Goal: Task Accomplishment & Management: Use online tool/utility

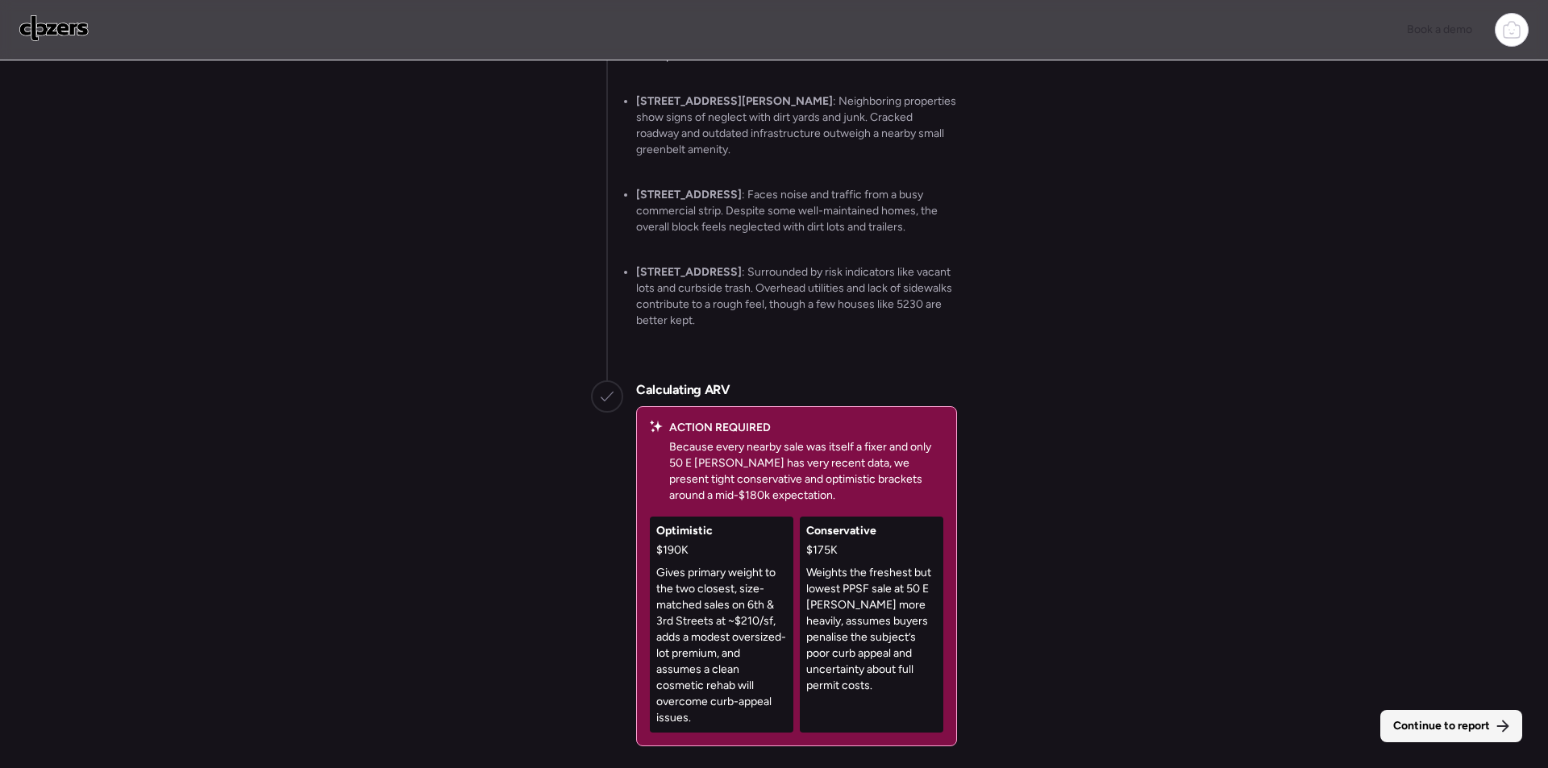
click at [1430, 729] on span "Continue to report" at bounding box center [1441, 726] width 97 height 16
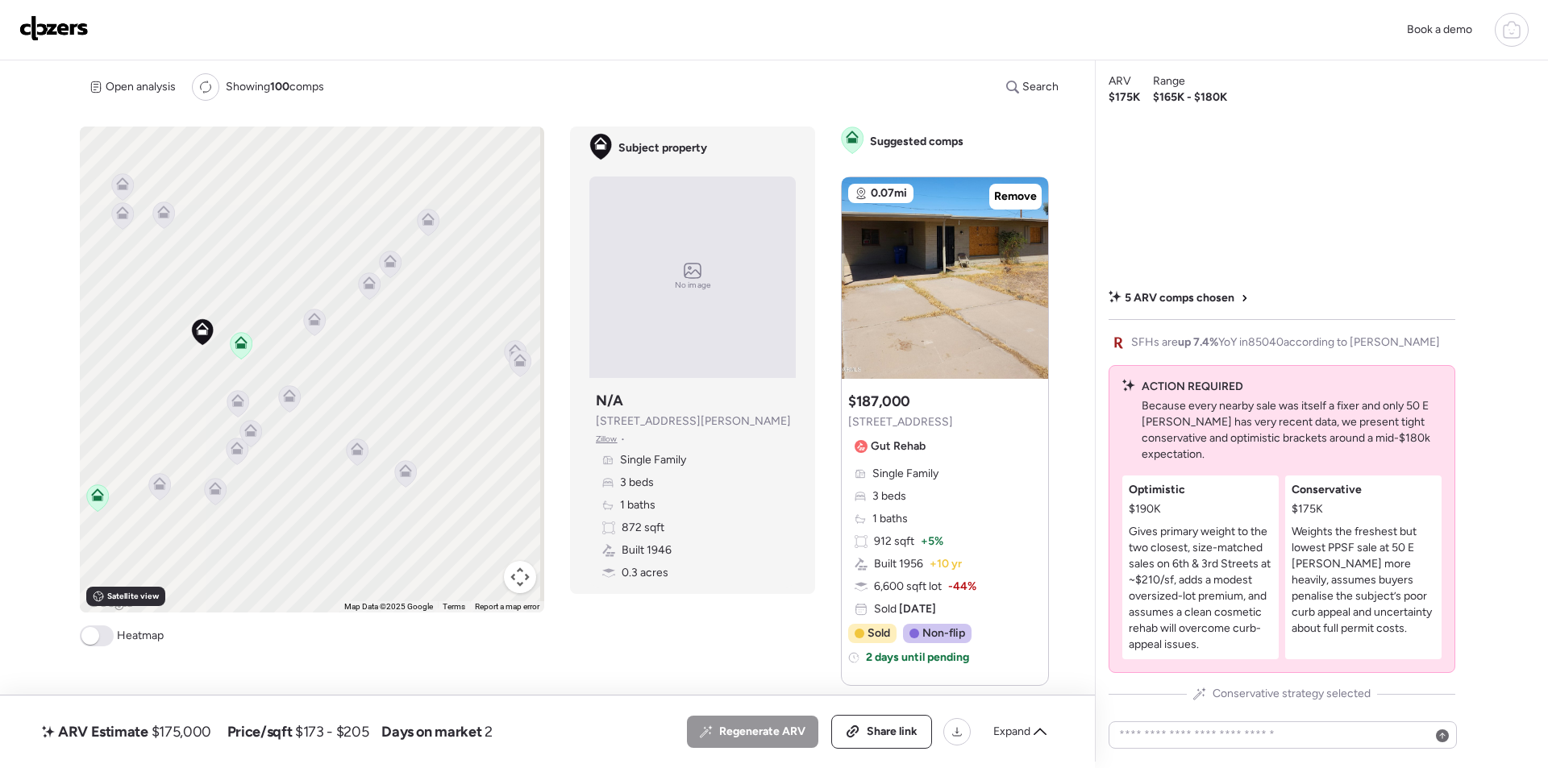
click at [235, 411] on icon at bounding box center [238, 403] width 22 height 27
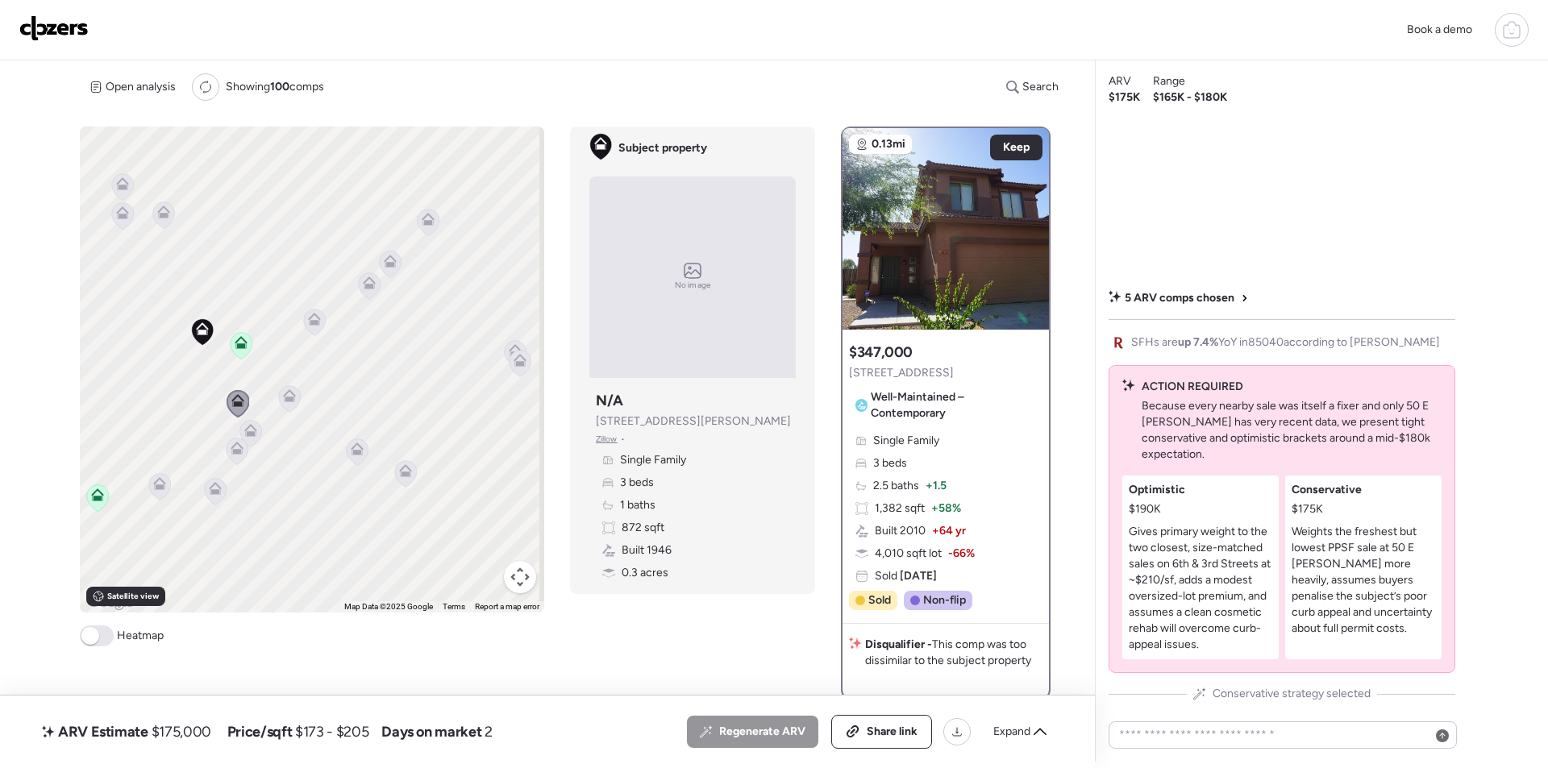
click at [323, 326] on div "To activate drag with keyboard, press Alt + Enter. Once in keyboard drag state,…" at bounding box center [312, 370] width 464 height 486
click at [318, 325] on icon at bounding box center [315, 322] width 22 height 27
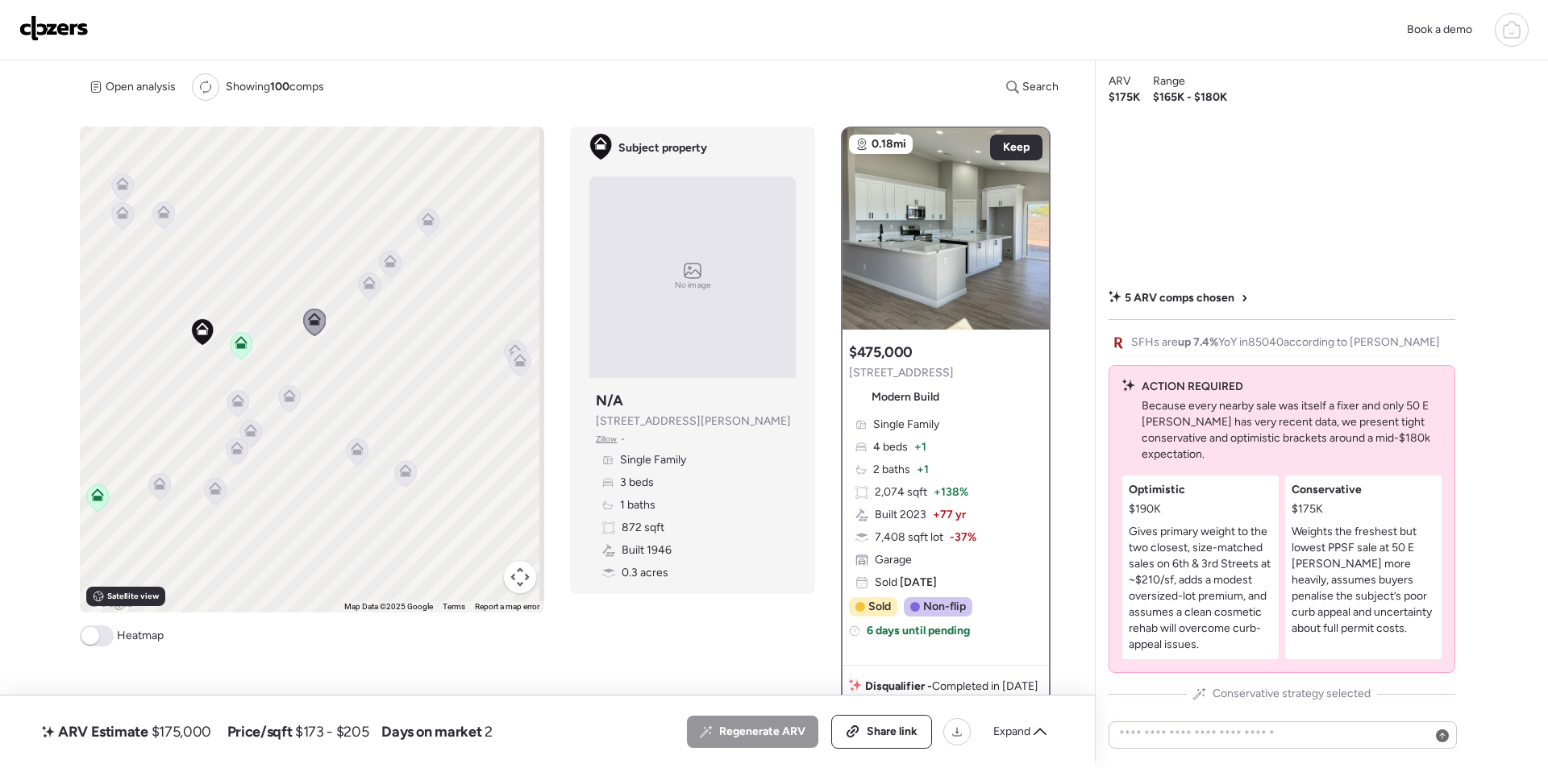
click at [168, 223] on icon at bounding box center [164, 215] width 22 height 27
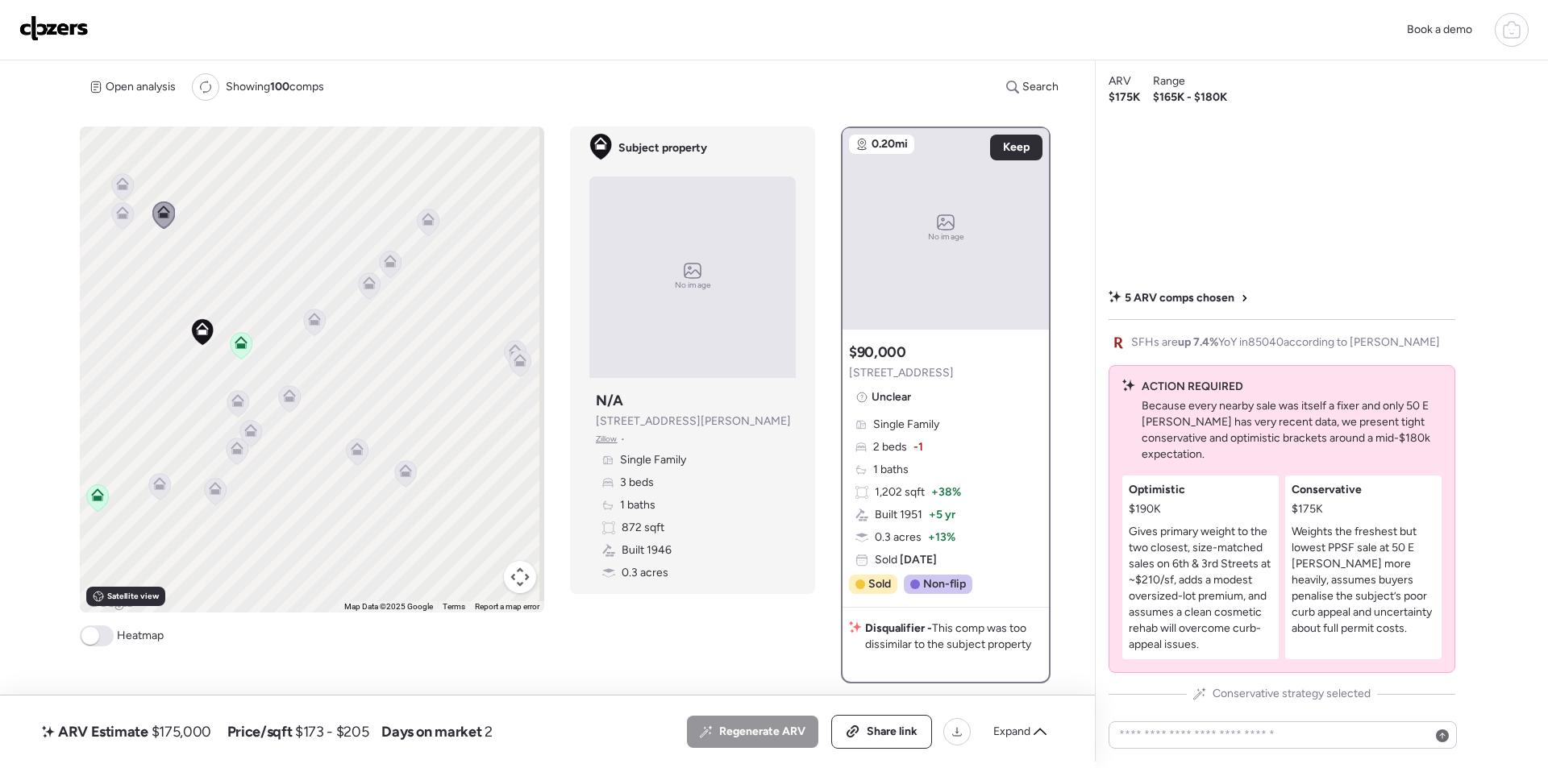
click at [126, 223] on icon at bounding box center [123, 215] width 22 height 27
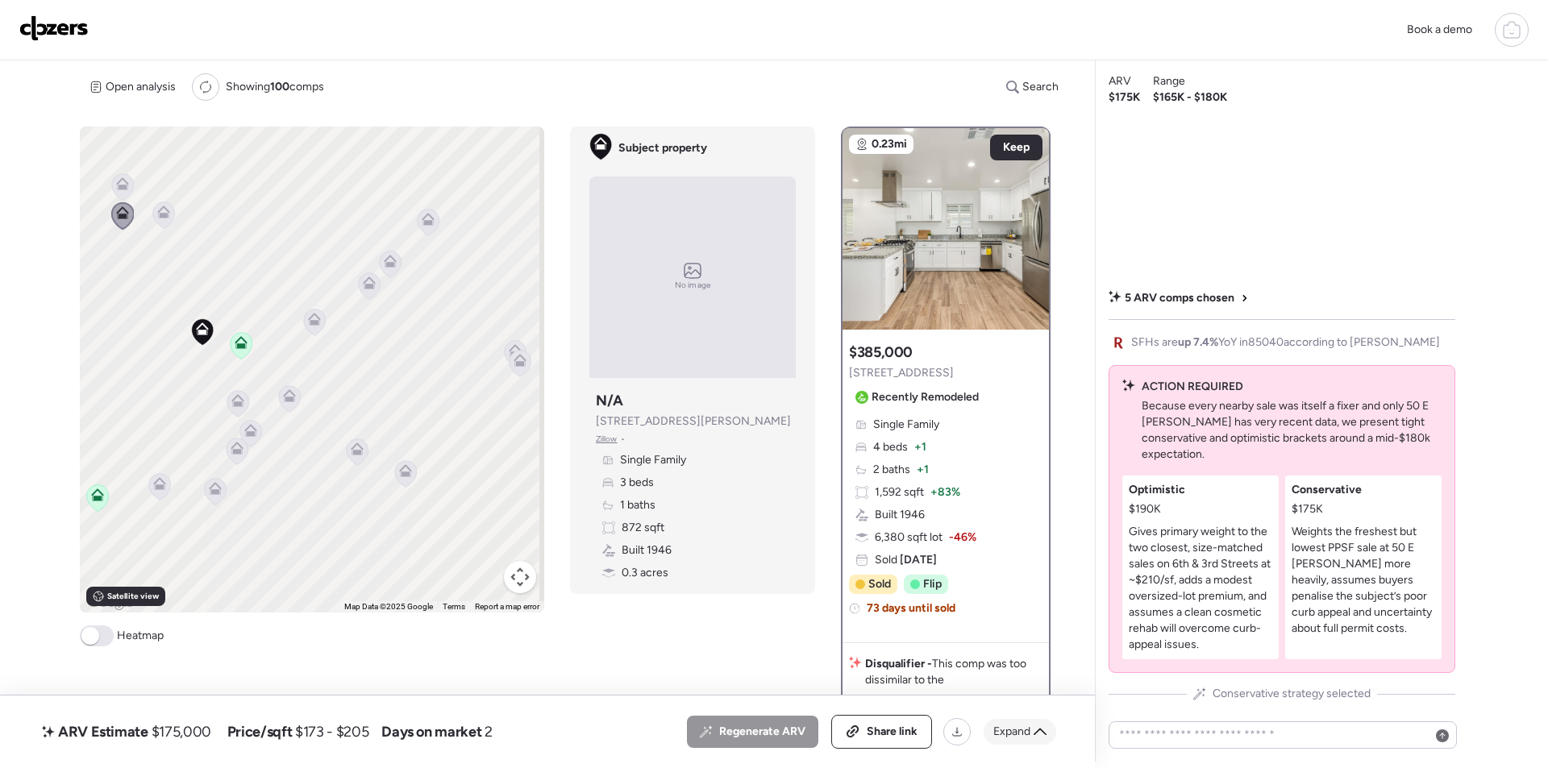
click at [999, 726] on span "Expand" at bounding box center [1011, 732] width 37 height 16
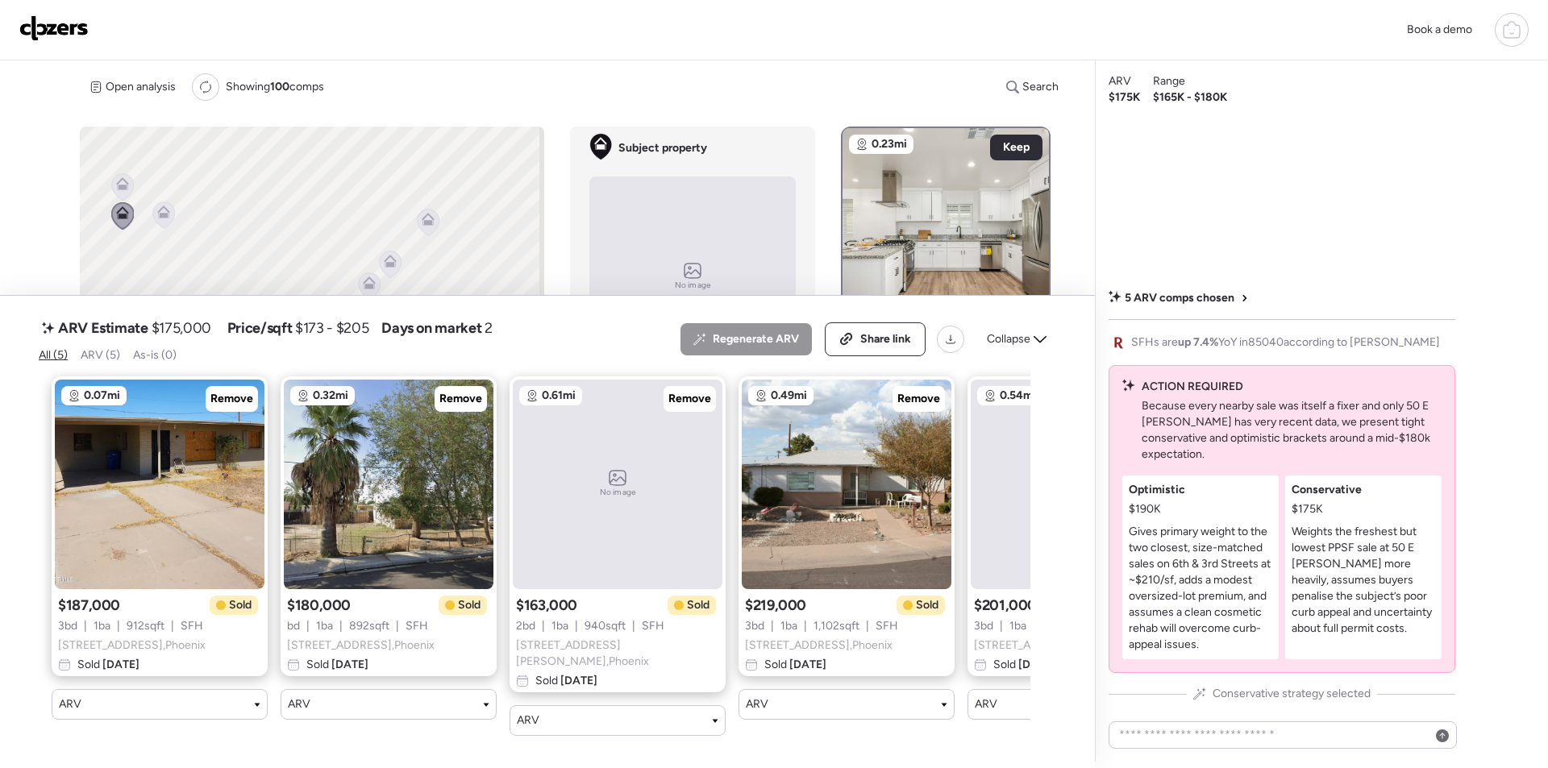
click at [194, 338] on span "$175,000" at bounding box center [182, 327] width 60 height 19
copy span "175,000"
click at [874, 335] on span "Share link" at bounding box center [885, 339] width 51 height 16
click at [39, 16] on img at bounding box center [53, 28] width 69 height 26
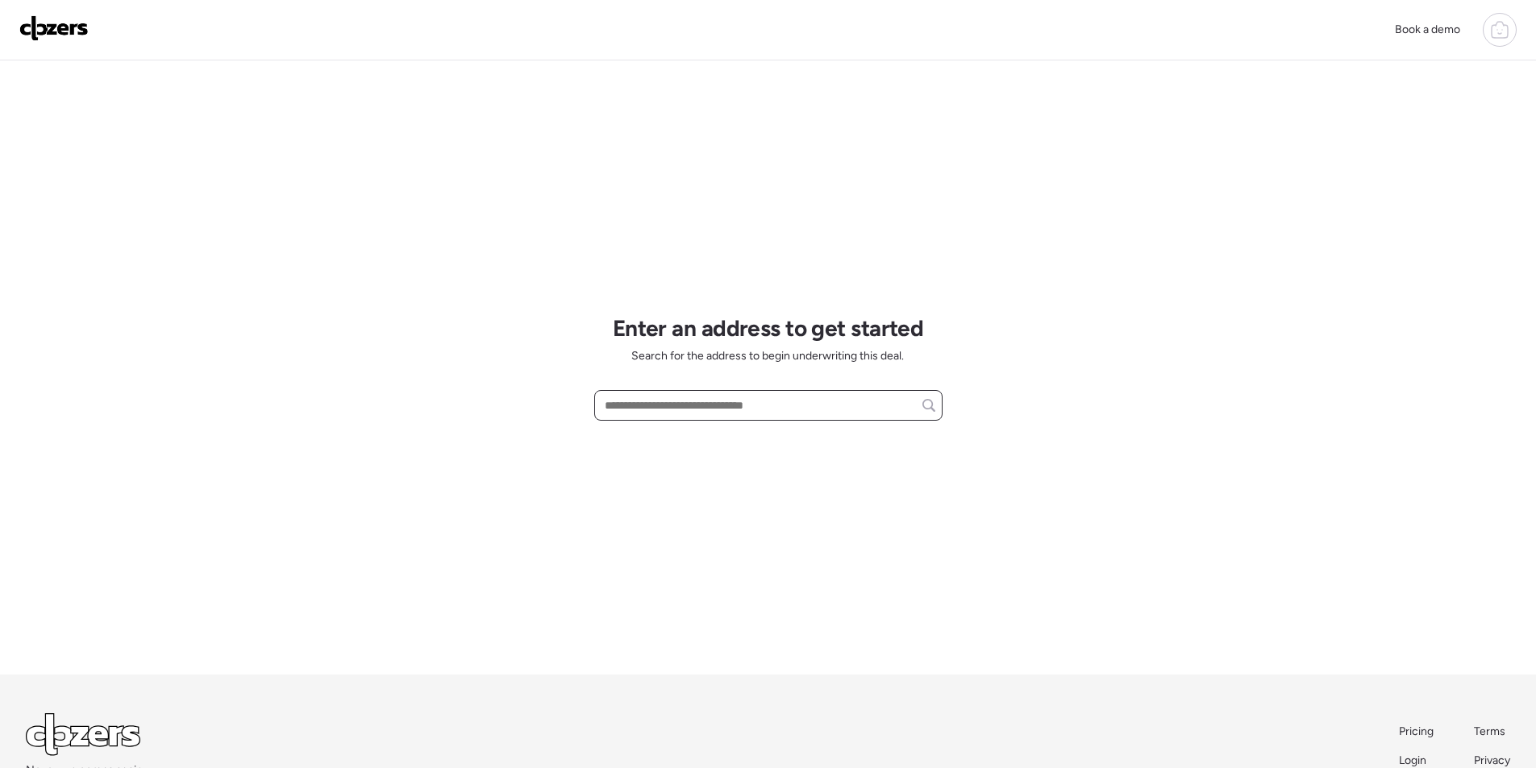
click at [753, 408] on input "text" at bounding box center [768, 405] width 334 height 23
paste input "**********"
click at [658, 398] on input "**********" at bounding box center [768, 405] width 334 height 23
click at [759, 415] on input "**********" at bounding box center [768, 405] width 334 height 23
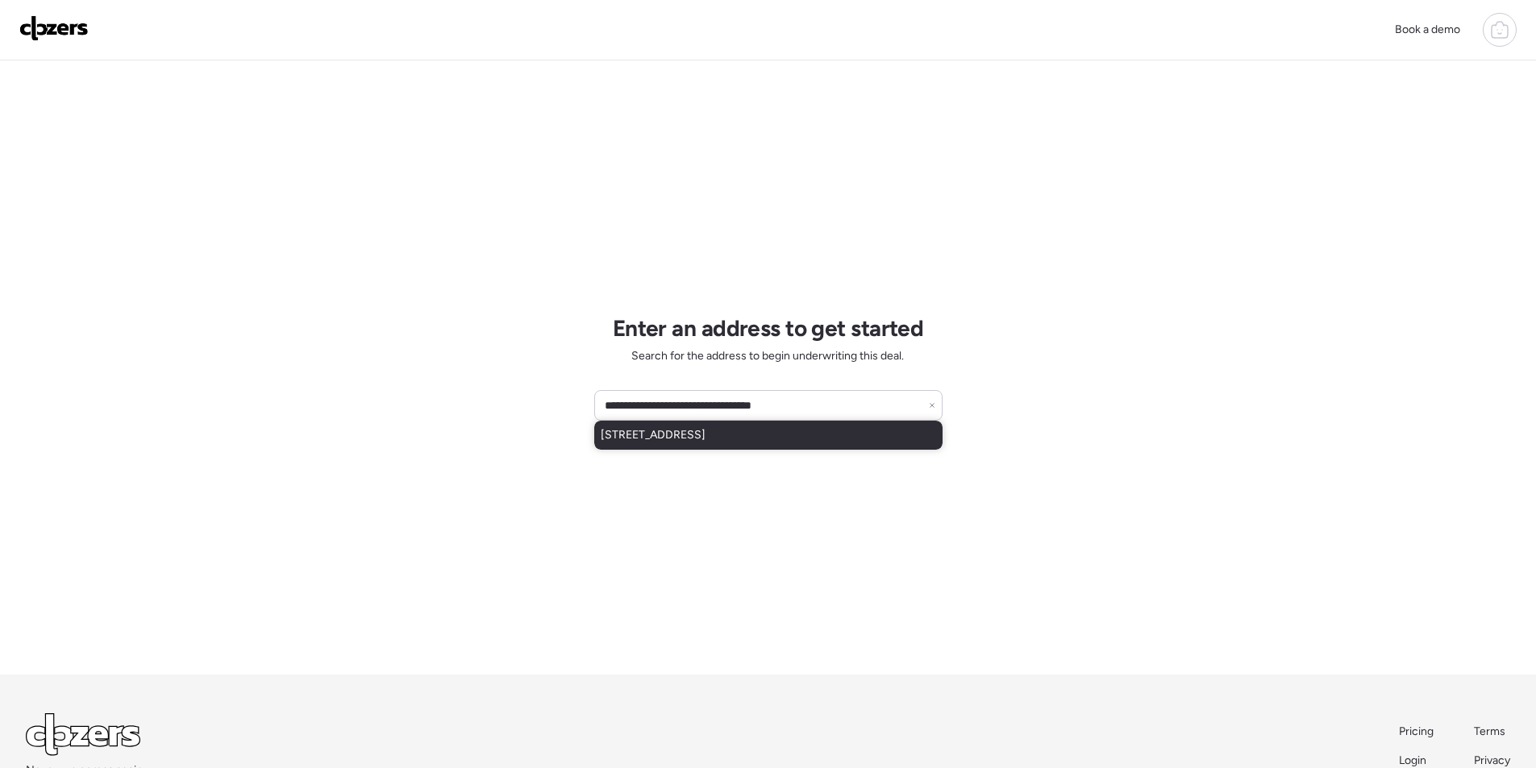
click at [705, 433] on span "626 W Catclaw St, Gilbert, AZ, 85233" at bounding box center [653, 435] width 105 height 16
type input "**********"
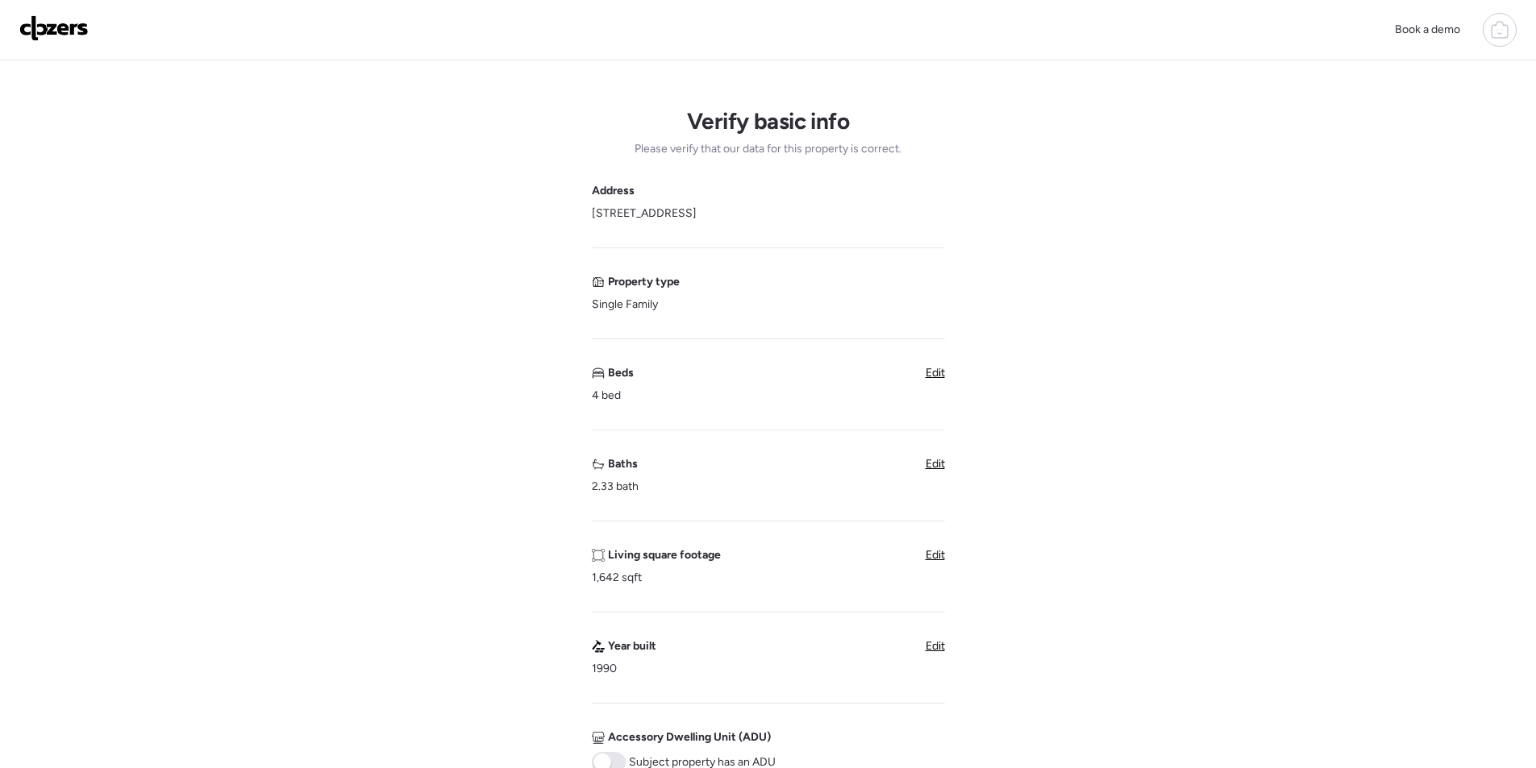
click at [937, 463] on span "Edit" at bounding box center [935, 464] width 19 height 14
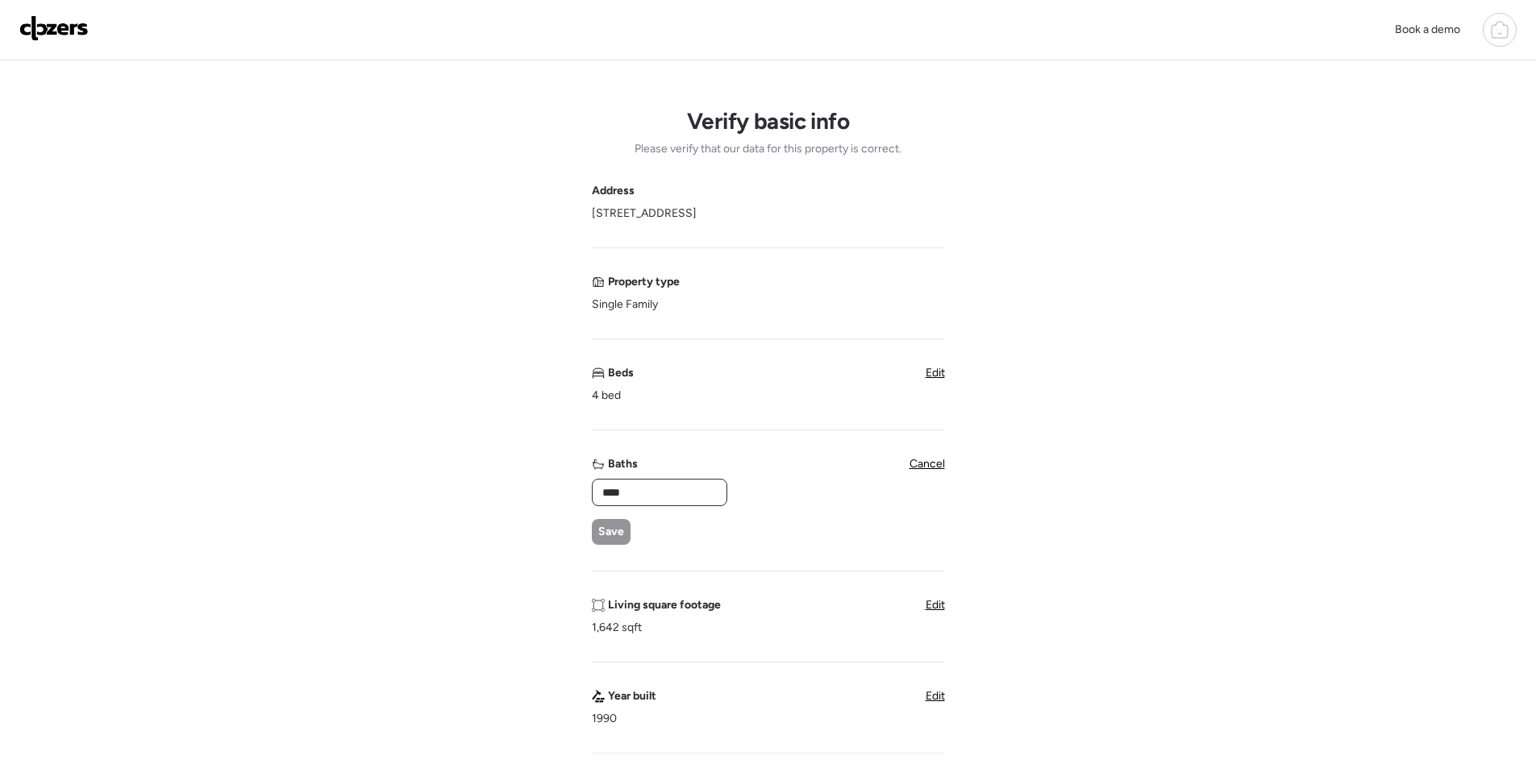
click at [630, 493] on input "****" at bounding box center [659, 492] width 121 height 23
click at [629, 493] on input "****" at bounding box center [659, 492] width 121 height 23
type input "*"
click at [613, 527] on span "Save" at bounding box center [611, 532] width 26 height 16
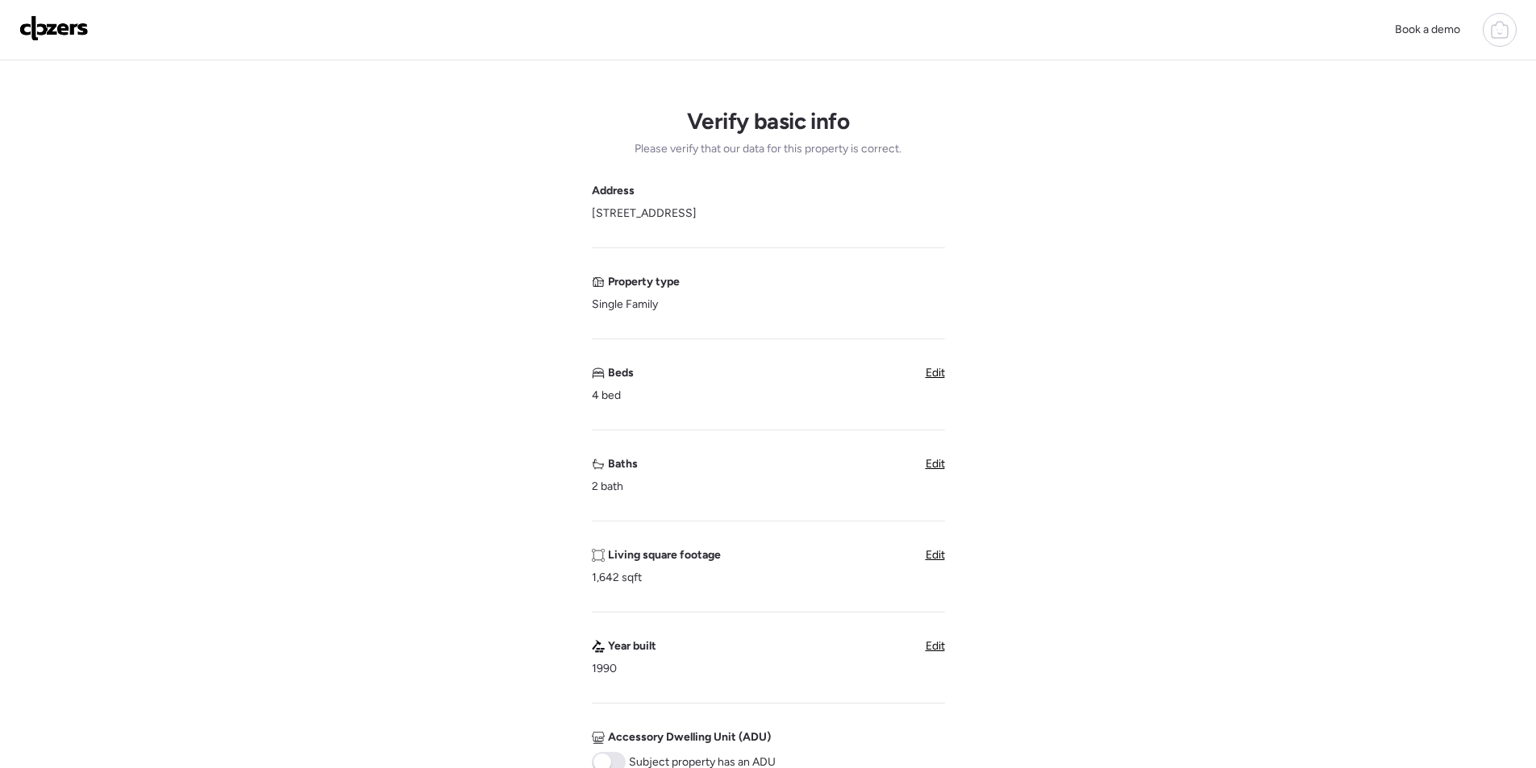
scroll to position [403, 0]
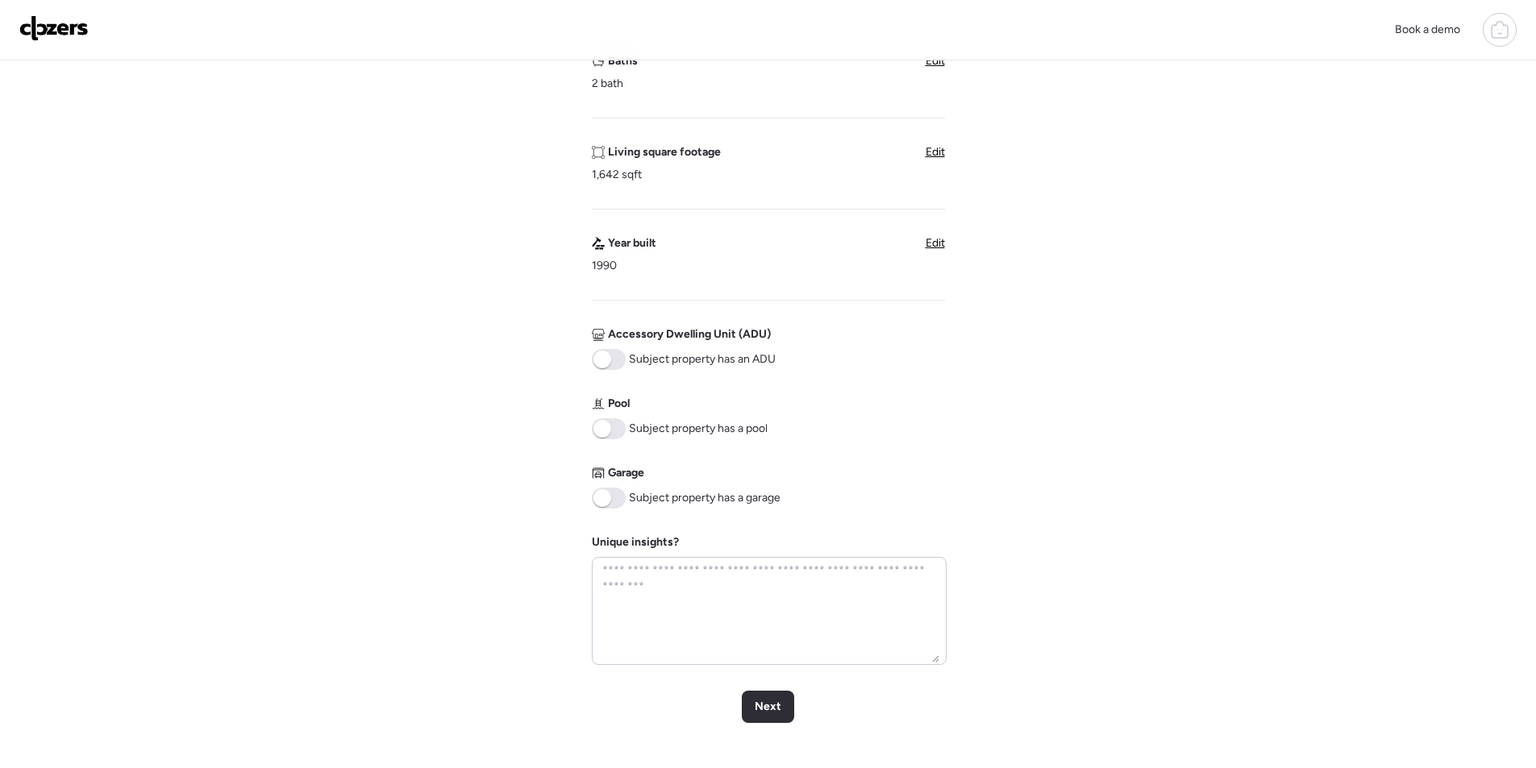
click at [609, 437] on span at bounding box center [609, 428] width 34 height 21
click at [612, 503] on span at bounding box center [609, 498] width 34 height 21
click at [762, 704] on span "Next" at bounding box center [768, 707] width 27 height 16
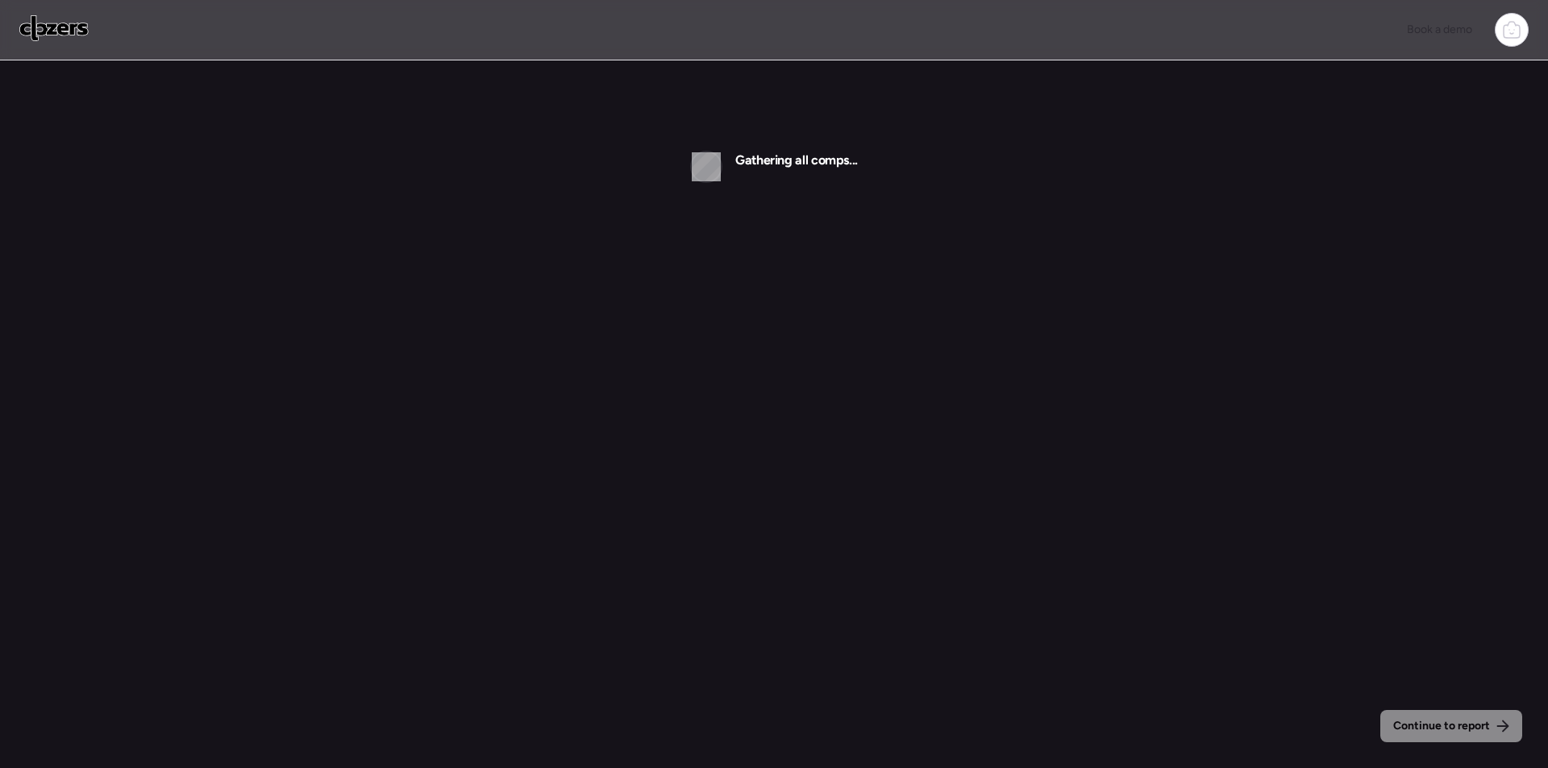
click at [75, 27] on img at bounding box center [53, 28] width 69 height 26
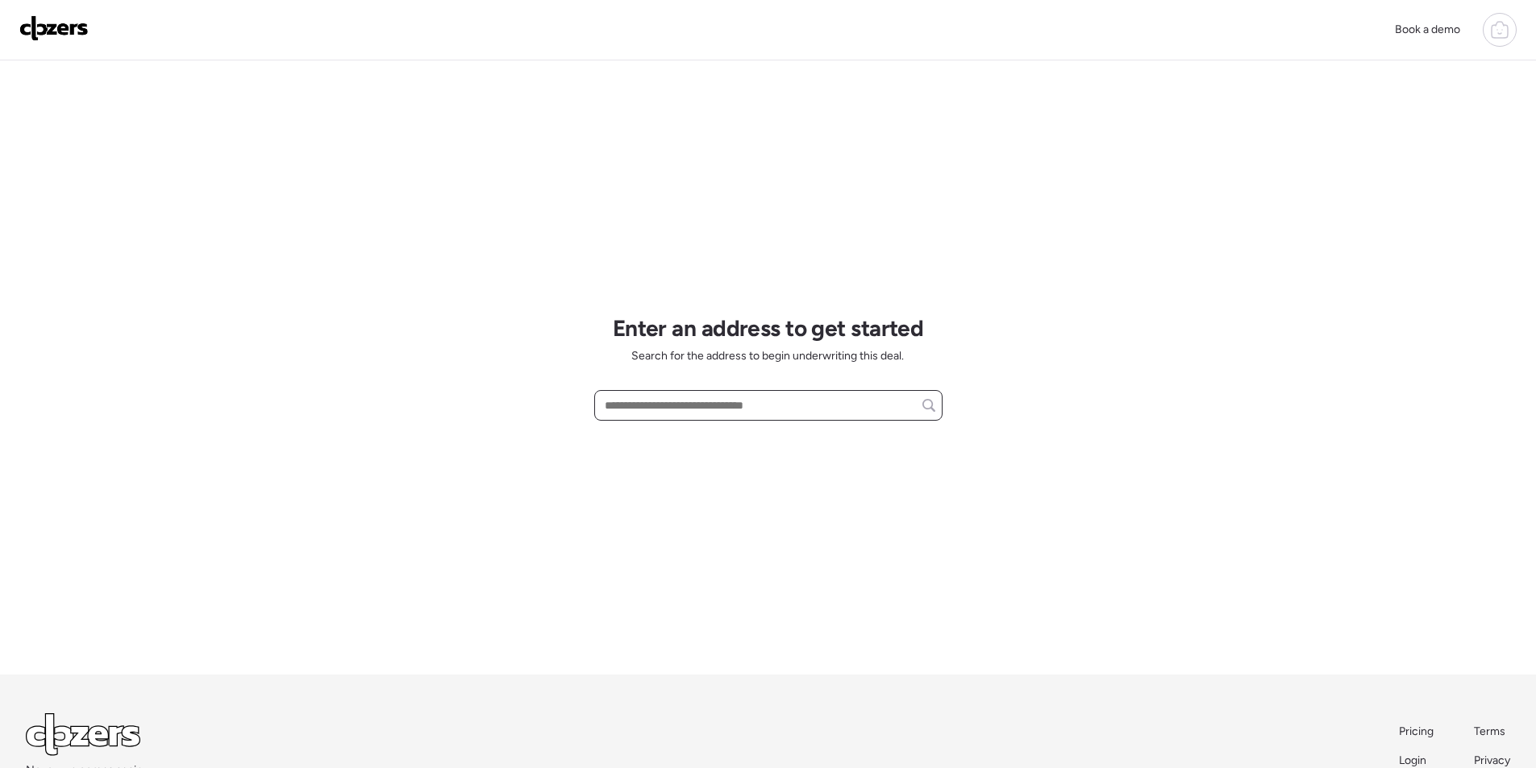
click at [667, 402] on input "text" at bounding box center [768, 405] width 334 height 23
paste input "**********"
click at [685, 399] on input "**********" at bounding box center [768, 405] width 334 height 23
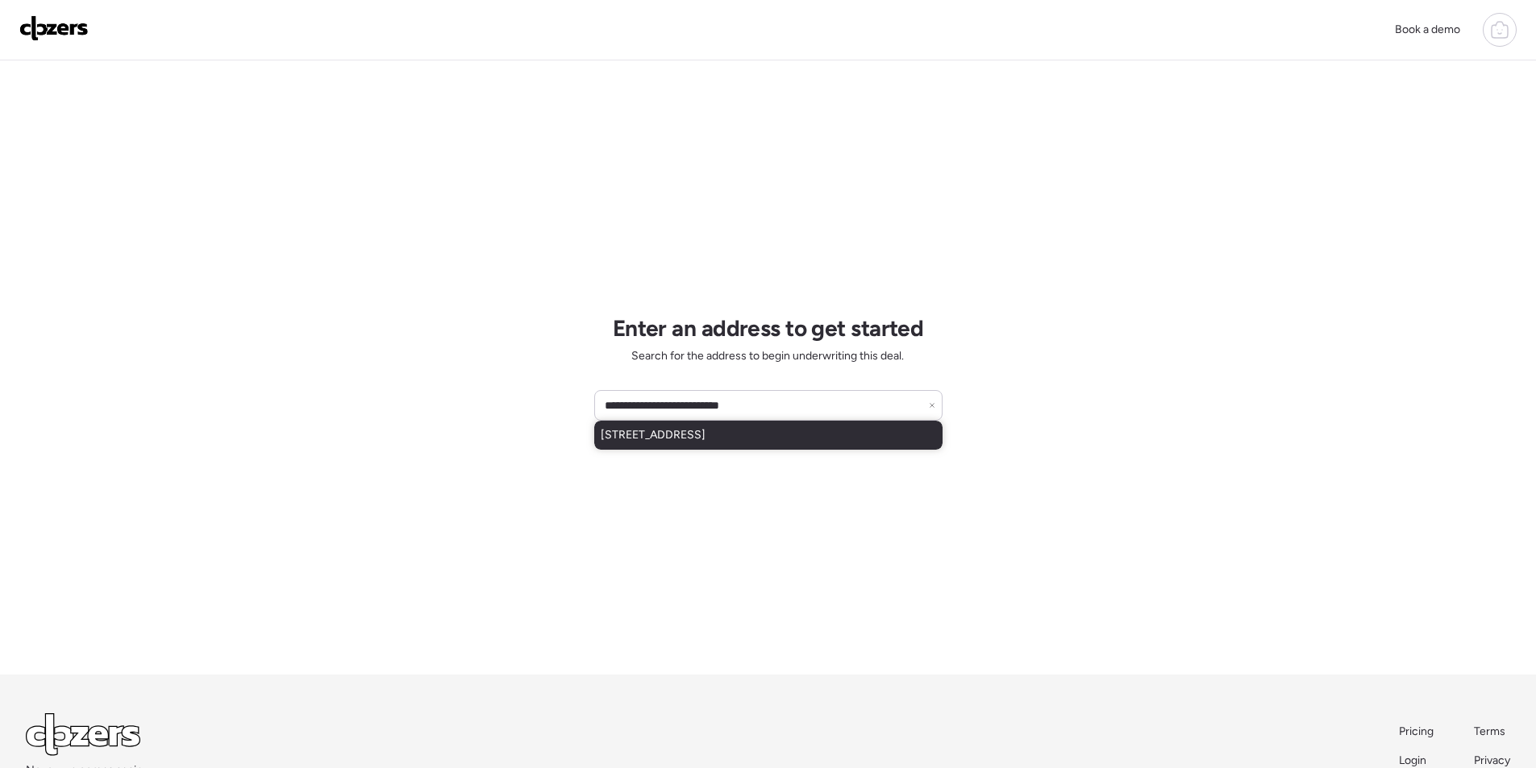
click at [705, 433] on span "731 N Oracle, Mesa, AZ, 85203" at bounding box center [653, 435] width 105 height 16
type input "**********"
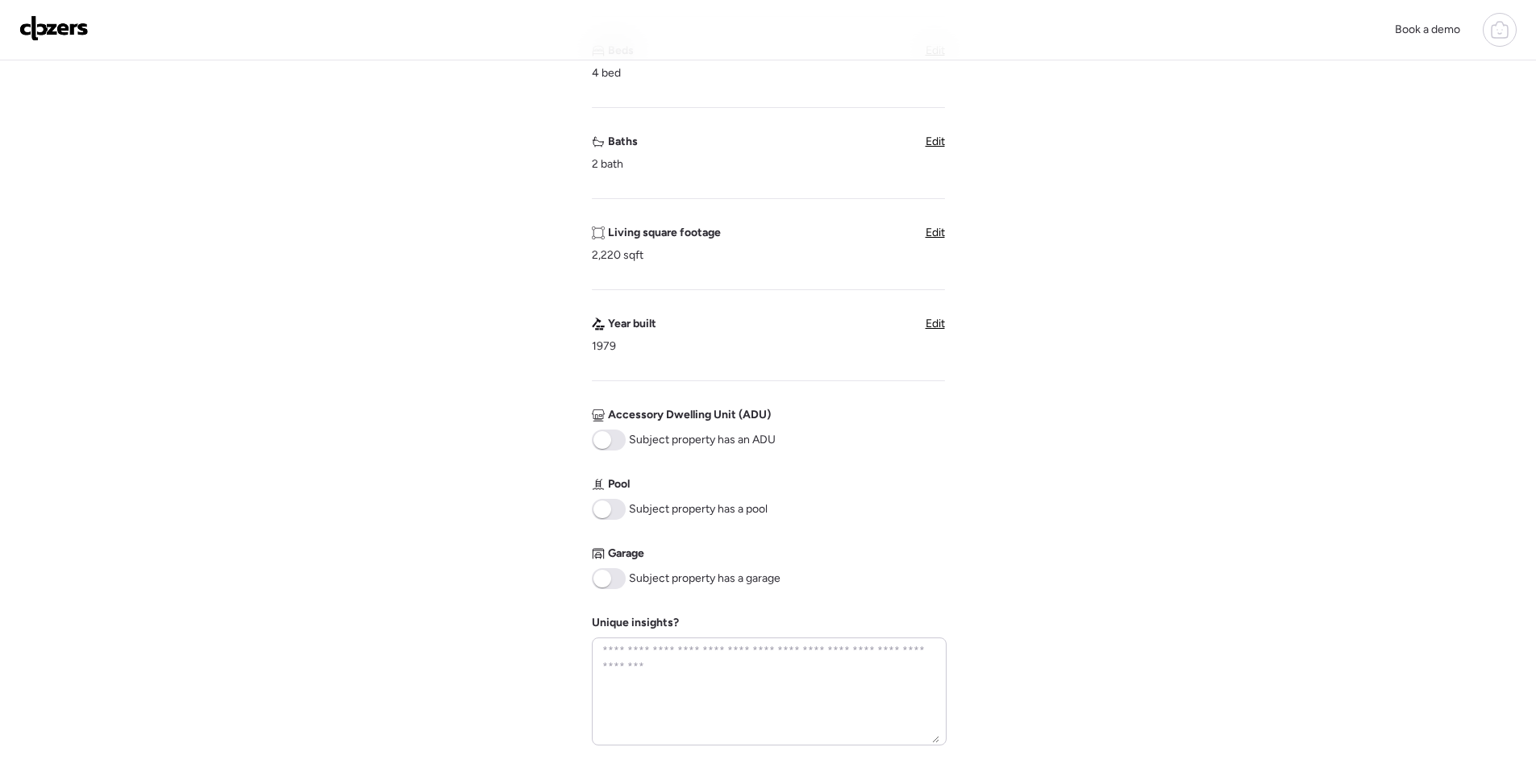
scroll to position [655, 0]
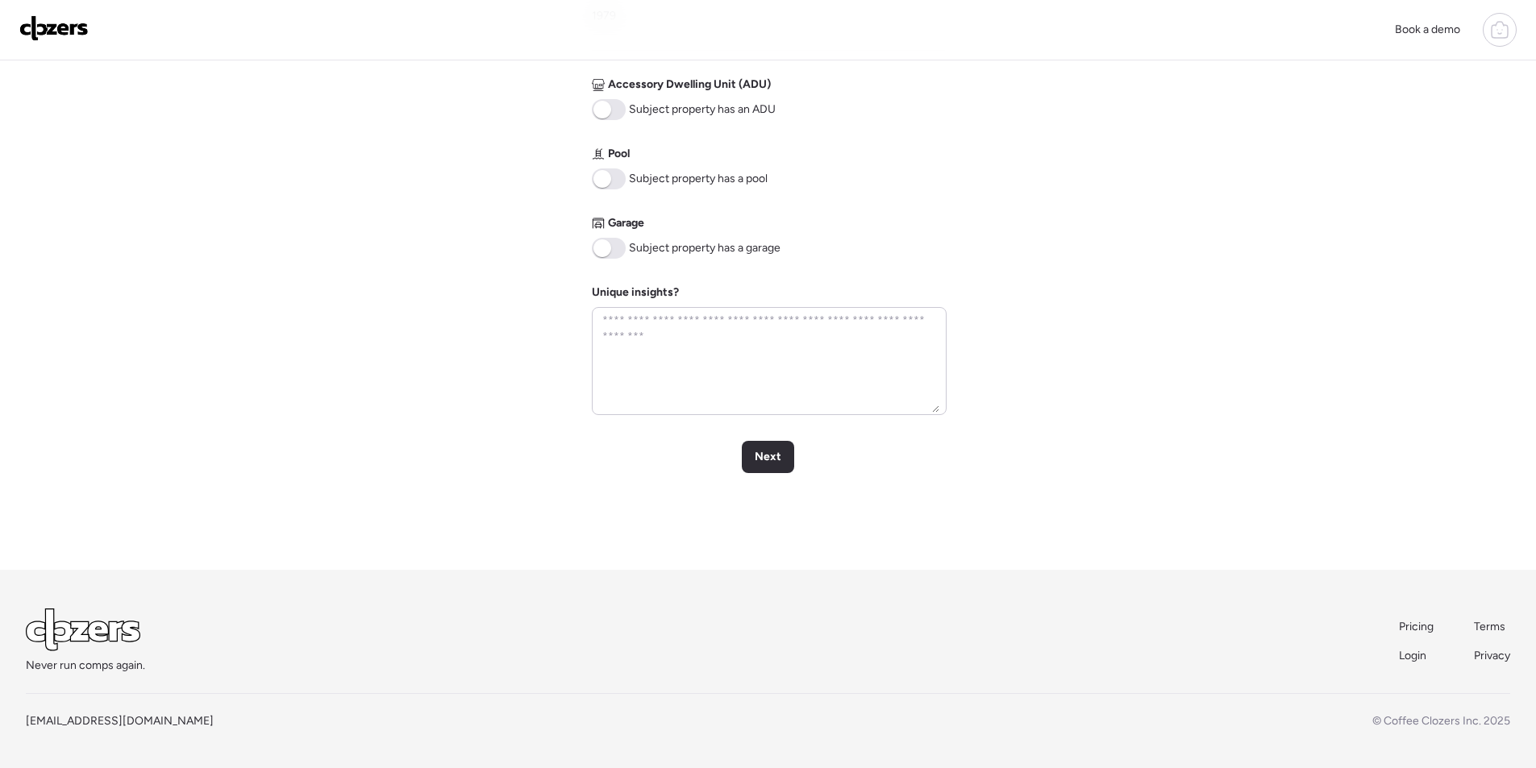
drag, startPoint x: 772, startPoint y: 457, endPoint x: 809, endPoint y: 460, distance: 38.0
click at [772, 458] on span "Next" at bounding box center [768, 457] width 27 height 16
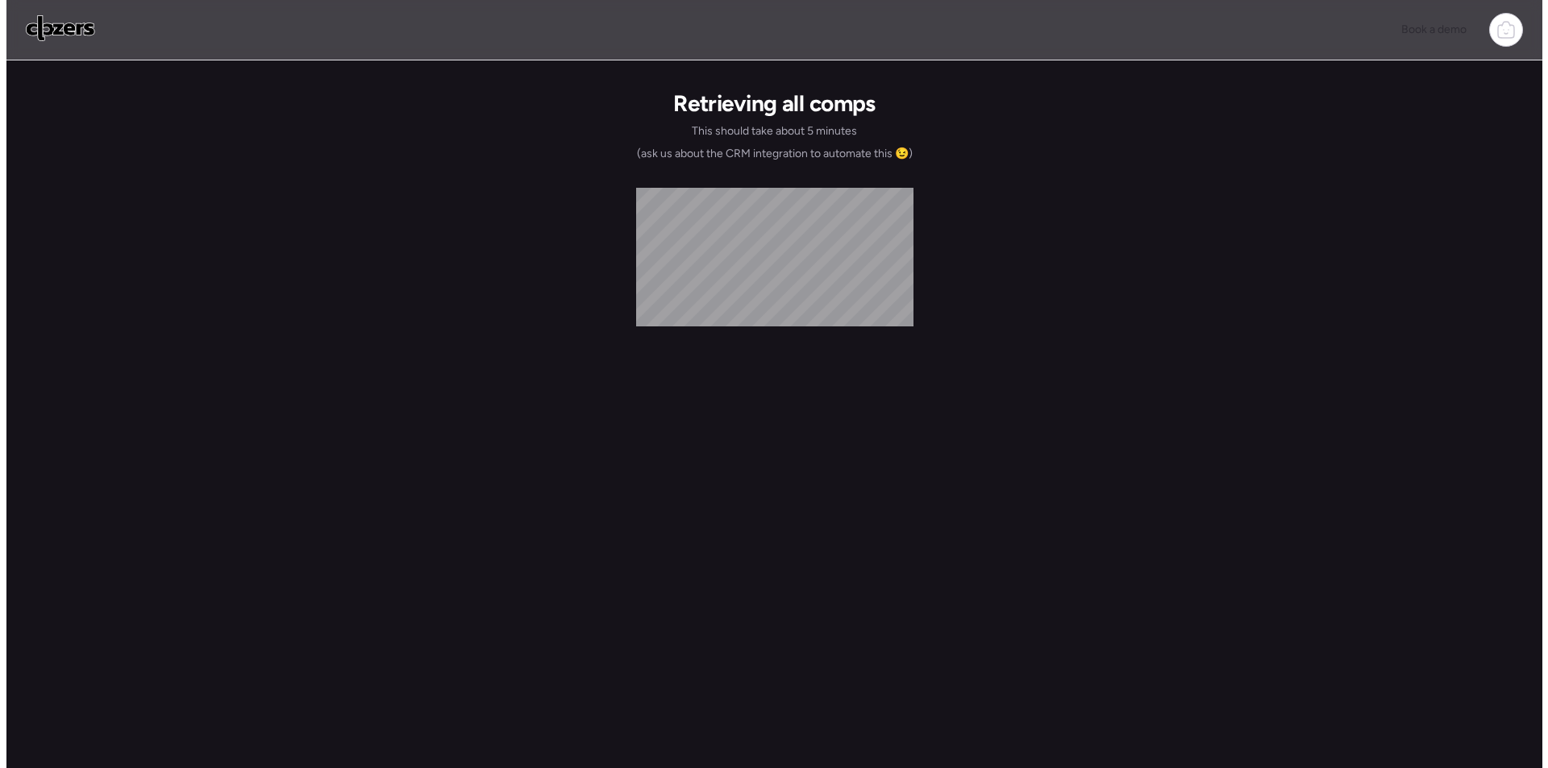
scroll to position [0, 0]
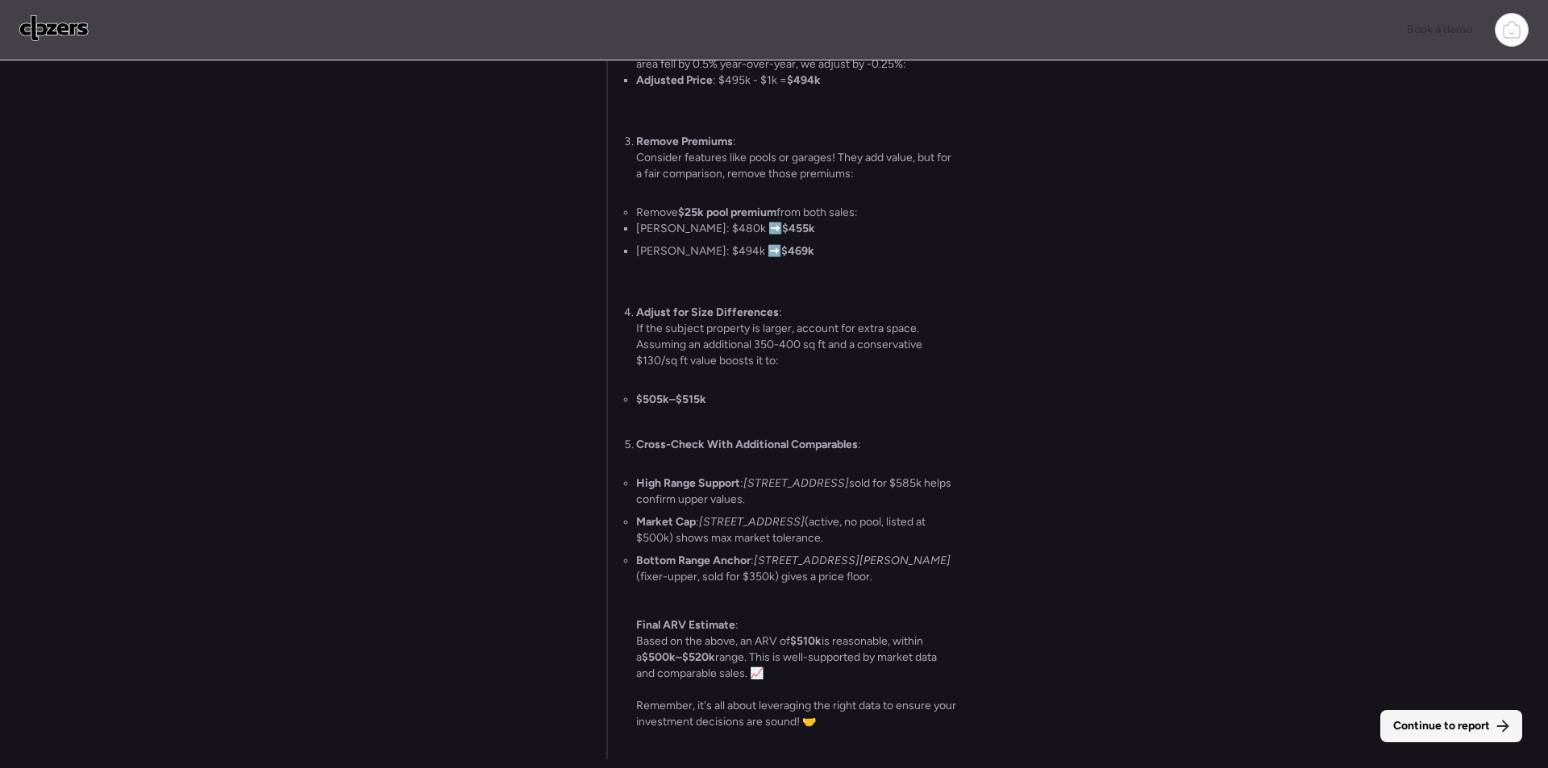
click at [1402, 720] on span "Continue to report" at bounding box center [1441, 726] width 97 height 16
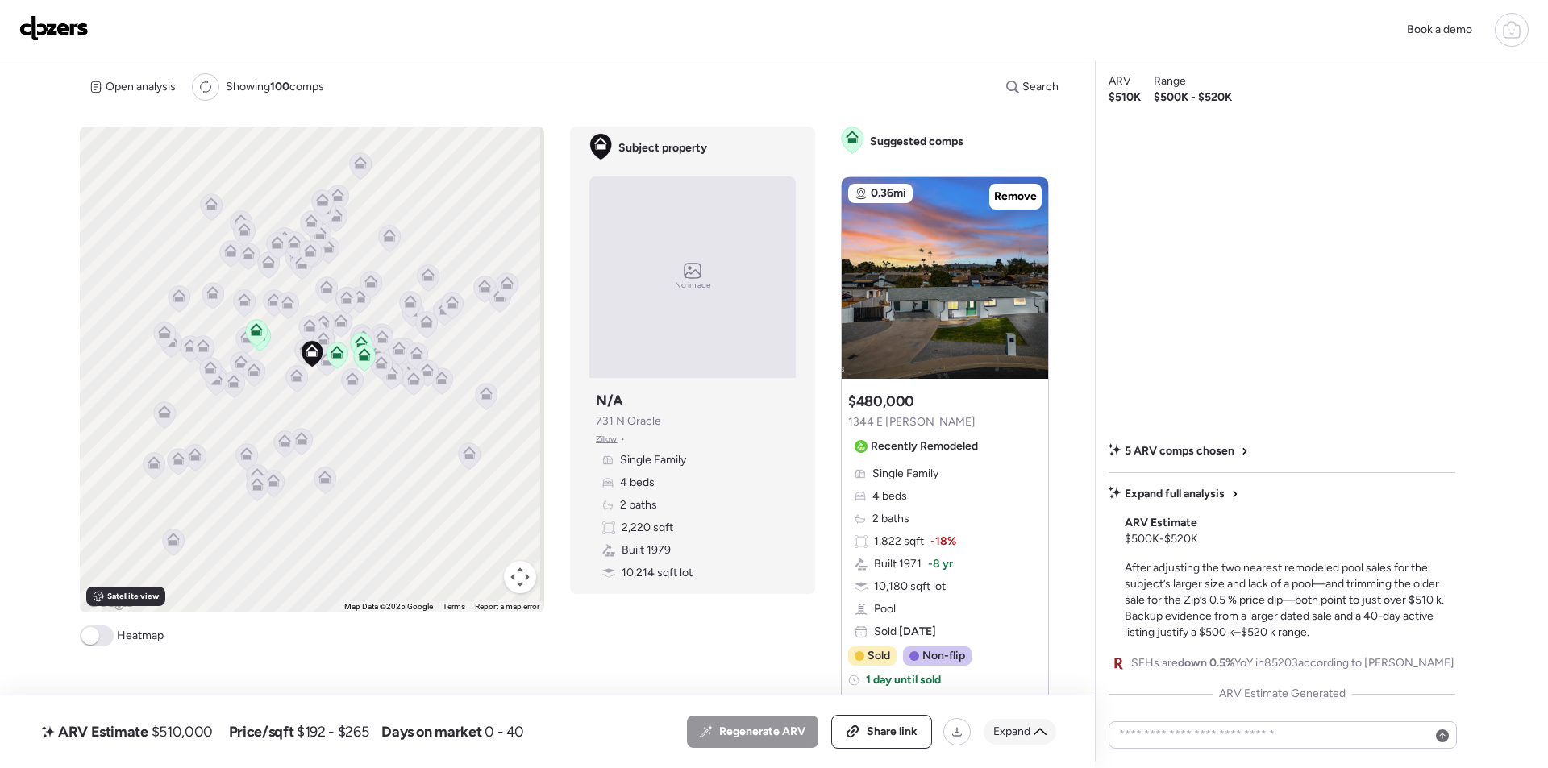
click at [1042, 731] on icon at bounding box center [1040, 731] width 13 height 7
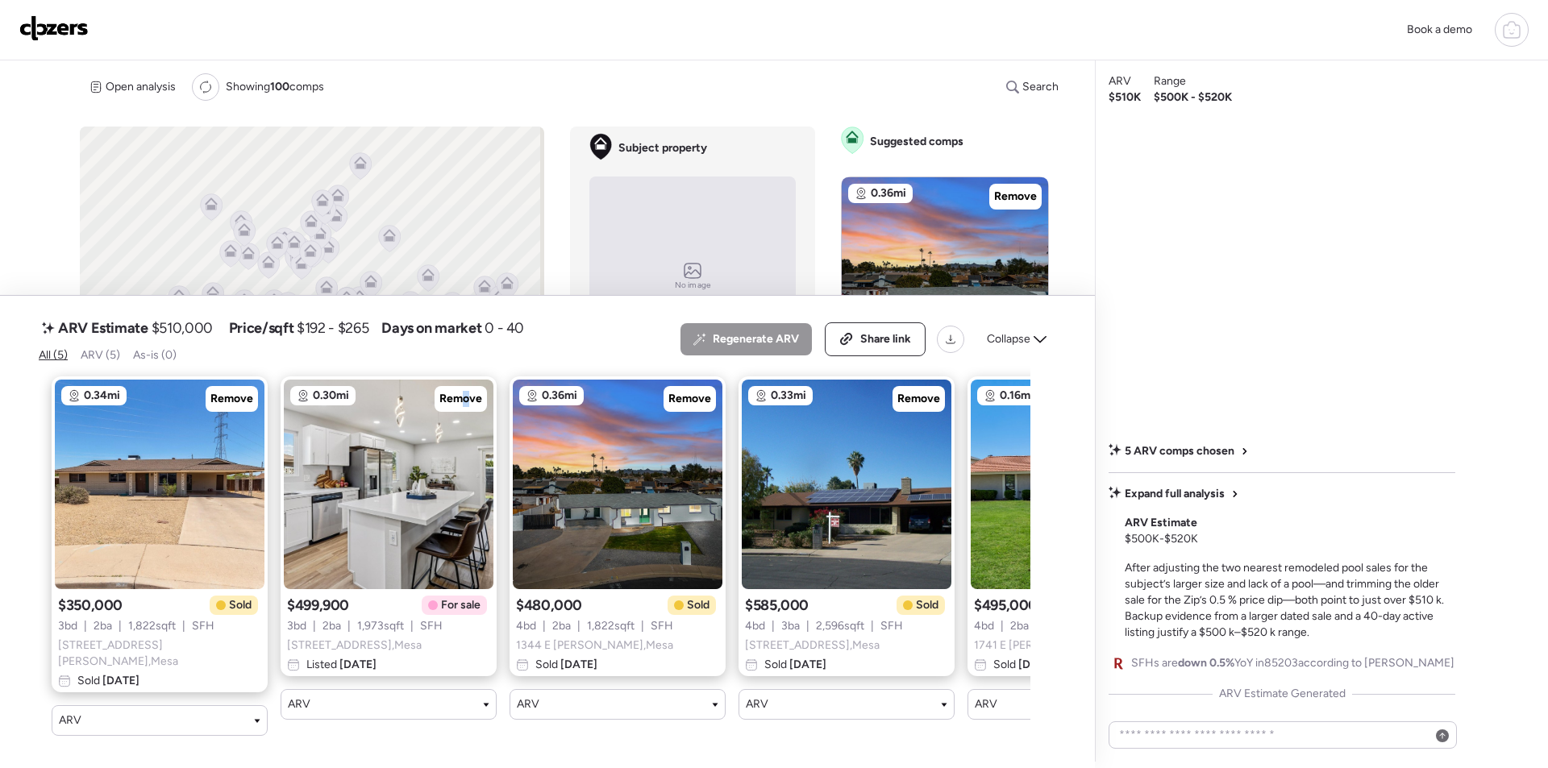
click at [466, 407] on span "Remove" at bounding box center [460, 399] width 43 height 16
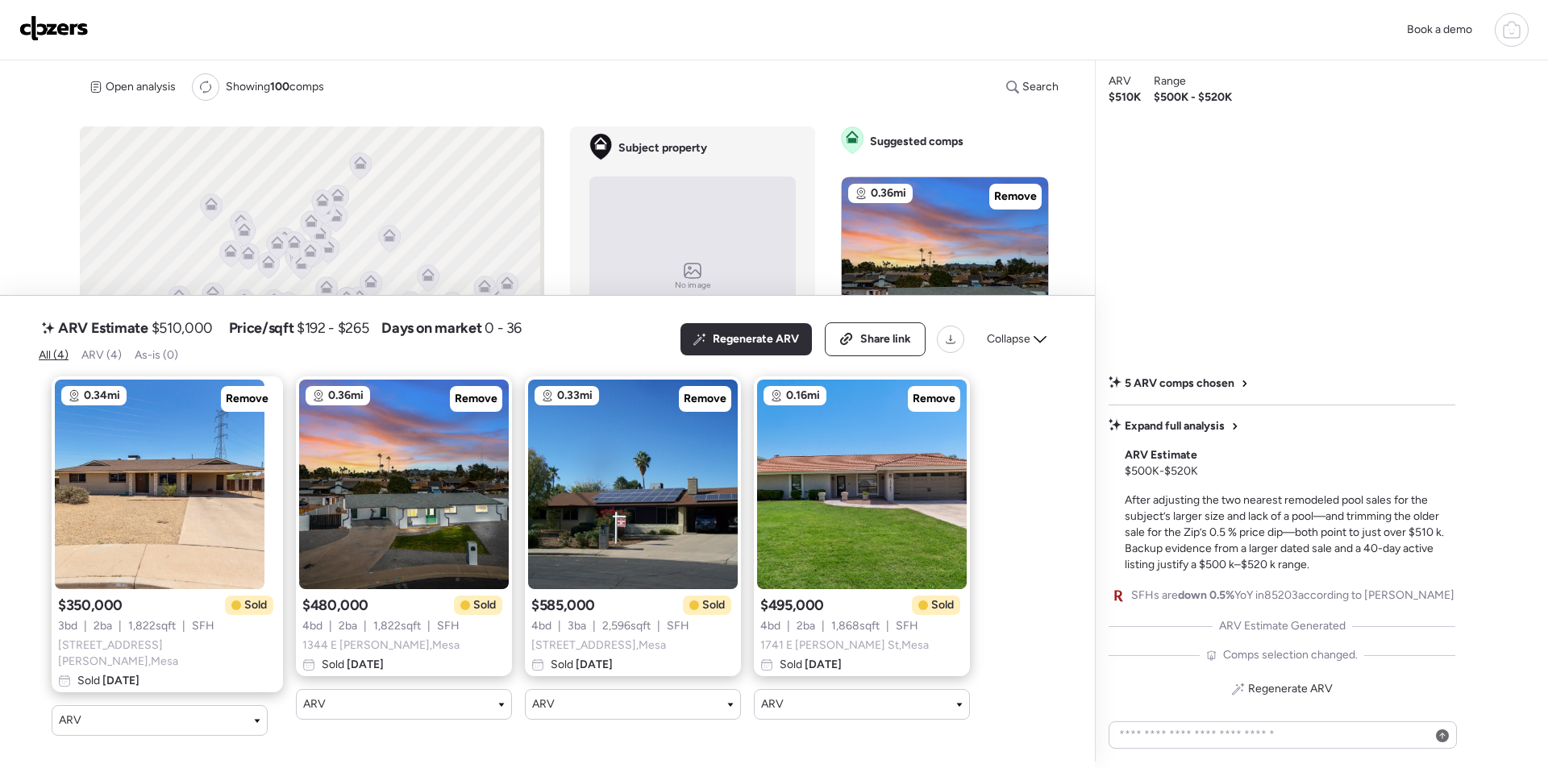
click at [1006, 343] on span "Collapse" at bounding box center [1009, 339] width 44 height 16
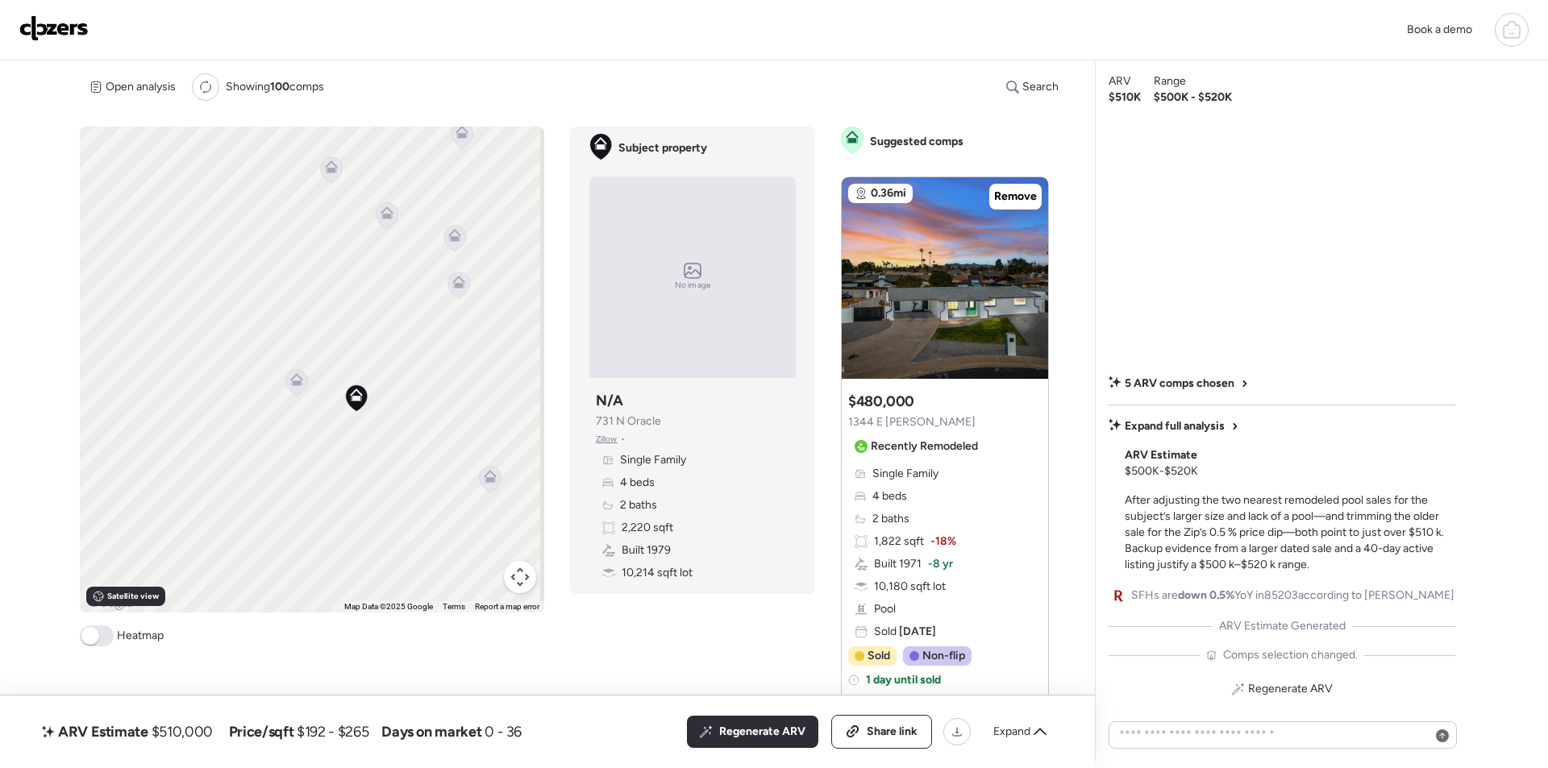
click at [298, 385] on icon at bounding box center [296, 383] width 10 height 5
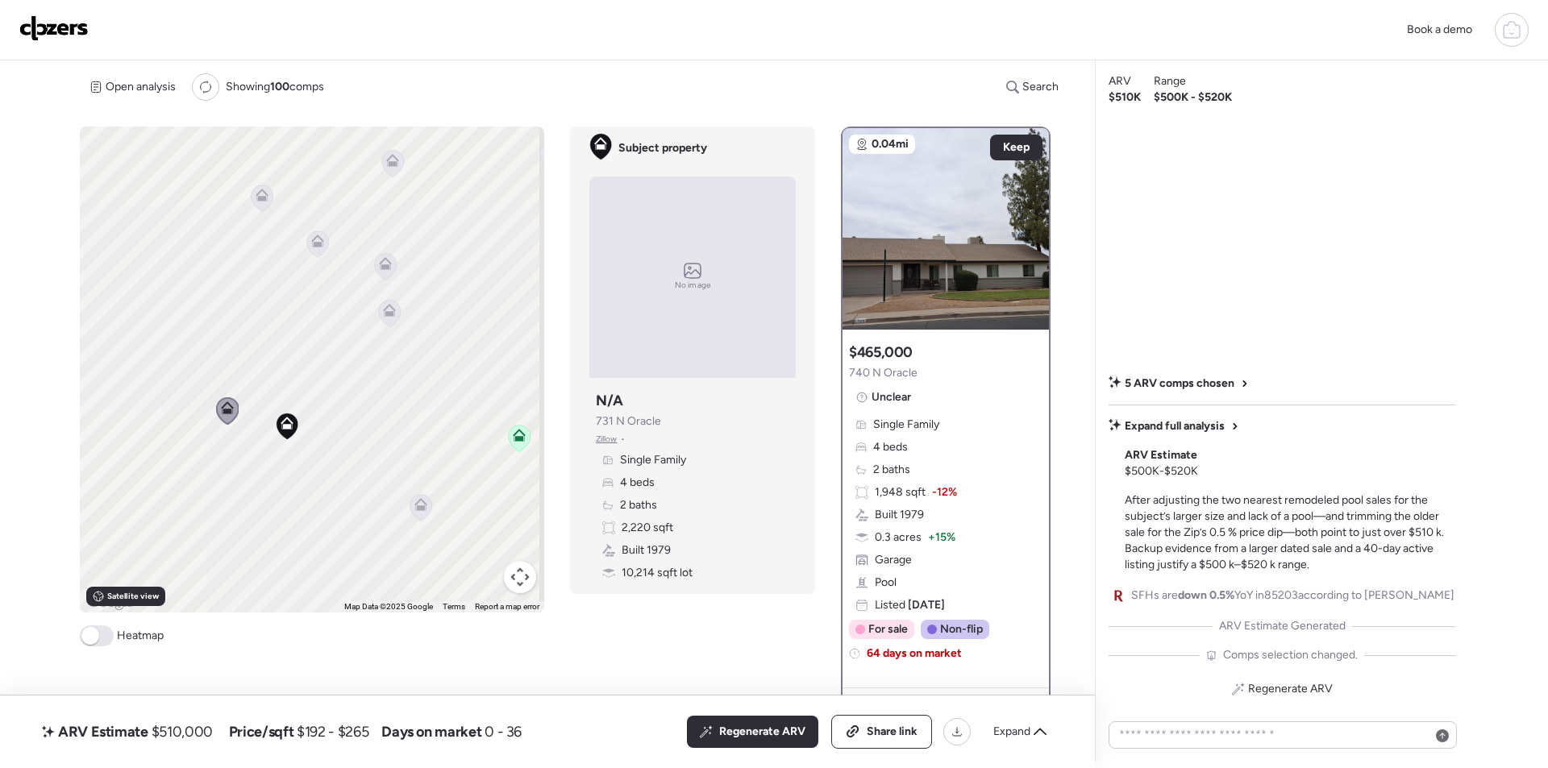
drag, startPoint x: 415, startPoint y: 317, endPoint x: 327, endPoint y: 315, distance: 87.9
click at [322, 358] on div "To activate drag with keyboard, press Alt + Enter. Once in keyboard drag state,…" at bounding box center [312, 370] width 464 height 486
click at [295, 257] on icon at bounding box center [292, 255] width 13 height 13
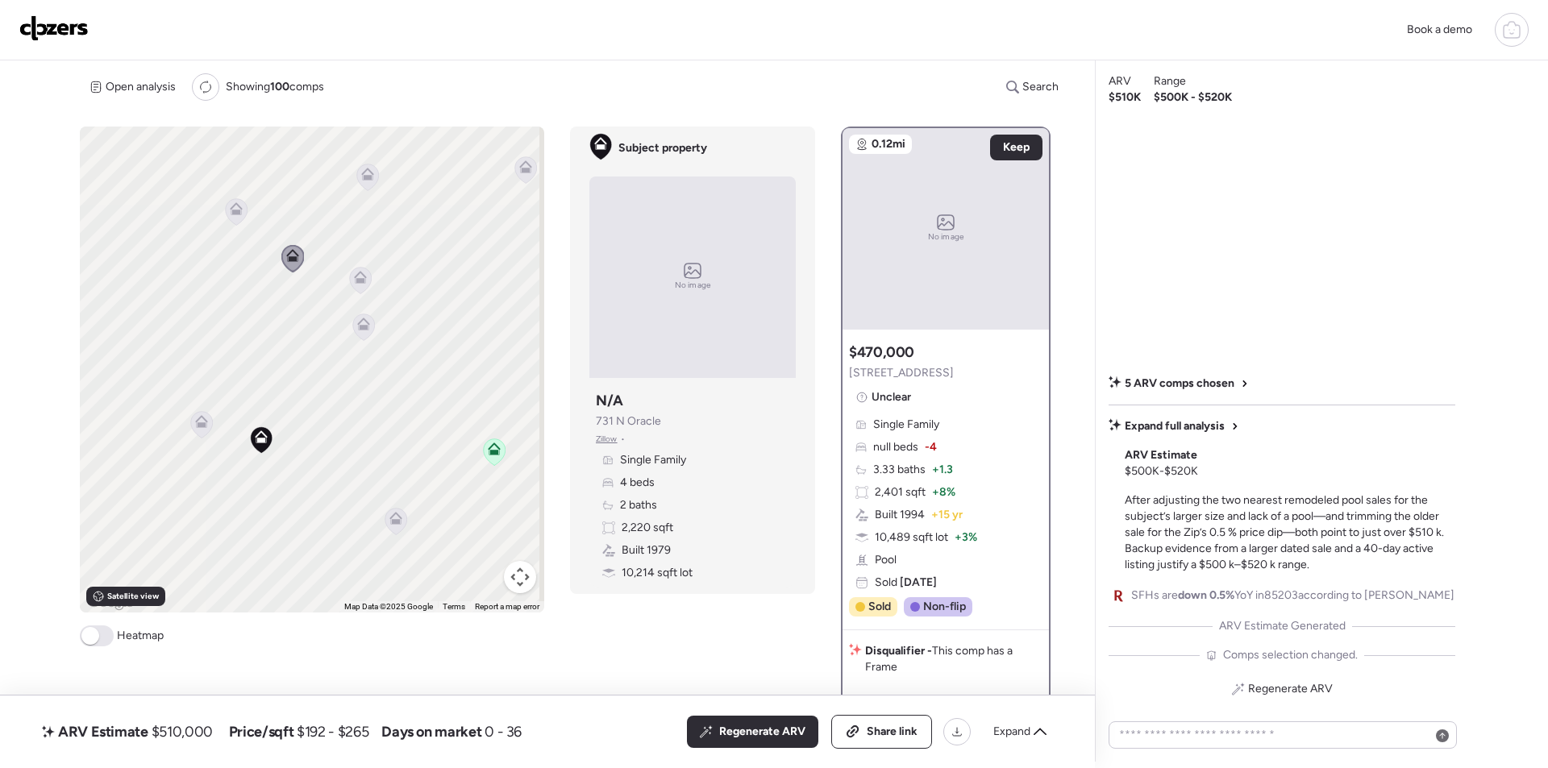
drag, startPoint x: 356, startPoint y: 273, endPoint x: 367, endPoint y: 318, distance: 46.5
click at [357, 274] on icon at bounding box center [360, 277] width 13 height 13
click at [363, 332] on icon at bounding box center [364, 327] width 22 height 27
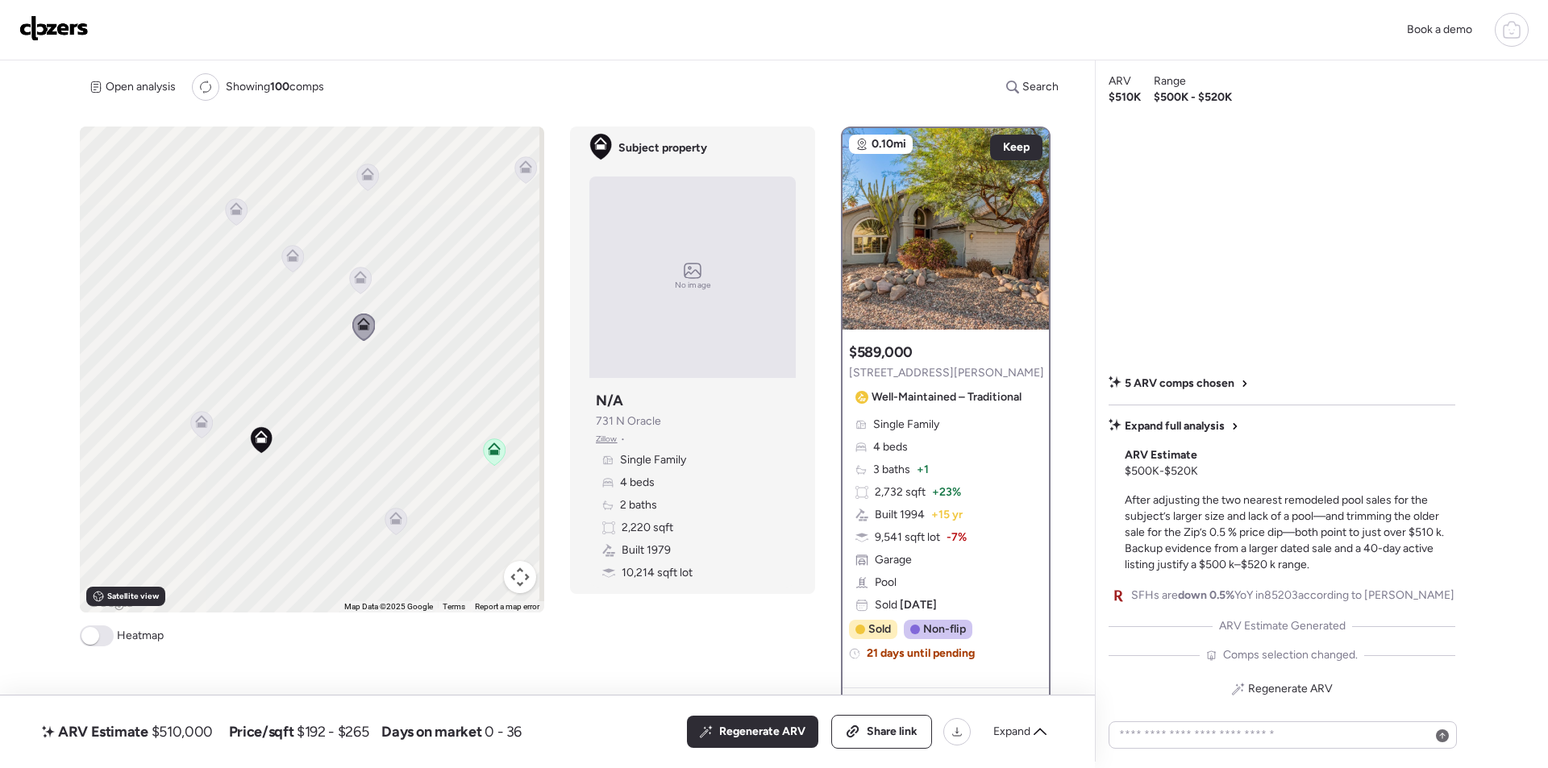
click at [360, 281] on icon at bounding box center [360, 280] width 10 height 5
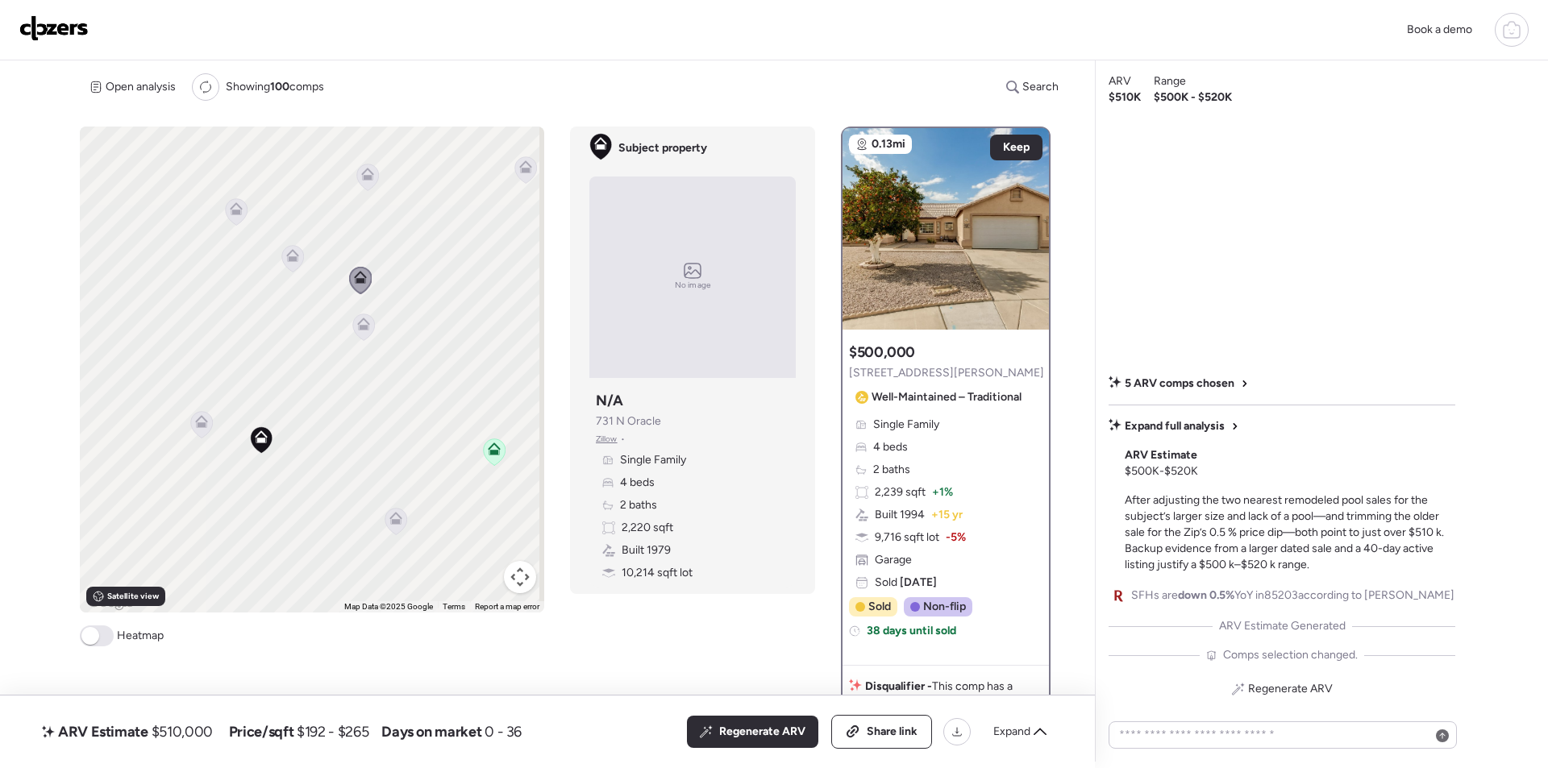
click at [298, 267] on icon at bounding box center [292, 258] width 23 height 27
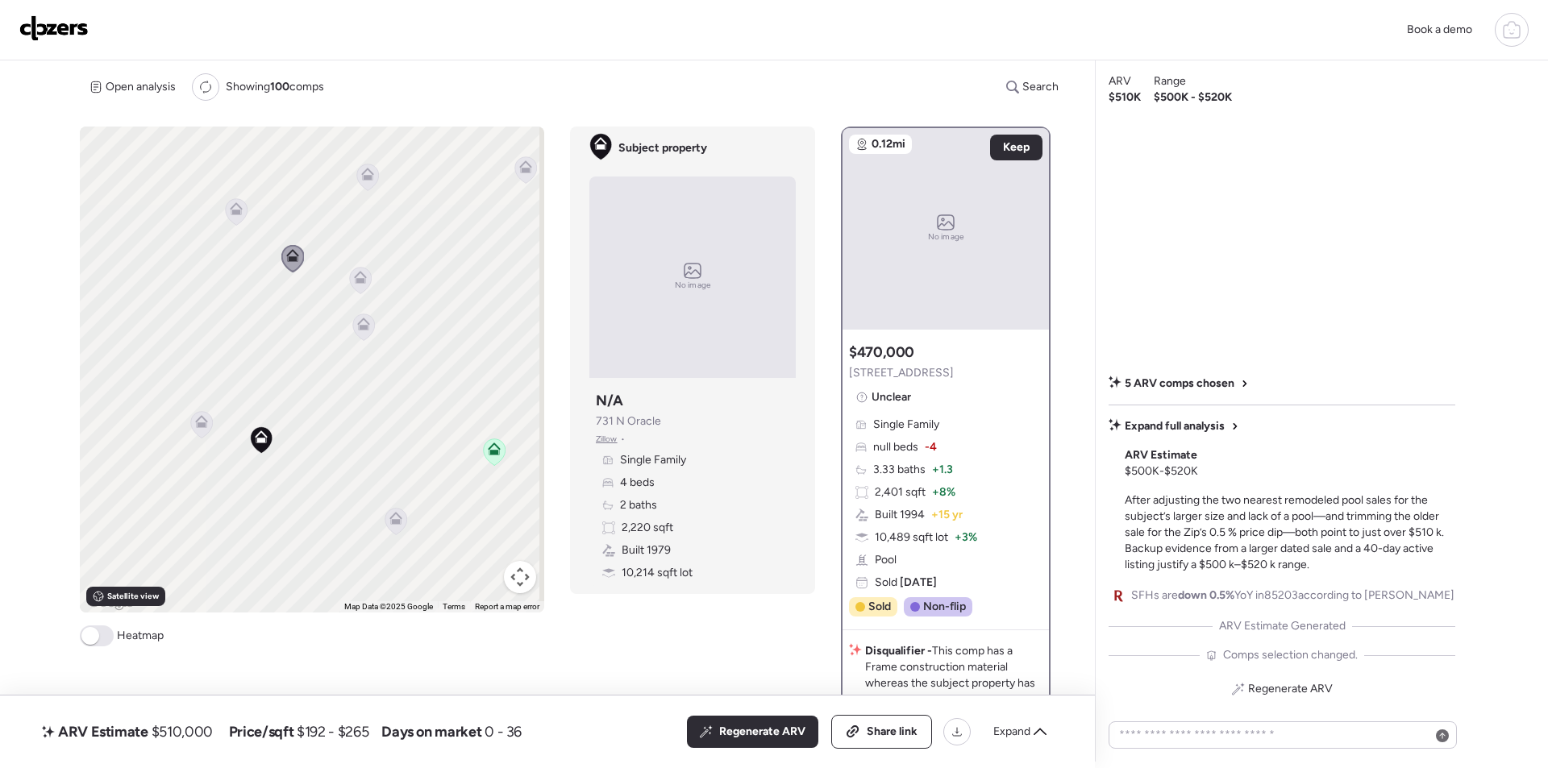
click at [240, 209] on icon at bounding box center [237, 211] width 22 height 27
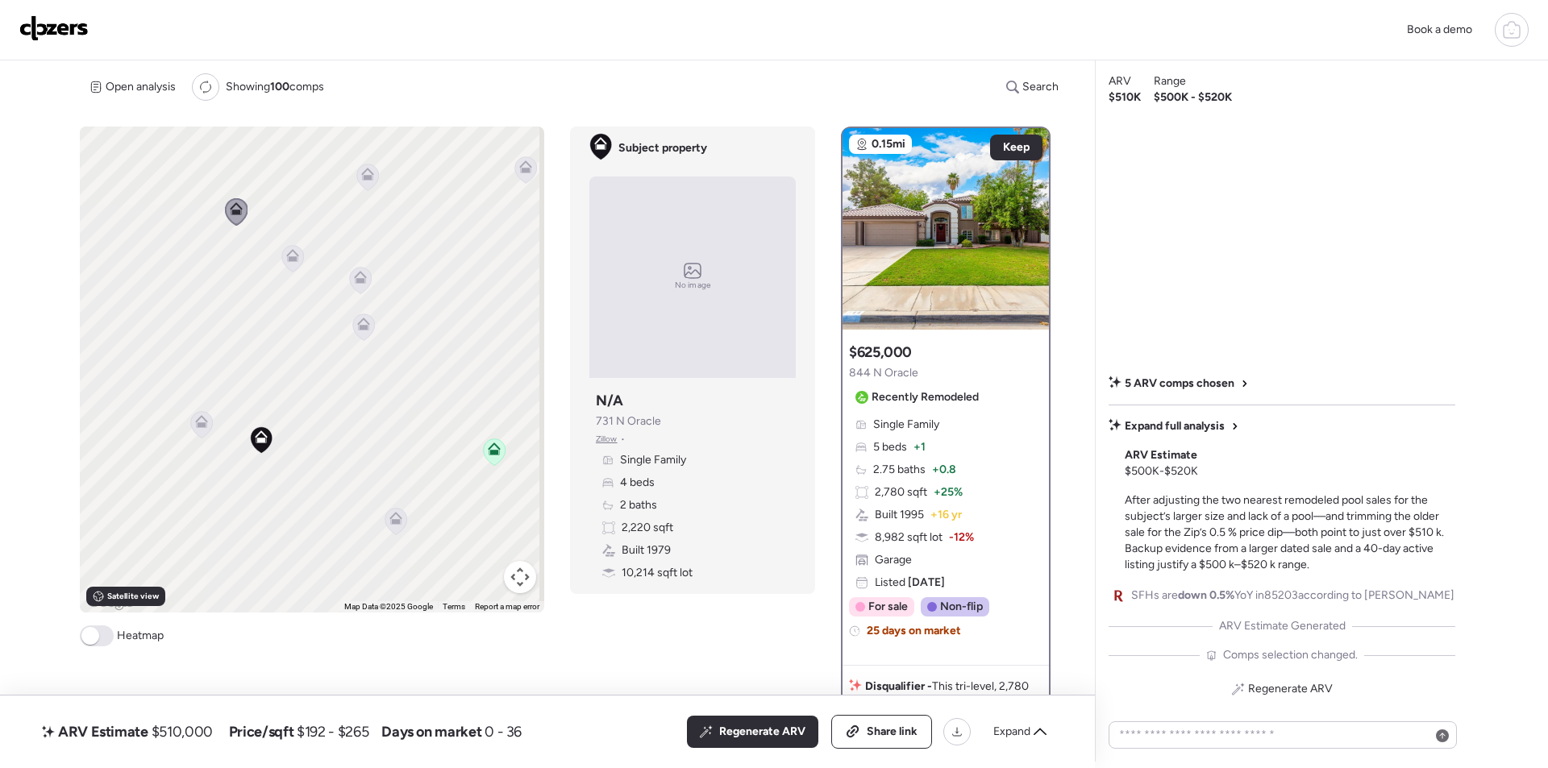
drag, startPoint x: 327, startPoint y: 440, endPoint x: 235, endPoint y: 385, distance: 107.4
click at [235, 385] on div "To activate drag with keyboard, press Alt + Enter. Once in keyboard drag state,…" at bounding box center [312, 370] width 464 height 486
drag, startPoint x: 364, startPoint y: 385, endPoint x: 227, endPoint y: 430, distance: 143.5
click at [227, 430] on div "To activate drag with keyboard, press Alt + Enter. Once in keyboard drag state,…" at bounding box center [312, 370] width 464 height 486
click at [216, 230] on icon at bounding box center [217, 226] width 22 height 27
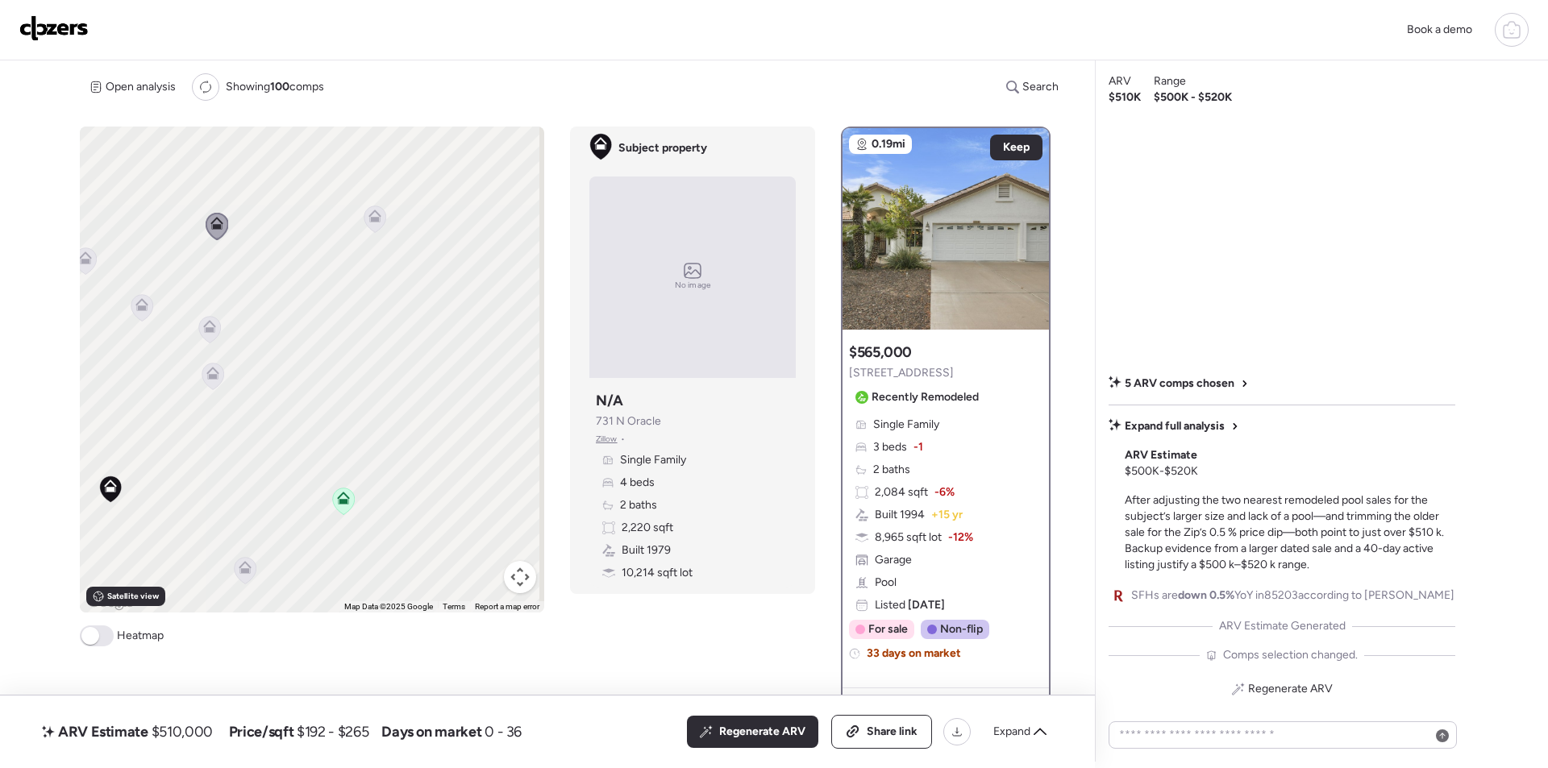
click at [381, 222] on icon at bounding box center [375, 219] width 22 height 27
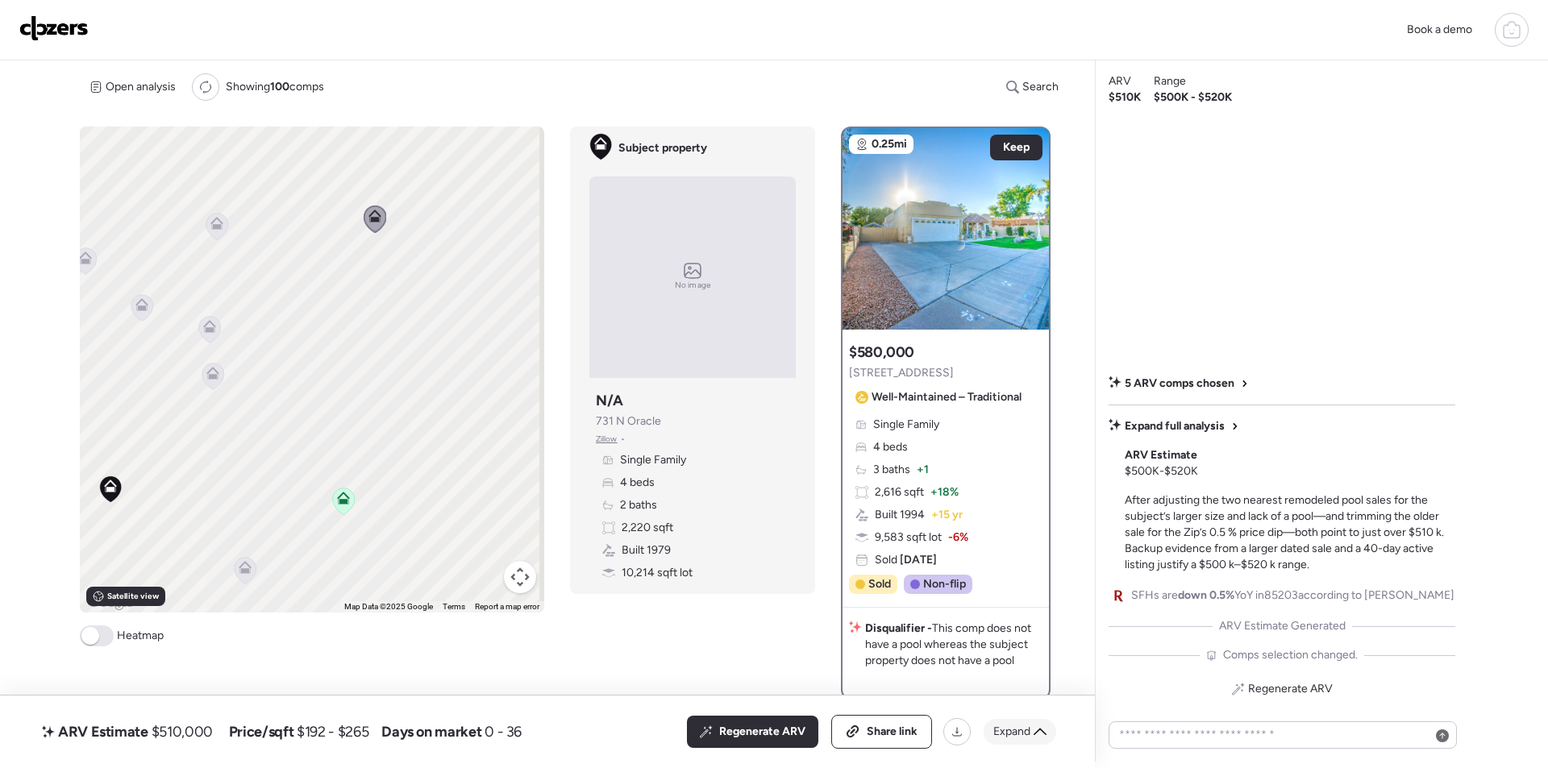
click at [1038, 735] on icon at bounding box center [1040, 732] width 13 height 13
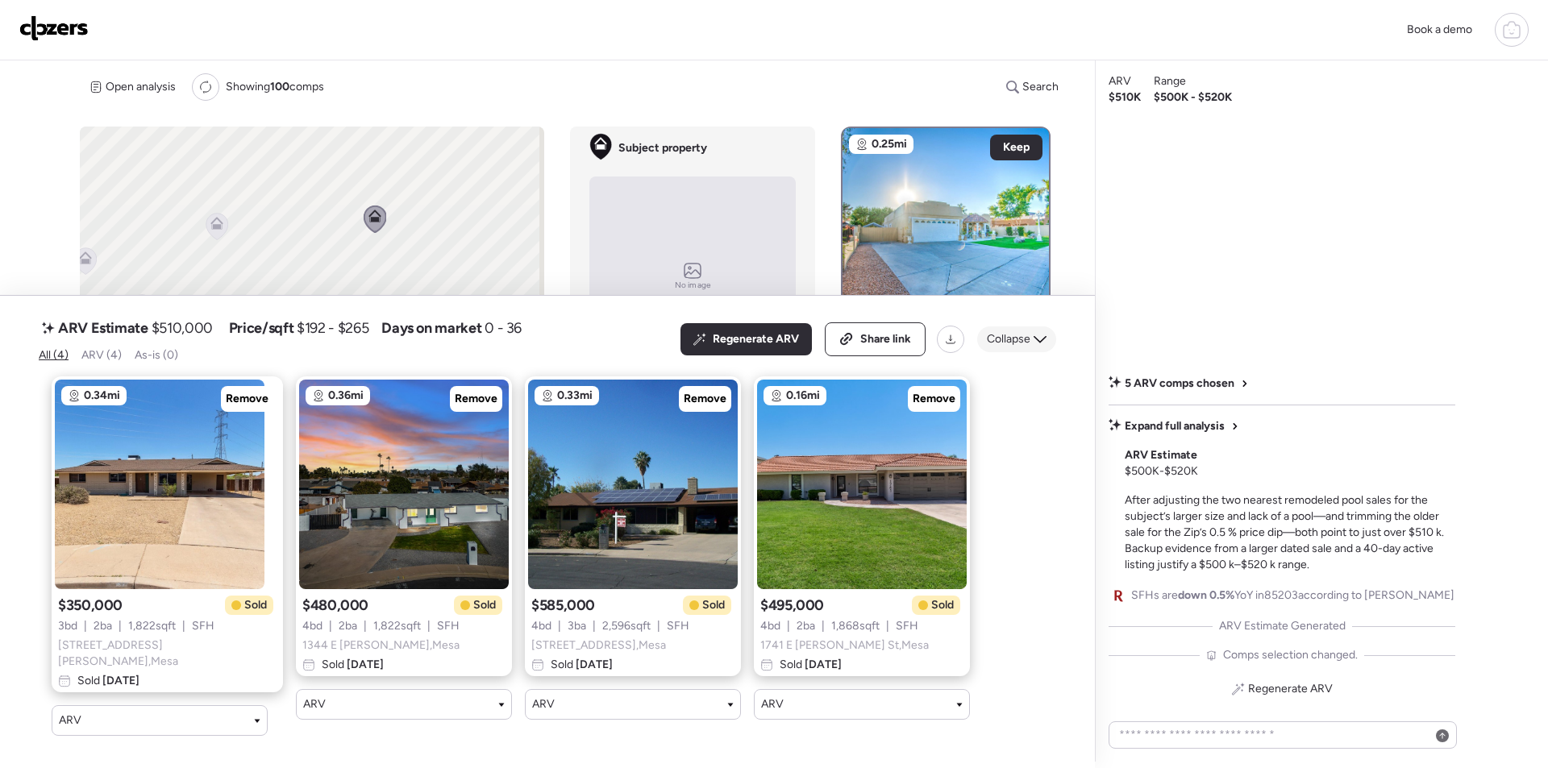
click at [1014, 341] on span "Collapse" at bounding box center [1009, 339] width 44 height 16
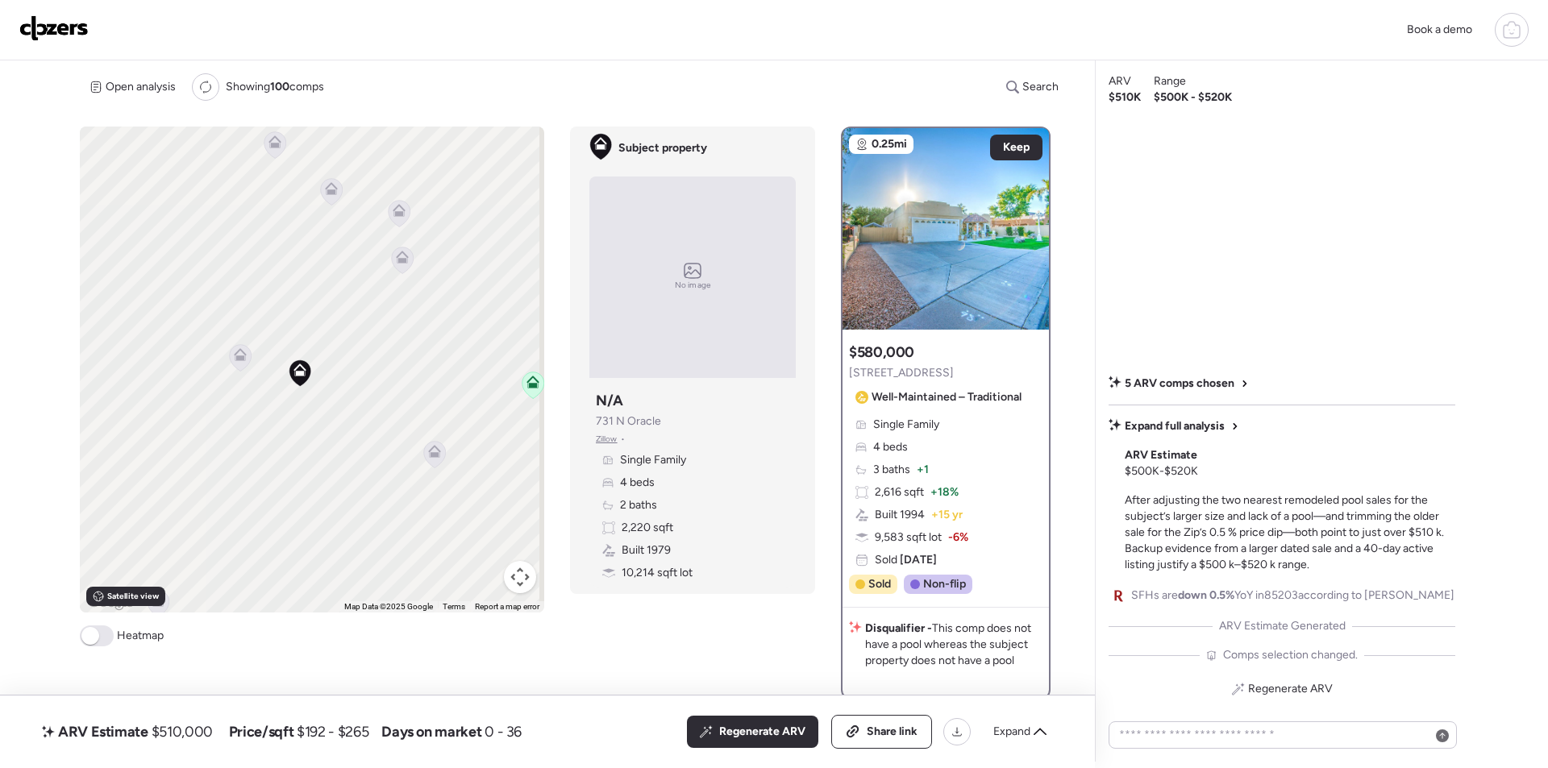
drag, startPoint x: 315, startPoint y: 391, endPoint x: 510, endPoint y: 275, distance: 227.0
click at [510, 275] on div "To activate drag with keyboard, press Alt + Enter. Once in keyboard drag state,…" at bounding box center [312, 370] width 464 height 486
click at [275, 148] on icon at bounding box center [274, 145] width 10 height 5
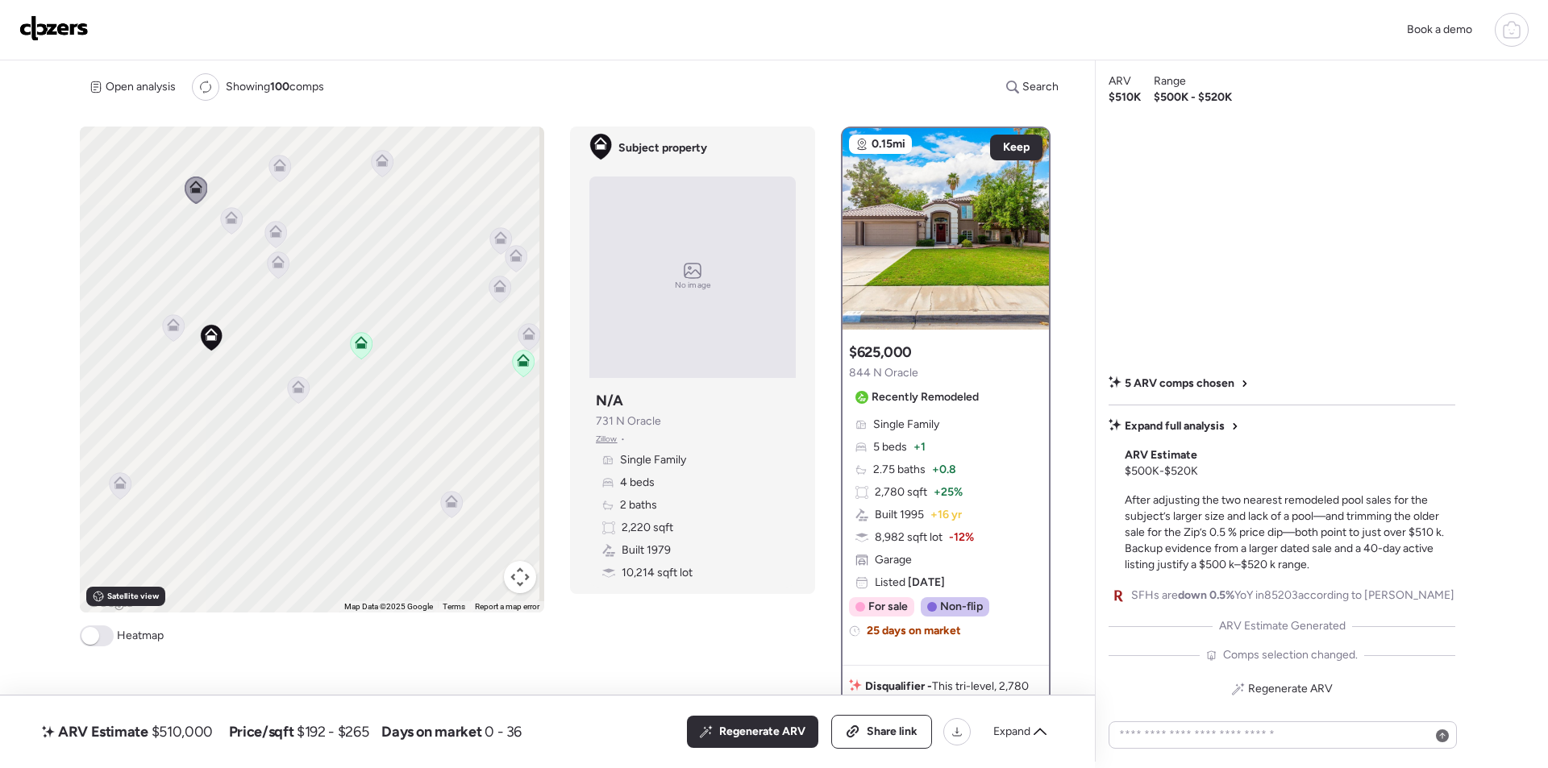
drag, startPoint x: 389, startPoint y: 460, endPoint x: 273, endPoint y: 419, distance: 123.2
click at [274, 436] on div "To activate drag with keyboard, press Alt + Enter. Once in keyboard drag state,…" at bounding box center [312, 370] width 464 height 486
click at [289, 392] on icon at bounding box center [297, 387] width 22 height 27
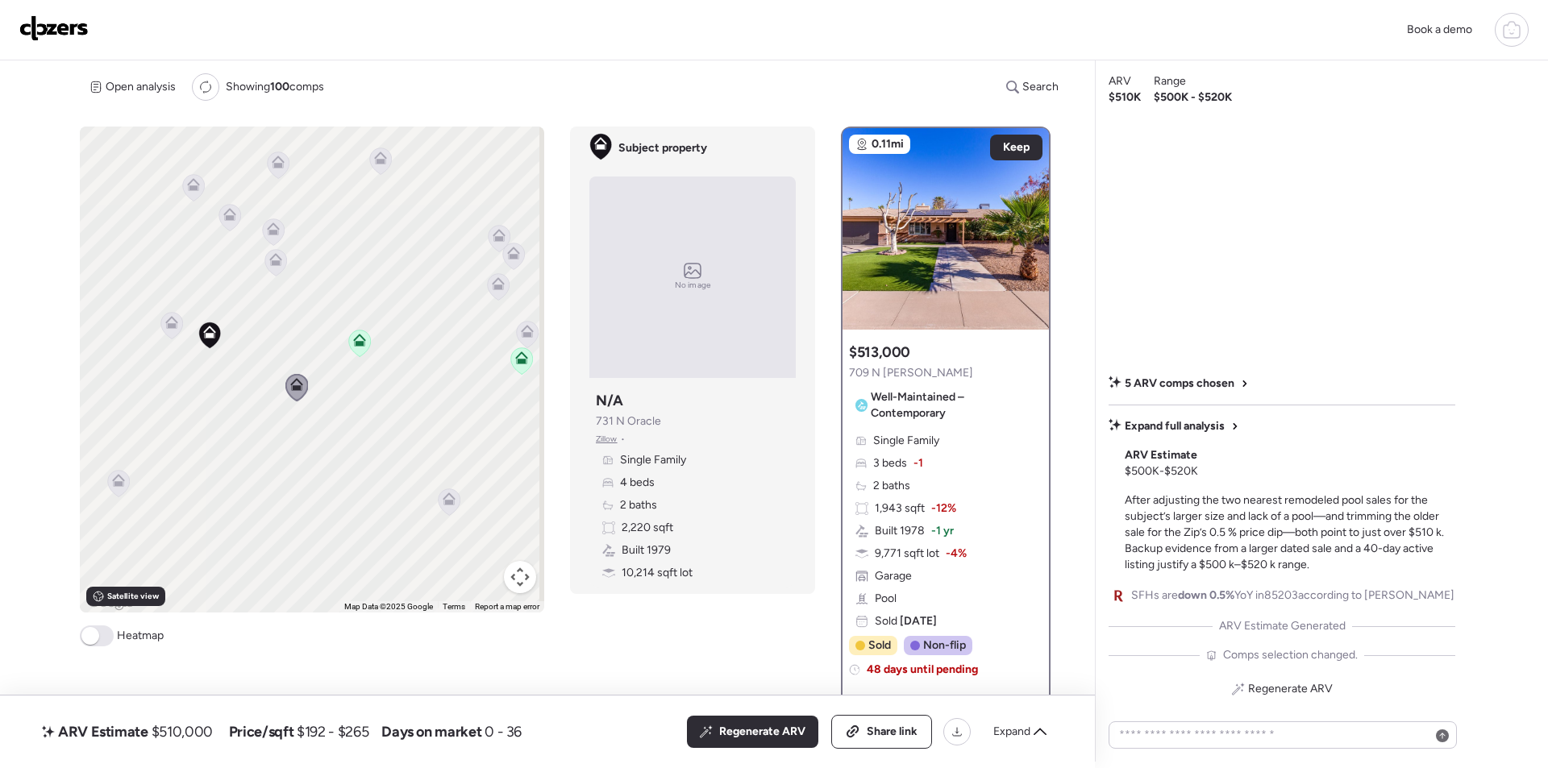
click at [449, 503] on icon at bounding box center [448, 502] width 10 height 5
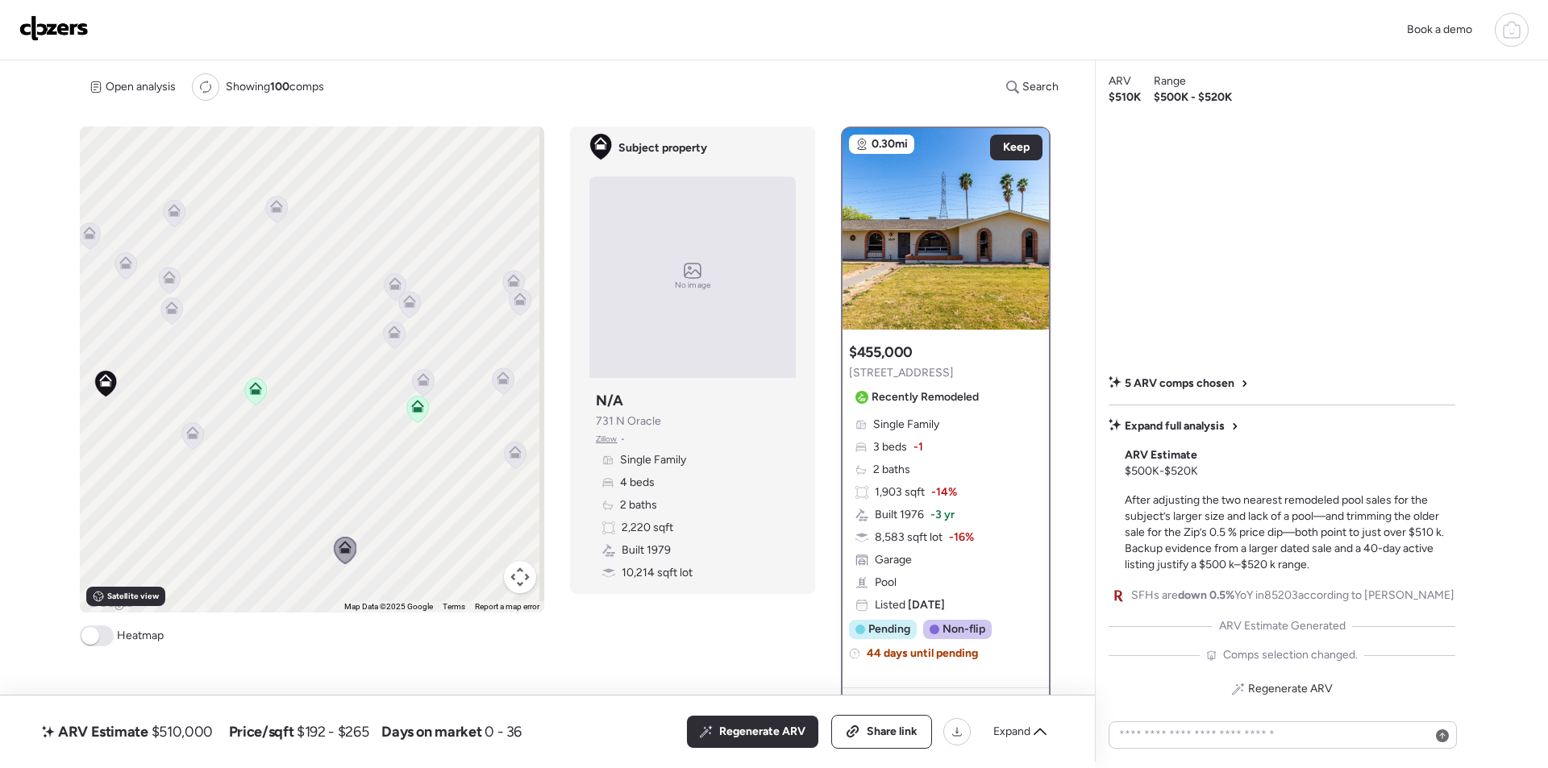
drag, startPoint x: 427, startPoint y: 427, endPoint x: 322, endPoint y: 474, distance: 114.8
click at [321, 475] on div "To activate drag with keyboard, press Alt + Enter. Once in keyboard drag state,…" at bounding box center [312, 370] width 464 height 486
click at [393, 335] on icon at bounding box center [394, 334] width 10 height 5
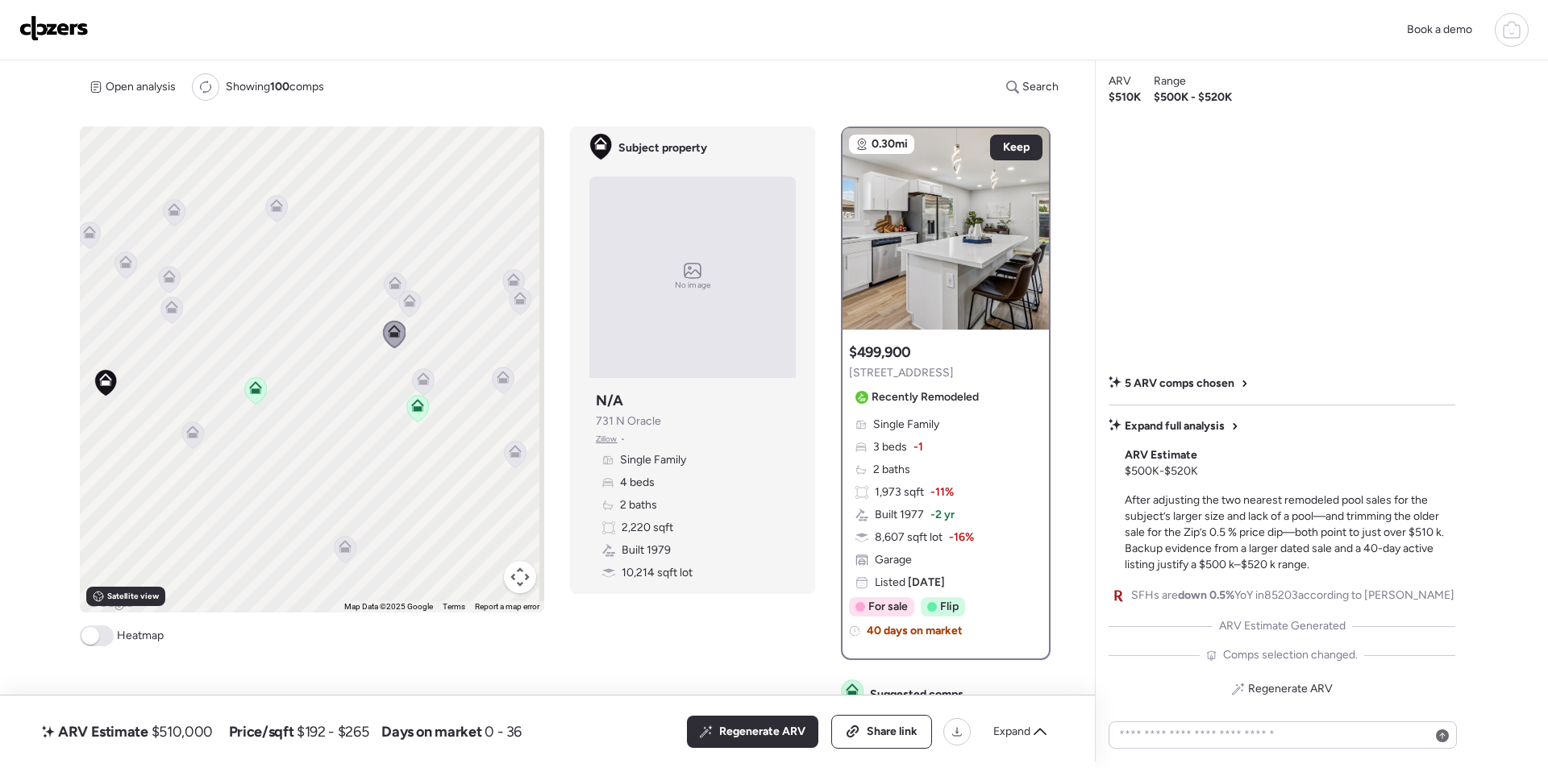
click at [407, 307] on icon at bounding box center [410, 303] width 22 height 27
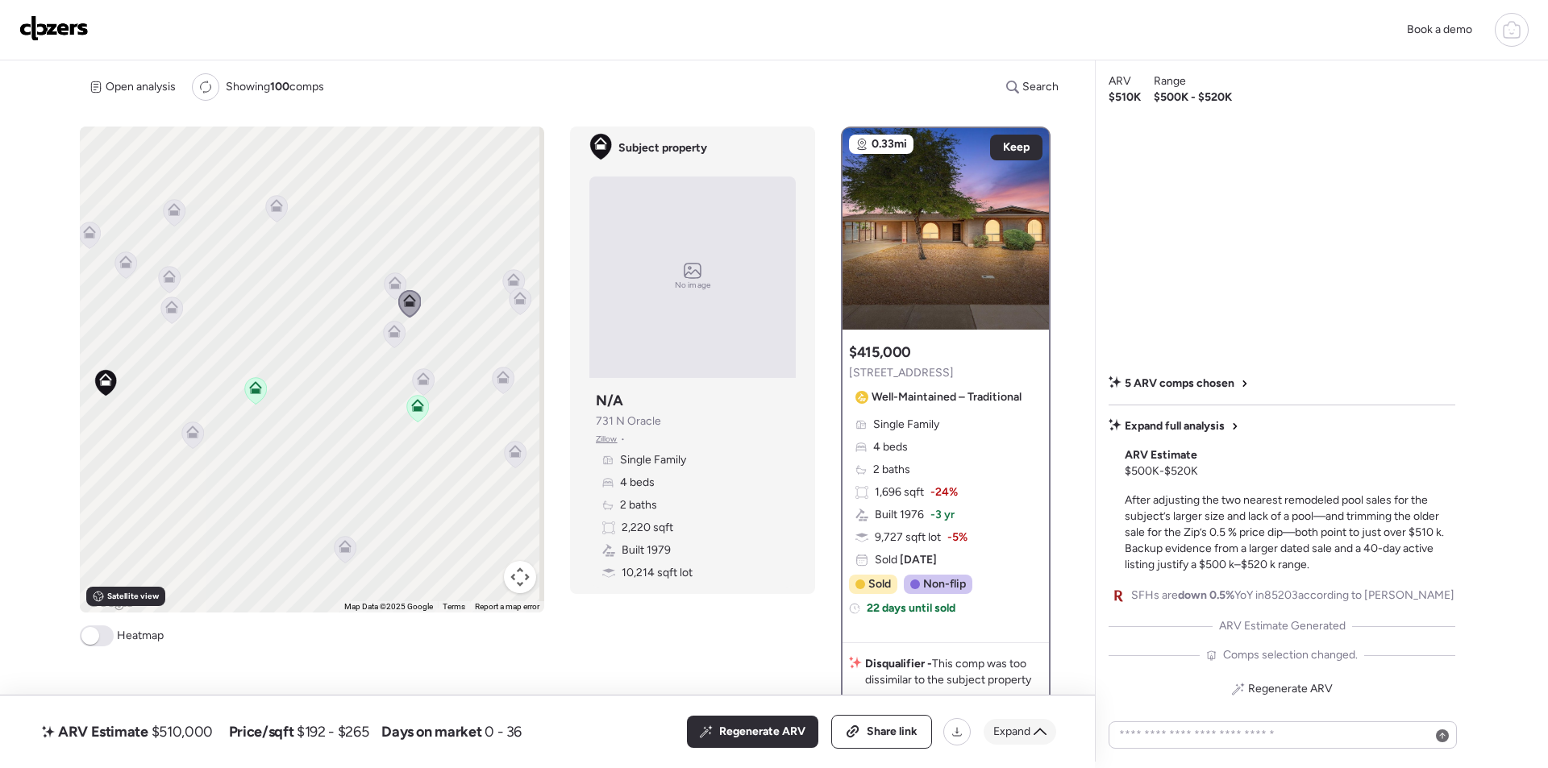
click at [1029, 728] on span "Expand" at bounding box center [1011, 732] width 37 height 16
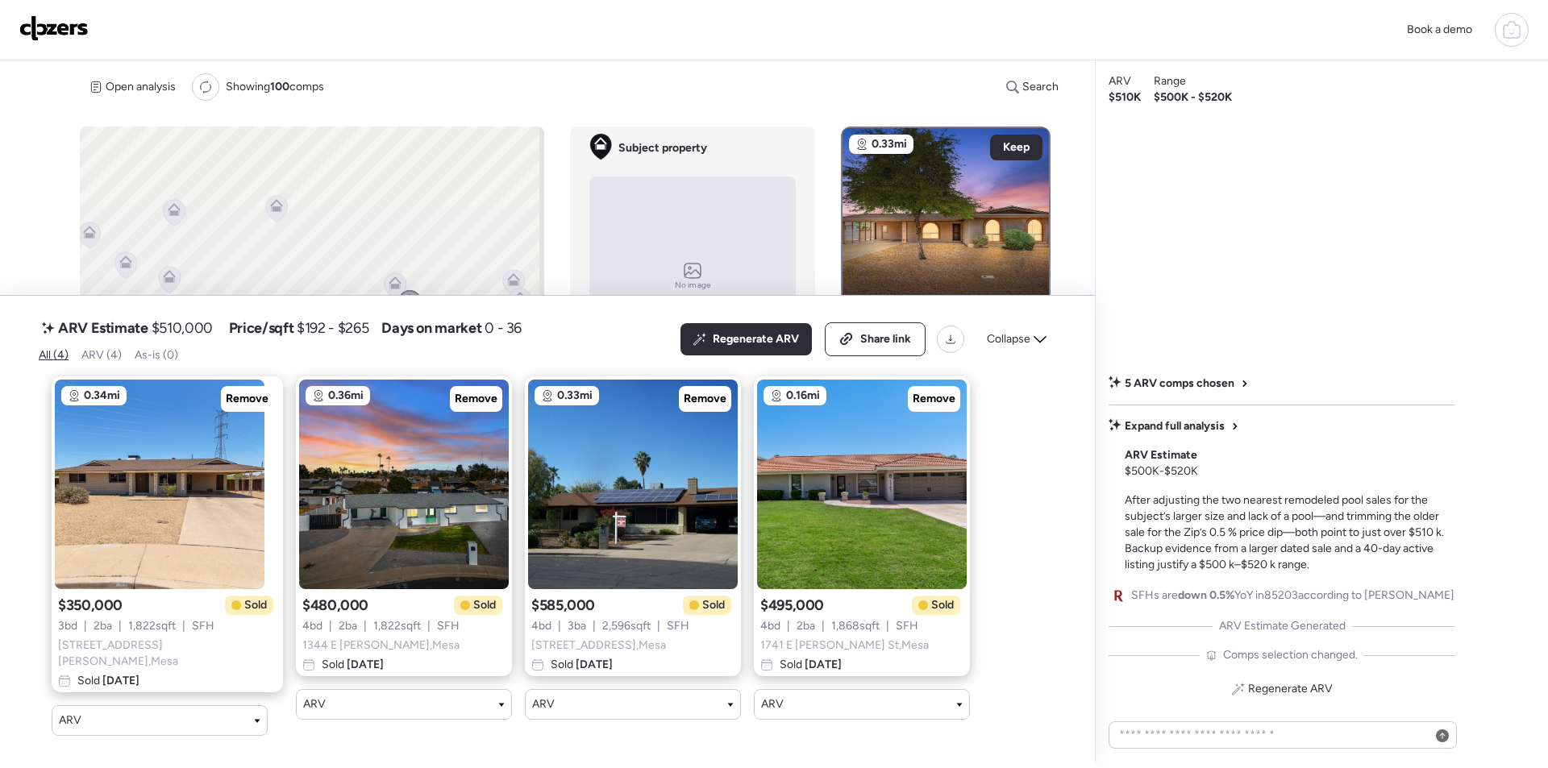
drag, startPoint x: 1006, startPoint y: 342, endPoint x: 1013, endPoint y: 347, distance: 8.6
click at [1007, 342] on span "Collapse" at bounding box center [1009, 339] width 44 height 16
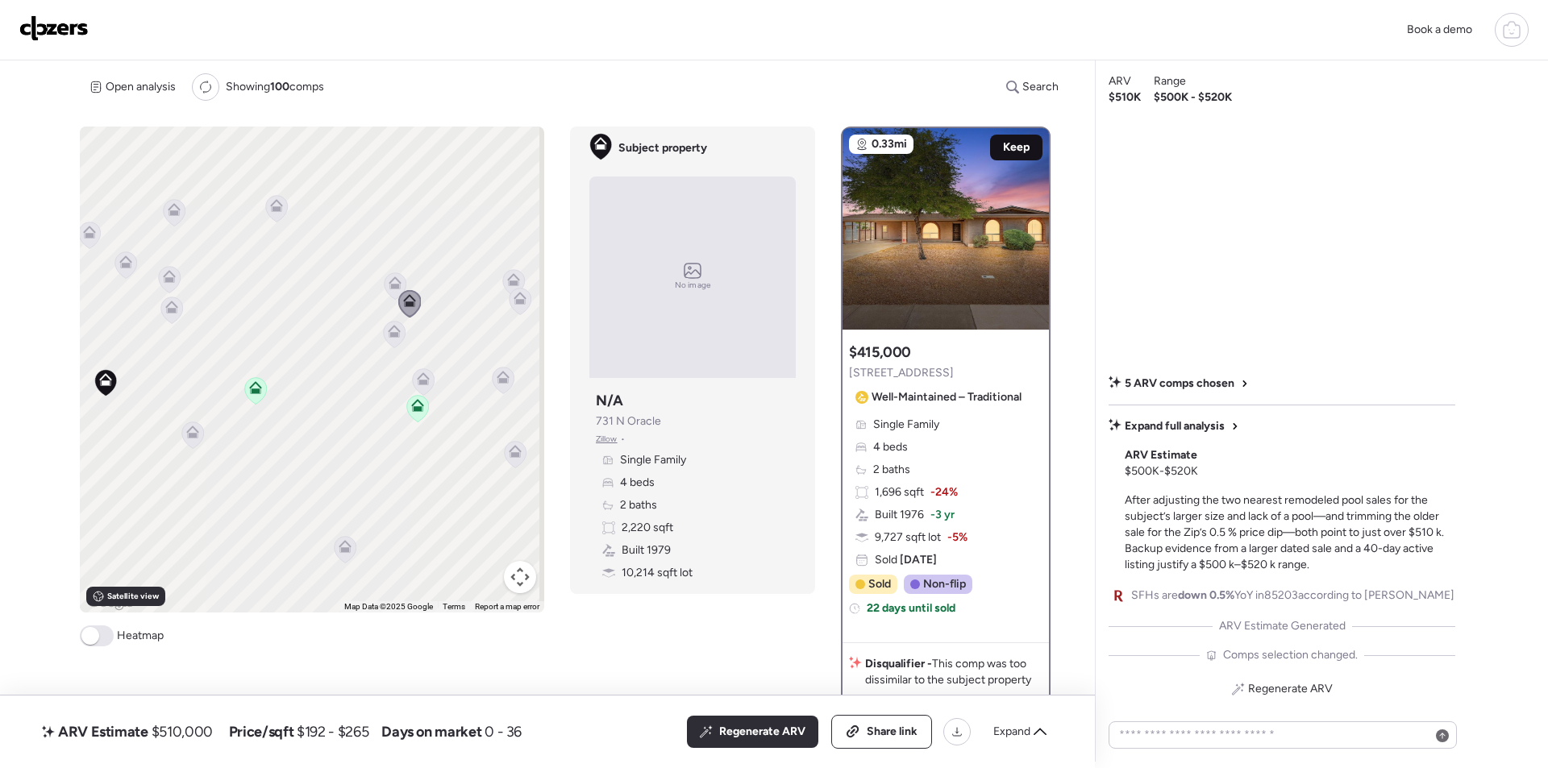
click at [1013, 145] on span "Keep" at bounding box center [1016, 147] width 27 height 16
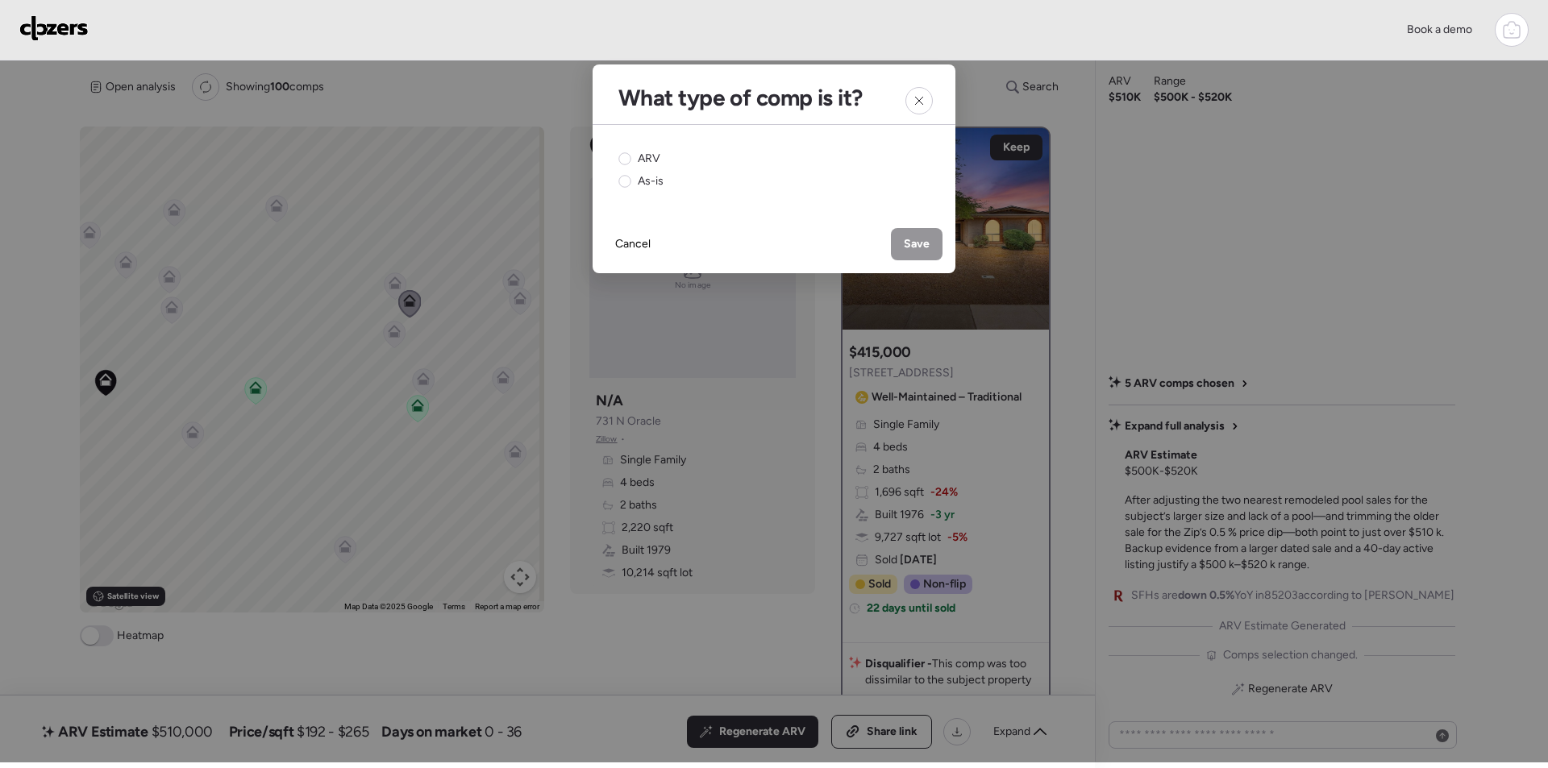
drag, startPoint x: 647, startPoint y: 153, endPoint x: 712, endPoint y: 177, distance: 69.6
click at [649, 153] on span "ARV" at bounding box center [649, 159] width 23 height 16
click at [926, 242] on span "Save" at bounding box center [917, 244] width 26 height 16
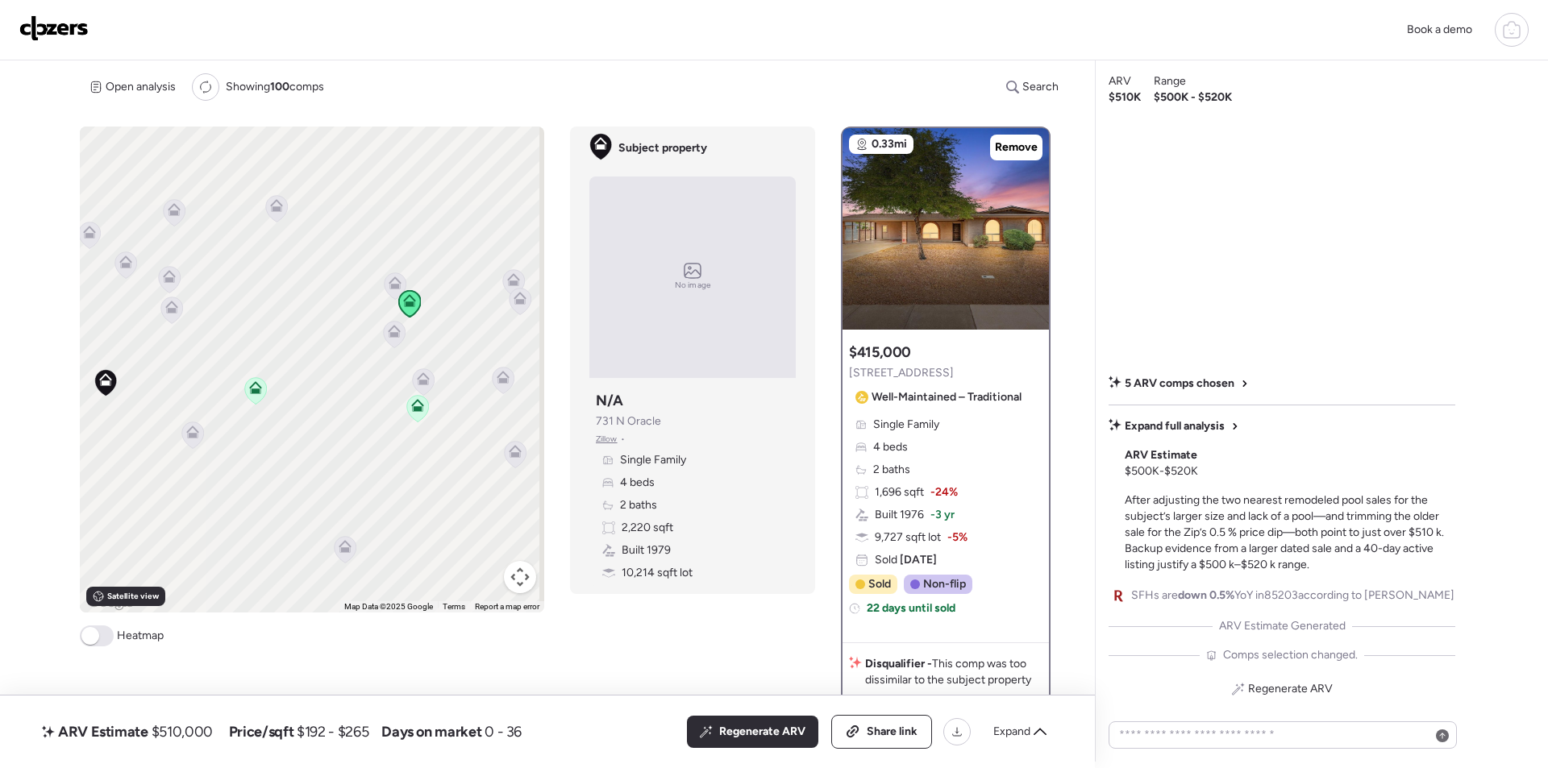
click at [389, 288] on icon at bounding box center [395, 283] width 13 height 13
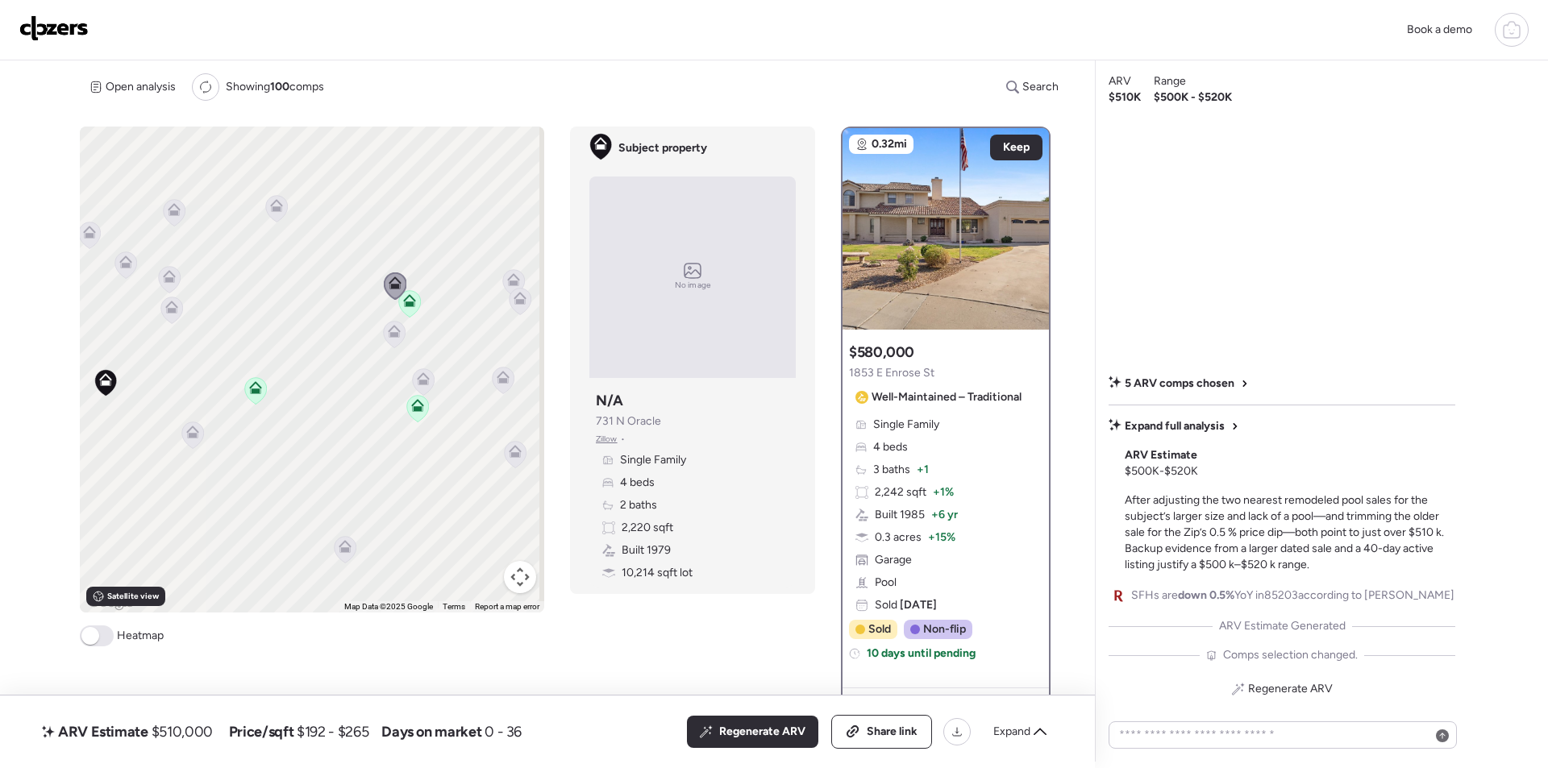
click at [397, 341] on icon at bounding box center [395, 334] width 22 height 27
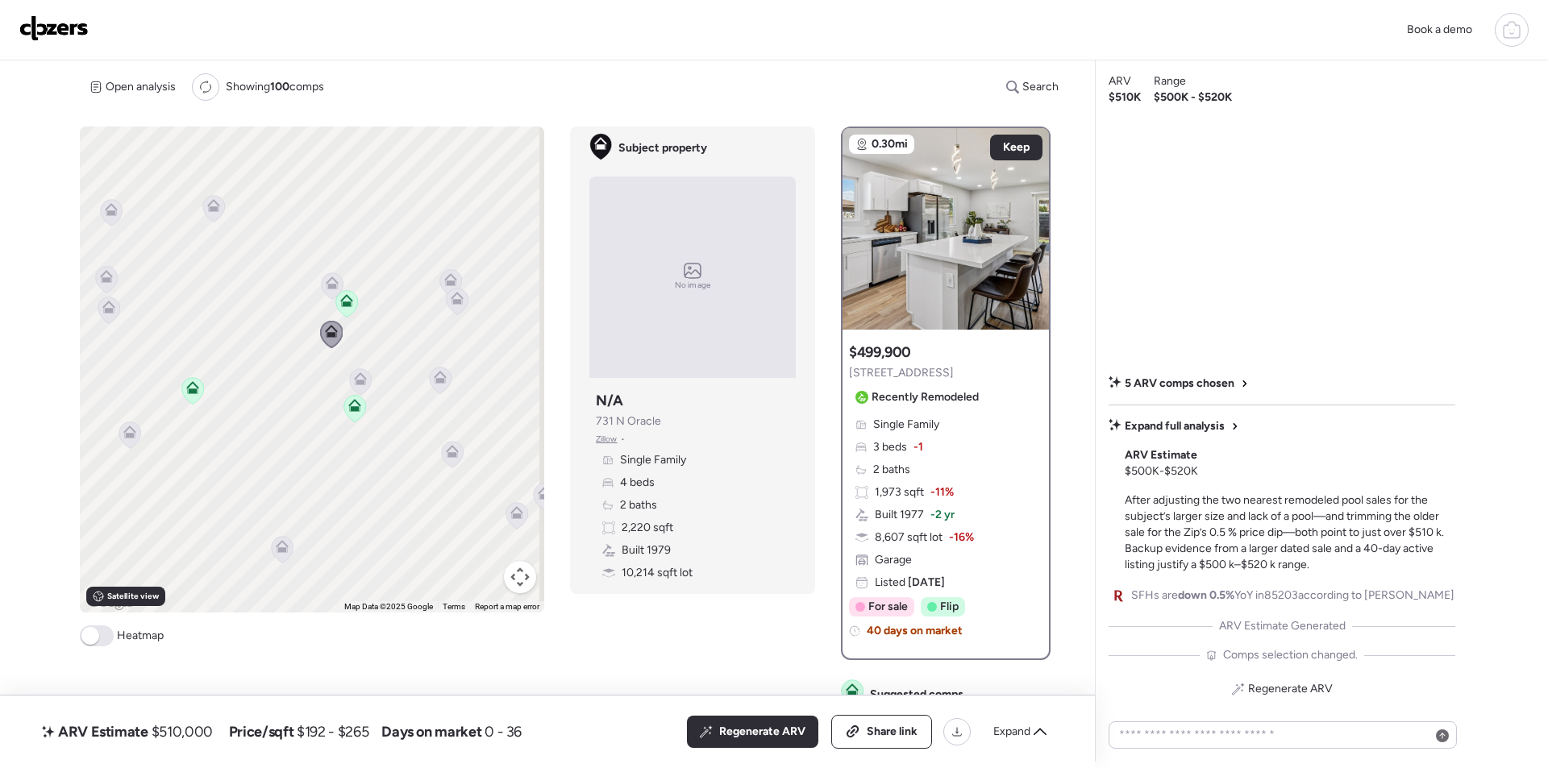
drag, startPoint x: 429, startPoint y: 343, endPoint x: 263, endPoint y: 343, distance: 166.1
click at [263, 343] on div "To activate drag with keyboard, press Alt + Enter. Once in keyboard drag state,…" at bounding box center [312, 370] width 464 height 486
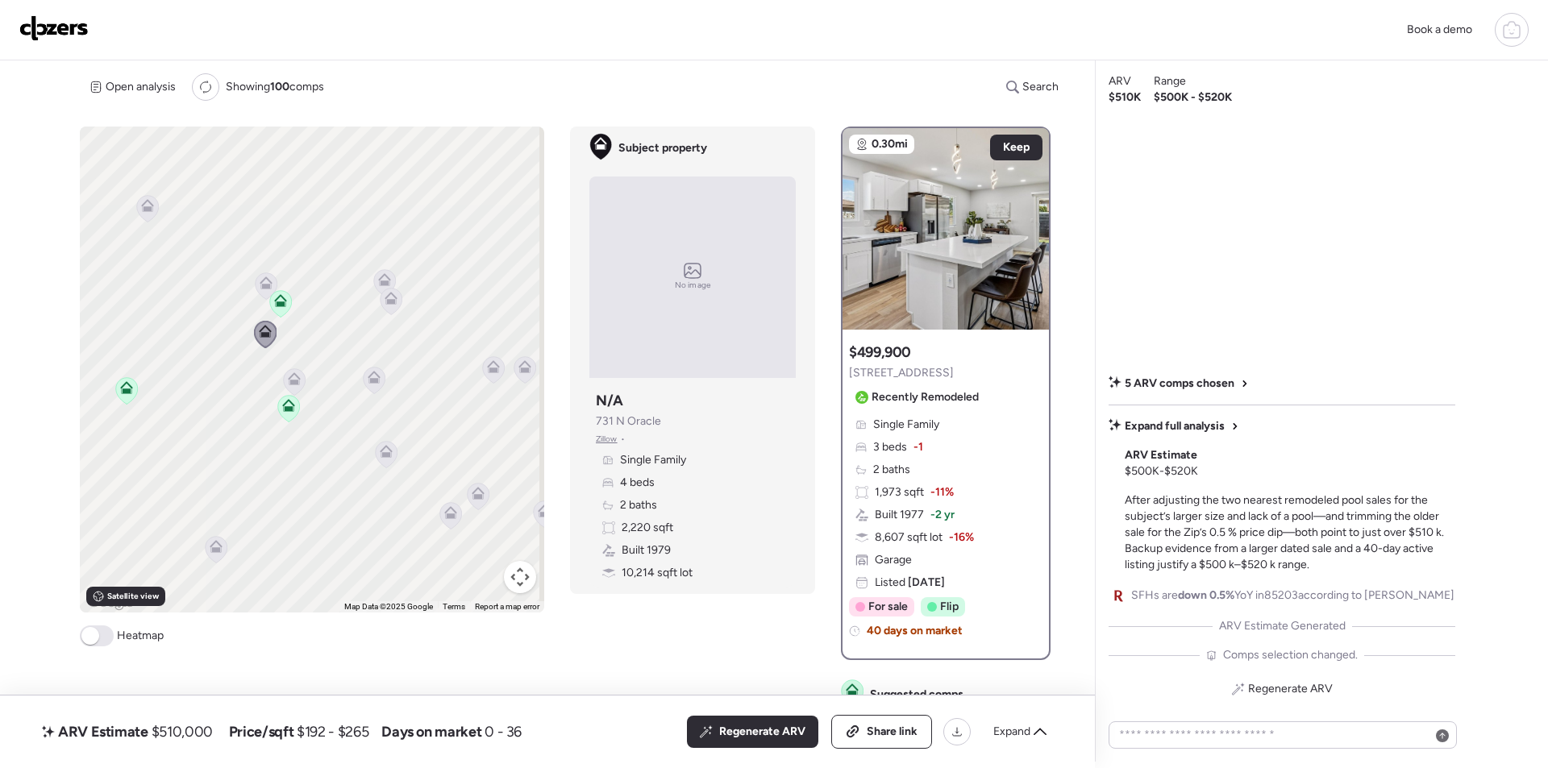
click at [289, 389] on icon at bounding box center [295, 381] width 22 height 27
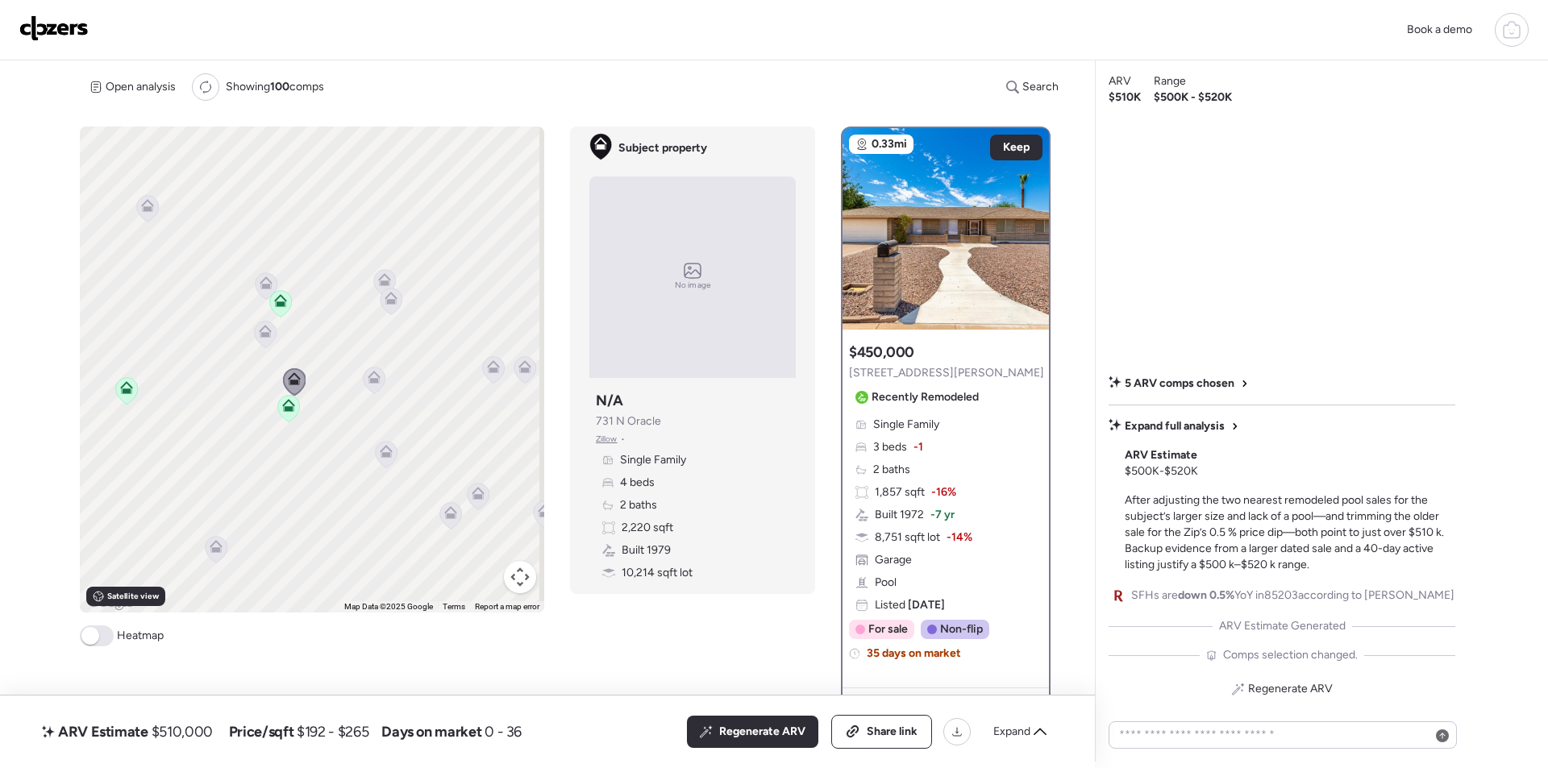
click at [394, 301] on icon at bounding box center [391, 298] width 13 height 13
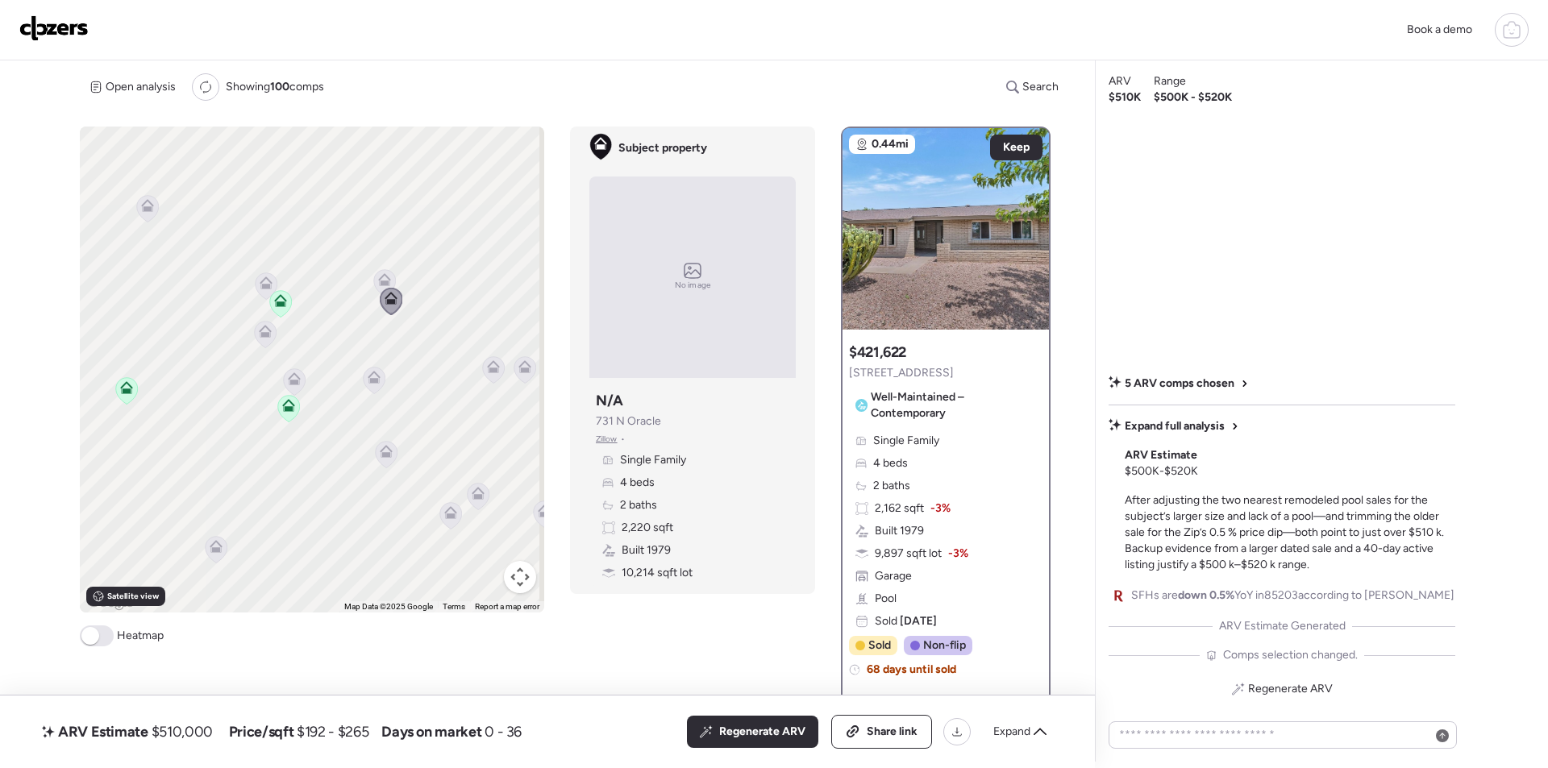
click at [375, 270] on icon at bounding box center [384, 282] width 23 height 27
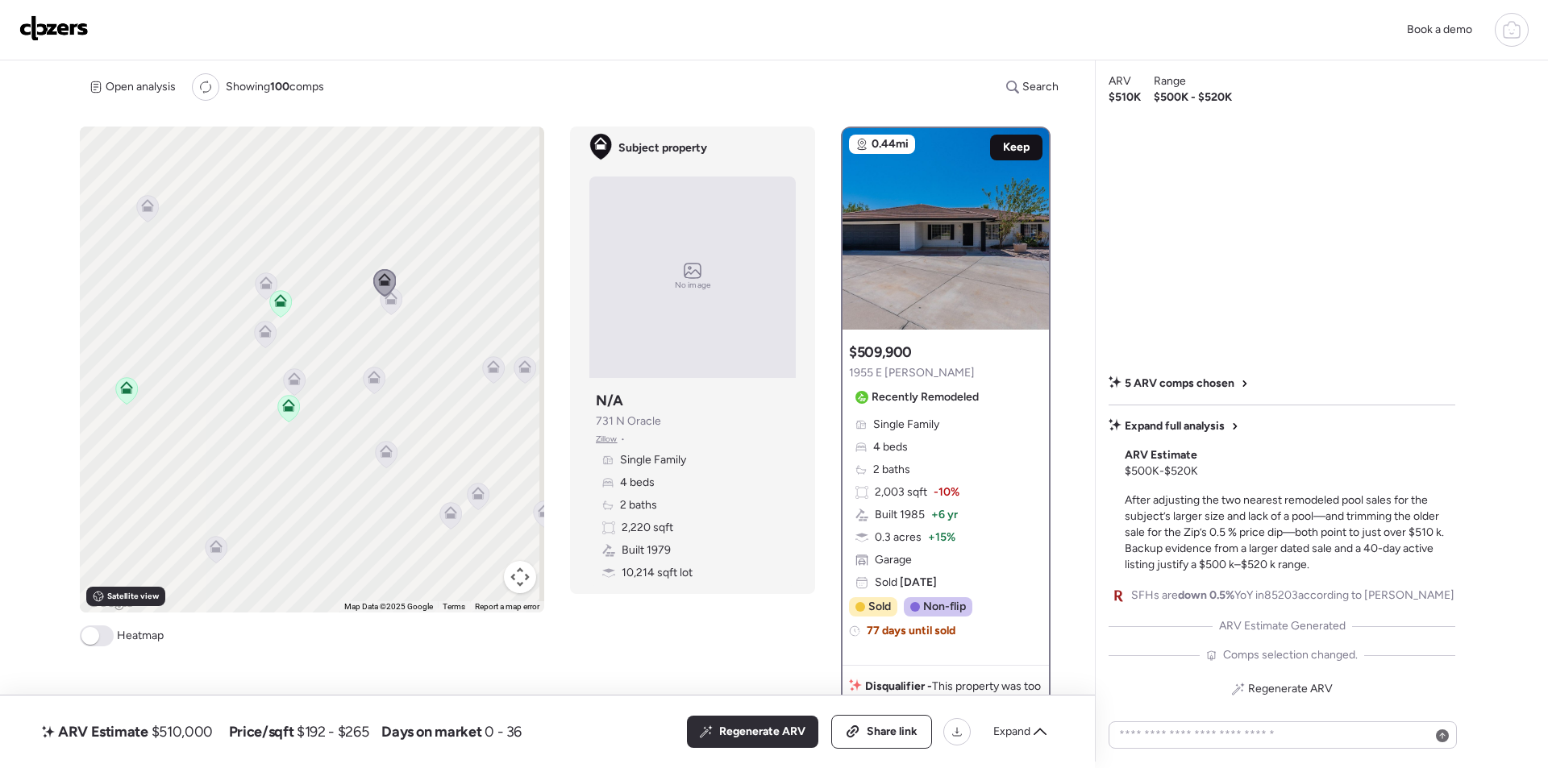
click at [1010, 149] on span "Keep" at bounding box center [1016, 147] width 27 height 16
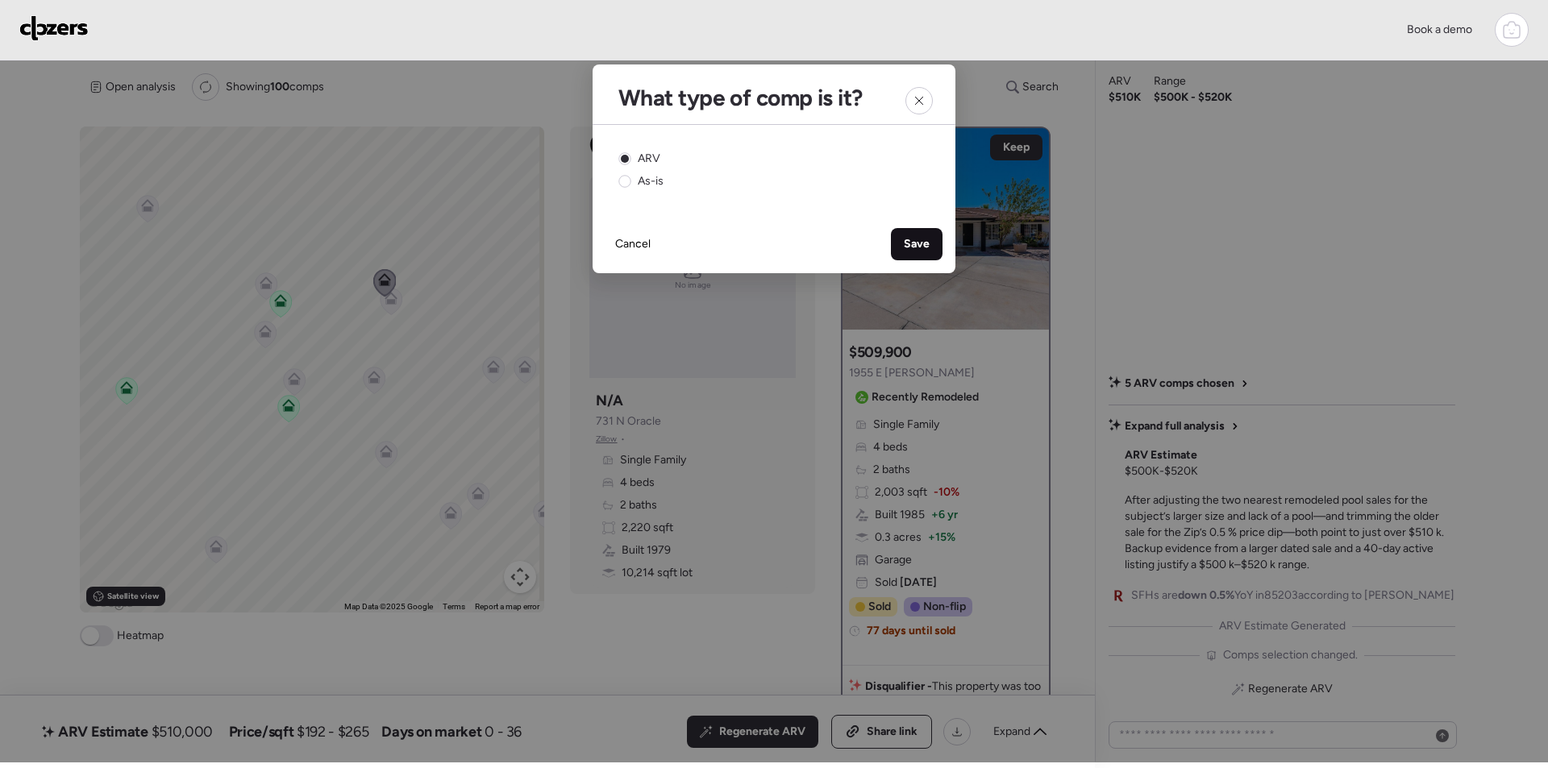
drag, startPoint x: 901, startPoint y: 239, endPoint x: 912, endPoint y: 258, distance: 21.3
click at [903, 241] on div "Save" at bounding box center [917, 244] width 52 height 32
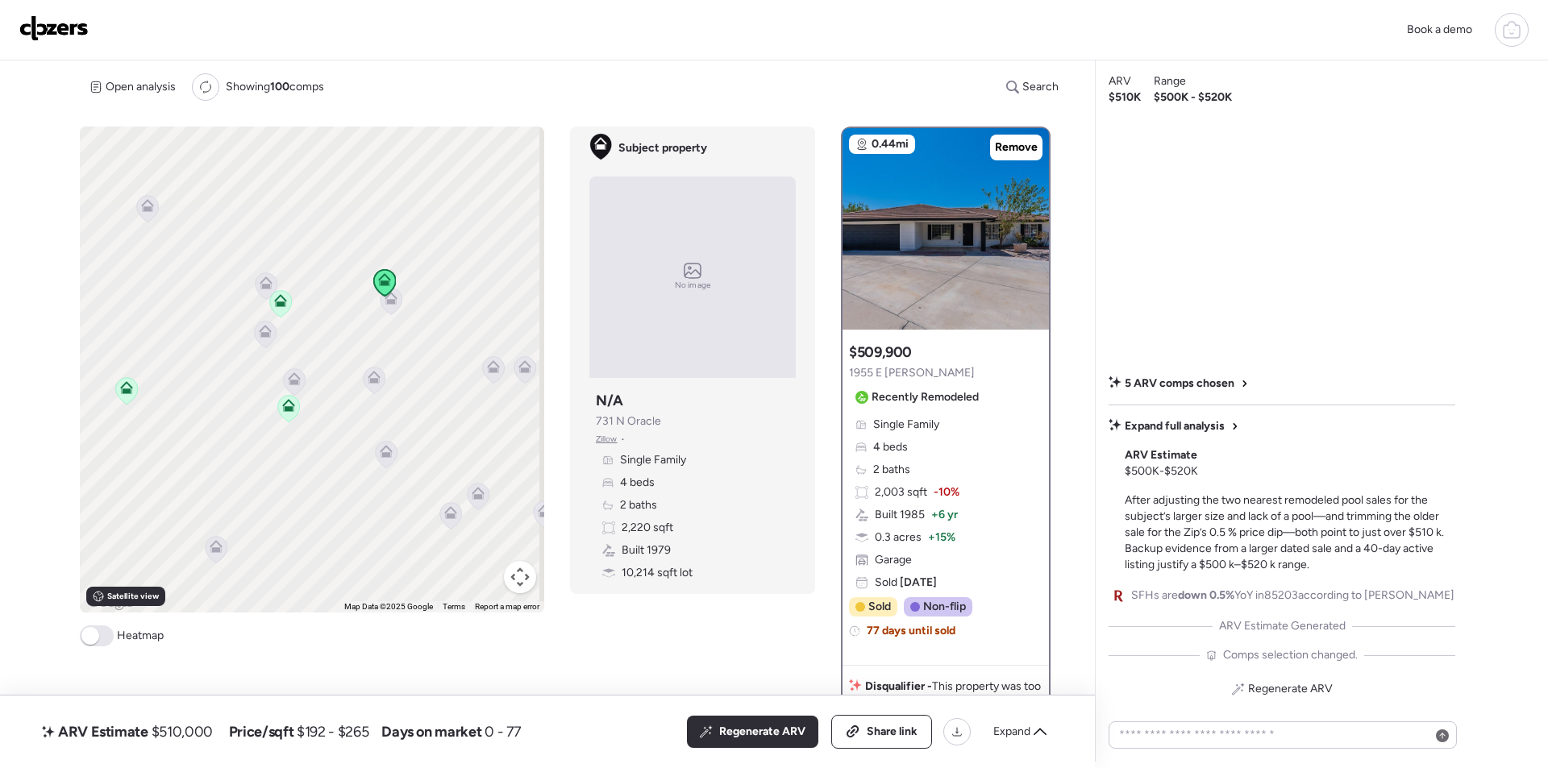
drag, startPoint x: 752, startPoint y: 732, endPoint x: 12, endPoint y: 568, distance: 758.0
click at [751, 732] on span "Regenerate ARV" at bounding box center [762, 732] width 86 height 16
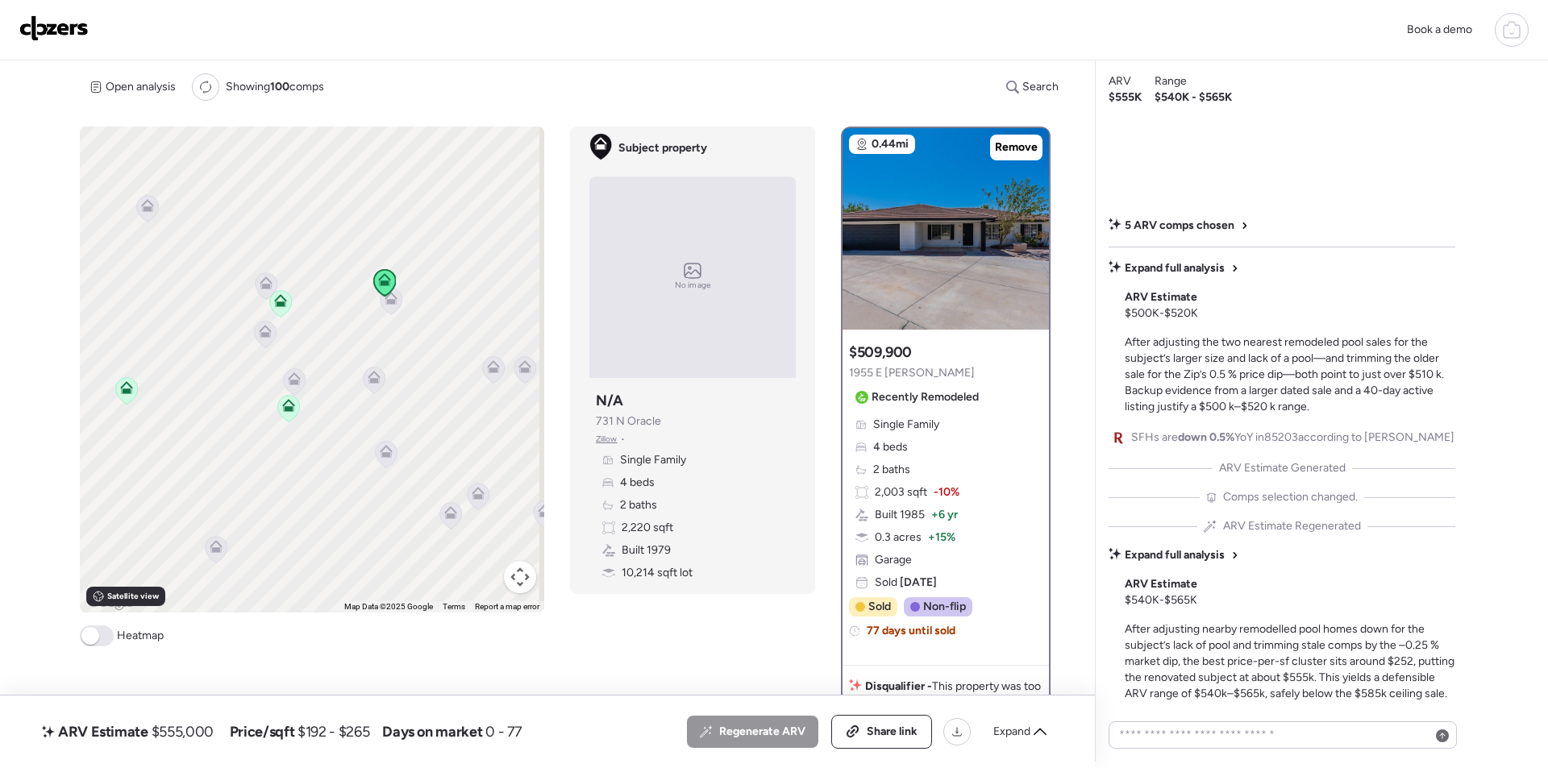
click at [195, 735] on span "$555,000" at bounding box center [183, 731] width 62 height 19
copy span "555,000"
click at [1034, 723] on div "Expand" at bounding box center [1020, 732] width 73 height 26
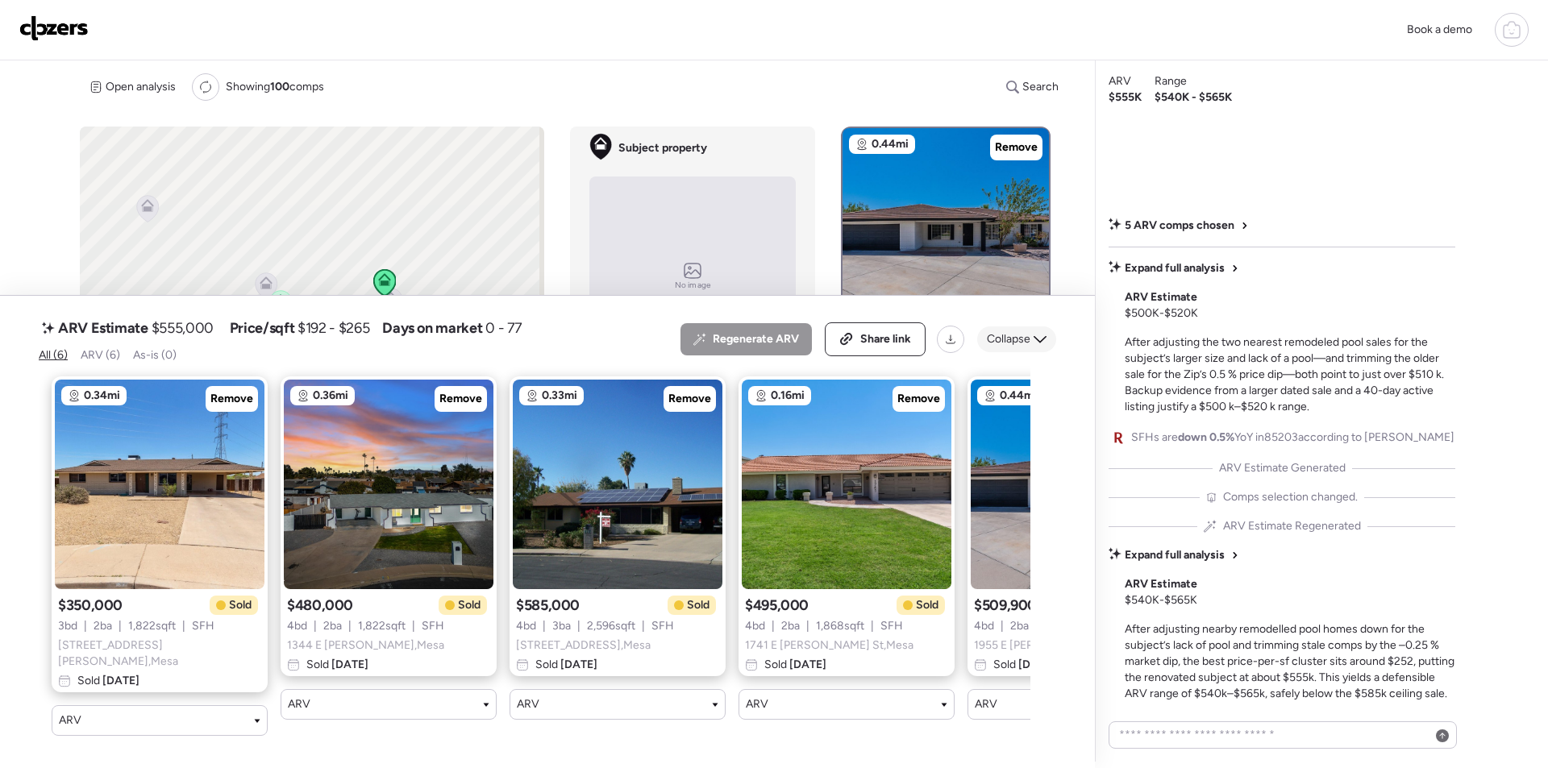
click at [1039, 335] on div "Collapse" at bounding box center [1016, 340] width 79 height 26
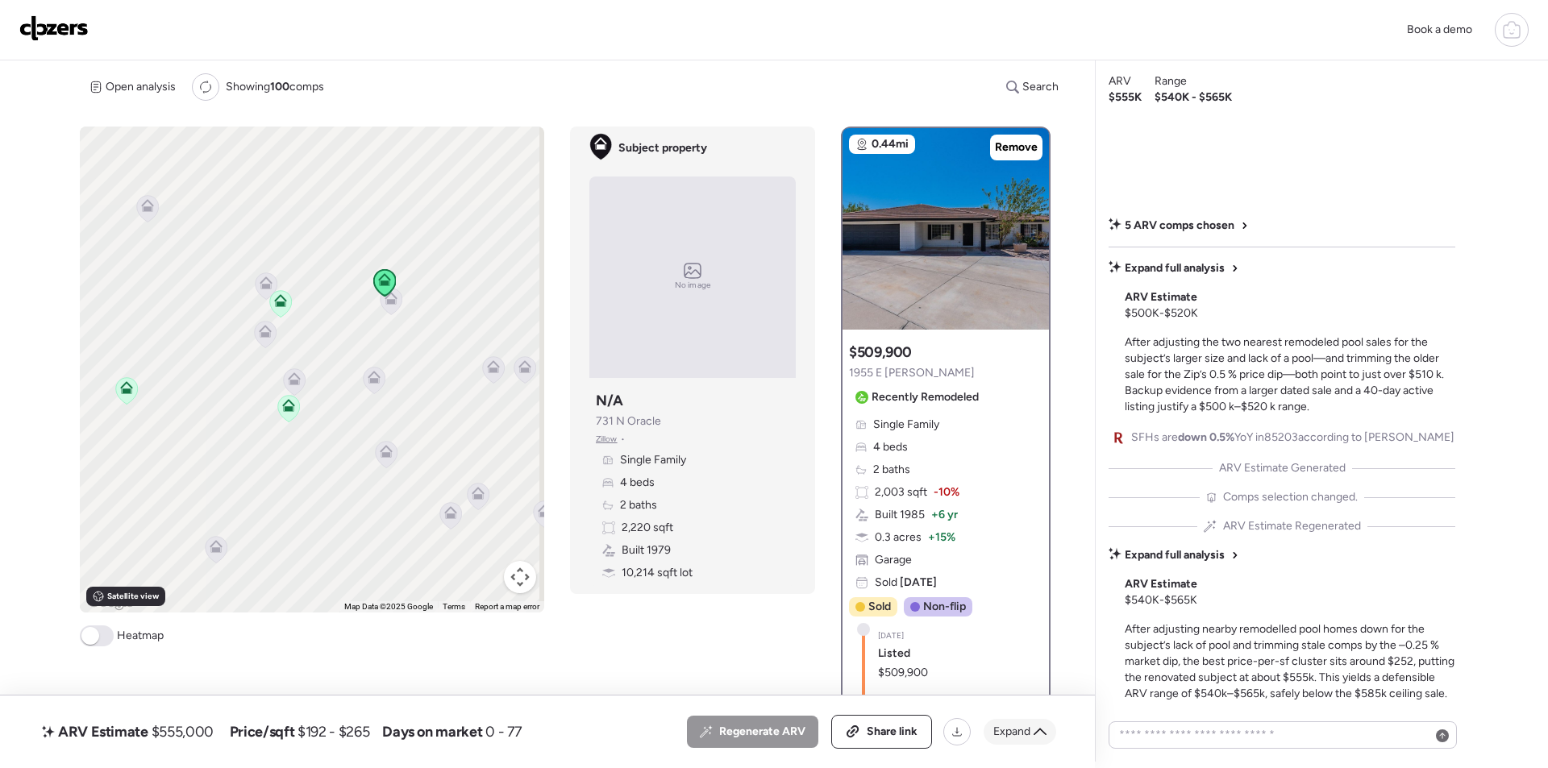
click at [1019, 724] on span "Expand" at bounding box center [1011, 732] width 37 height 16
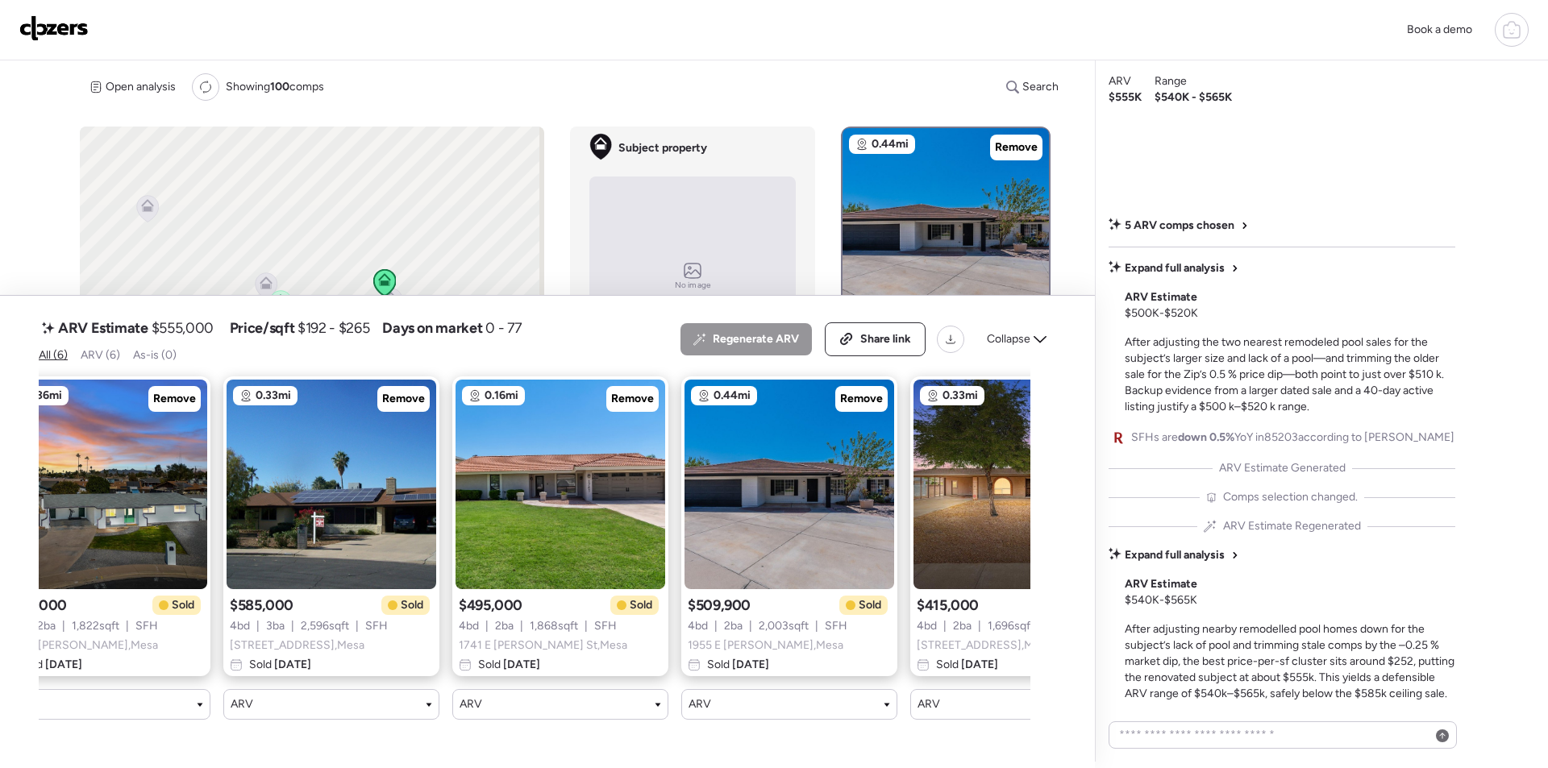
scroll to position [0, 395]
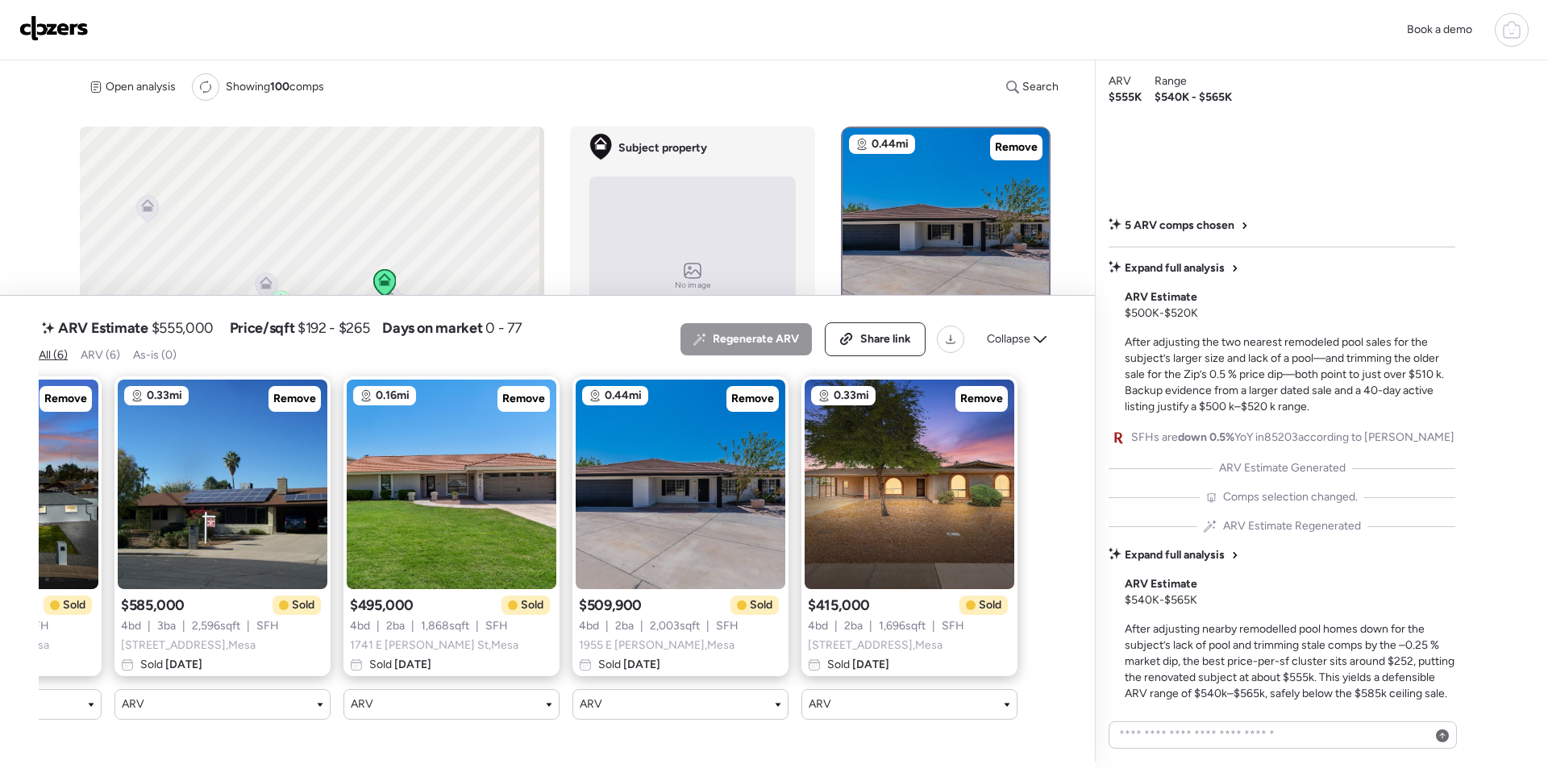
click at [1019, 344] on span "Collapse" at bounding box center [1009, 339] width 44 height 16
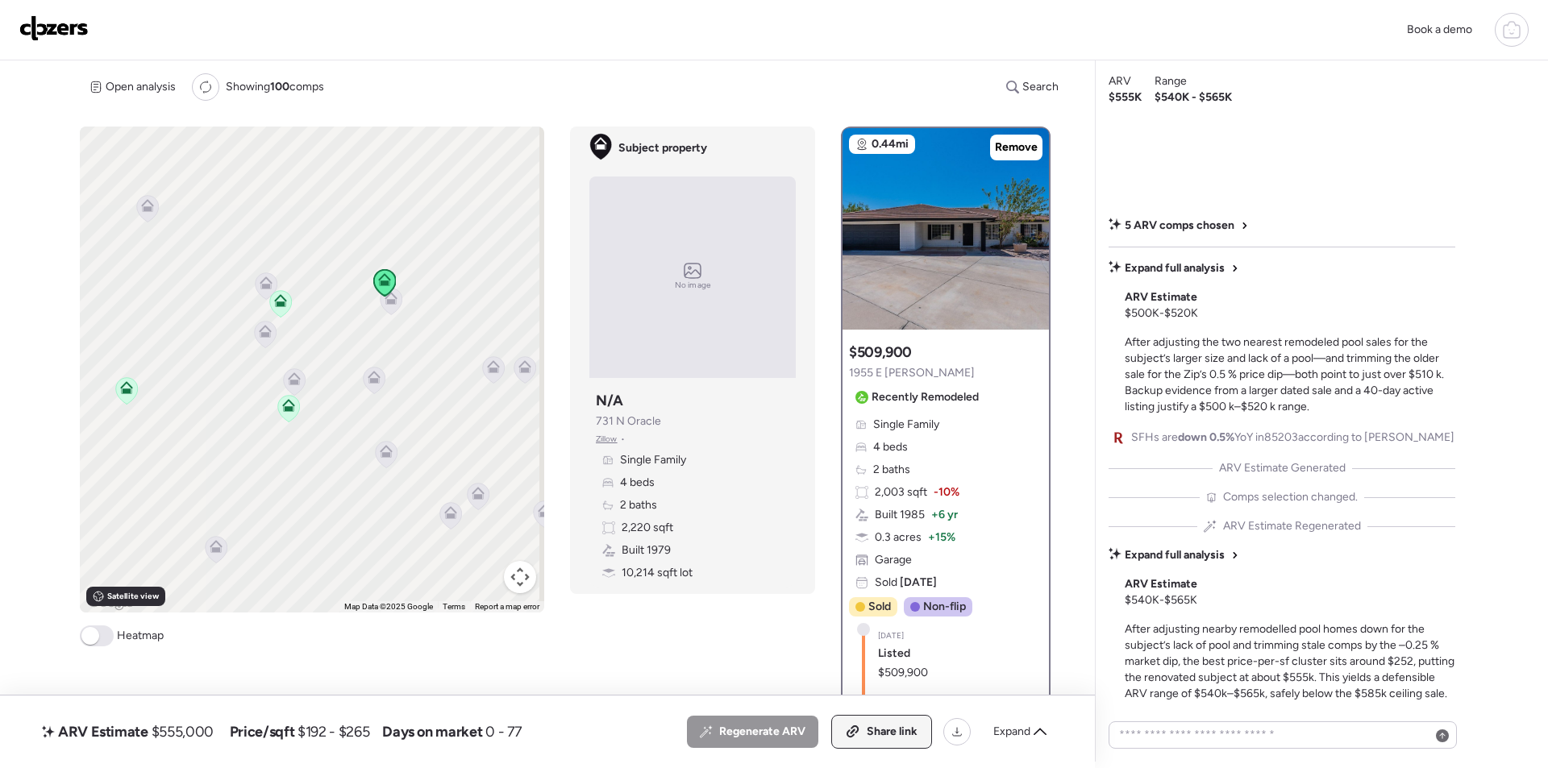
click at [901, 717] on div "Share link" at bounding box center [881, 732] width 99 height 32
click at [77, 32] on img at bounding box center [53, 28] width 69 height 26
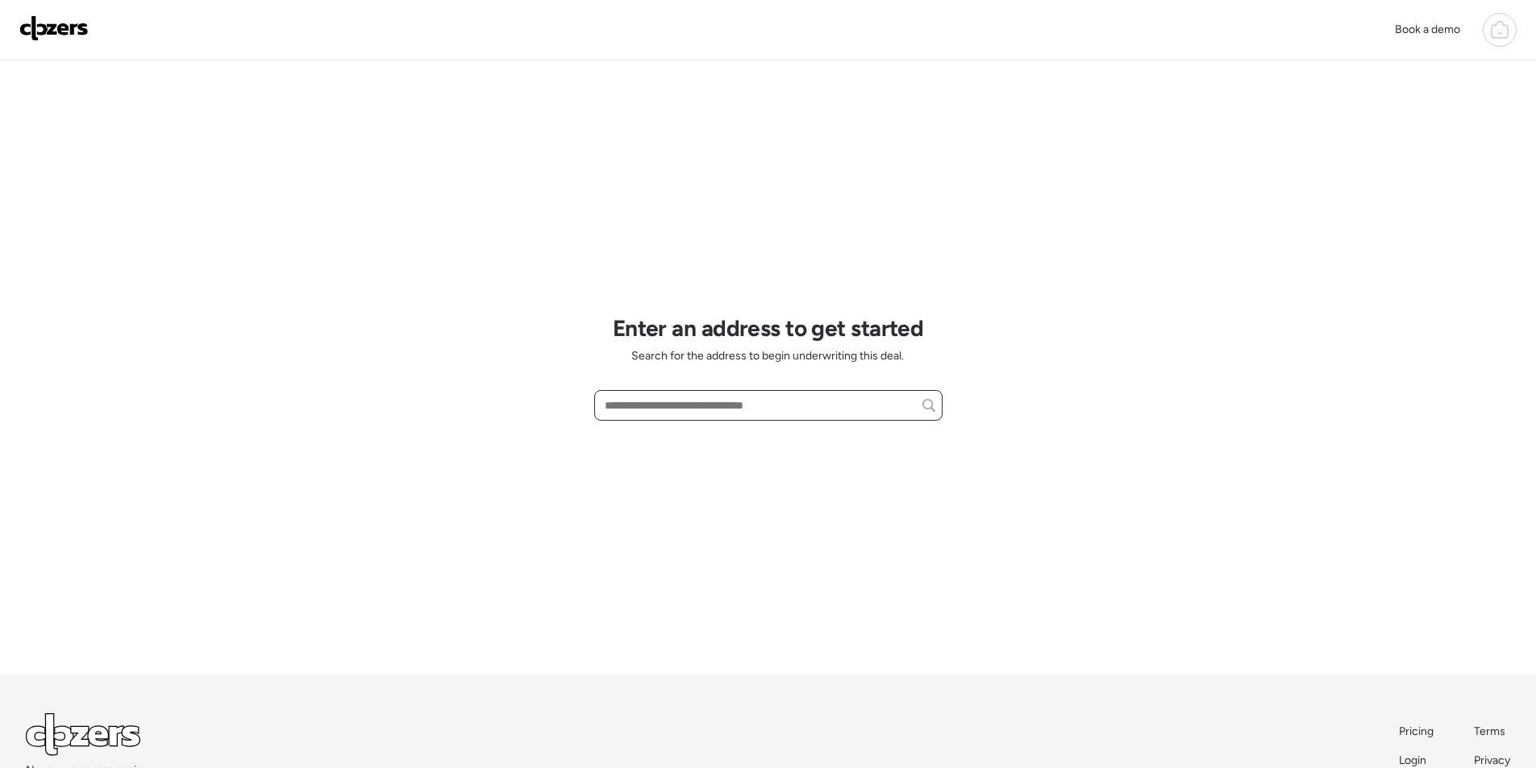
click at [677, 404] on input "text" at bounding box center [768, 405] width 334 height 23
paste input "**********"
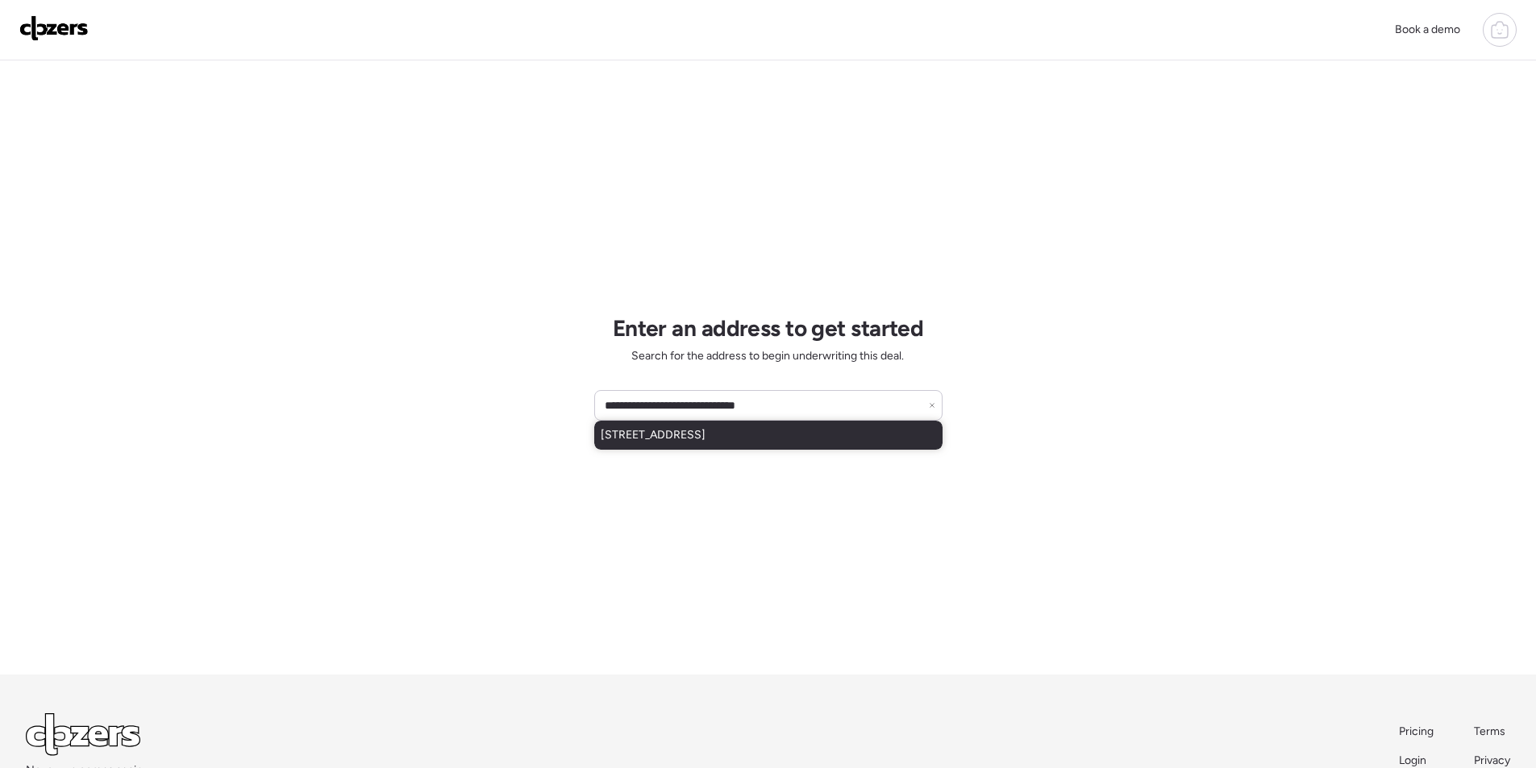
click at [681, 433] on span "[STREET_ADDRESS]" at bounding box center [653, 435] width 105 height 16
type input "**********"
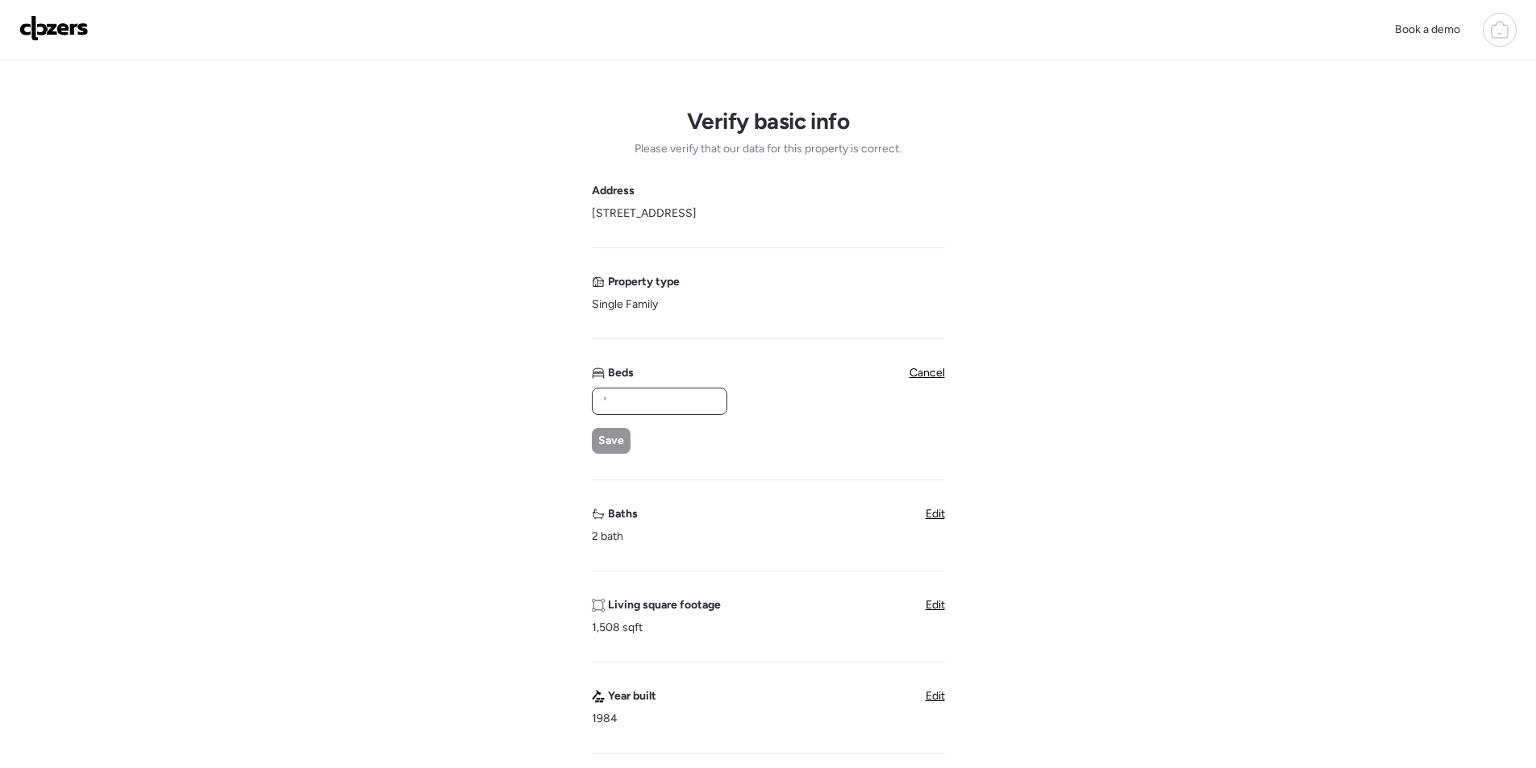
click at [688, 397] on input "text" at bounding box center [659, 401] width 121 height 23
type input "*"
click at [634, 446] on div "* Save" at bounding box center [659, 421] width 134 height 66
click at [614, 443] on span "Save" at bounding box center [611, 441] width 26 height 16
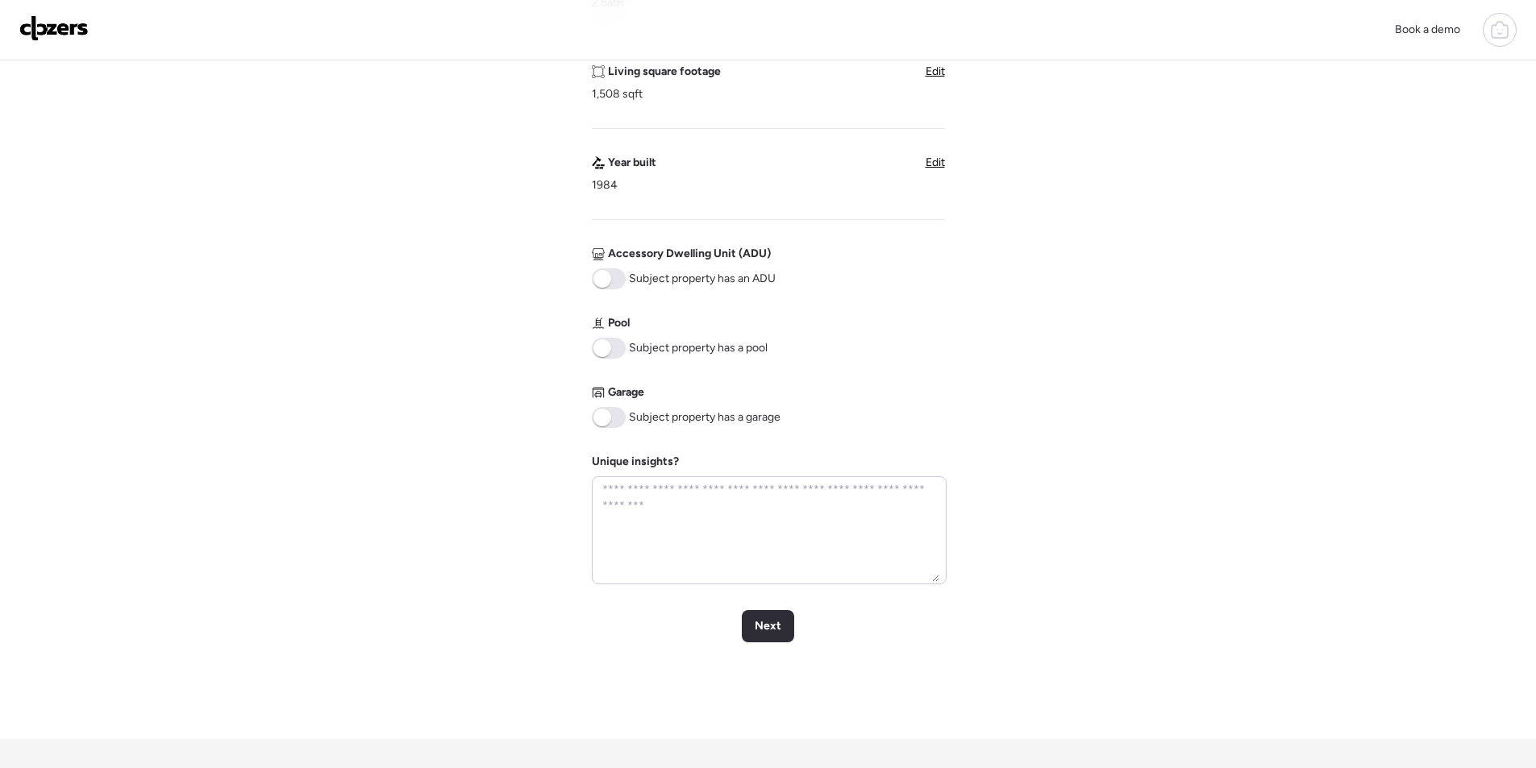
scroll to position [655, 0]
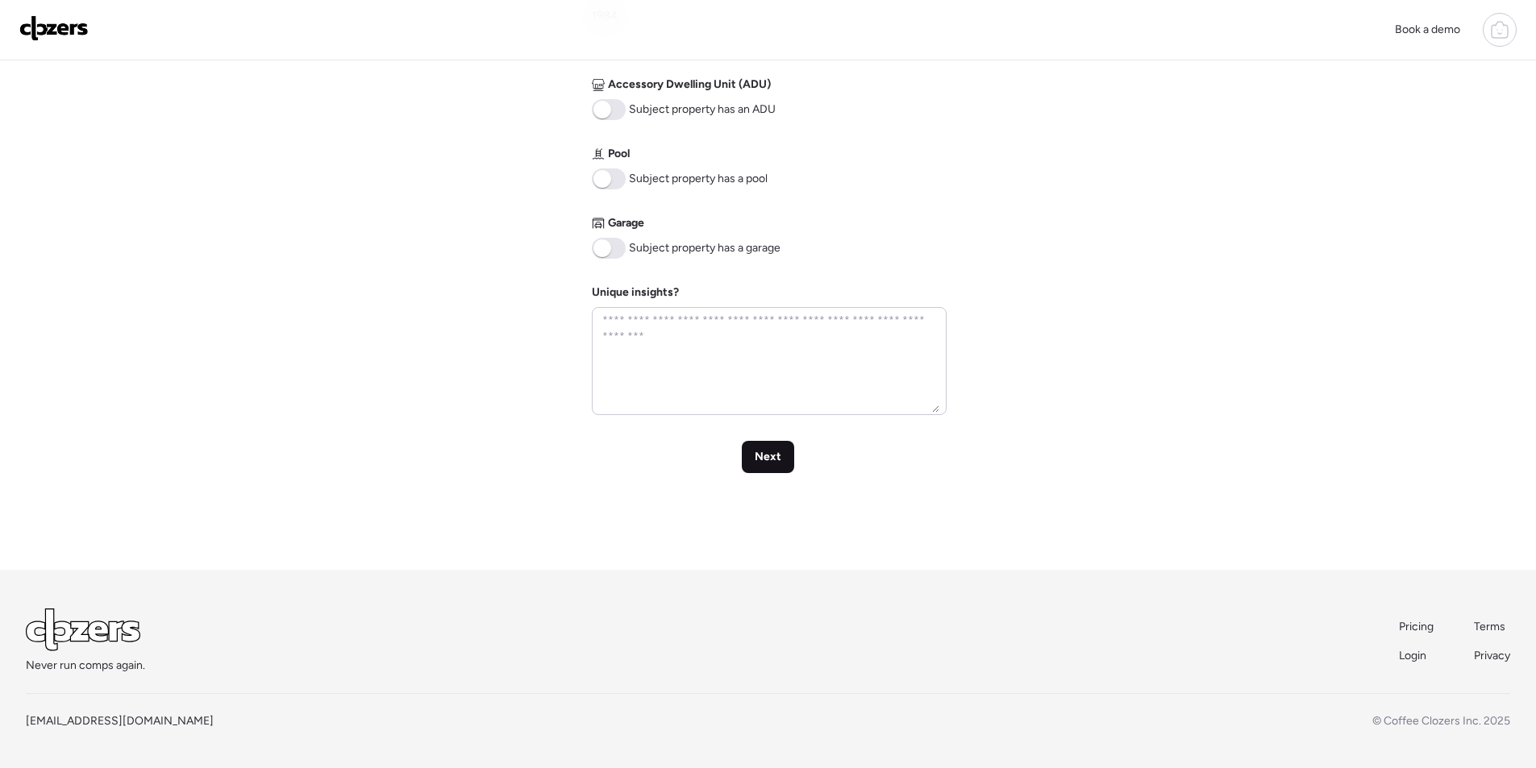
click at [763, 460] on span "Next" at bounding box center [768, 457] width 27 height 16
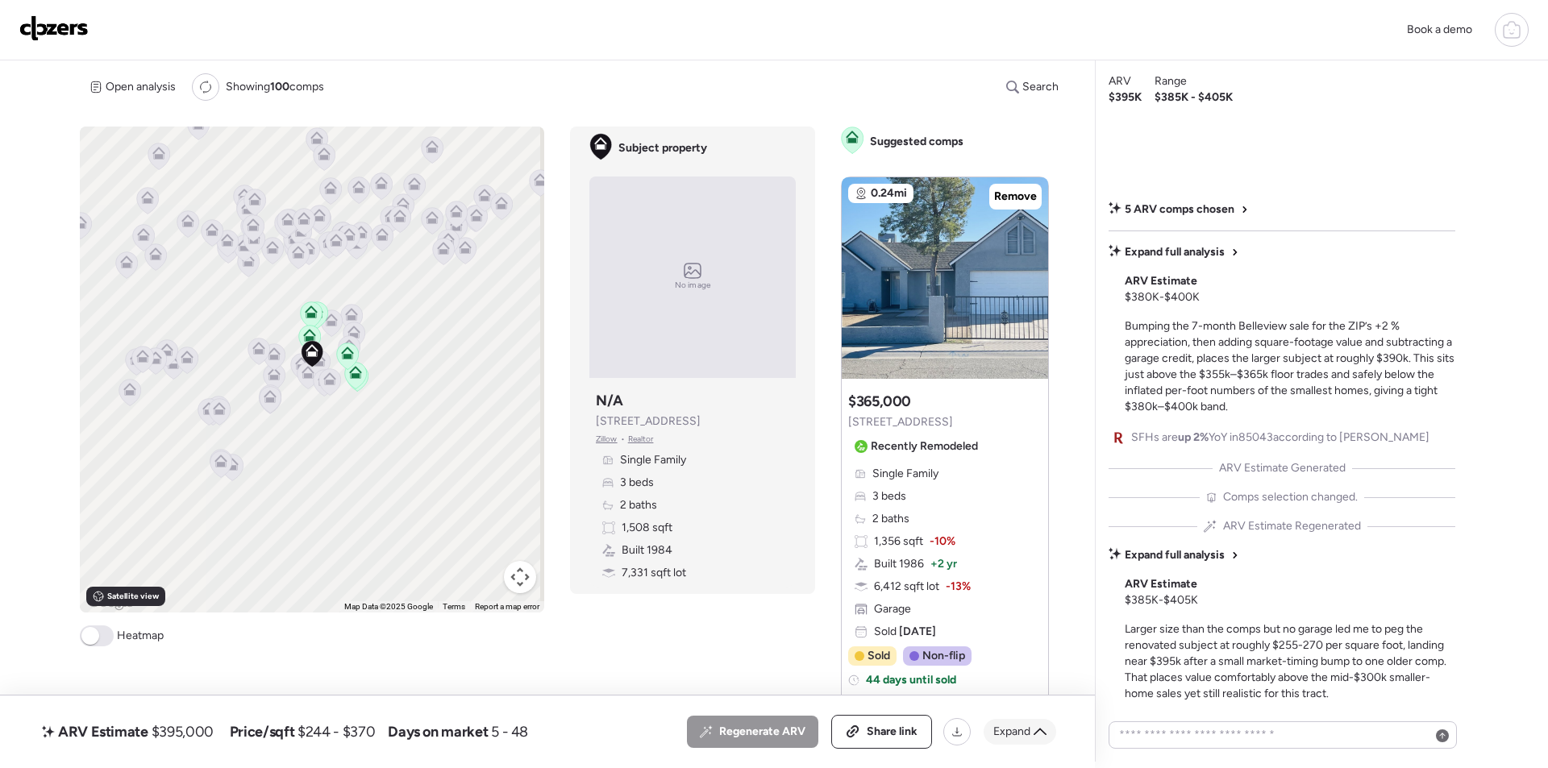
click at [1016, 730] on span "Expand" at bounding box center [1011, 732] width 37 height 16
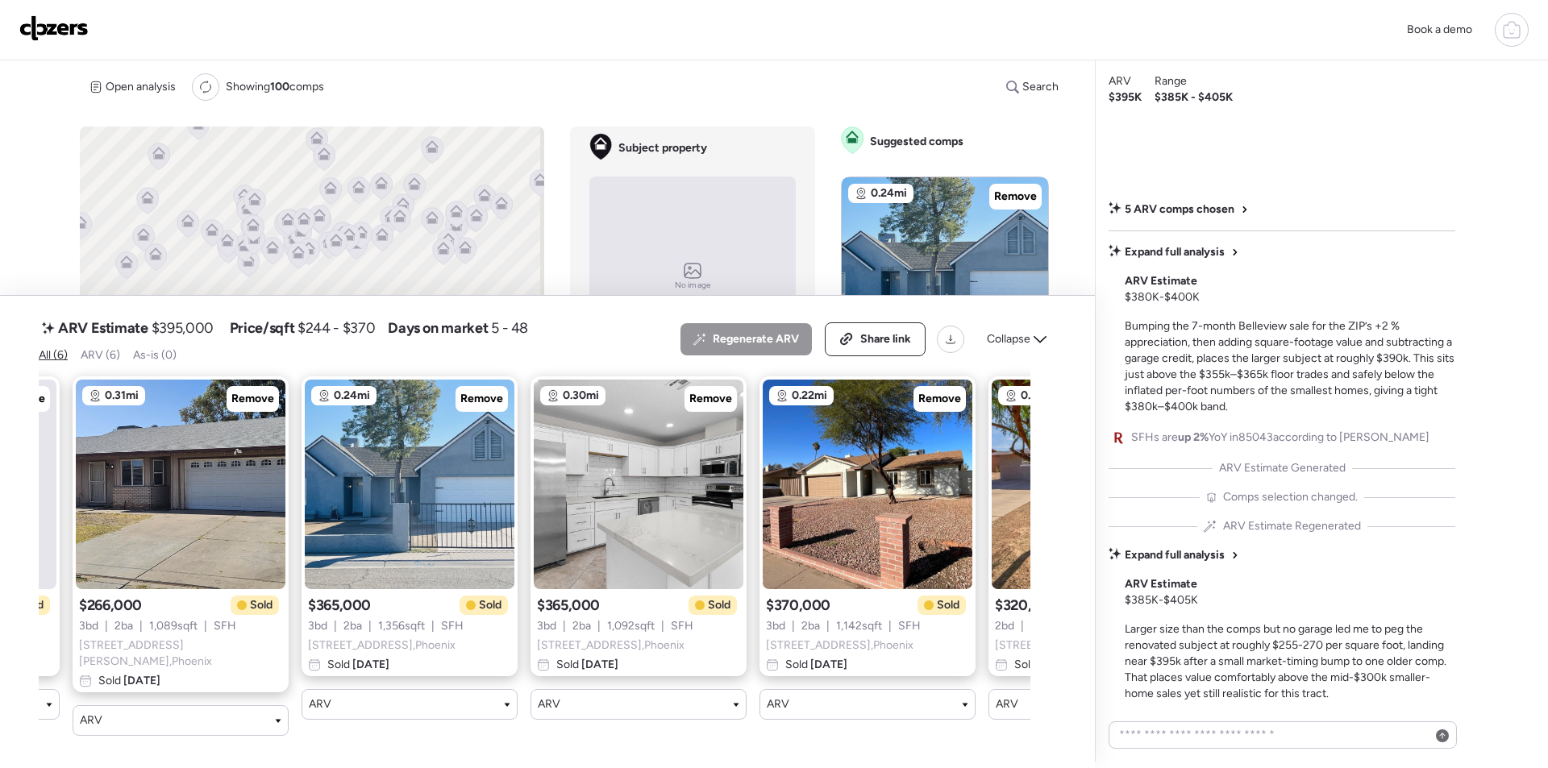
scroll to position [0, 395]
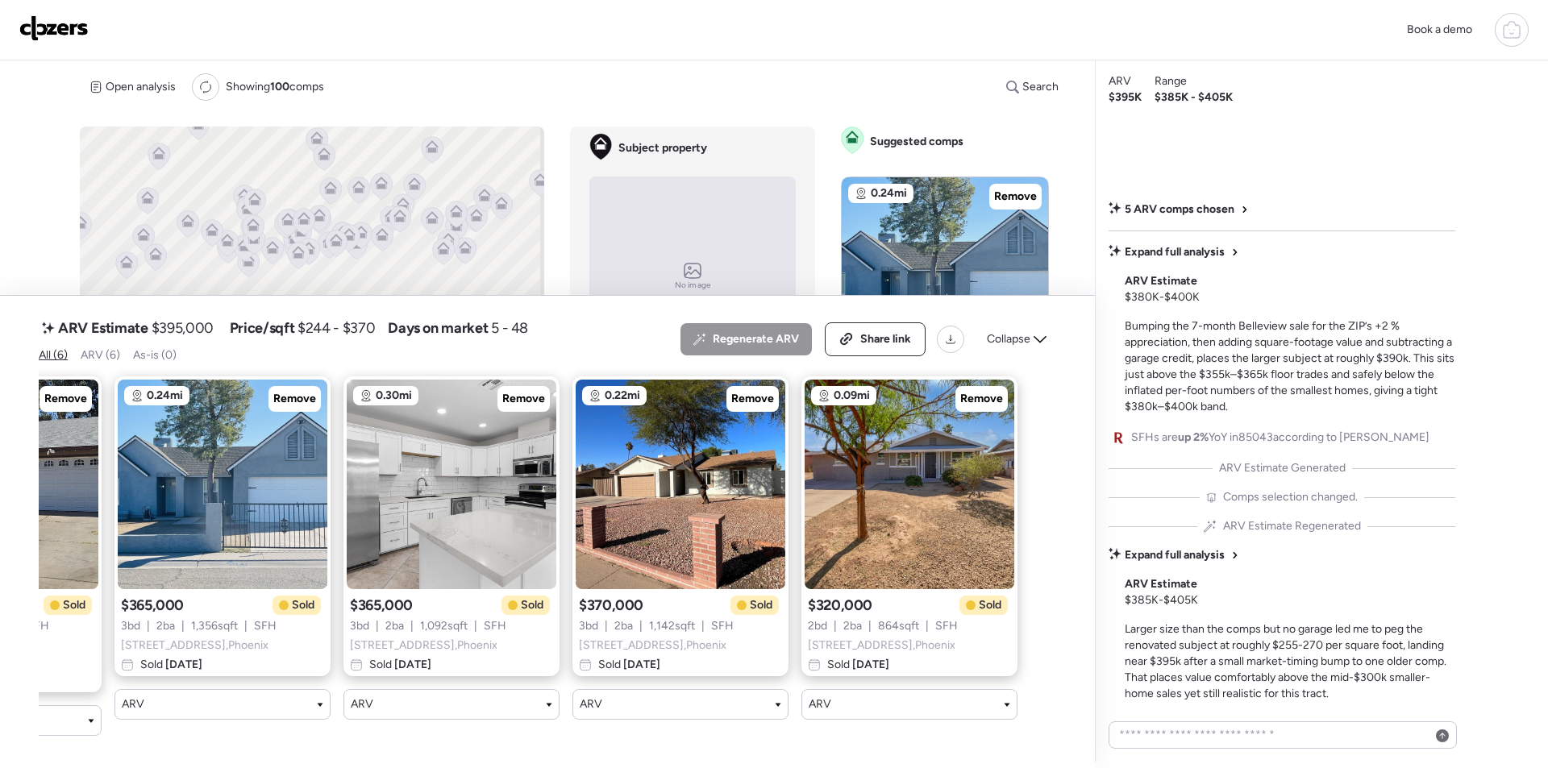
drag, startPoint x: 1041, startPoint y: 345, endPoint x: 1047, endPoint y: 352, distance: 8.6
click at [1040, 345] on icon at bounding box center [1040, 339] width 13 height 13
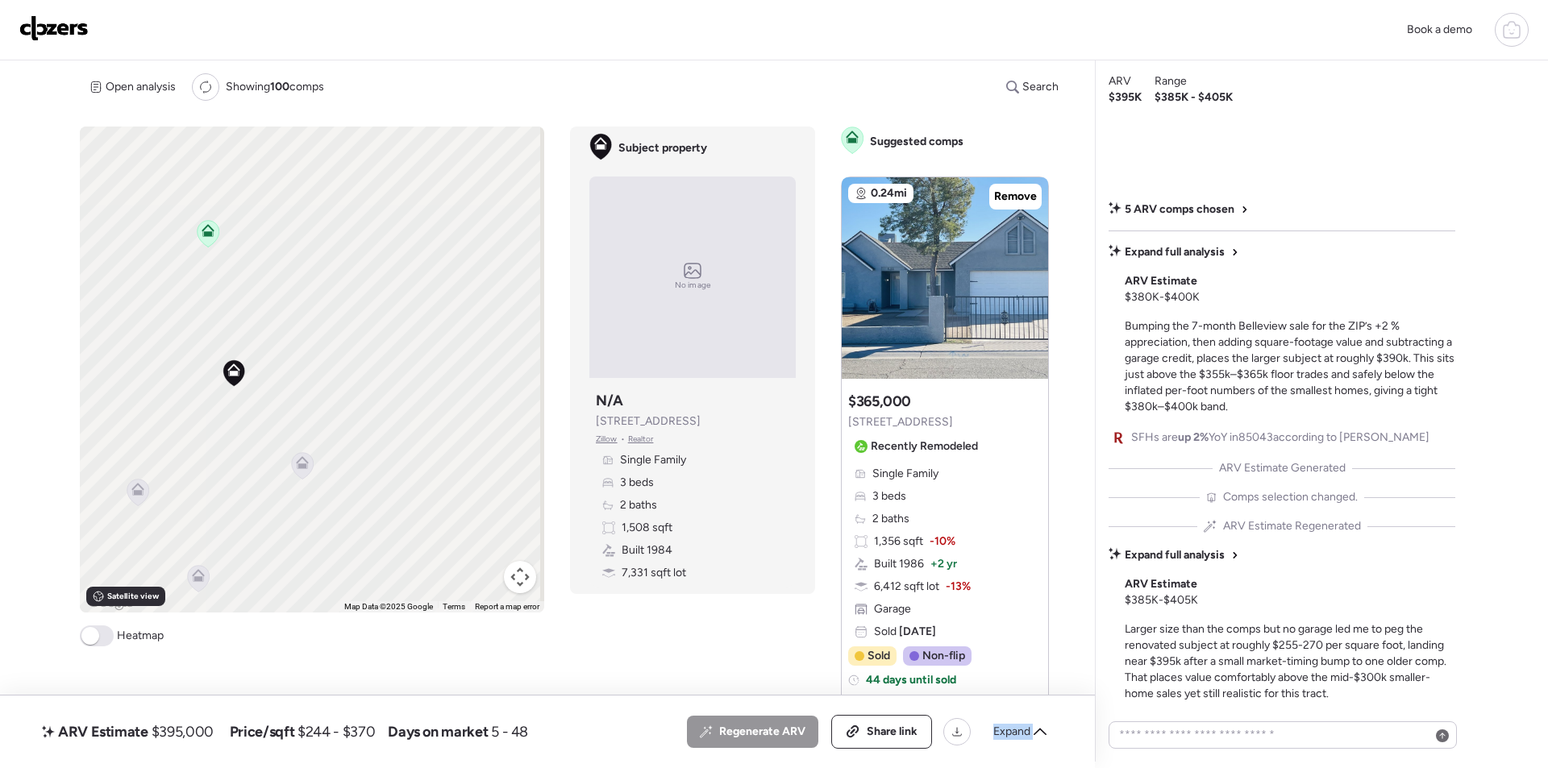
click at [127, 488] on icon at bounding box center [138, 492] width 22 height 27
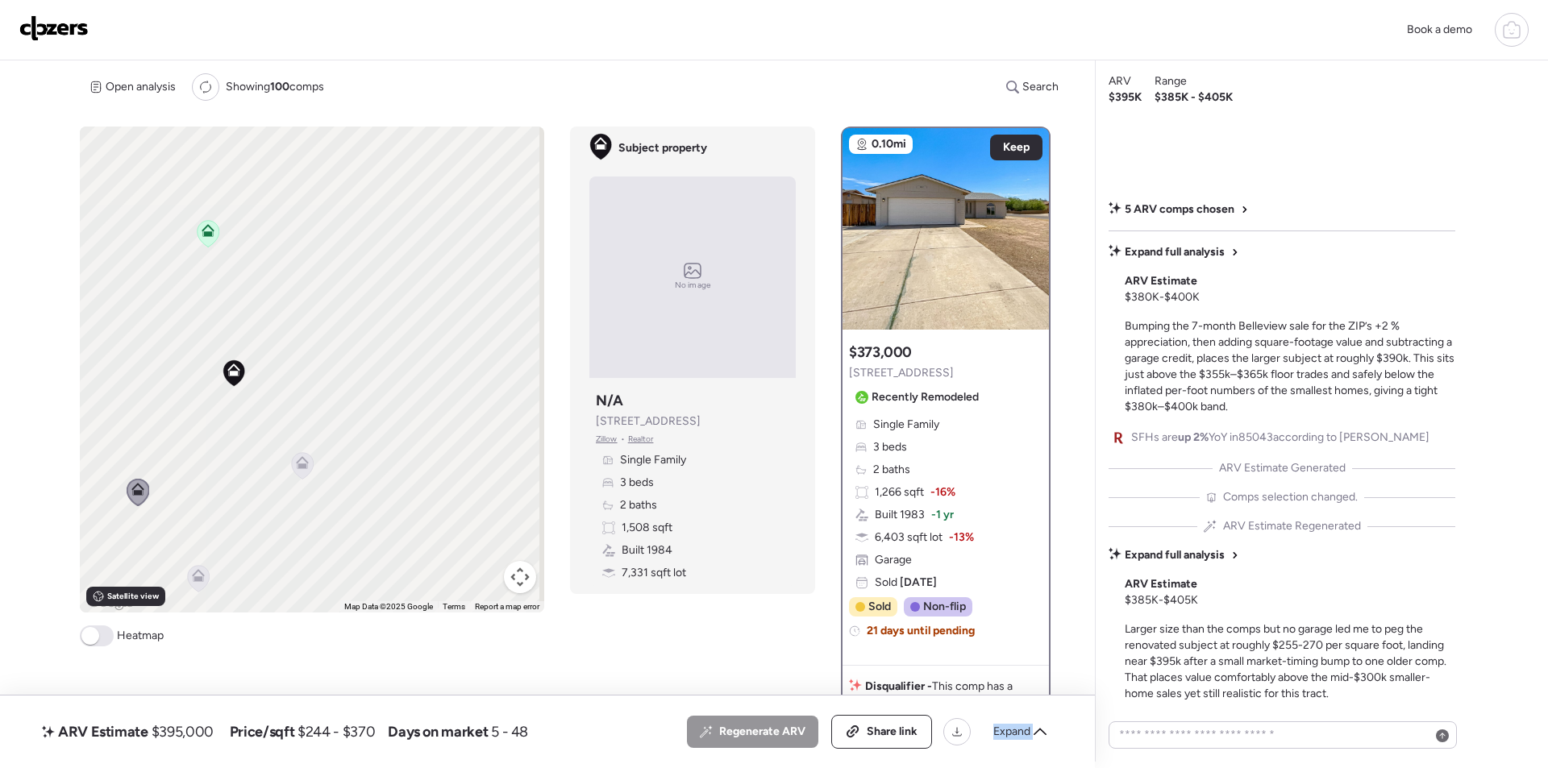
drag, startPoint x: 299, startPoint y: 468, endPoint x: 312, endPoint y: 468, distance: 12.9
click at [300, 468] on icon at bounding box center [302, 466] width 10 height 5
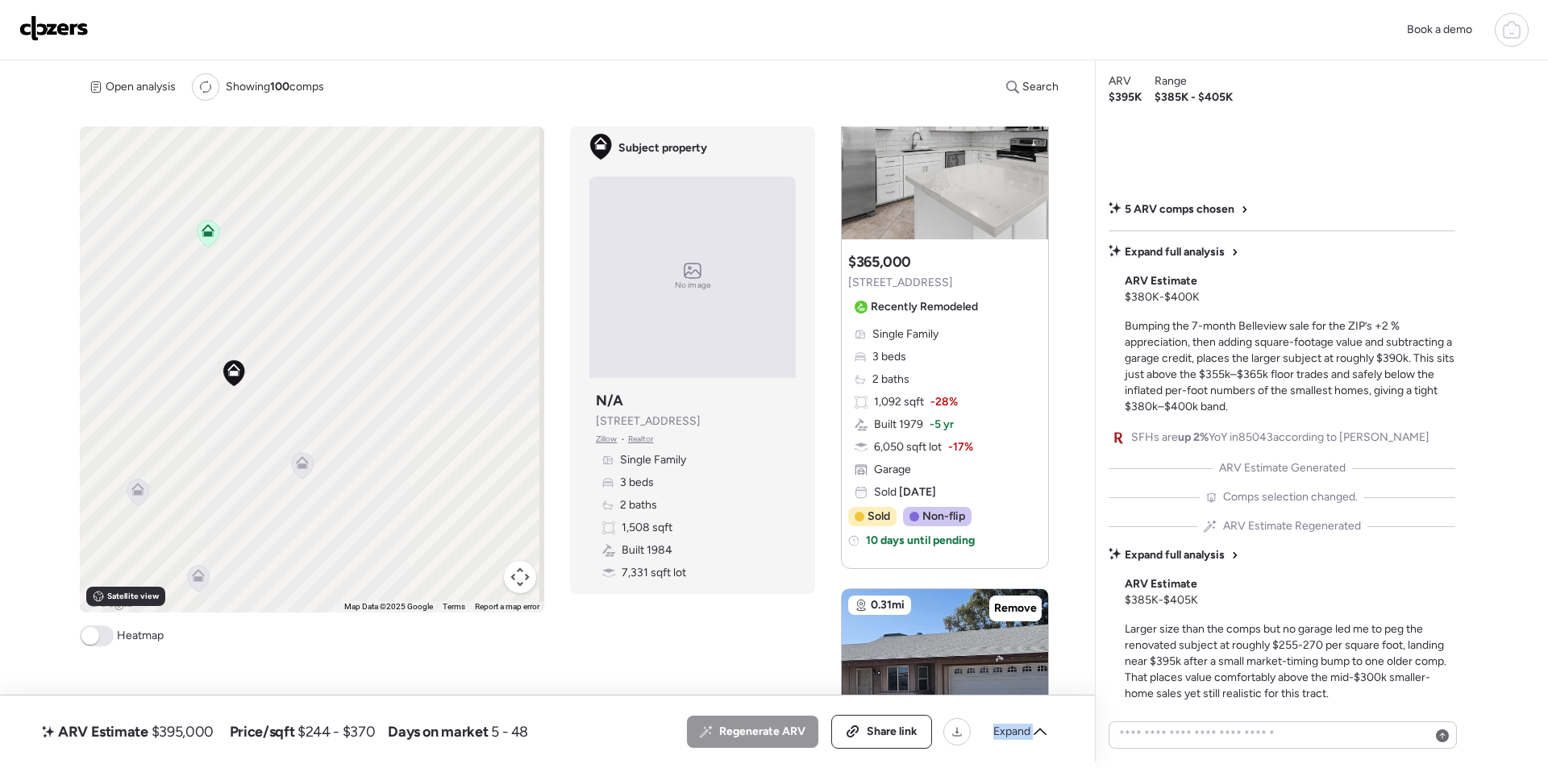
scroll to position [1612, 0]
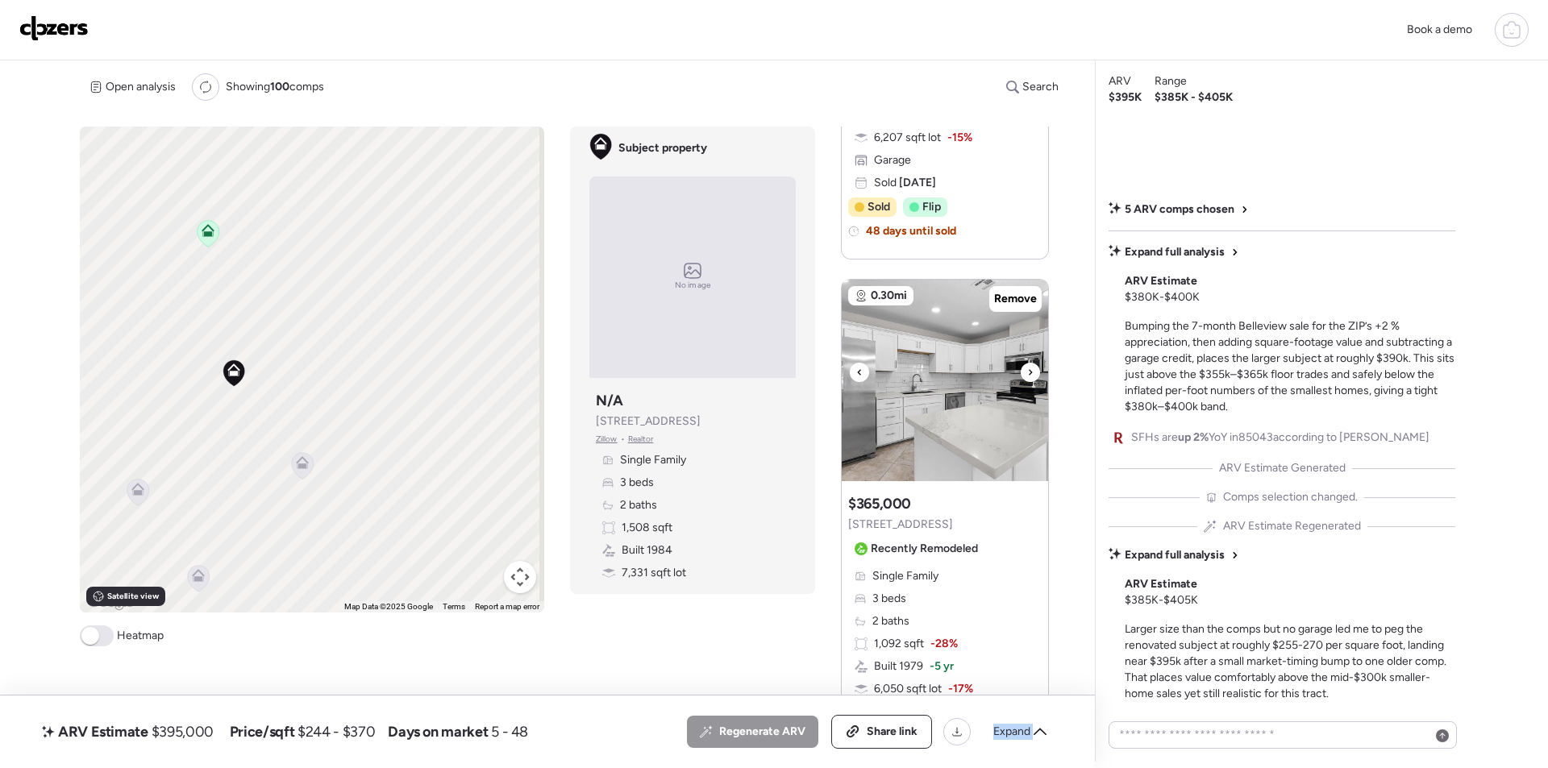
click at [1022, 363] on img at bounding box center [945, 381] width 206 height 202
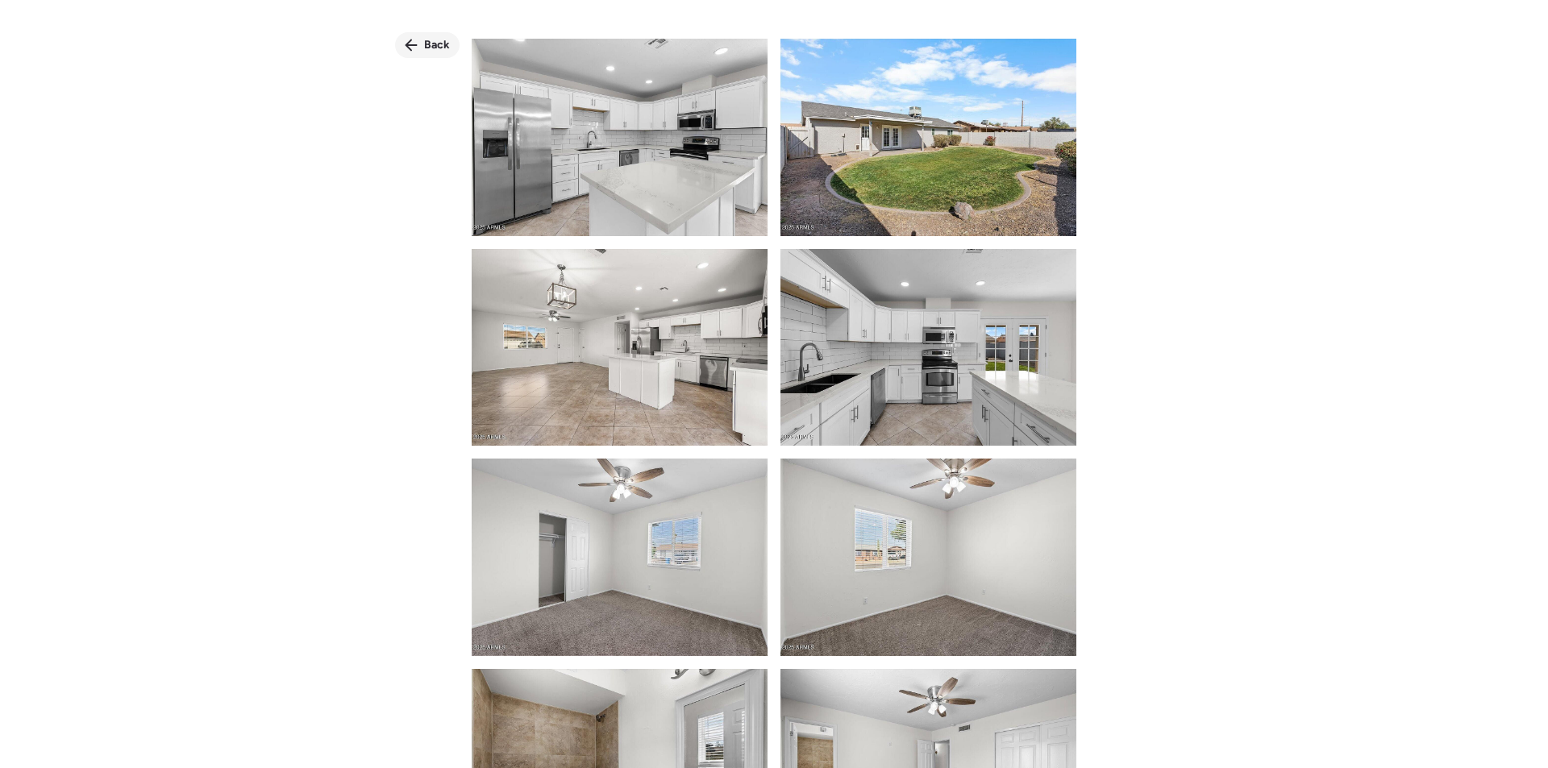
click at [418, 39] on div "Back" at bounding box center [427, 45] width 64 height 26
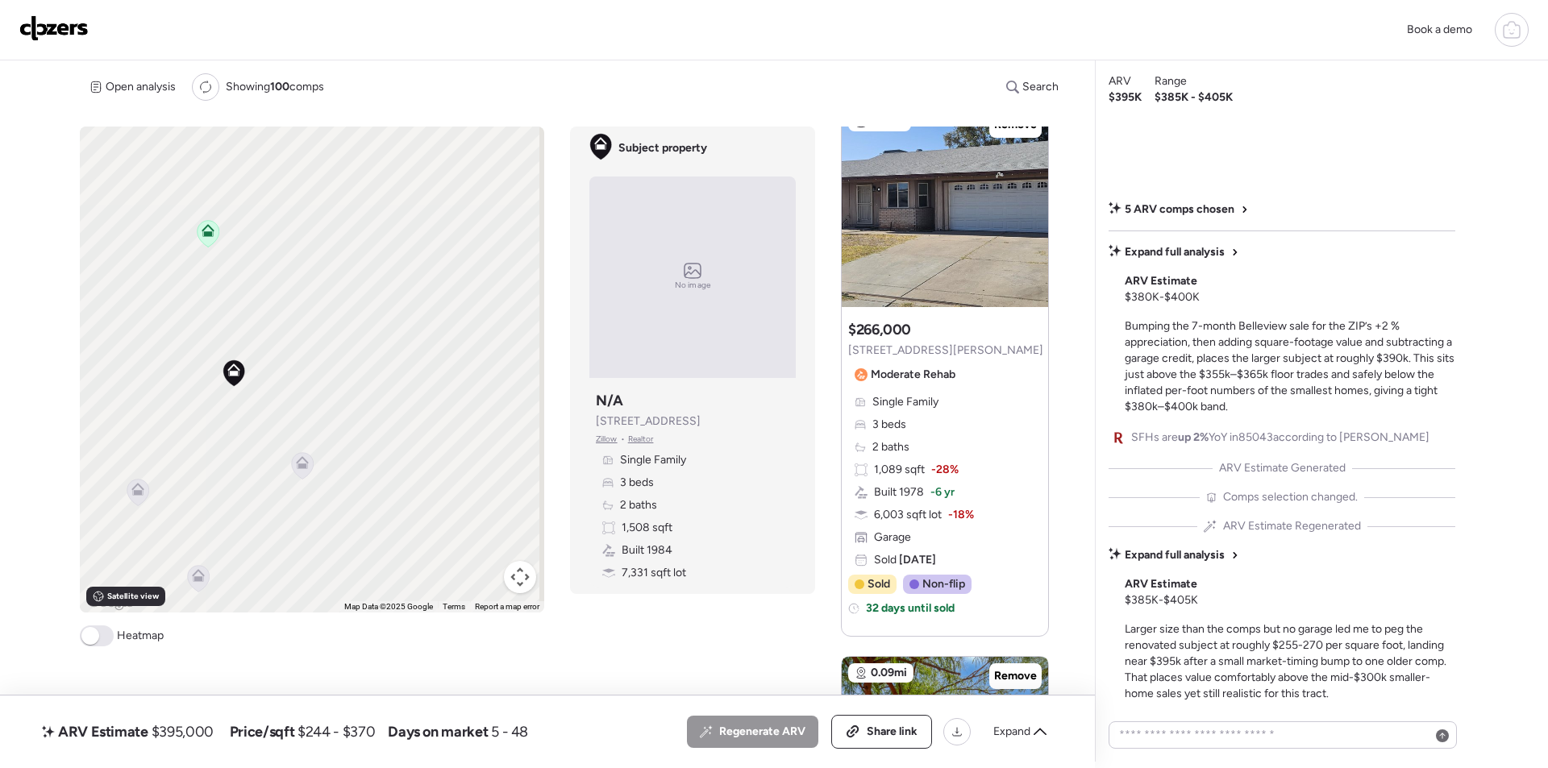
scroll to position [2822, 0]
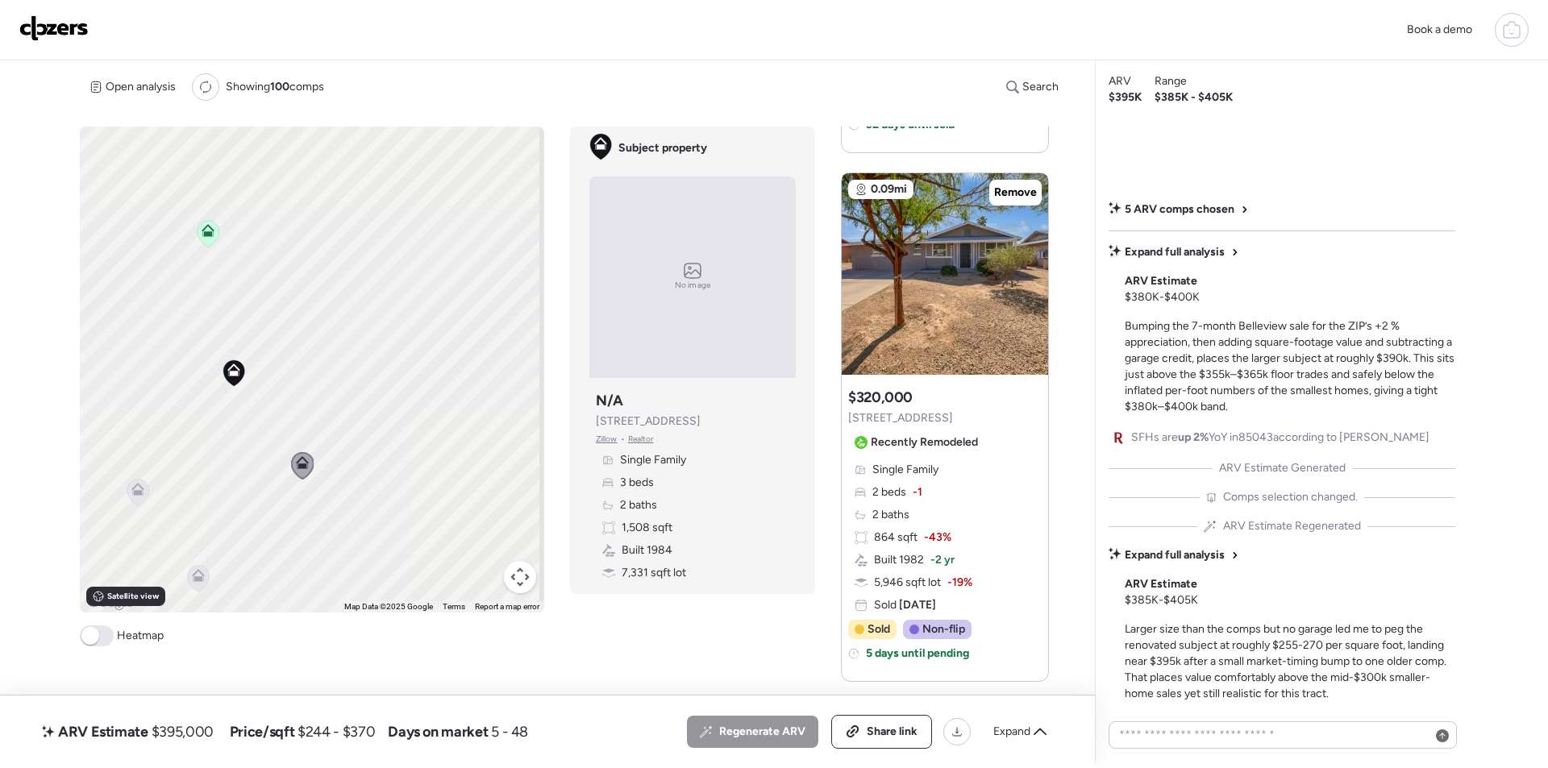
click at [193, 724] on span "$395,000" at bounding box center [183, 731] width 62 height 19
copy span "395,000"
click at [859, 738] on div "Share link" at bounding box center [881, 732] width 99 height 32
click at [37, 42] on link at bounding box center [53, 29] width 69 height 29
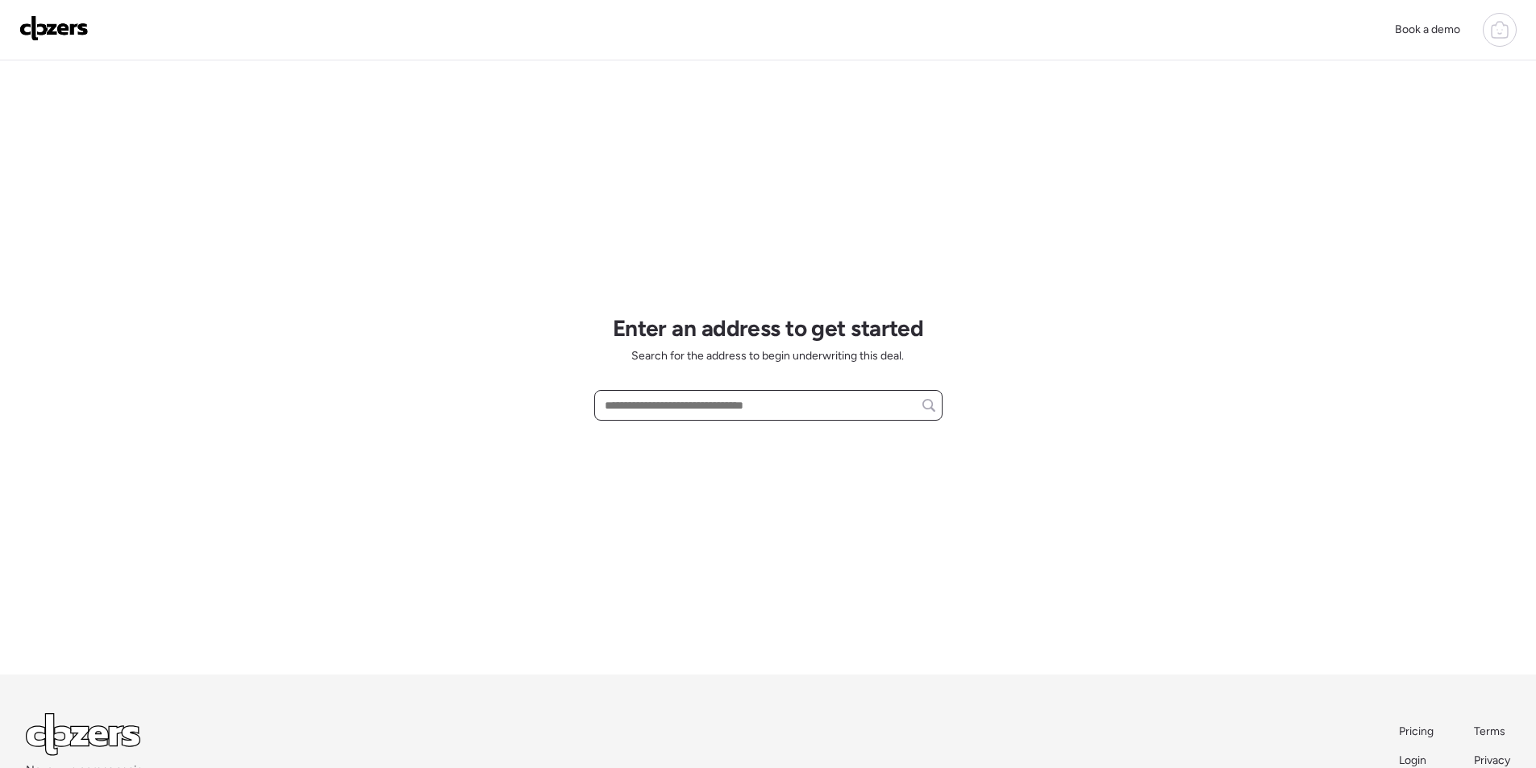
click at [717, 408] on input "text" at bounding box center [768, 405] width 334 height 23
paste input "**********"
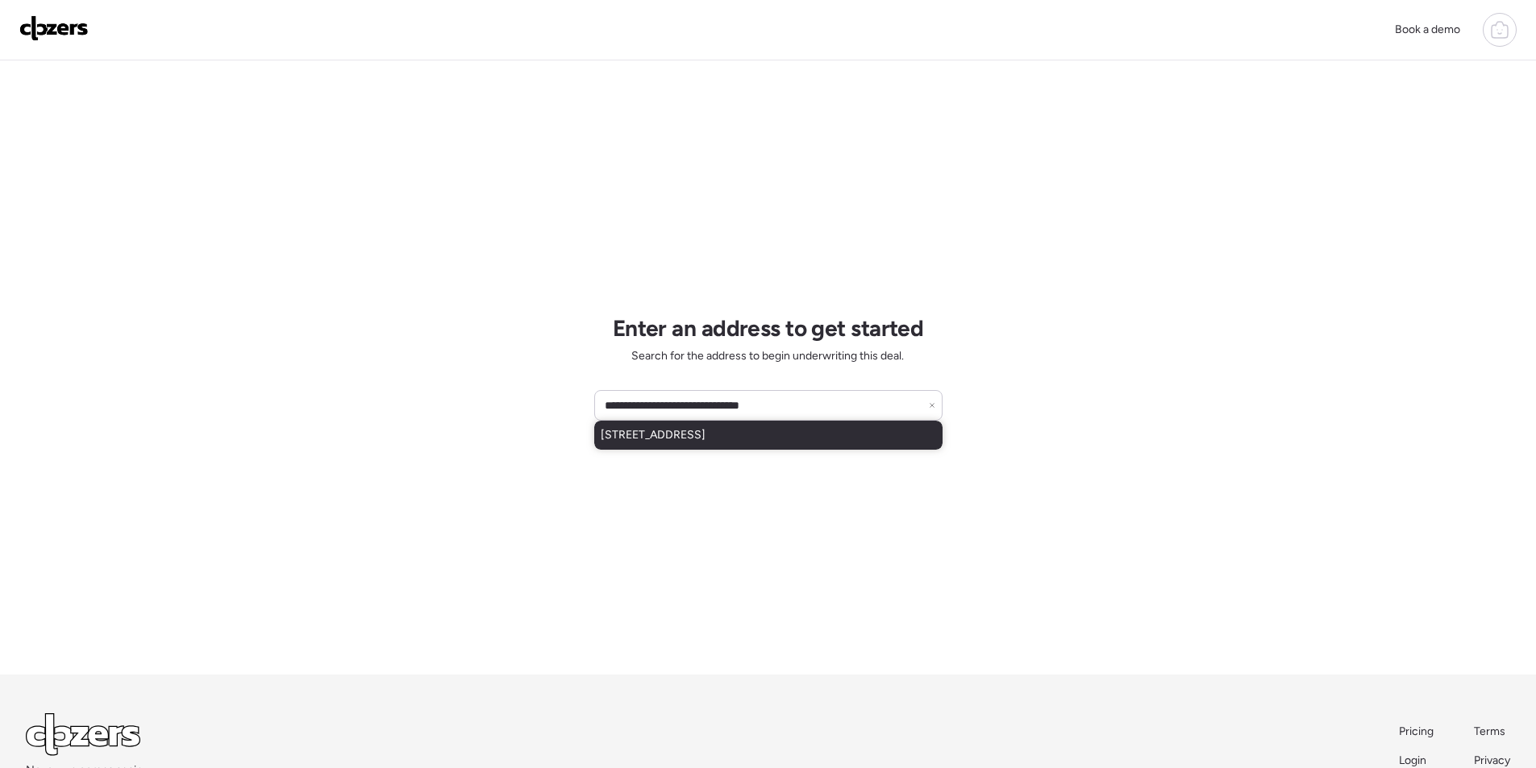
click at [686, 439] on span "[STREET_ADDRESS]" at bounding box center [653, 435] width 105 height 16
type input "**********"
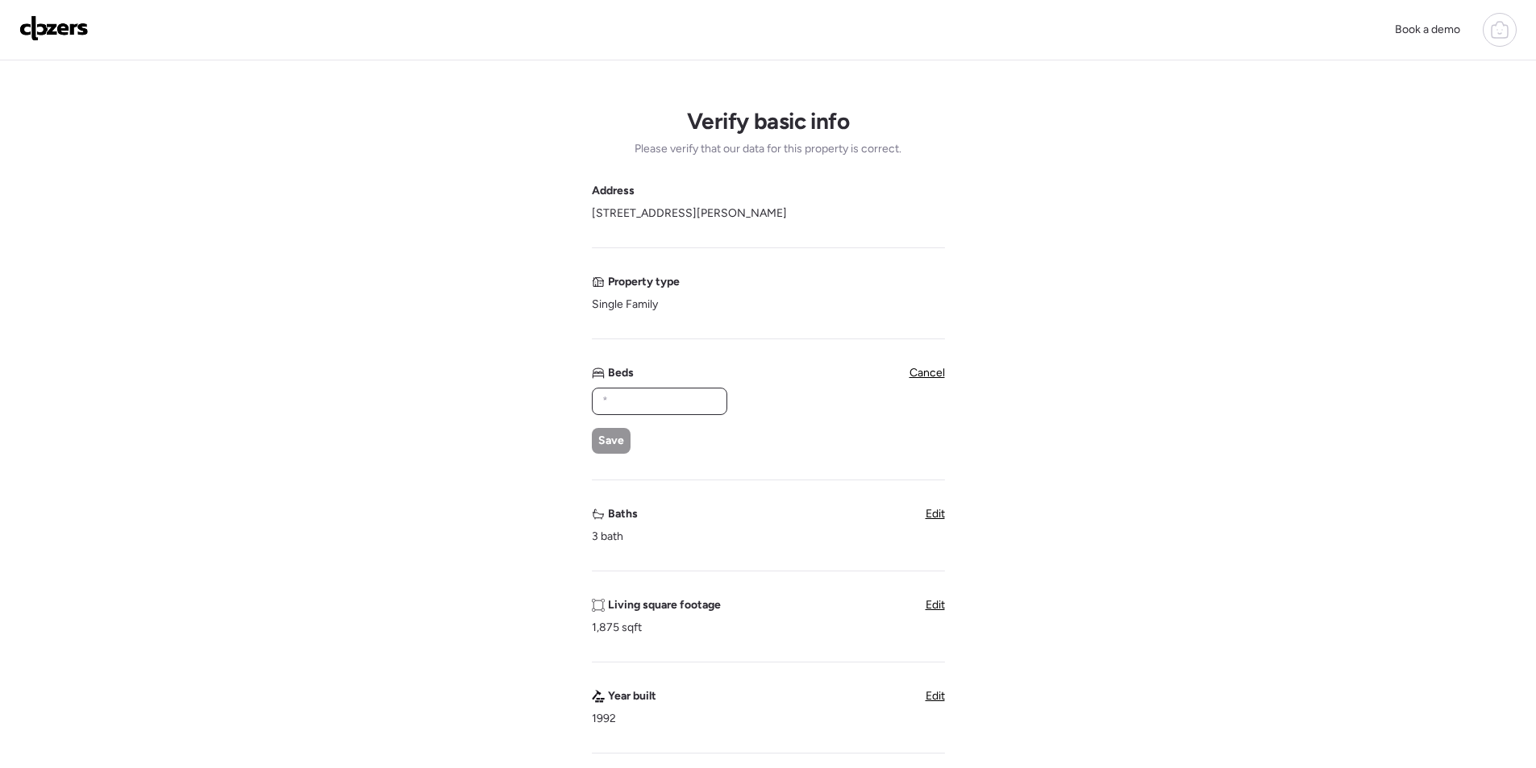
click at [685, 404] on input "text" at bounding box center [659, 401] width 121 height 23
type input "*"
click at [614, 432] on div "Save" at bounding box center [611, 441] width 39 height 26
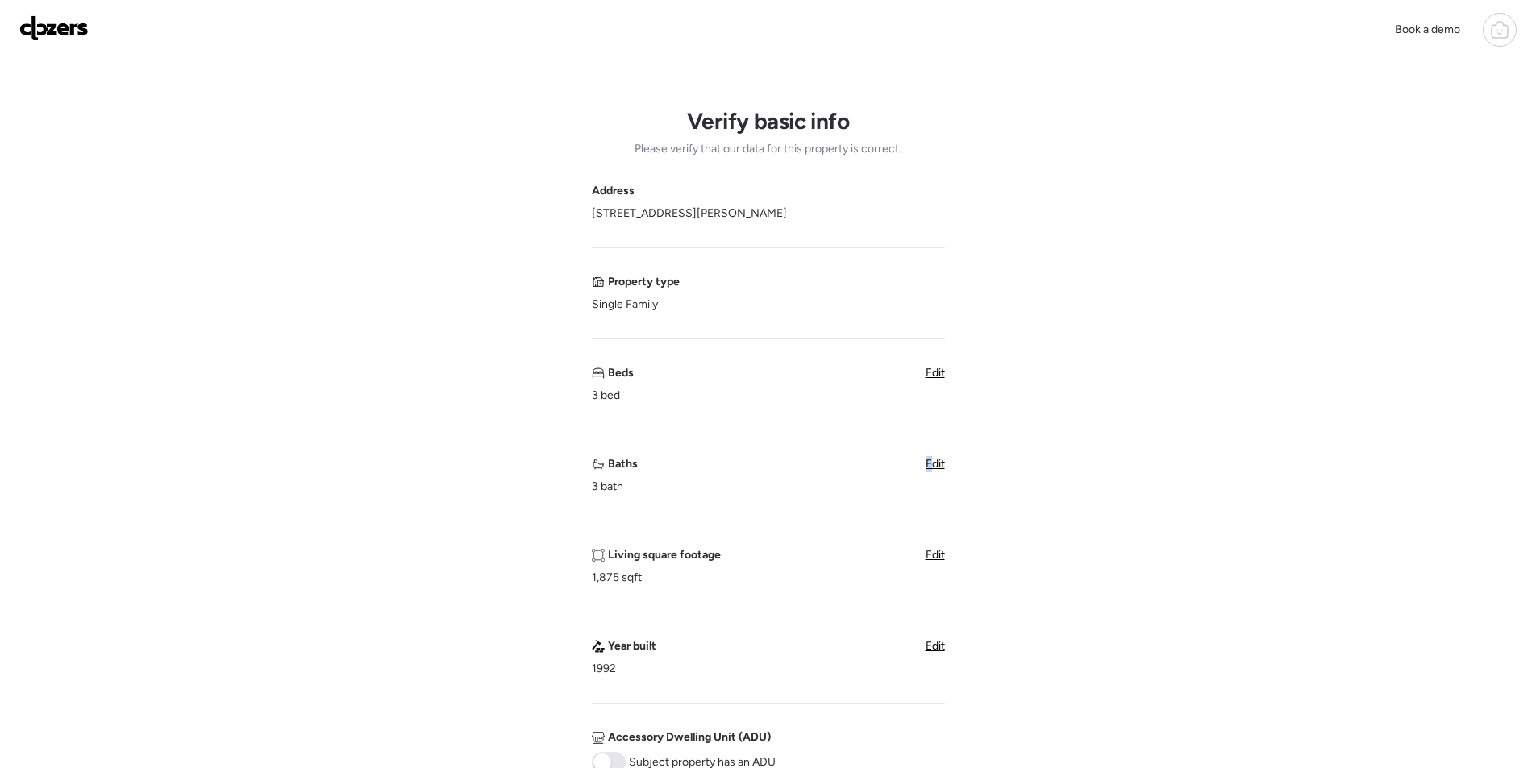
click at [929, 465] on span "Edit" at bounding box center [935, 464] width 19 height 14
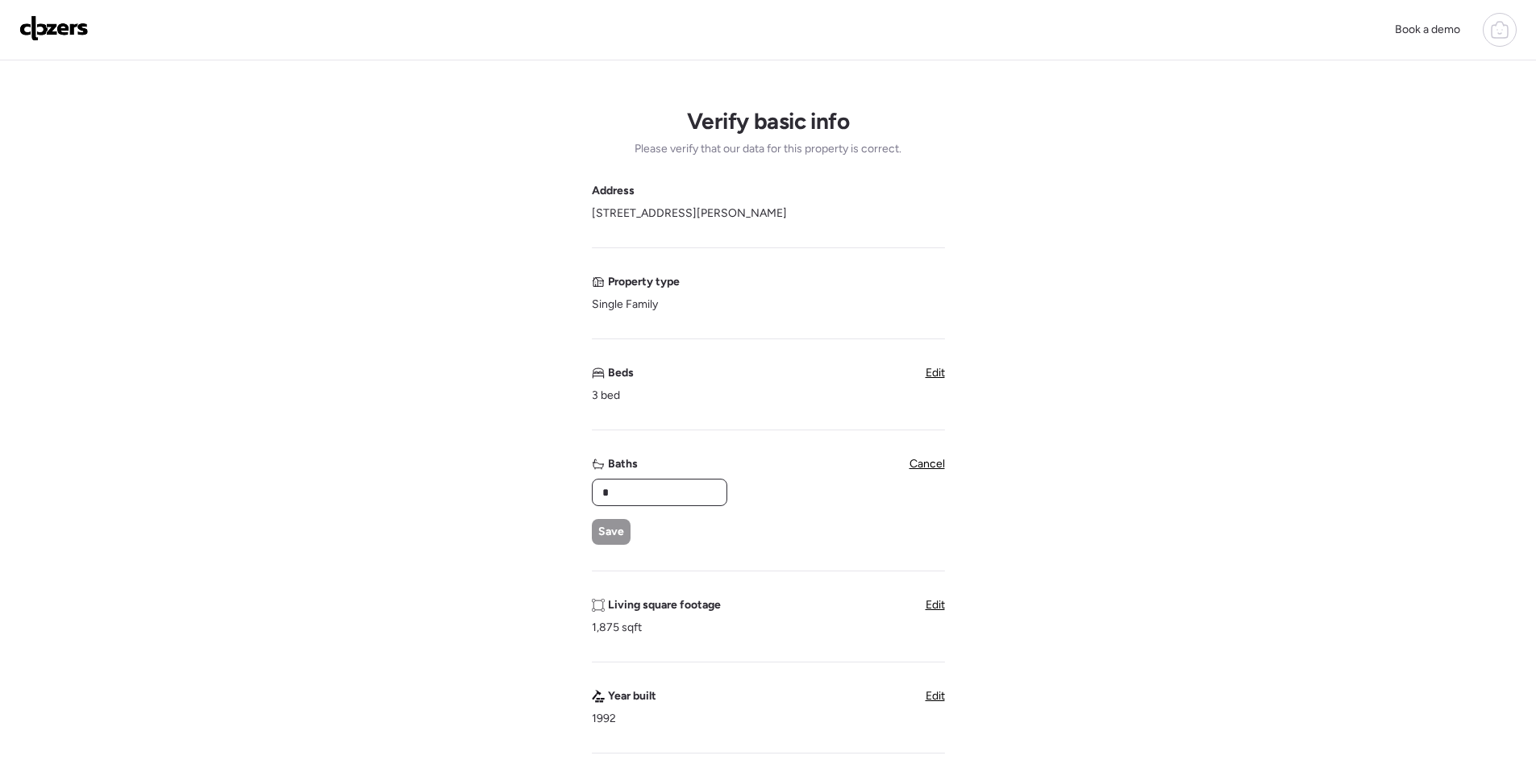
click at [661, 493] on input "*" at bounding box center [659, 492] width 121 height 23
type input "***"
click at [619, 534] on span "Save" at bounding box center [611, 532] width 26 height 16
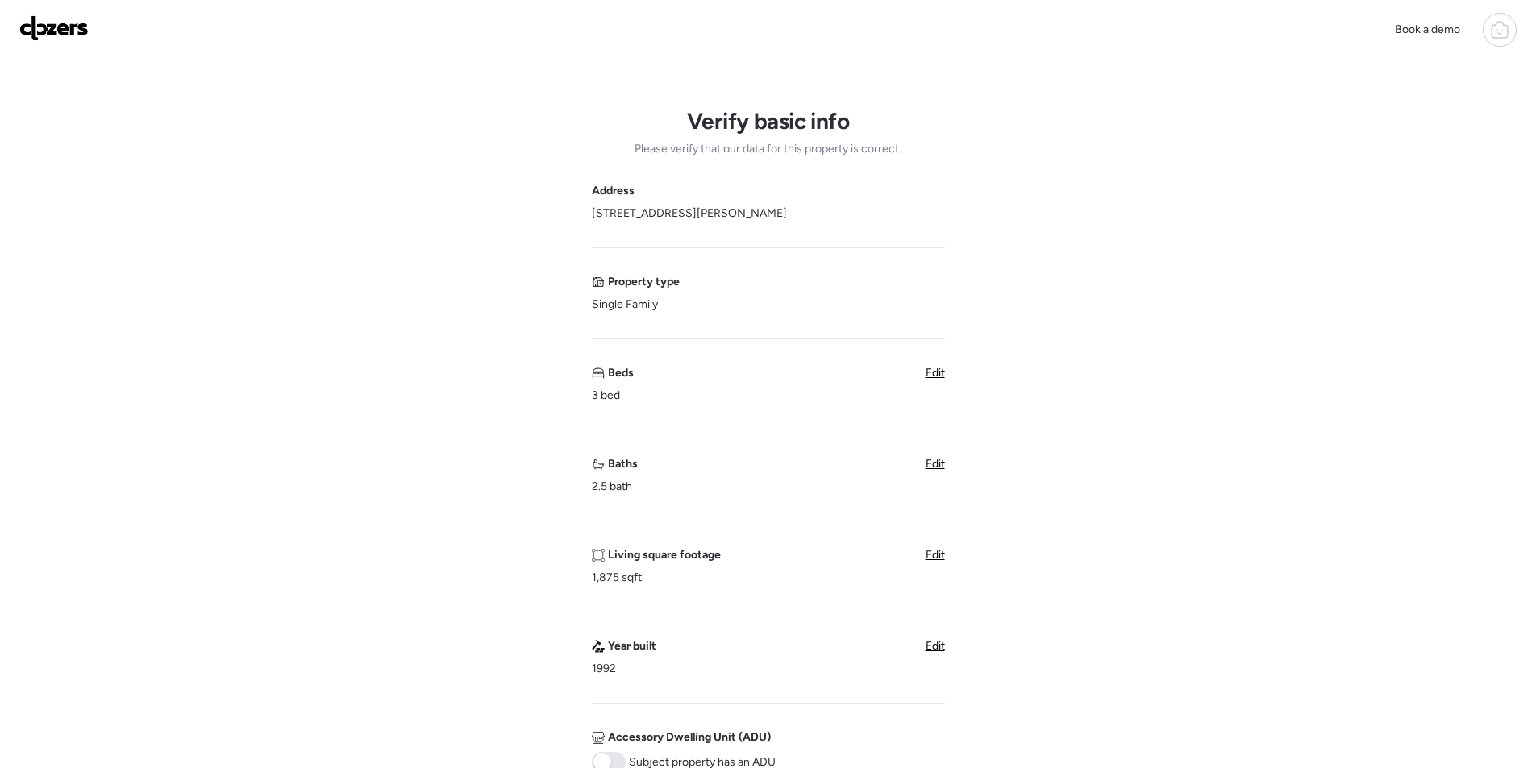
scroll to position [403, 0]
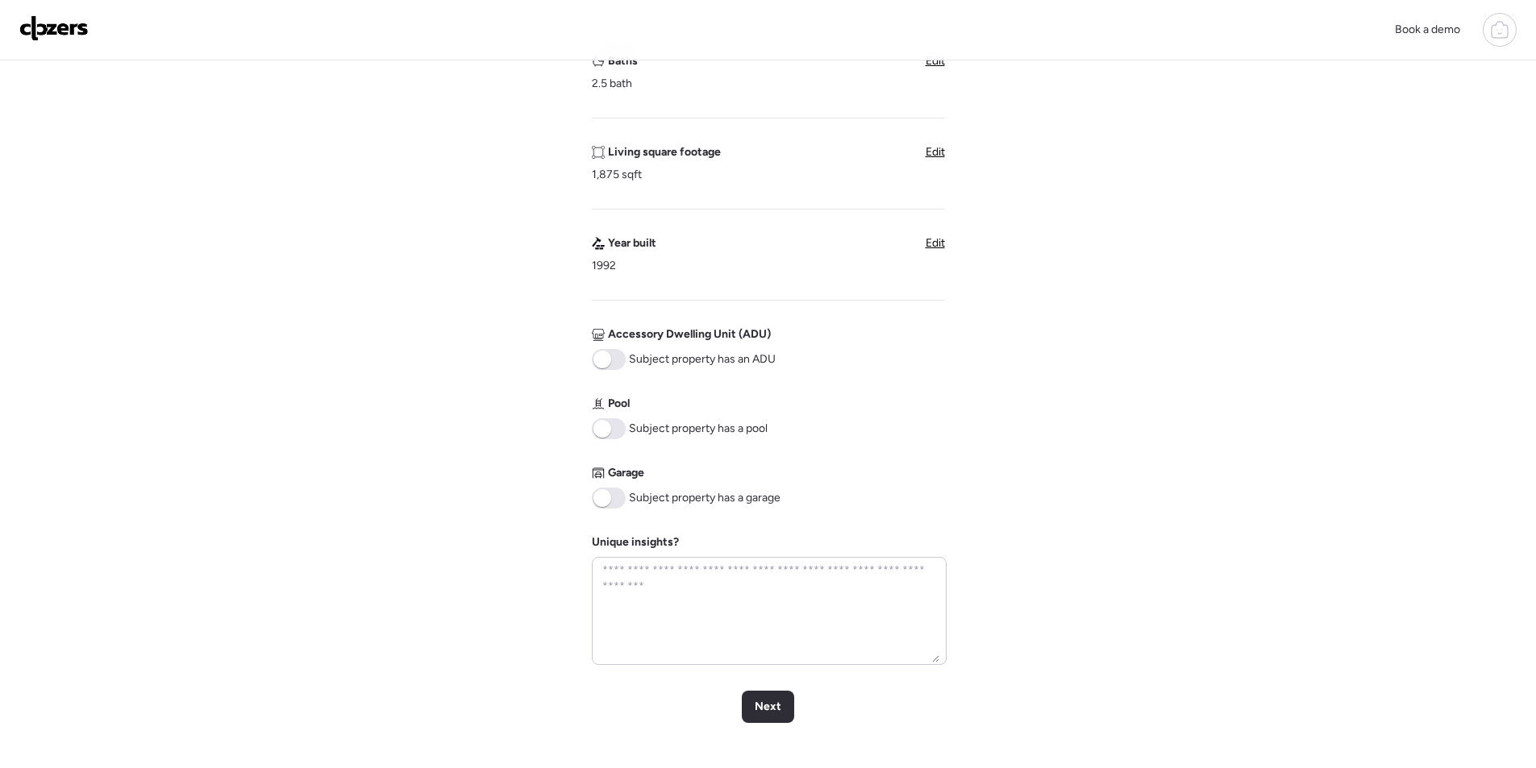
click at [623, 421] on span at bounding box center [609, 428] width 34 height 21
click at [608, 501] on span at bounding box center [602, 498] width 18 height 18
click at [755, 712] on span "Next" at bounding box center [768, 707] width 27 height 16
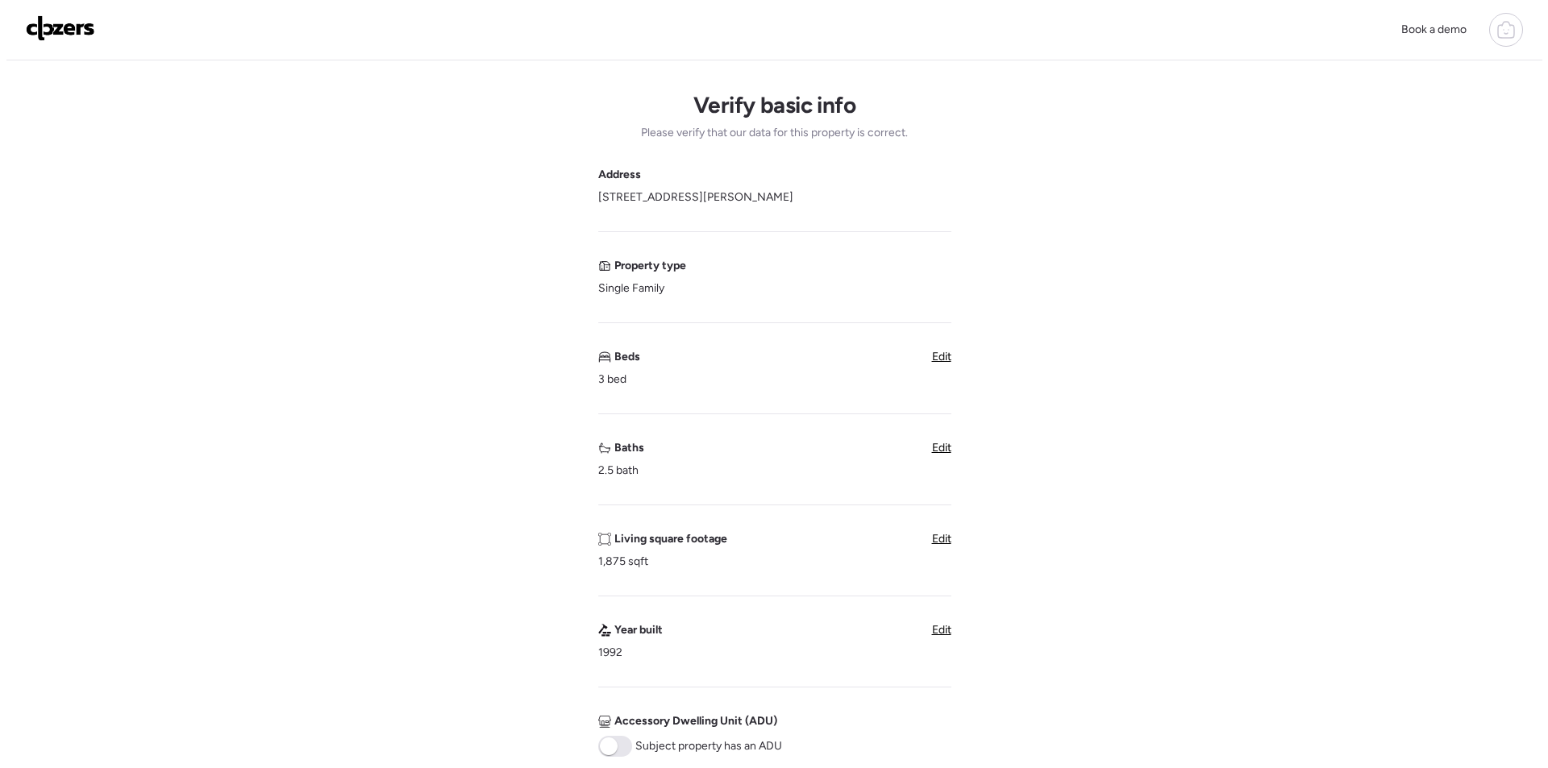
scroll to position [0, 0]
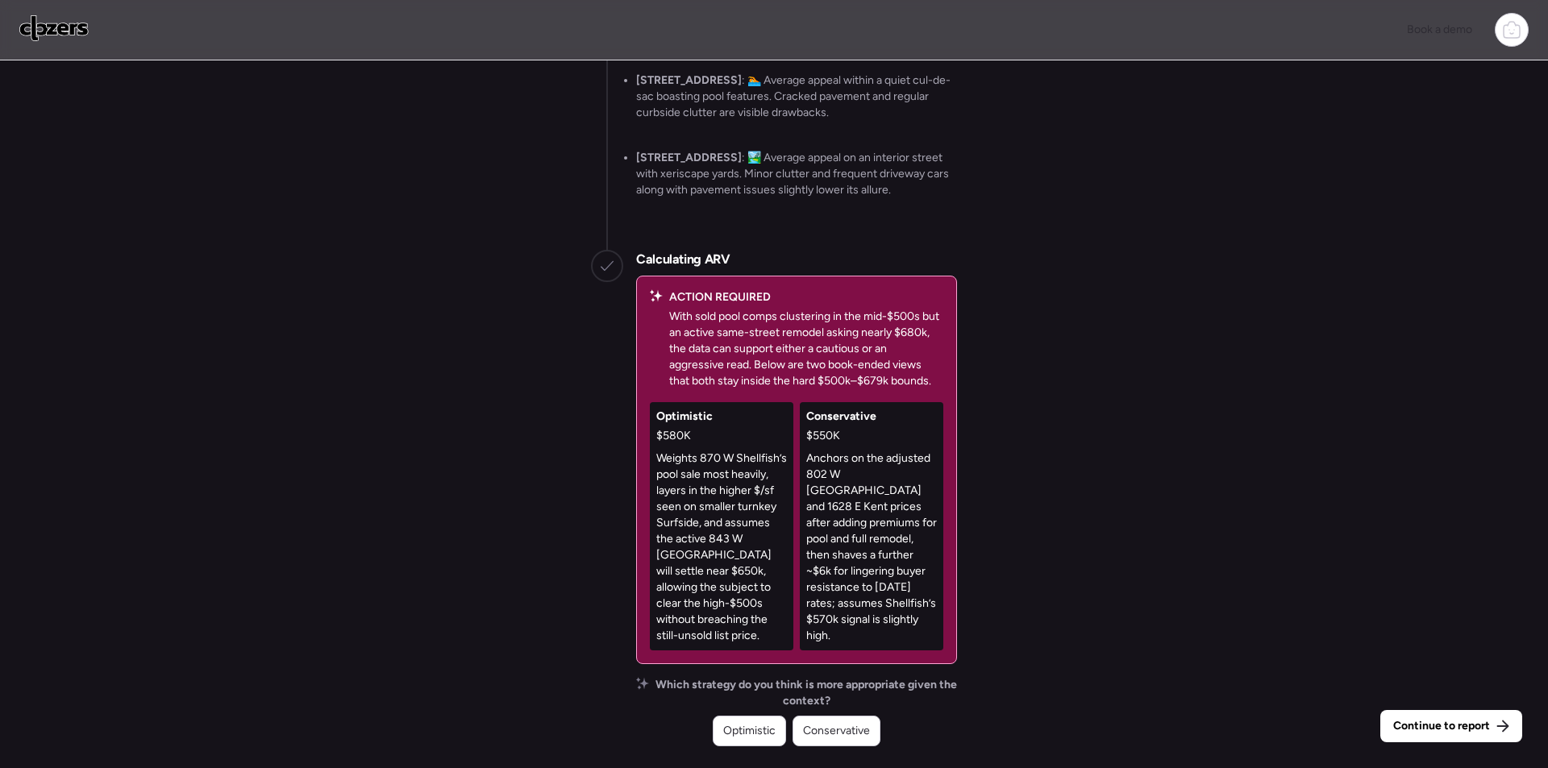
click at [828, 740] on div "Conservative" at bounding box center [837, 731] width 88 height 31
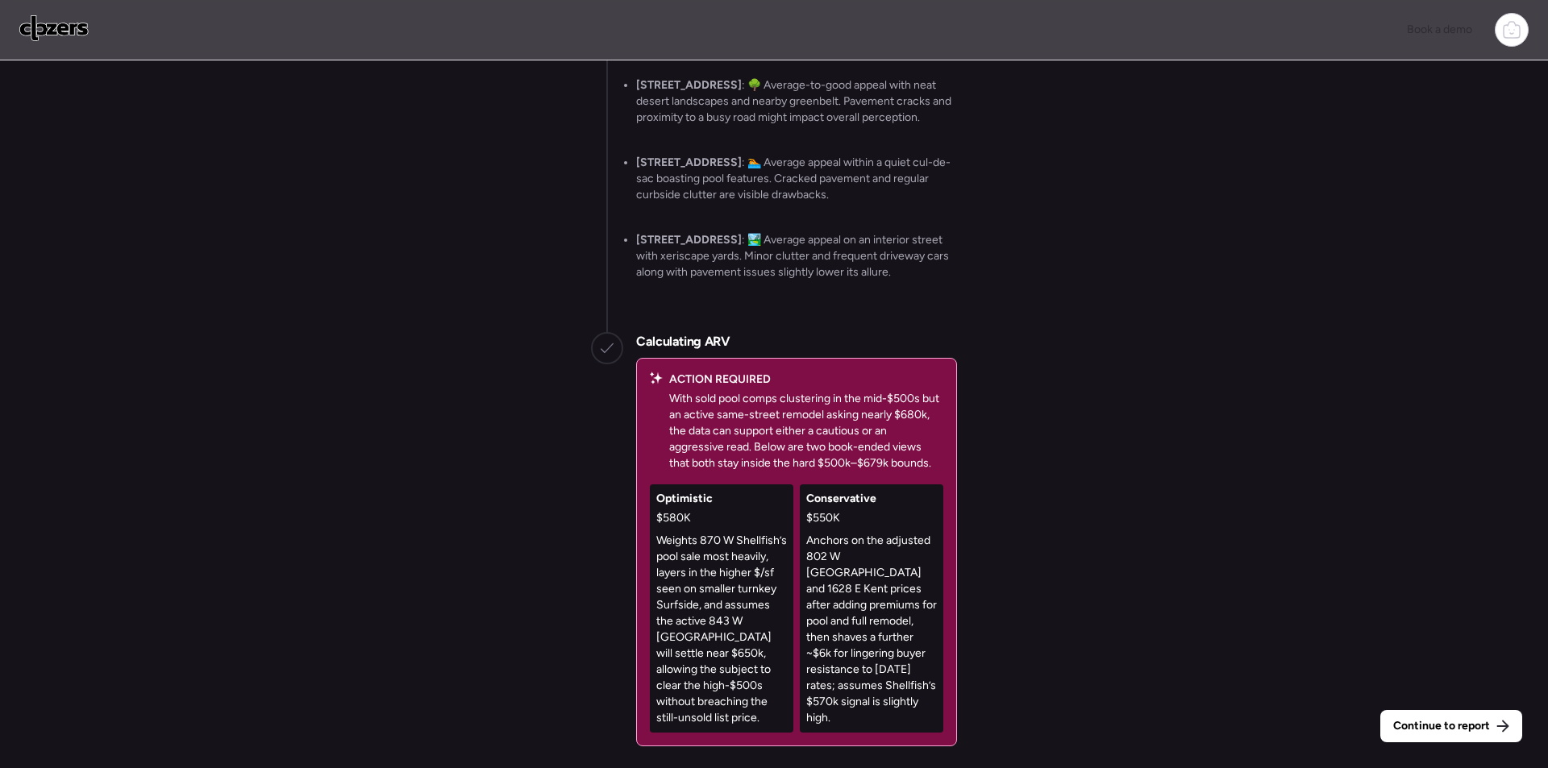
click at [1465, 740] on div "Continue to report" at bounding box center [1451, 726] width 142 height 32
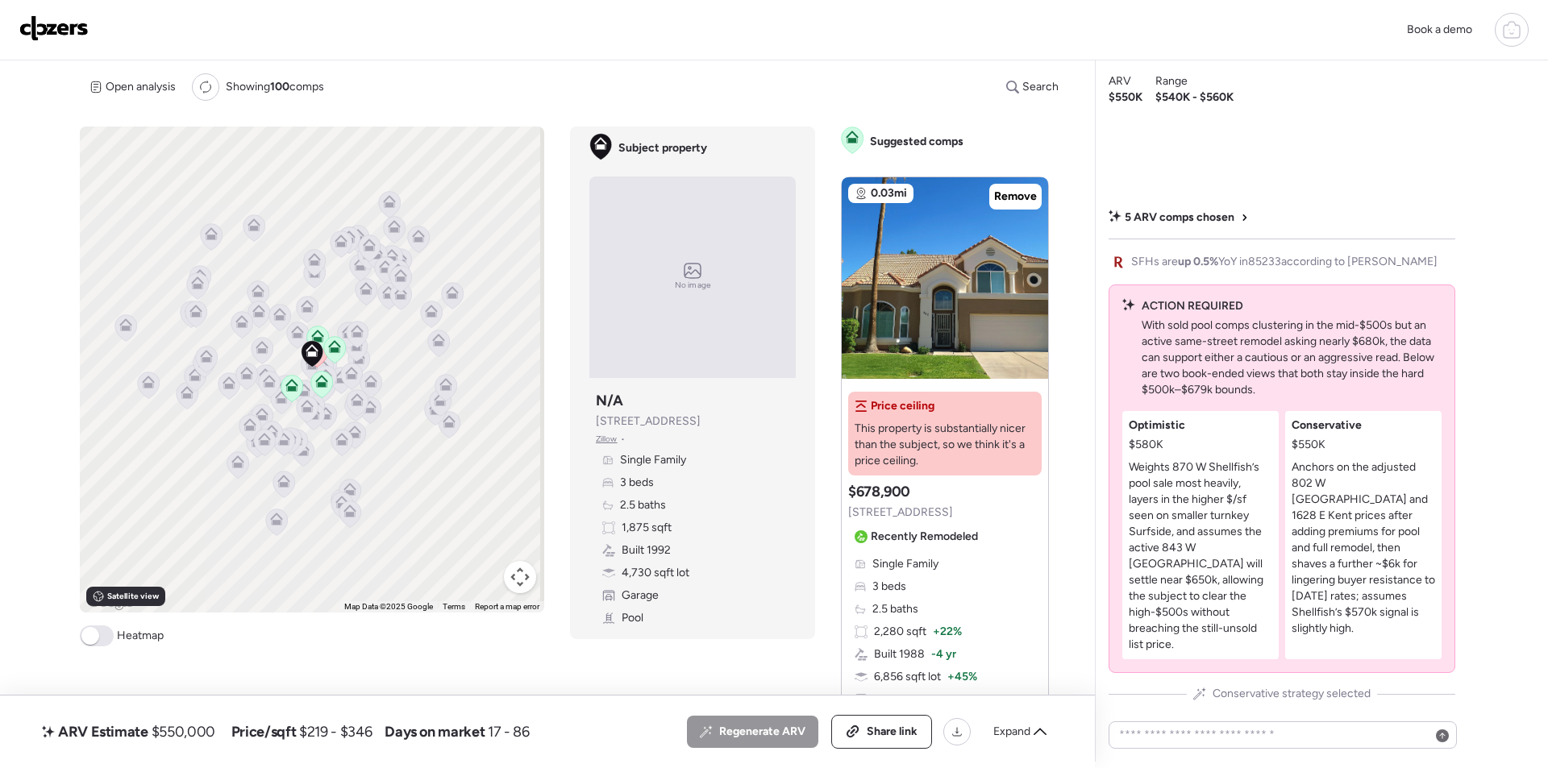
click at [1011, 739] on span "Expand" at bounding box center [1011, 732] width 37 height 16
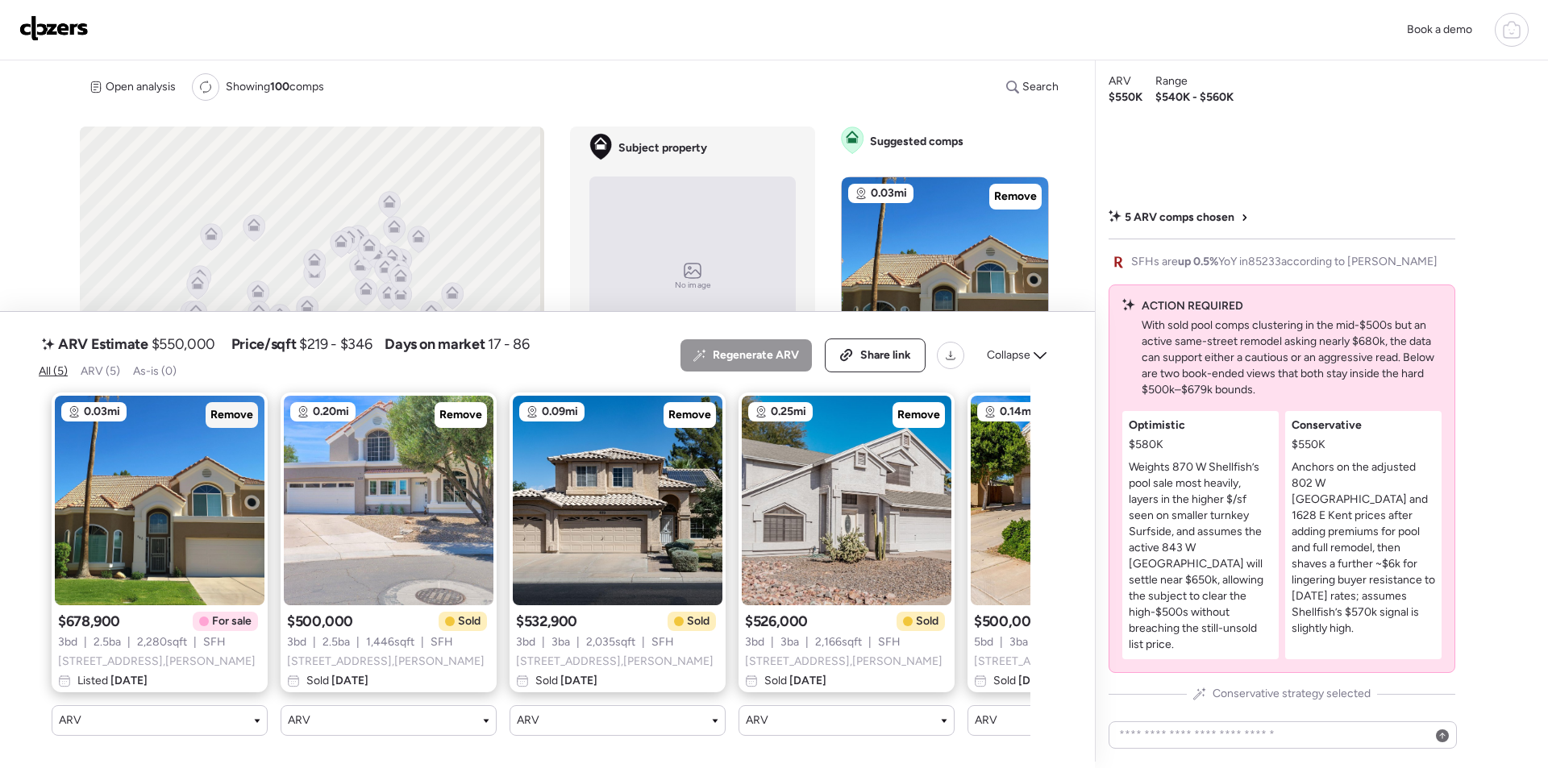
click at [239, 409] on span "Remove" at bounding box center [231, 415] width 43 height 16
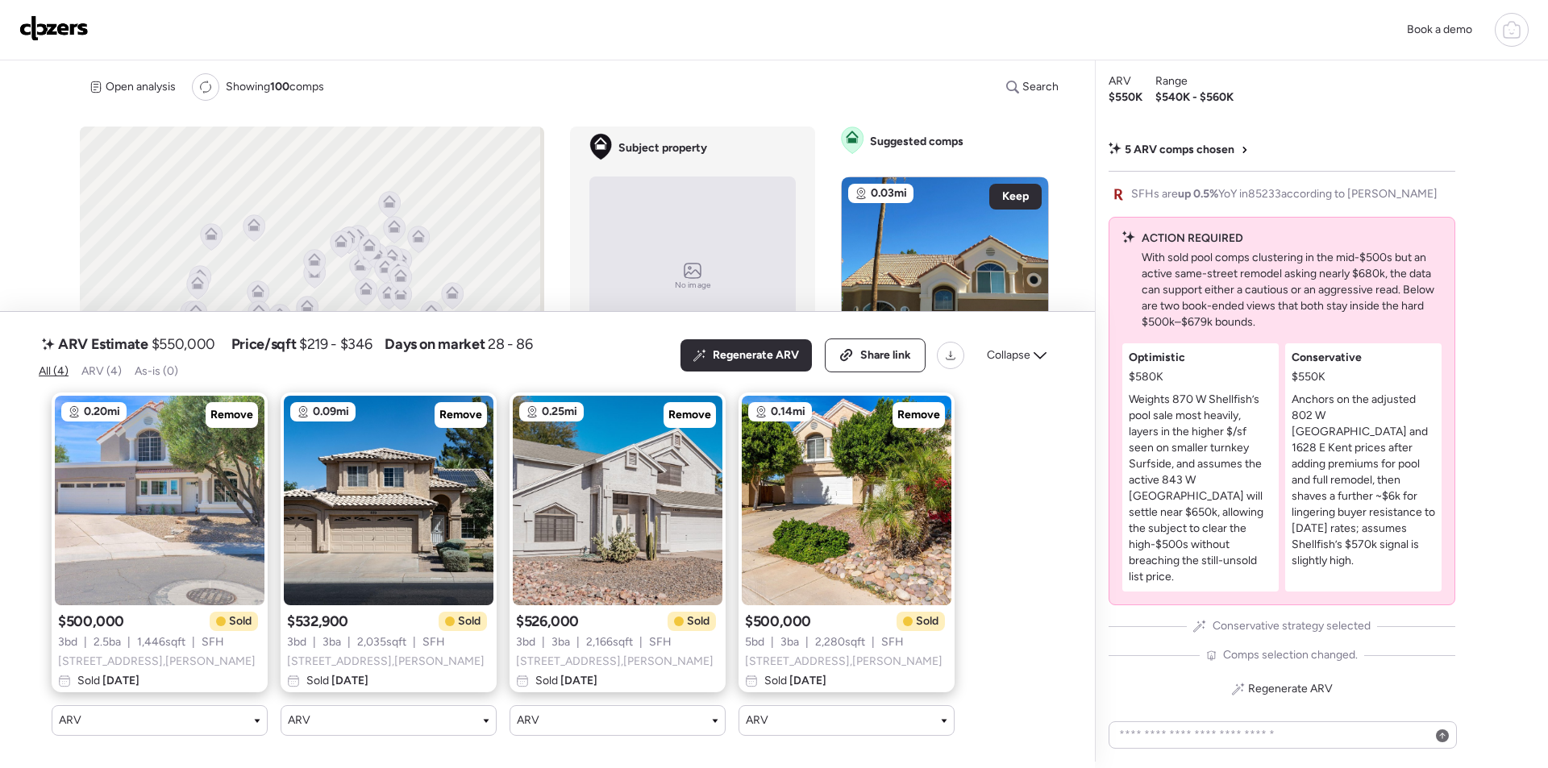
click at [1004, 347] on span "Collapse" at bounding box center [1009, 355] width 44 height 16
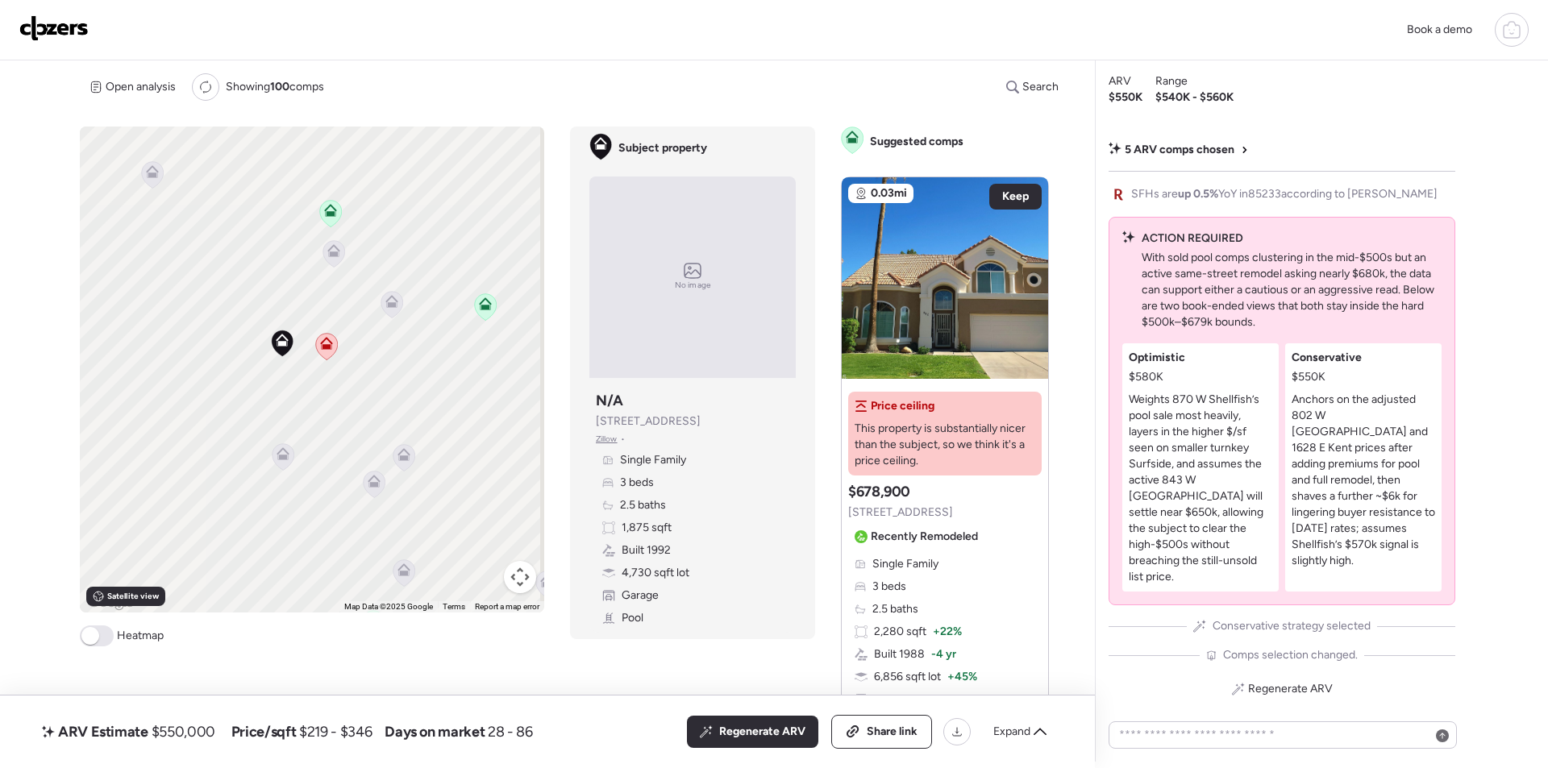
drag, startPoint x: 202, startPoint y: 385, endPoint x: 322, endPoint y: 341, distance: 128.5
click at [322, 341] on icon at bounding box center [326, 343] width 13 height 13
click at [280, 456] on icon at bounding box center [282, 457] width 10 height 5
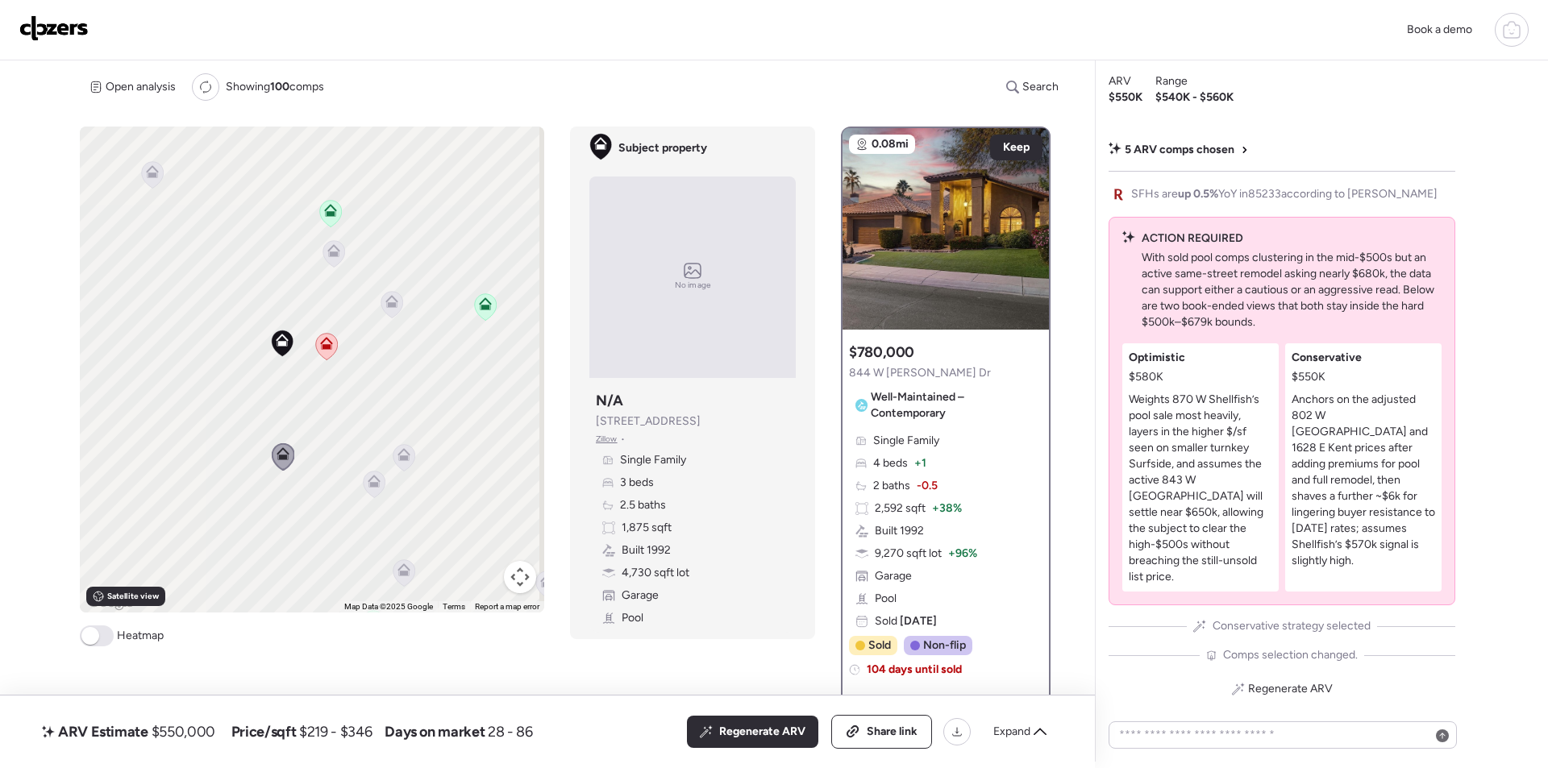
click at [1033, 726] on div "Expand" at bounding box center [1020, 732] width 73 height 26
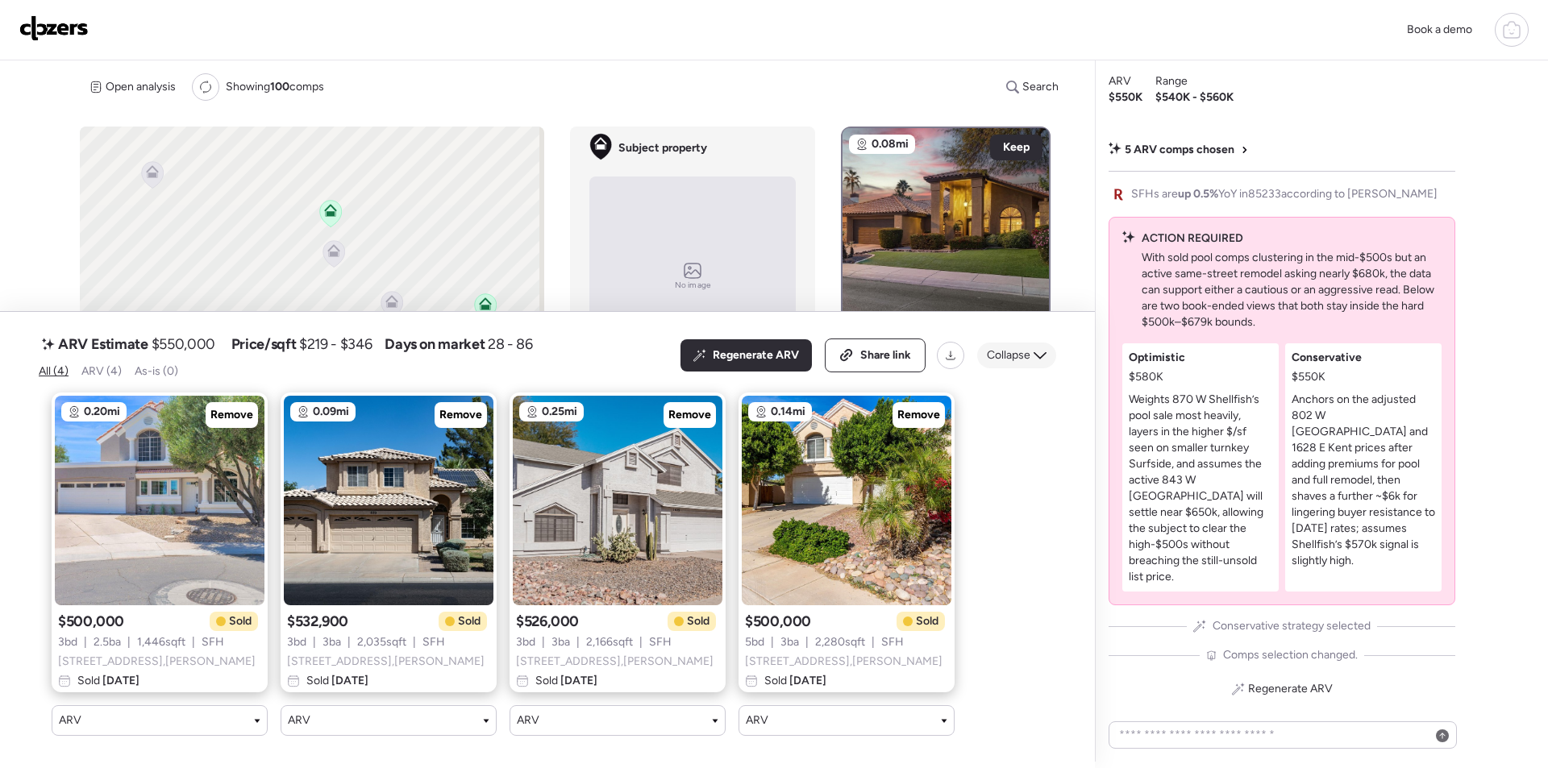
click at [1022, 347] on span "Collapse" at bounding box center [1009, 355] width 44 height 16
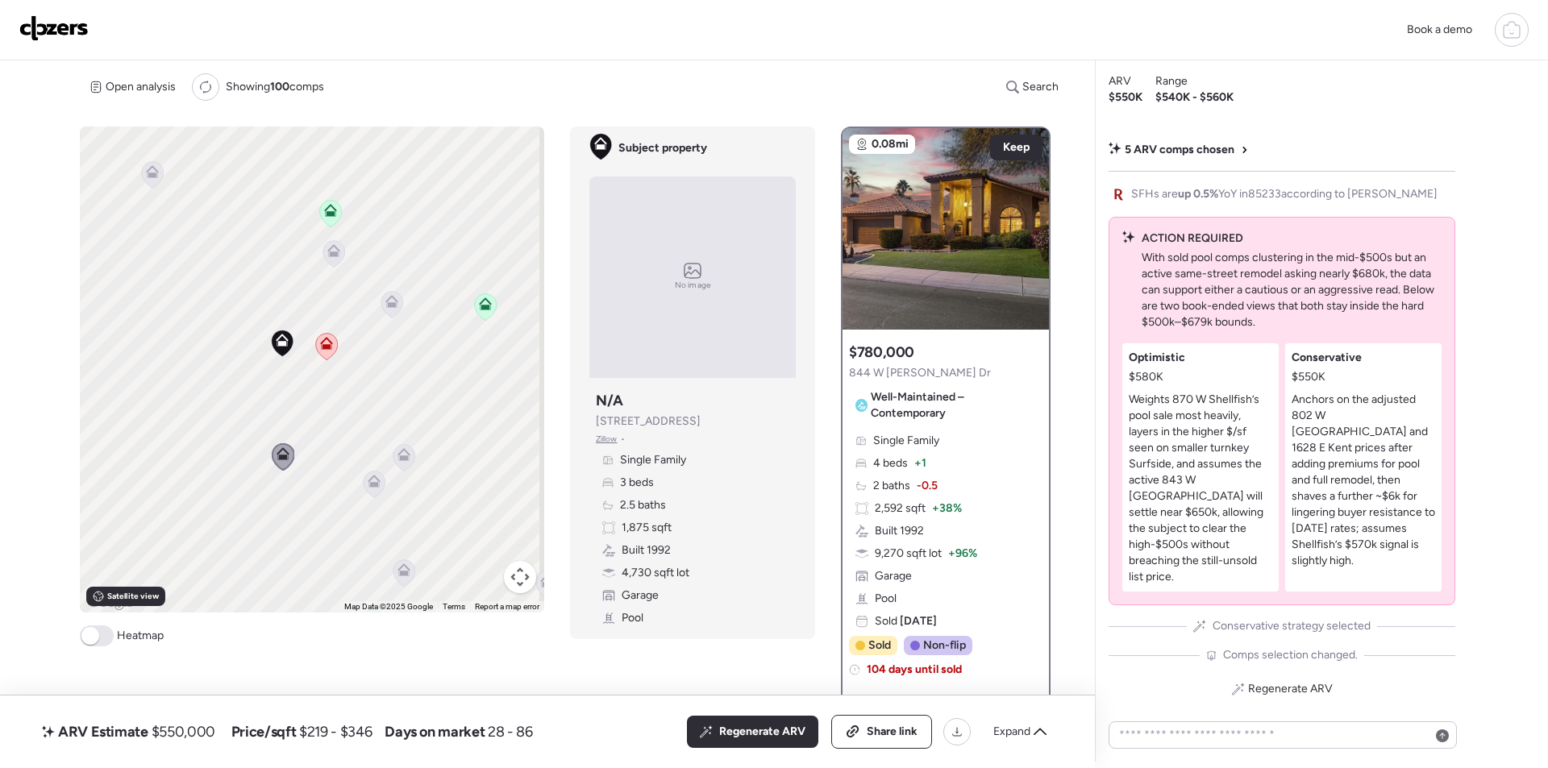
click at [380, 484] on icon at bounding box center [375, 484] width 22 height 27
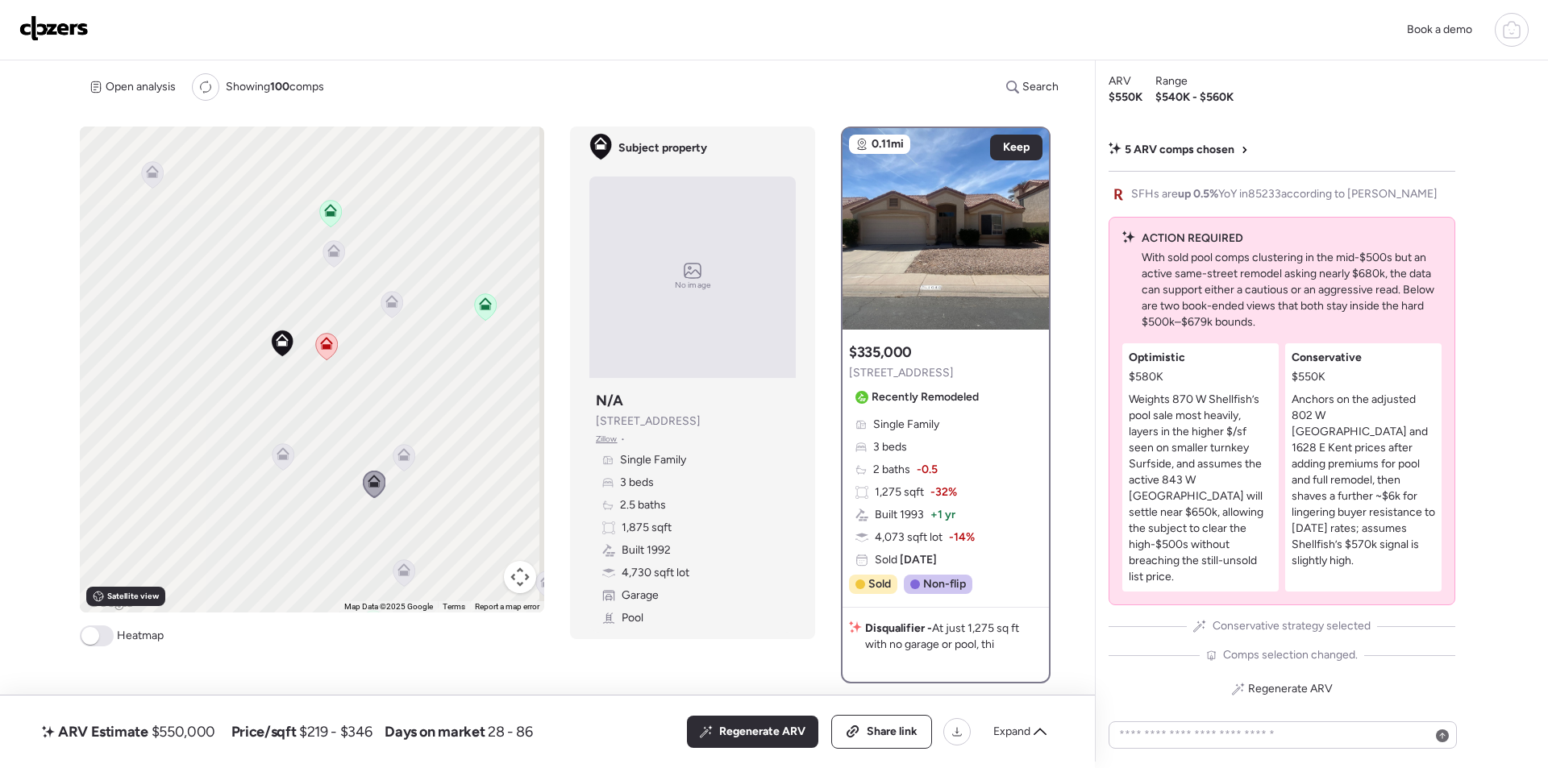
click at [404, 456] on icon at bounding box center [403, 458] width 10 height 5
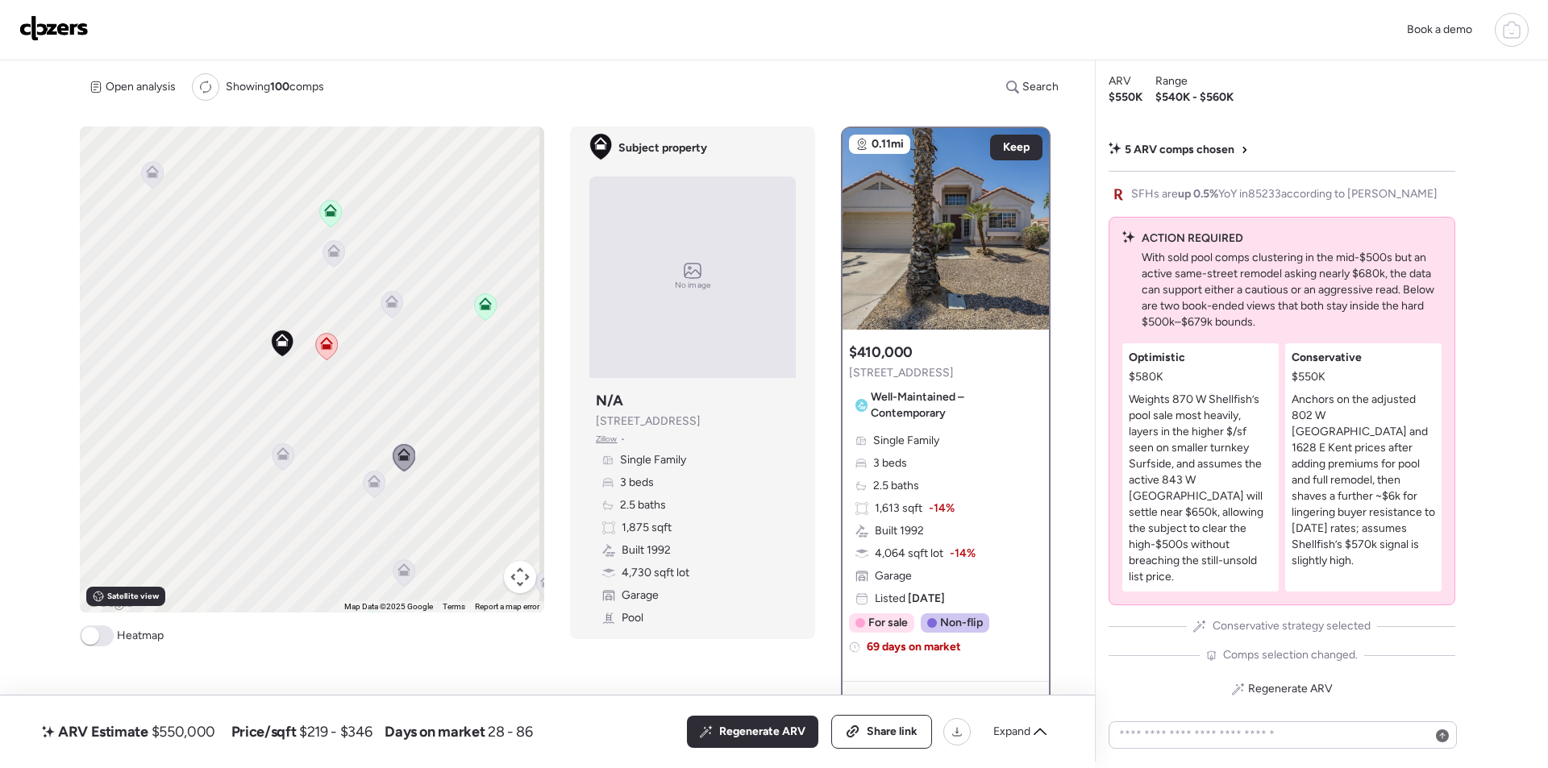
click at [364, 481] on icon at bounding box center [375, 484] width 22 height 27
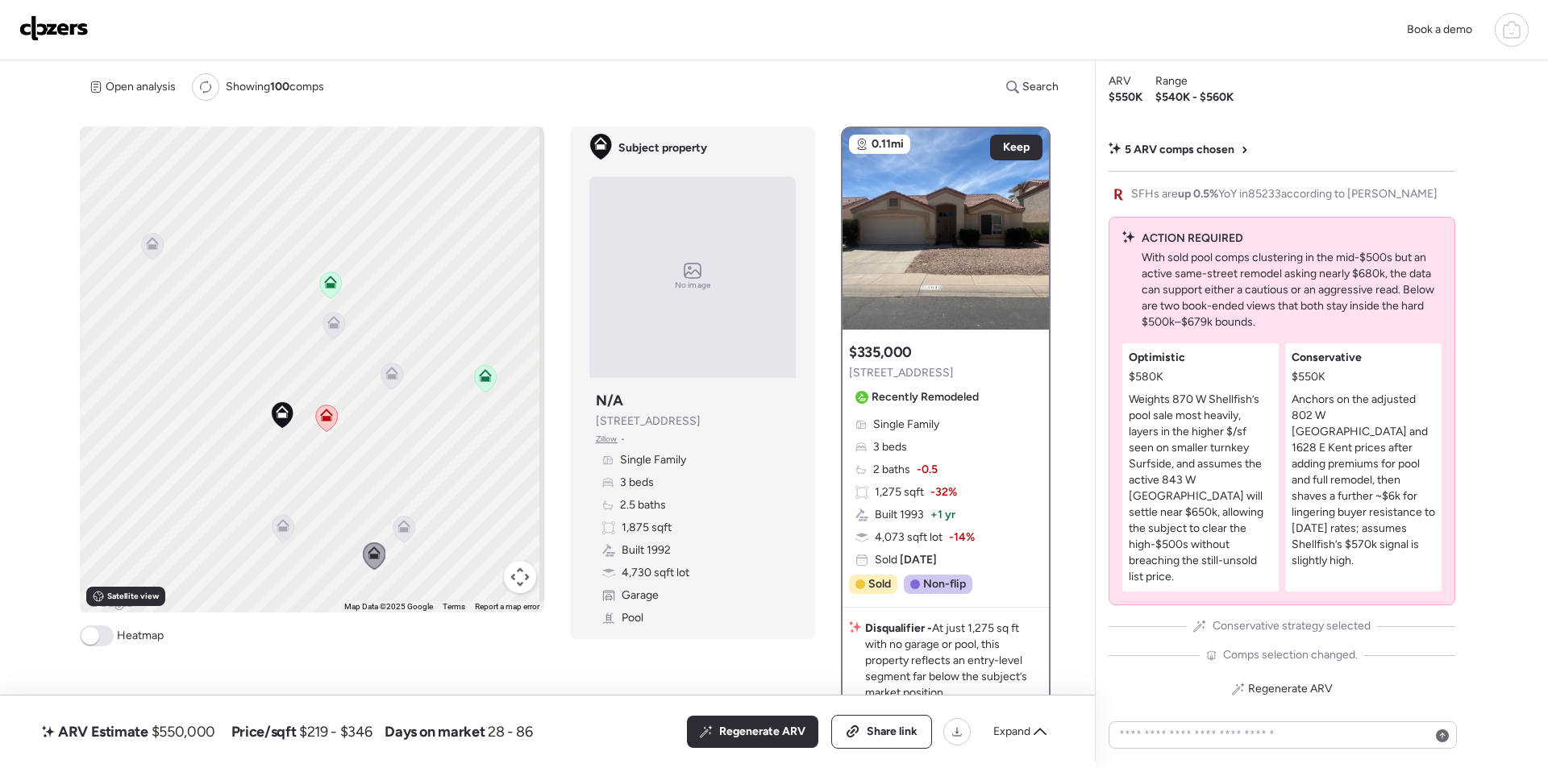
drag, startPoint x: 392, startPoint y: 364, endPoint x: 392, endPoint y: 436, distance: 71.8
click at [392, 436] on div "To activate drag with keyboard, press Alt + Enter. Once in keyboard drag state,…" at bounding box center [312, 370] width 464 height 486
click at [388, 376] on icon at bounding box center [391, 375] width 13 height 13
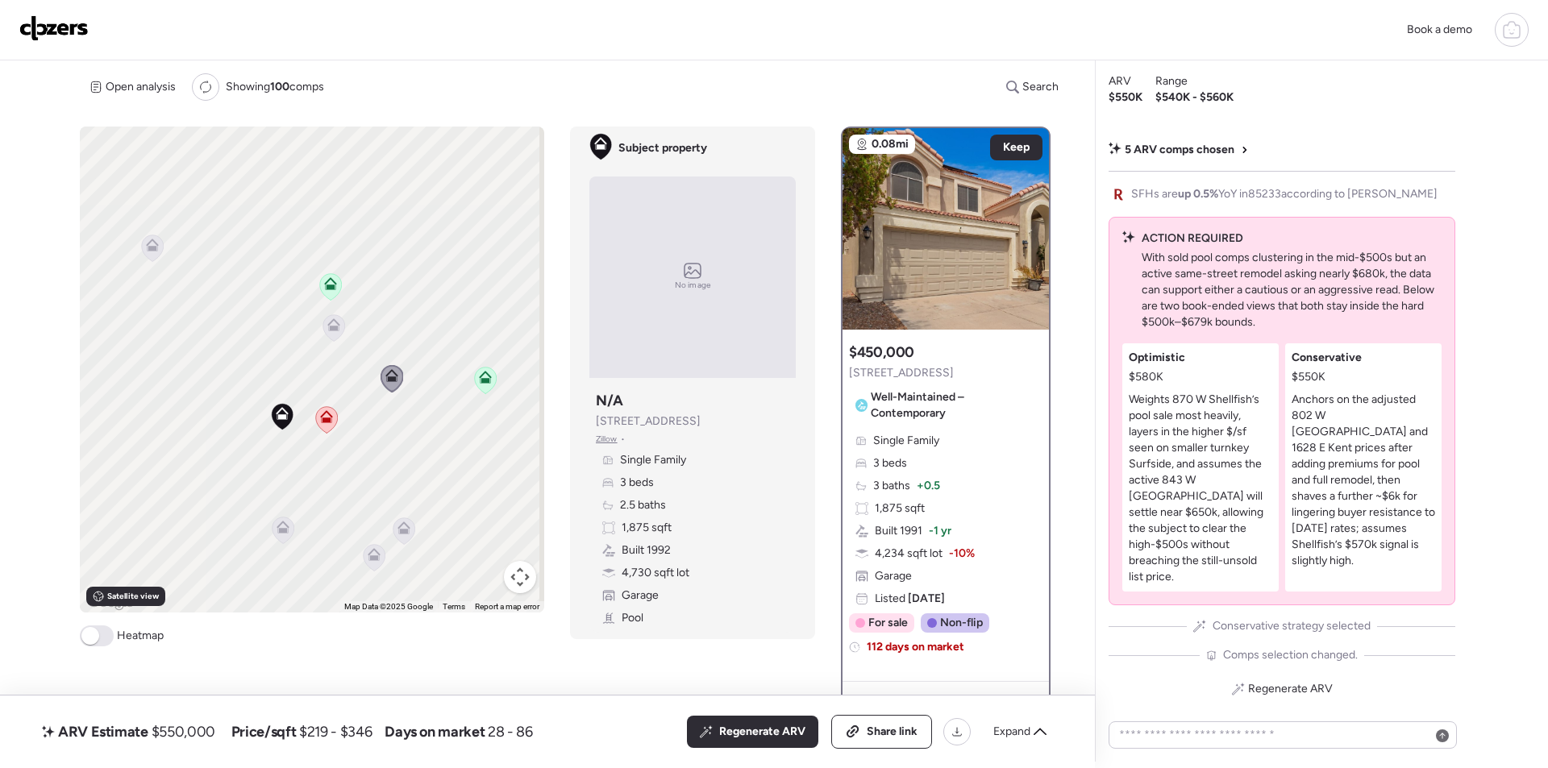
click at [347, 325] on div "To activate drag with keyboard, press Alt + Enter. Once in keyboard drag state,…" at bounding box center [312, 370] width 464 height 486
click at [339, 326] on icon at bounding box center [334, 327] width 22 height 27
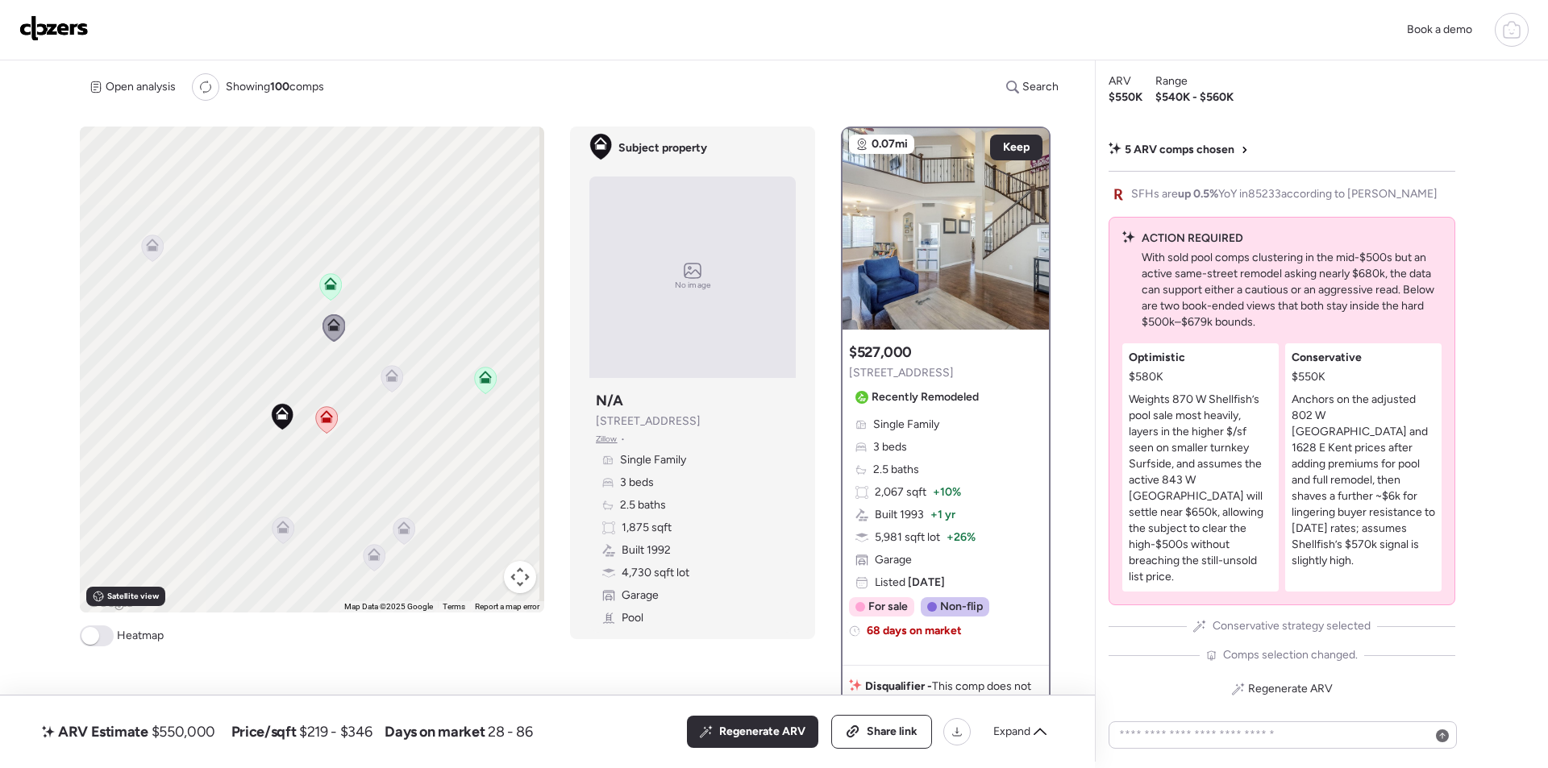
click at [148, 252] on icon at bounding box center [153, 248] width 22 height 27
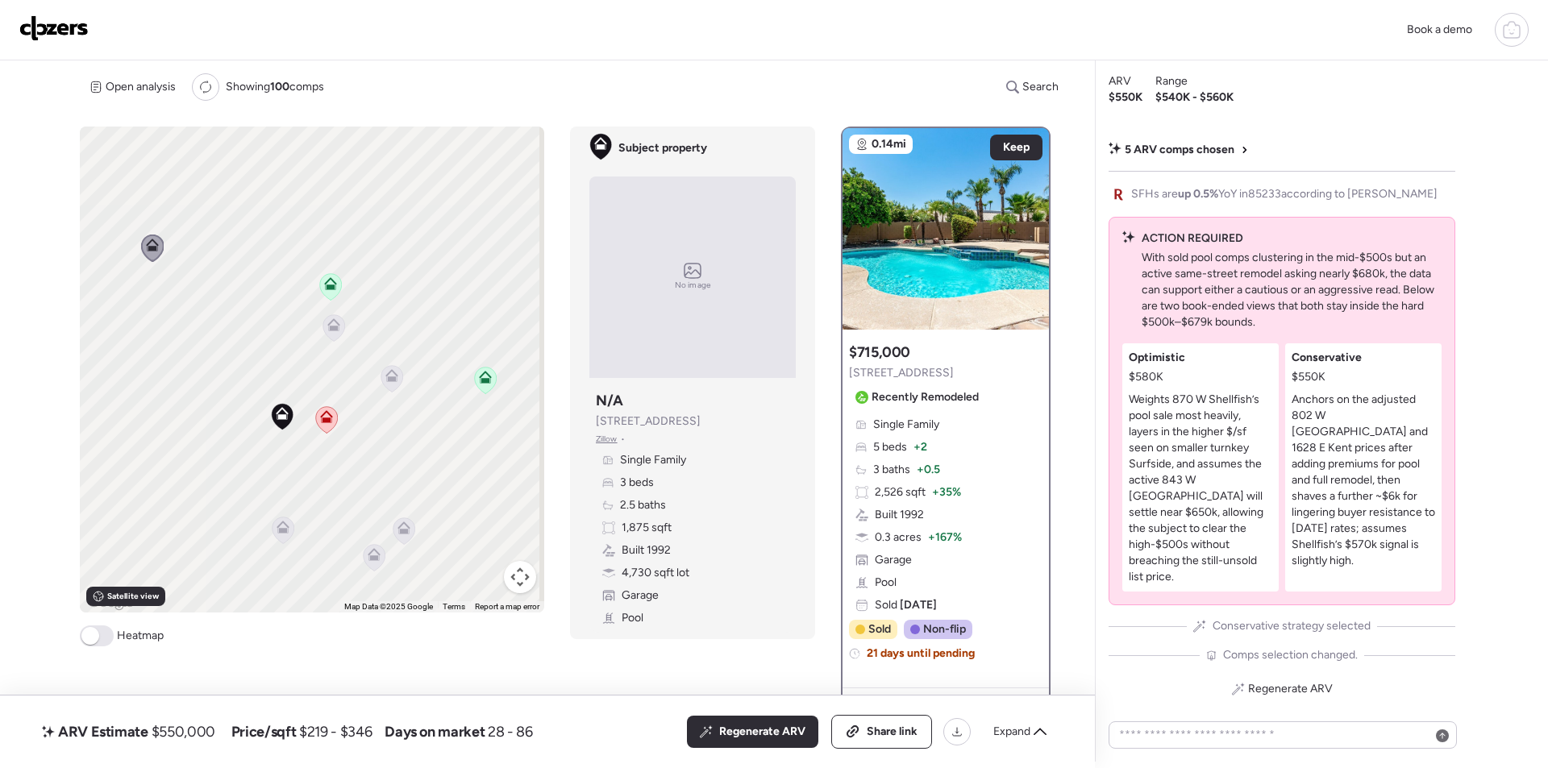
click at [749, 722] on div "Regenerate ARV" at bounding box center [752, 732] width 131 height 32
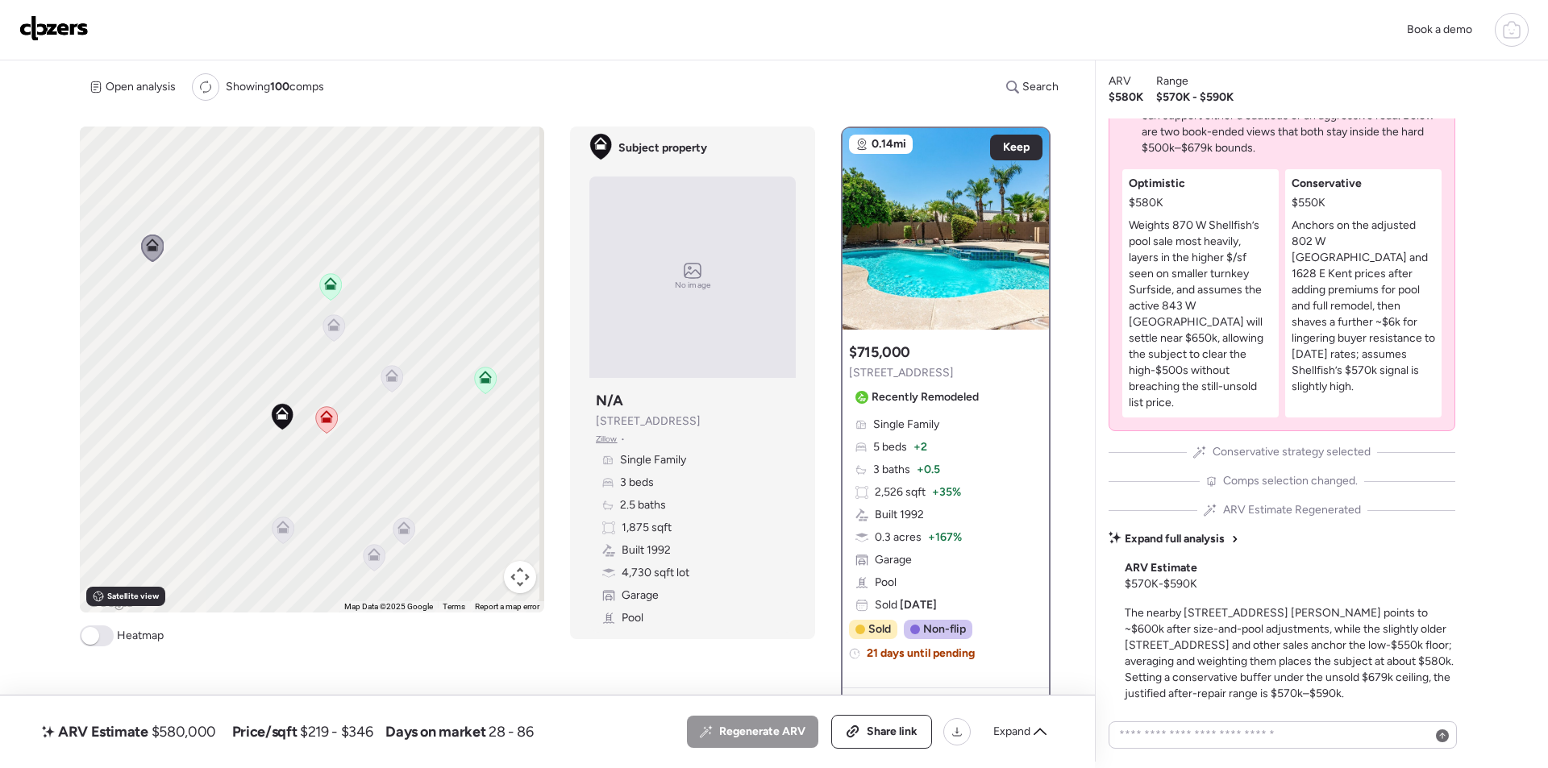
click at [177, 739] on span "$580,000" at bounding box center [184, 731] width 64 height 19
copy span "580,000"
click at [901, 730] on span "Share link" at bounding box center [892, 732] width 51 height 16
click at [48, 35] on img at bounding box center [53, 28] width 69 height 26
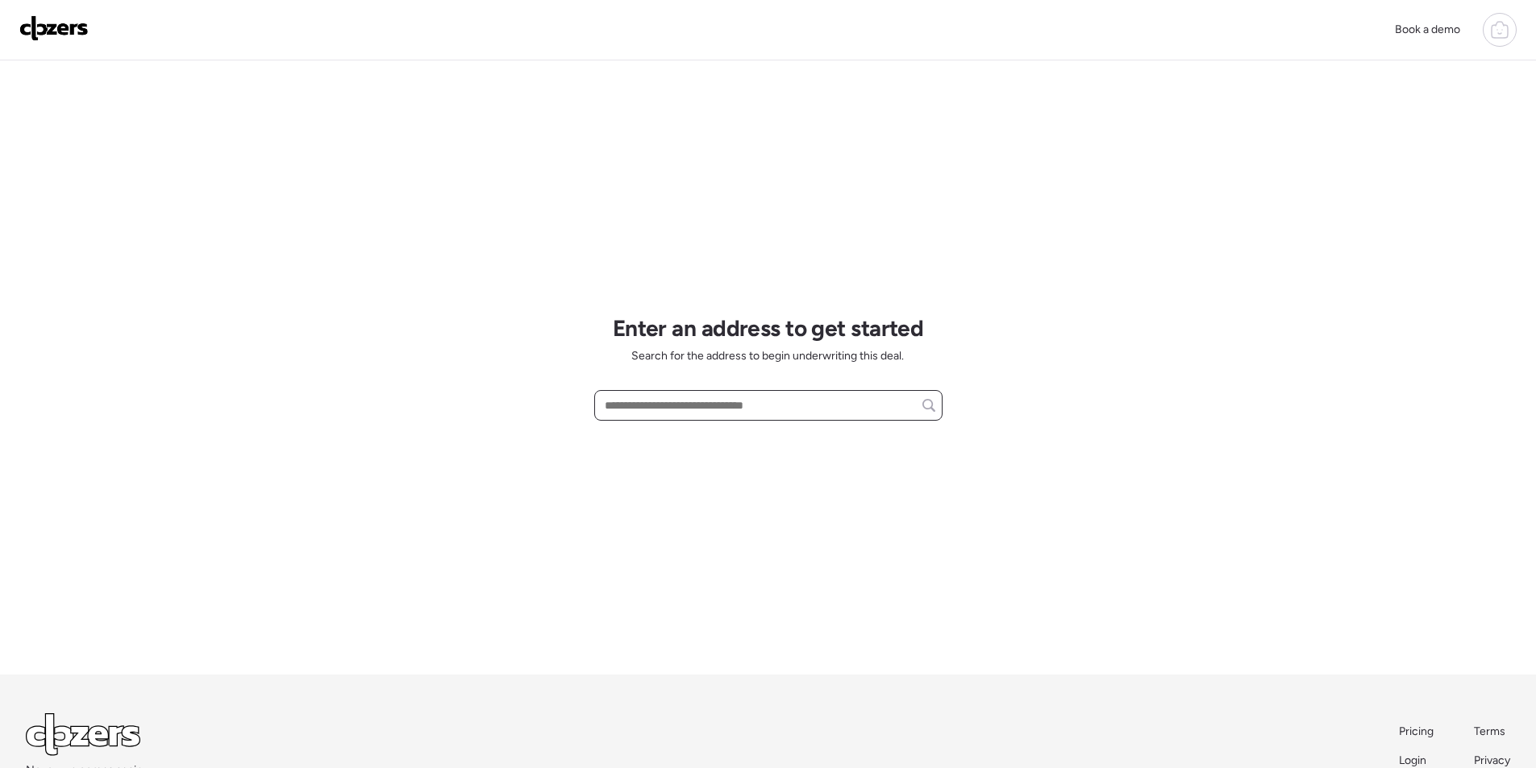
click at [683, 416] on input "text" at bounding box center [768, 405] width 334 height 23
paste input "**********"
click at [693, 402] on input "**********" at bounding box center [768, 405] width 334 height 23
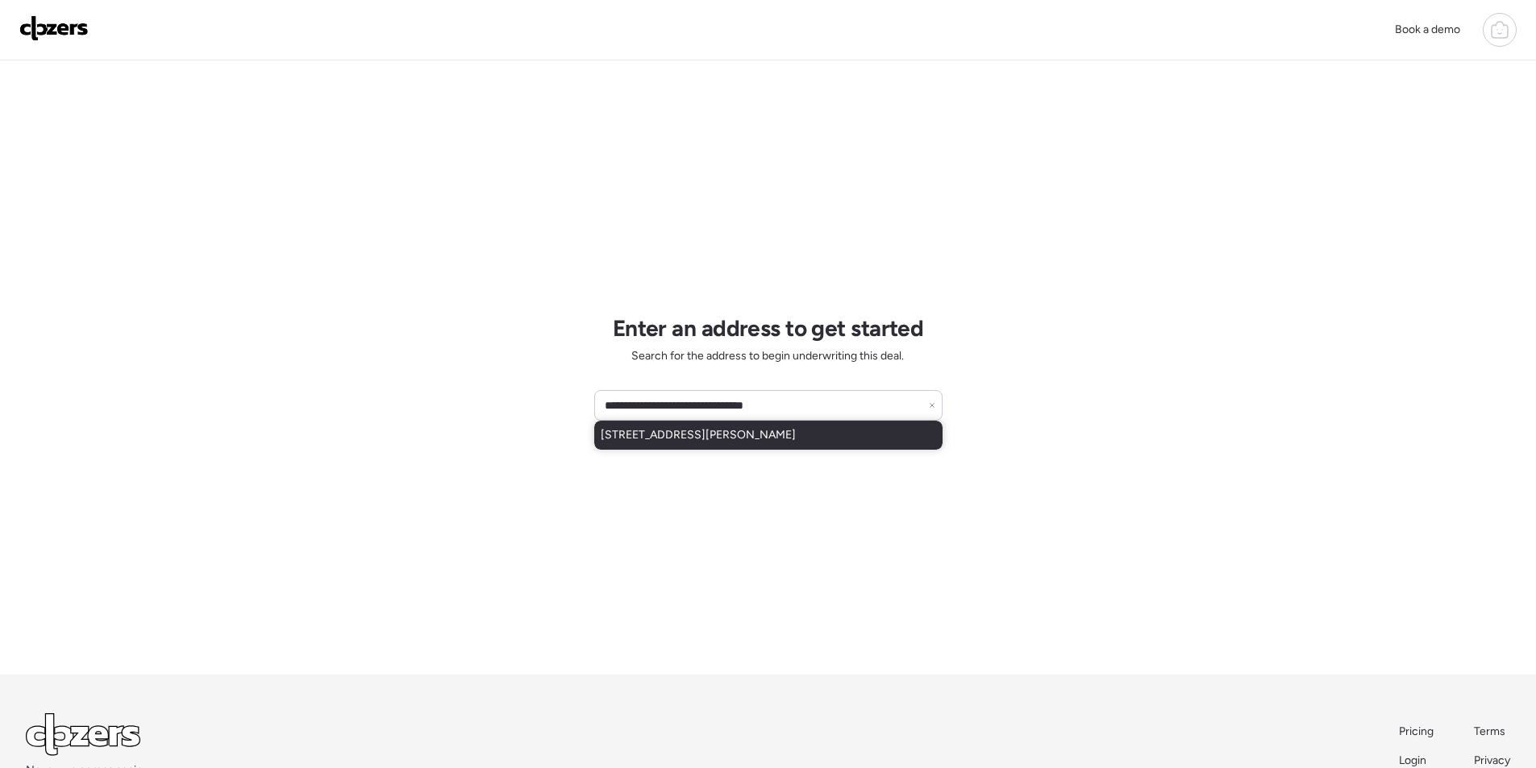
click at [663, 448] on div "[STREET_ADDRESS][PERSON_NAME]" at bounding box center [768, 435] width 348 height 29
type input "**********"
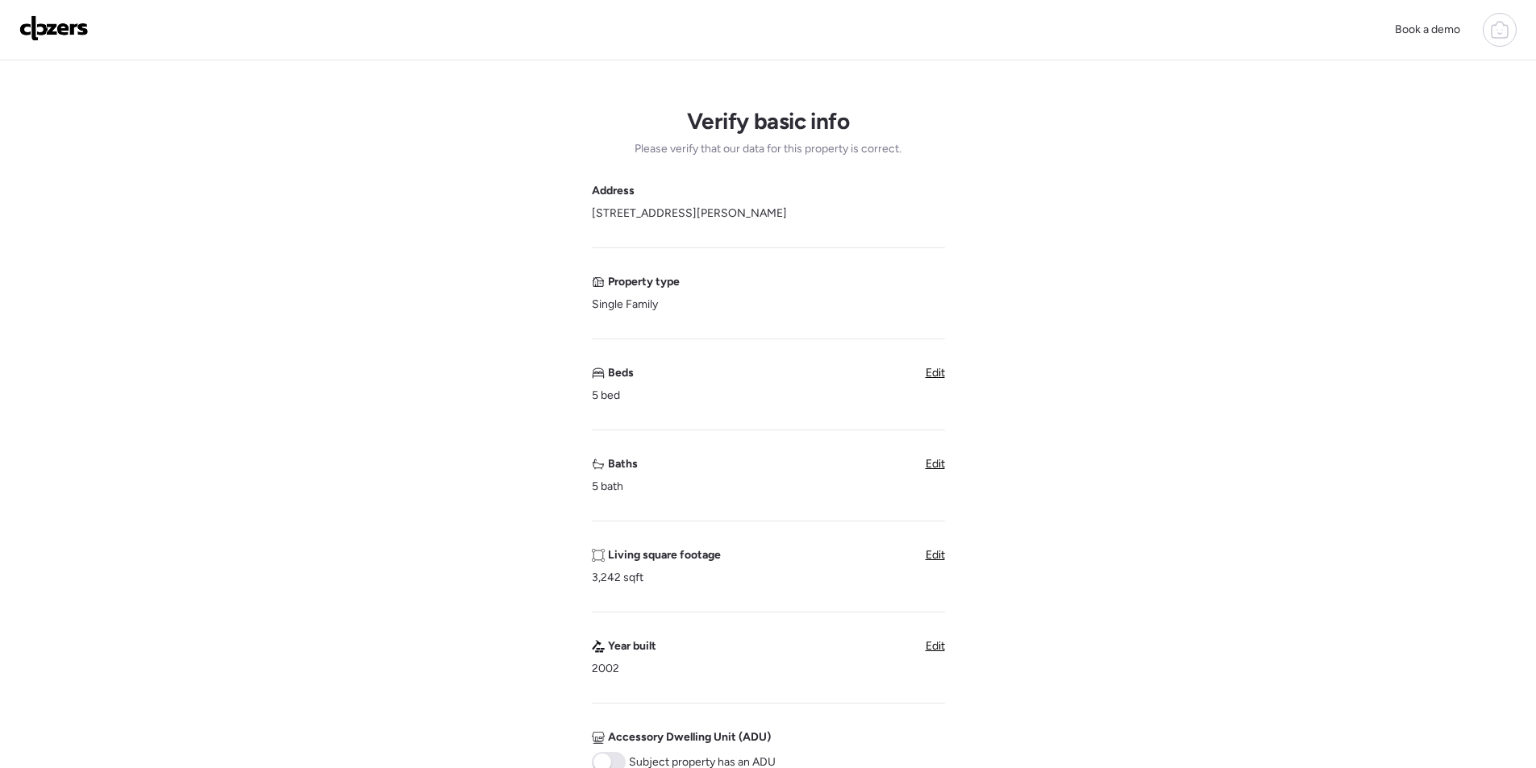
drag, startPoint x: 936, startPoint y: 465, endPoint x: 854, endPoint y: 509, distance: 93.1
click at [936, 464] on span "Edit" at bounding box center [935, 464] width 19 height 14
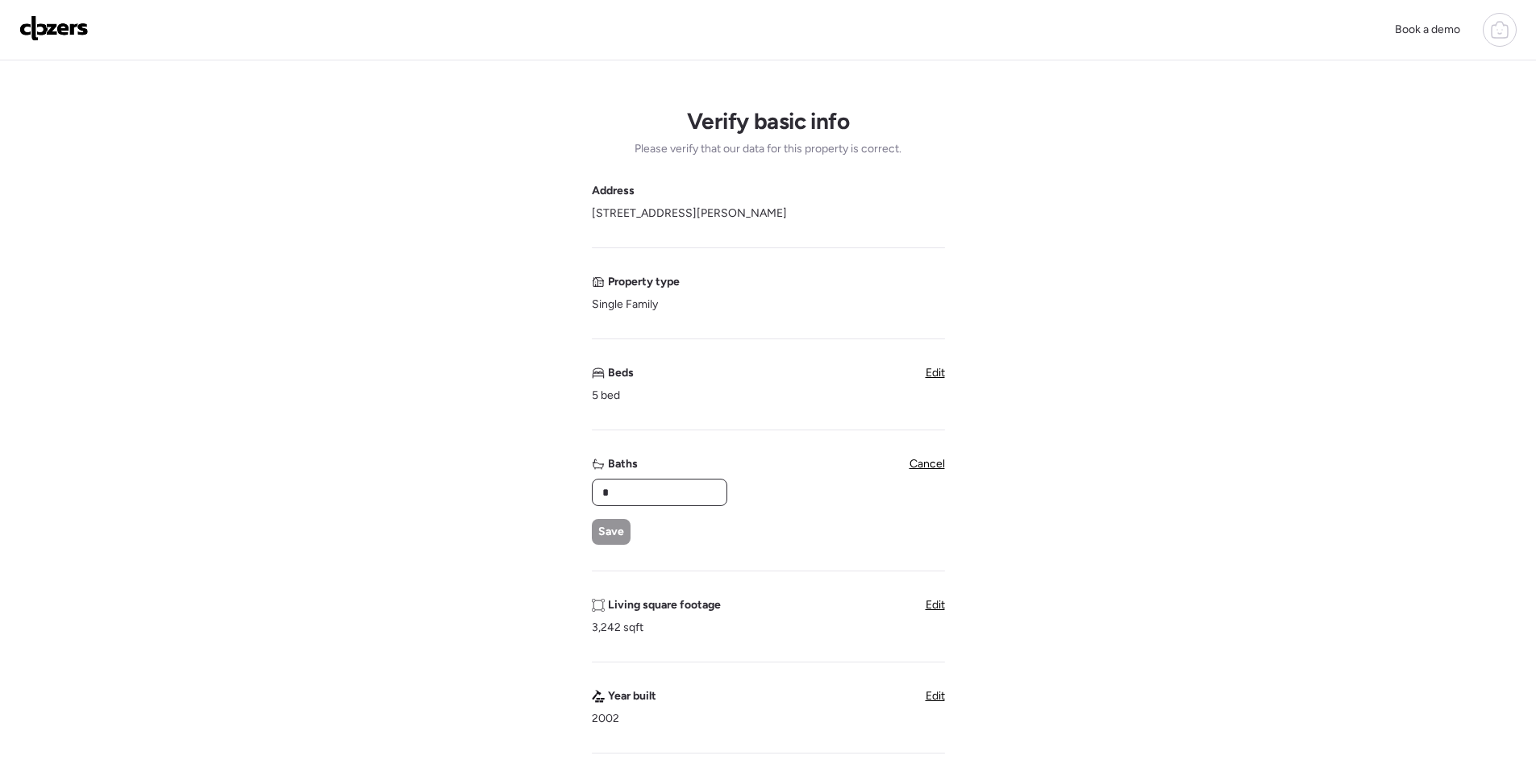
click at [655, 501] on input "*" at bounding box center [659, 492] width 121 height 23
type input "*"
click at [614, 528] on span "Save" at bounding box center [611, 532] width 26 height 16
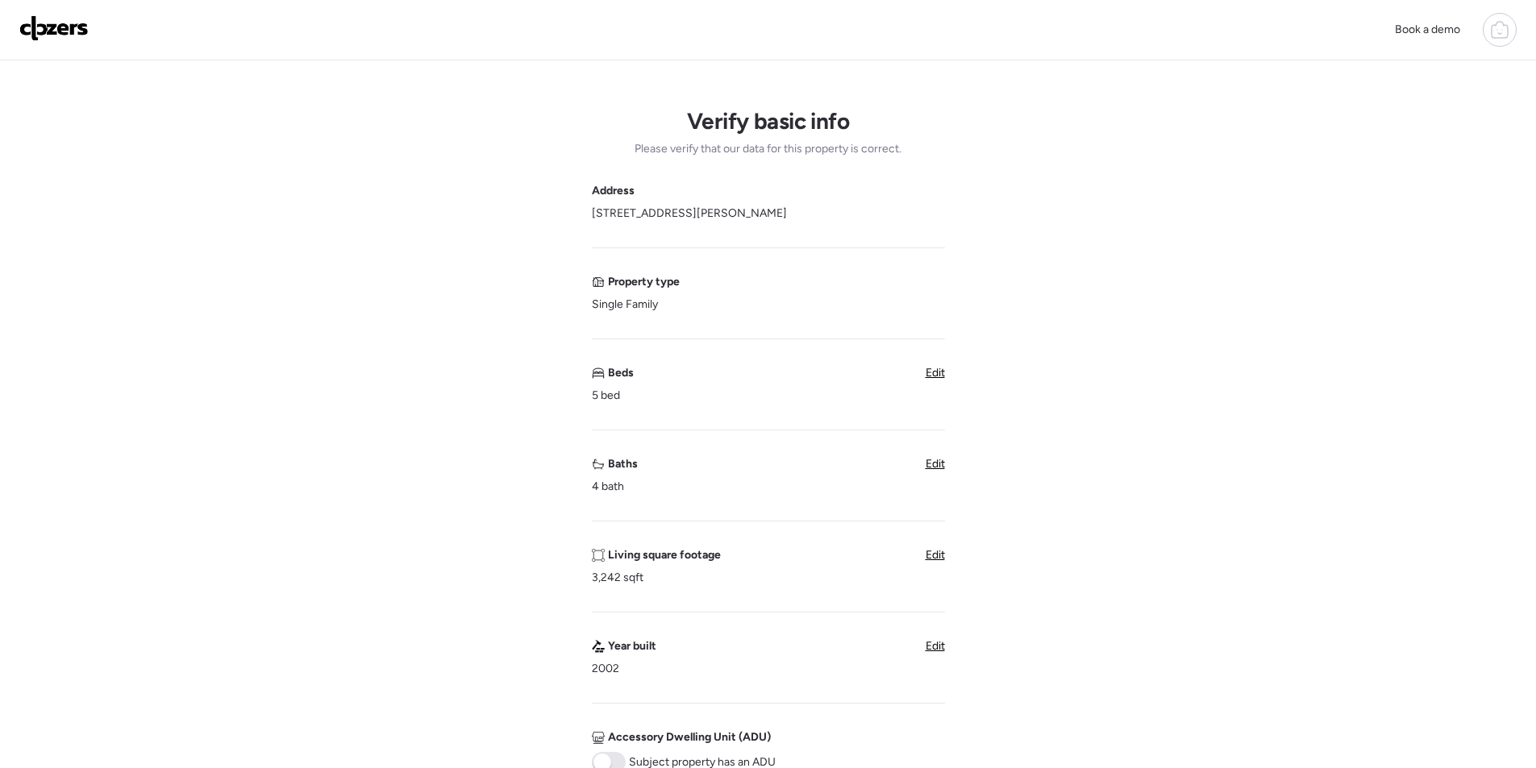
scroll to position [242, 0]
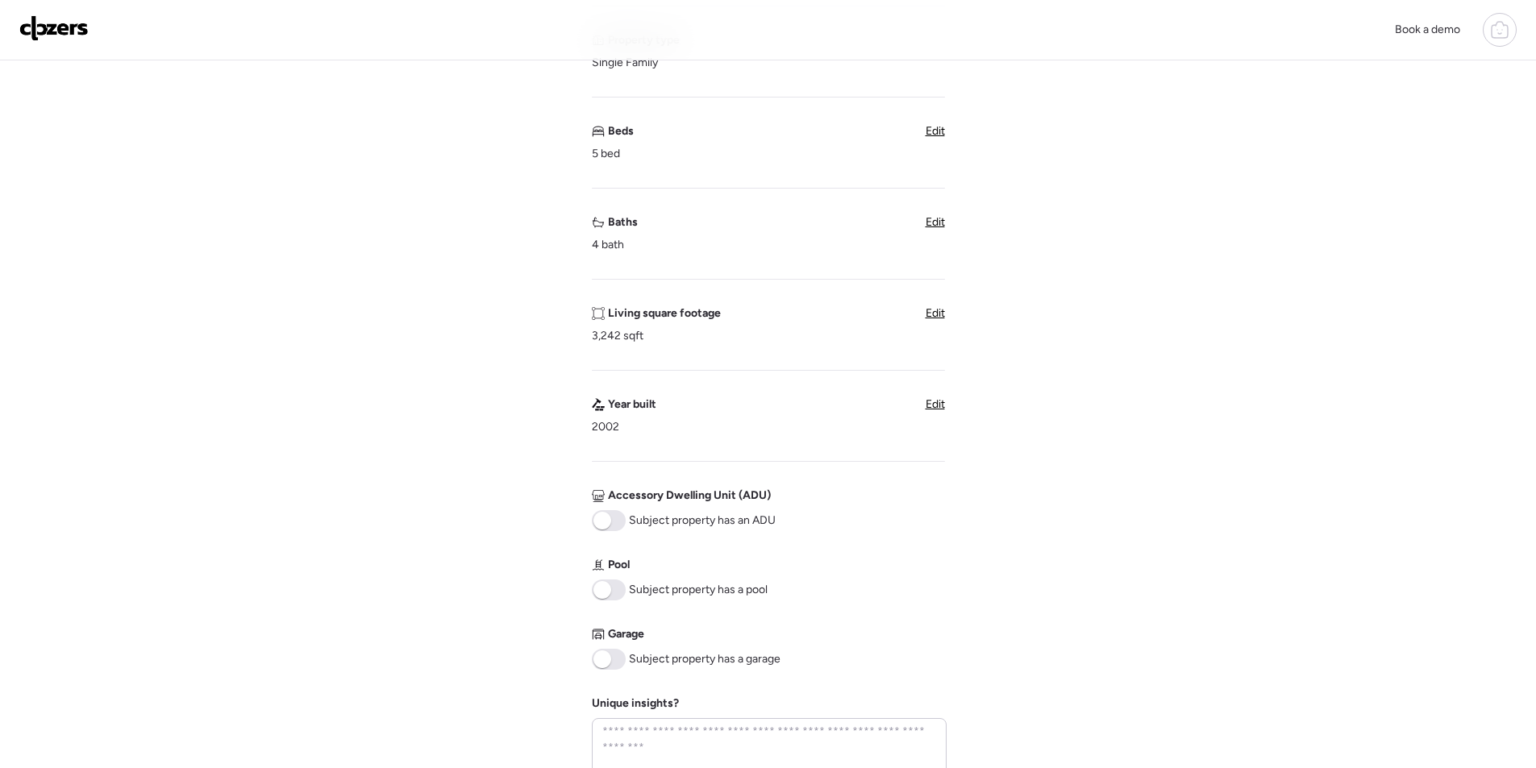
click at [932, 322] on div "Edit" at bounding box center [935, 314] width 19 height 16
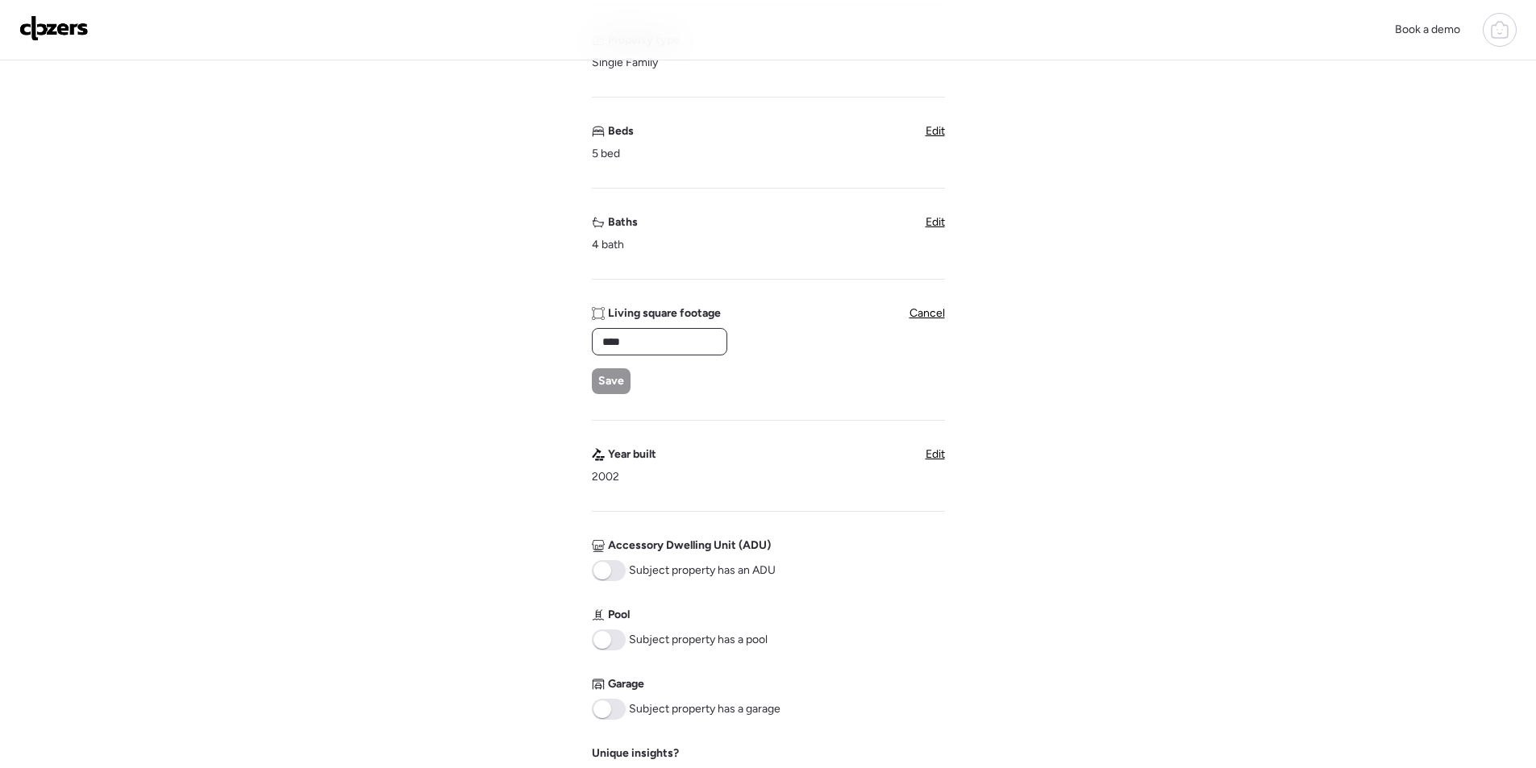
click at [701, 343] on input "****" at bounding box center [659, 342] width 121 height 23
paste input "*"
click at [606, 364] on div "***** Save" at bounding box center [659, 361] width 134 height 66
click at [614, 336] on input "*****" at bounding box center [659, 342] width 121 height 23
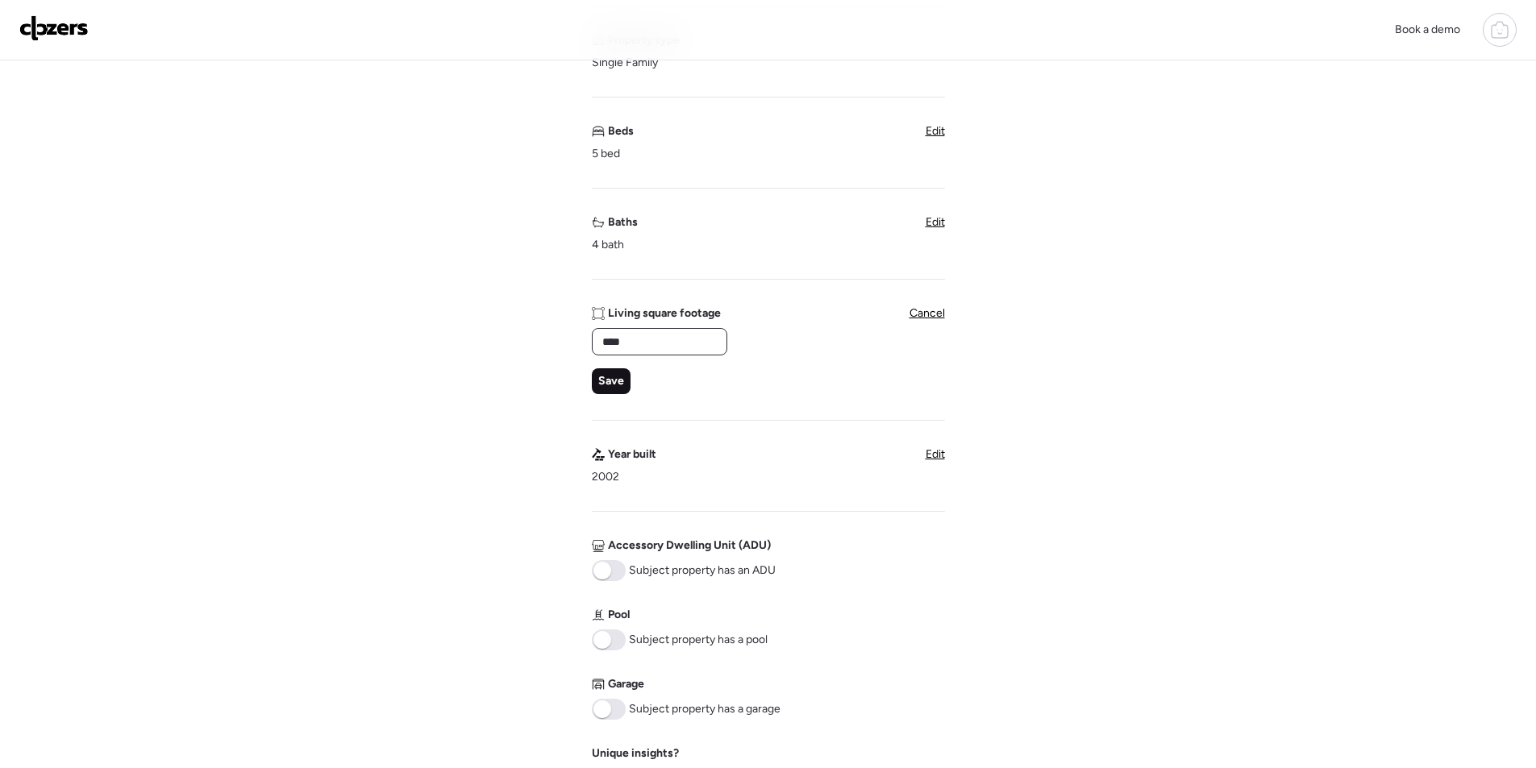
type input "****"
click at [618, 369] on div "Save" at bounding box center [611, 381] width 39 height 26
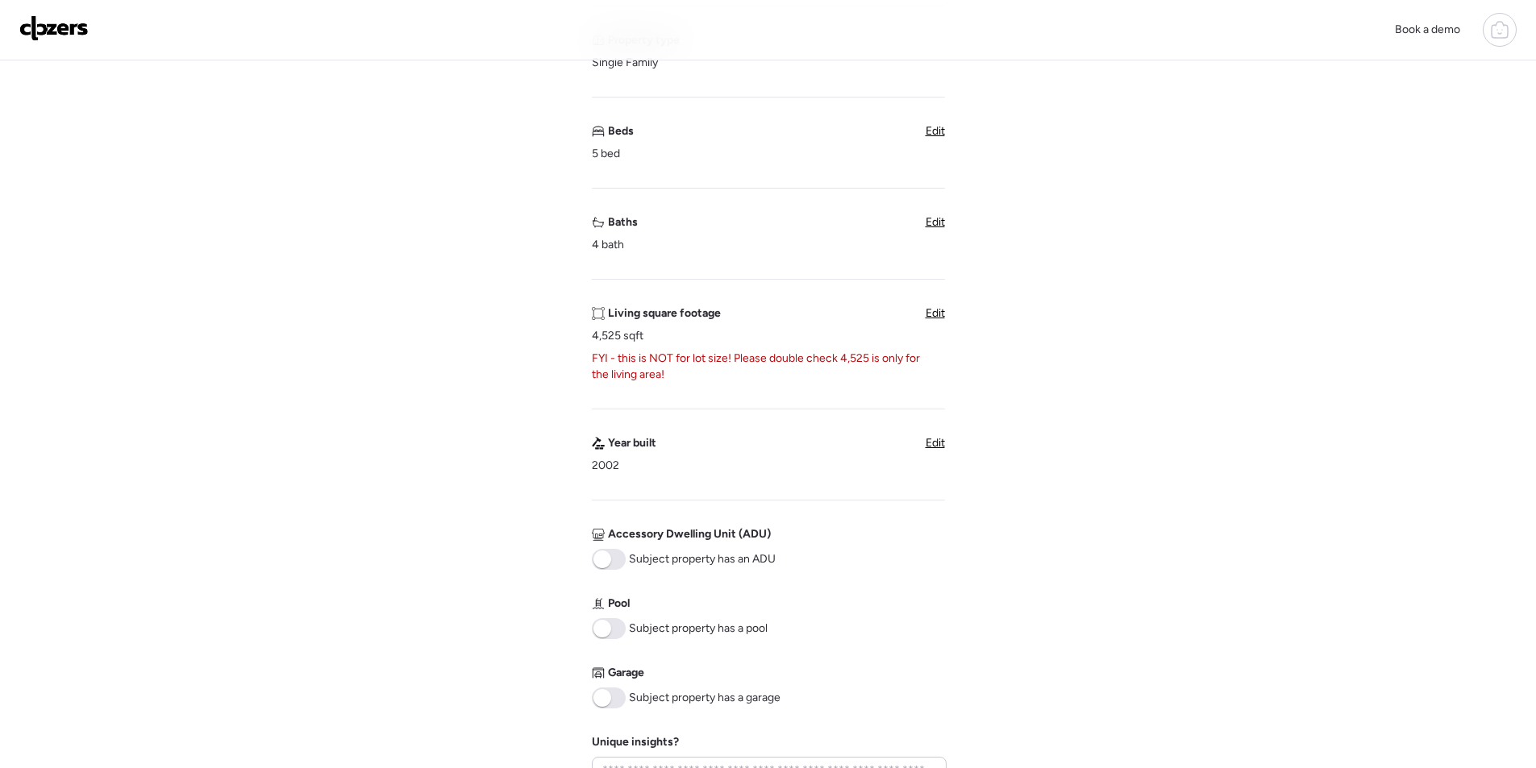
scroll to position [645, 0]
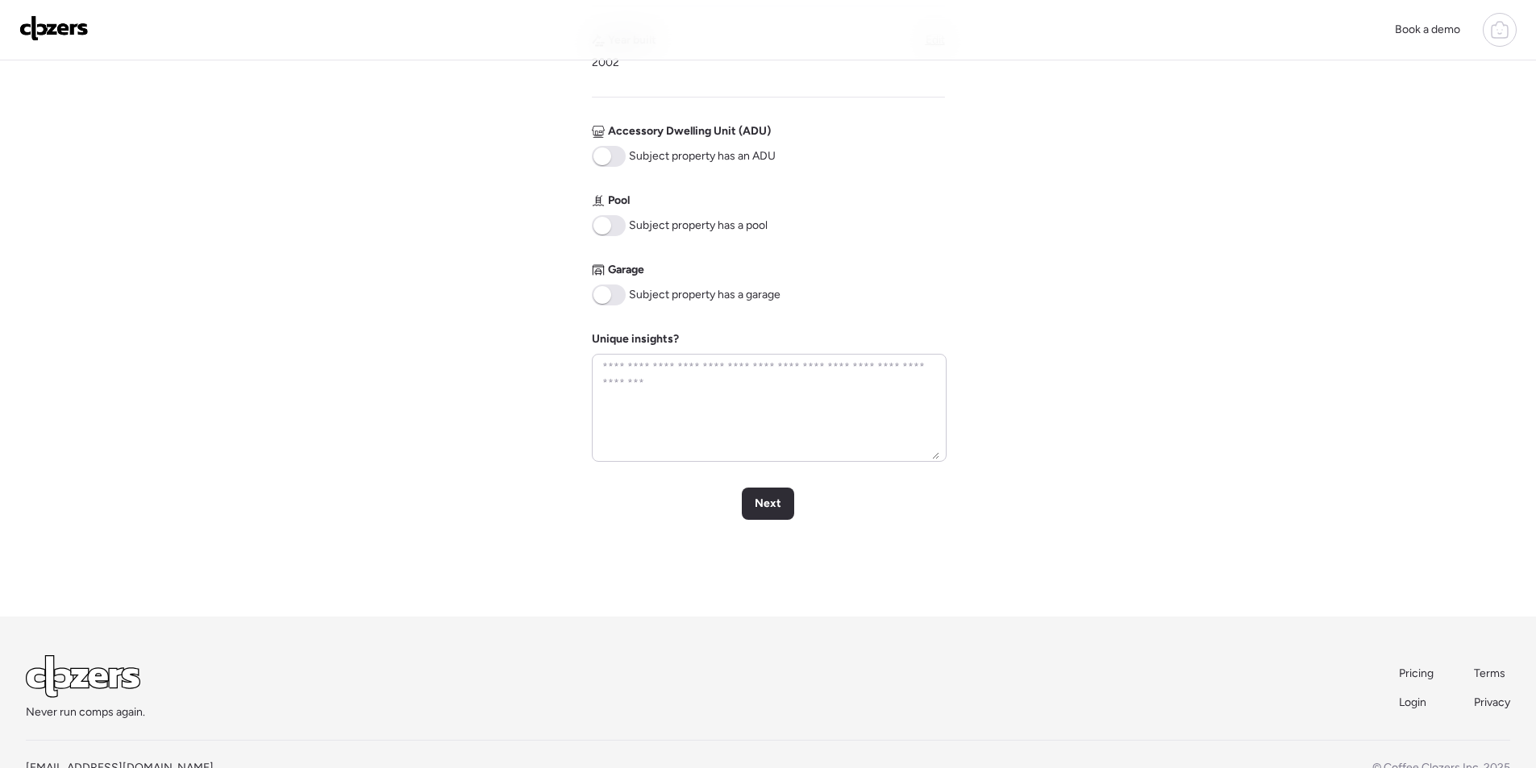
click at [621, 236] on div "Address [STREET_ADDRESS][PERSON_NAME] Property type Single Family Beds 5 bed Ed…" at bounding box center [768, 0] width 353 height 924
drag, startPoint x: 622, startPoint y: 233, endPoint x: 618, endPoint y: 269, distance: 36.4
click at [622, 232] on span at bounding box center [609, 225] width 34 height 21
click at [610, 311] on div "Address [STREET_ADDRESS][PERSON_NAME] Property type Single Family Beds 5 bed Ed…" at bounding box center [768, 0] width 353 height 924
click at [610, 289] on span at bounding box center [609, 295] width 34 height 21
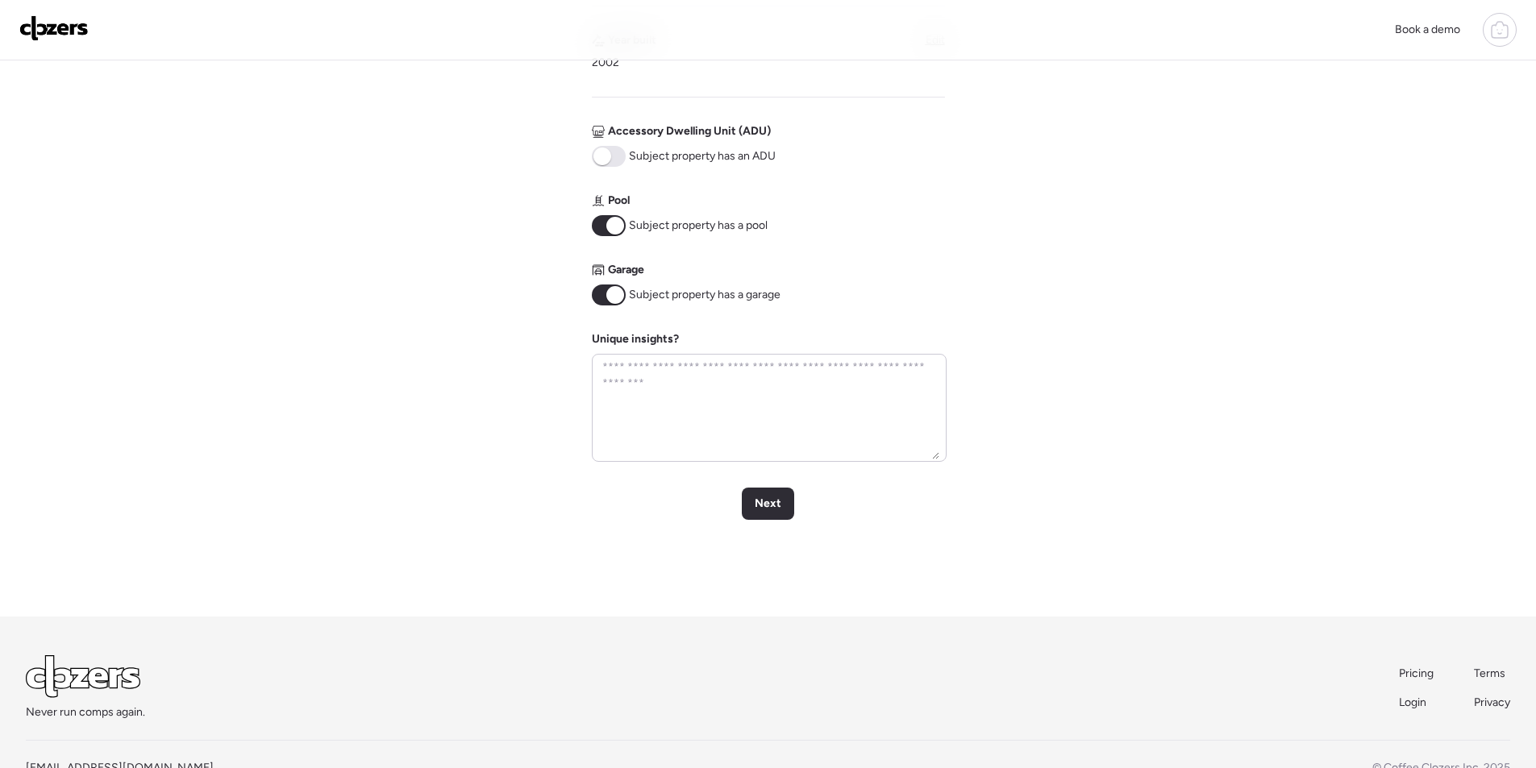
drag, startPoint x: 771, startPoint y: 485, endPoint x: 779, endPoint y: 485, distance: 8.1
click at [771, 486] on div "Verify basic info Please verify that our data for this property is correct. Add…" at bounding box center [768, 15] width 1510 height 1201
click at [790, 489] on div "Next" at bounding box center [768, 504] width 52 height 32
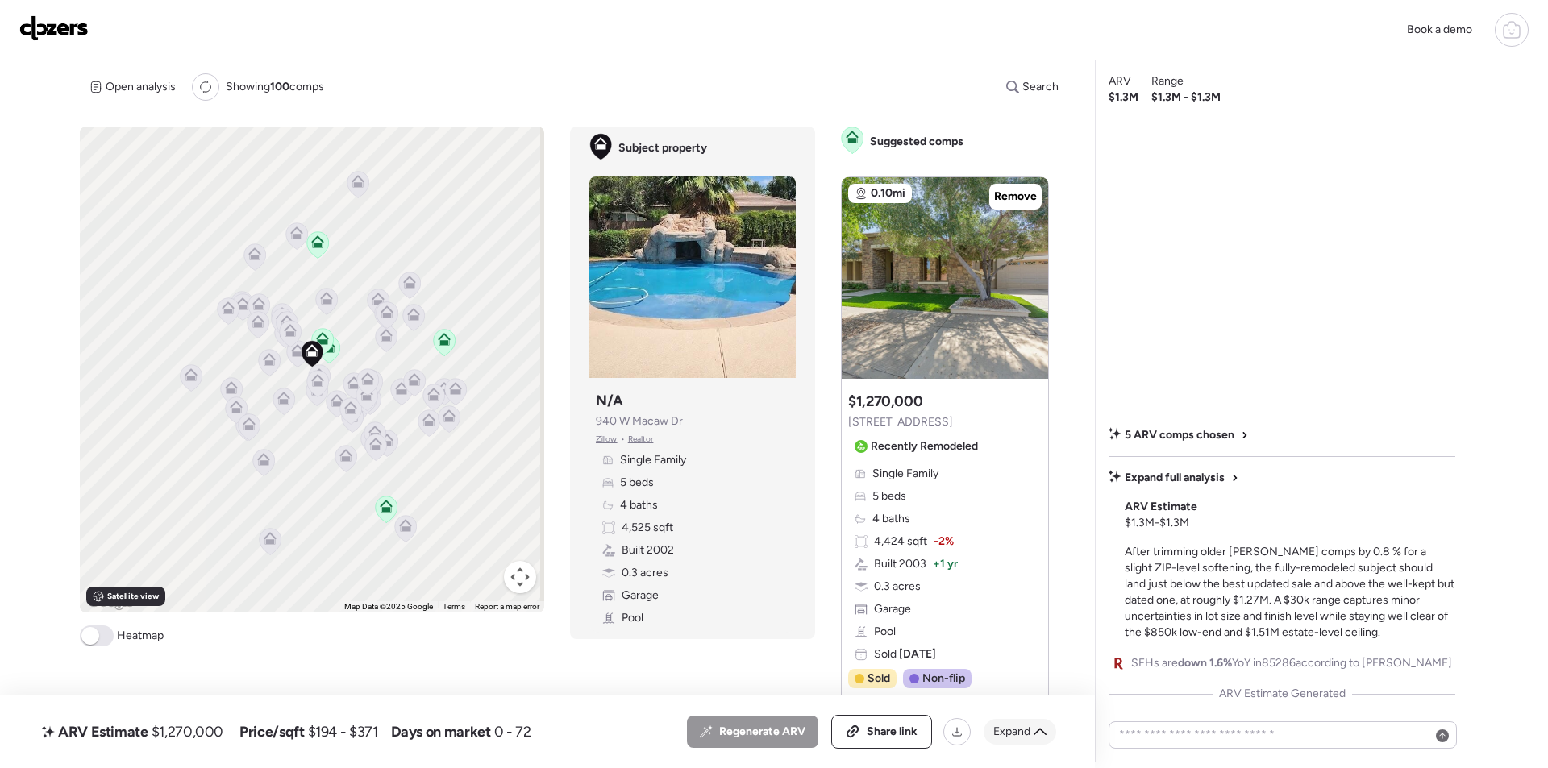
click at [1001, 727] on span "Expand" at bounding box center [1011, 732] width 37 height 16
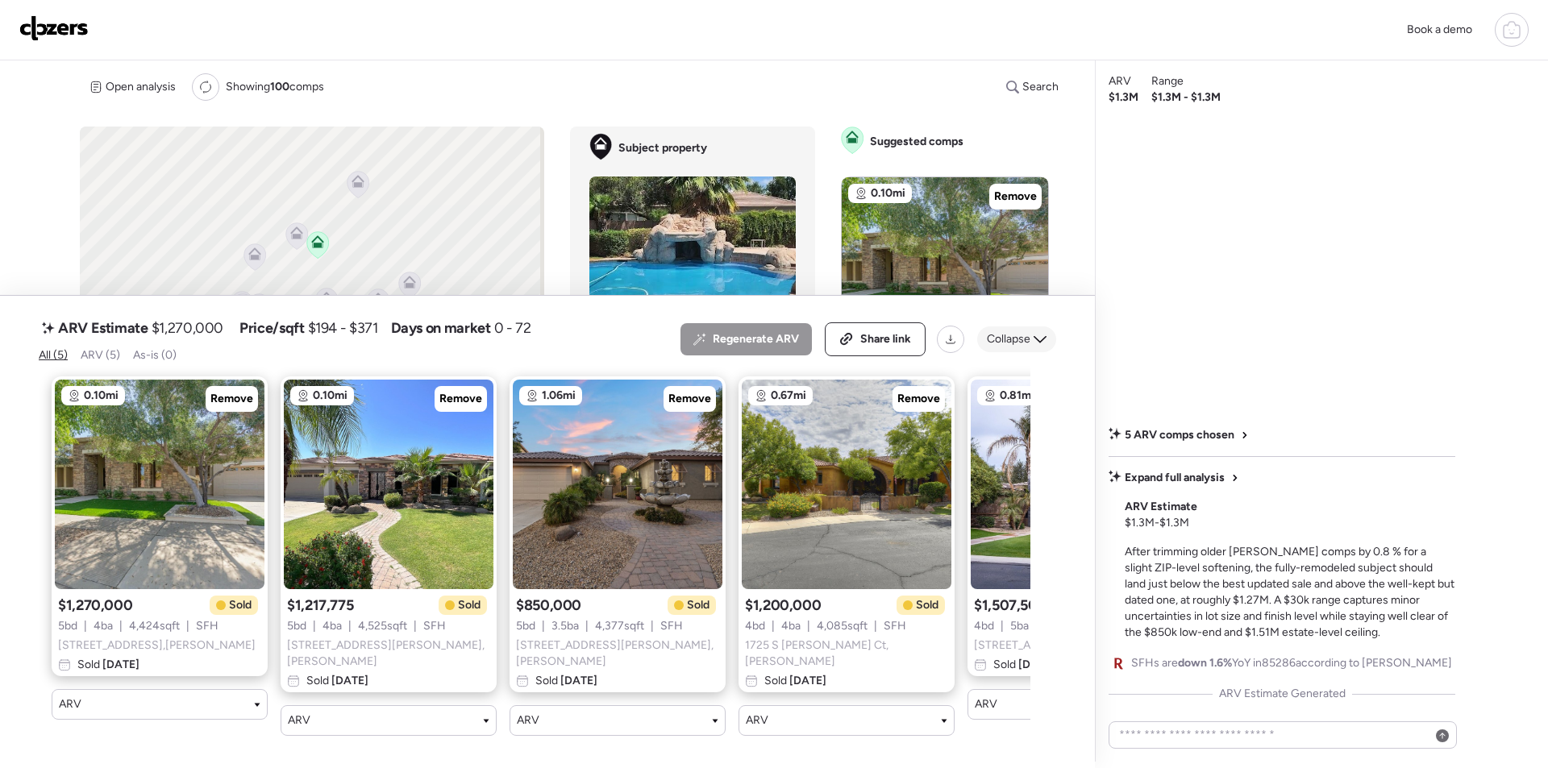
click at [1036, 346] on icon at bounding box center [1040, 339] width 13 height 13
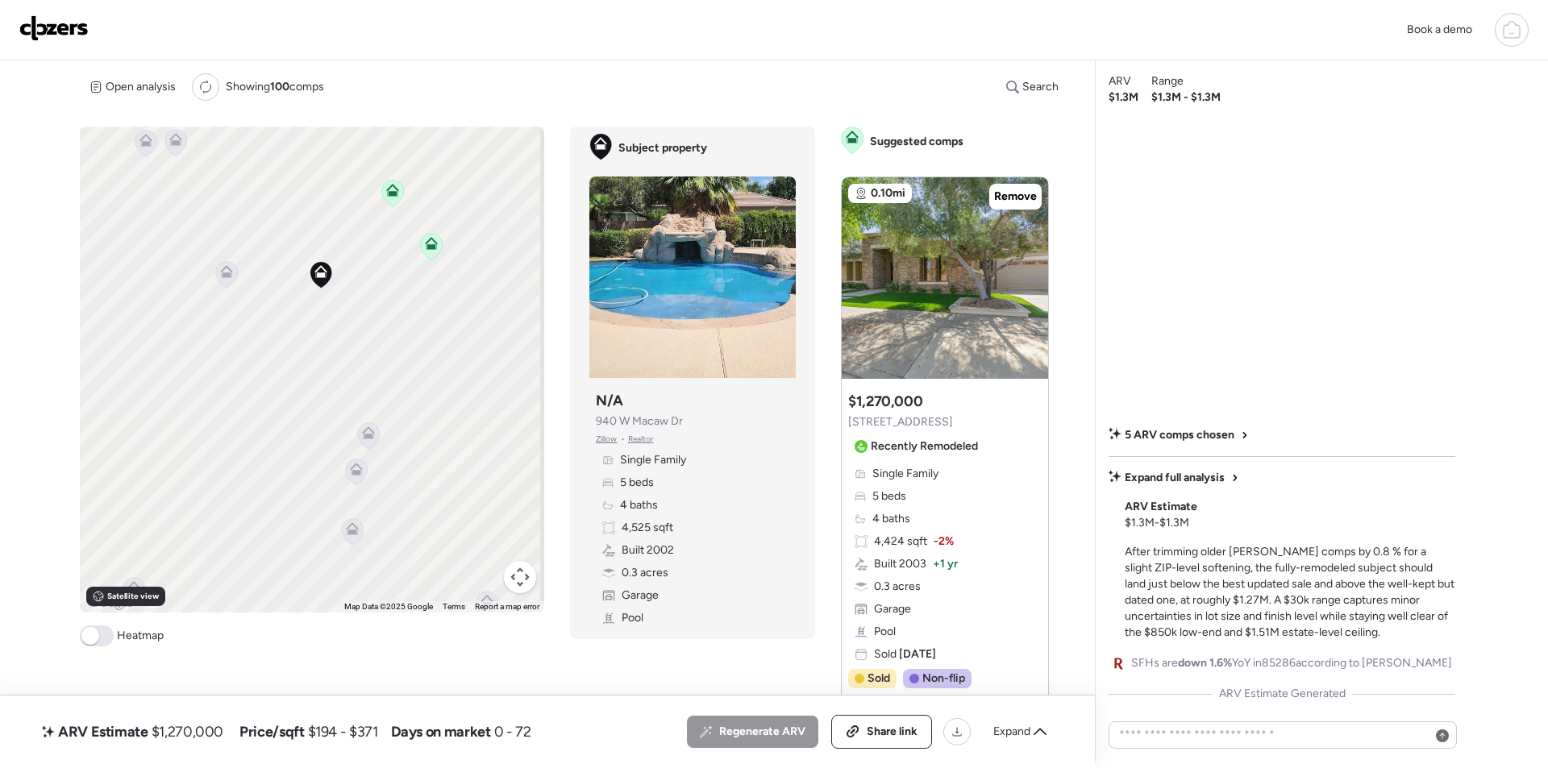
drag, startPoint x: 377, startPoint y: 472, endPoint x: 383, endPoint y: 317, distance: 154.9
click at [382, 317] on div "To activate drag with keyboard, press Alt + Enter. Once in keyboard drag state,…" at bounding box center [312, 370] width 464 height 486
click at [197, 743] on div "ARV Estimate $1,270,000" at bounding box center [133, 732] width 188 height 26
copy span "1,270,000"
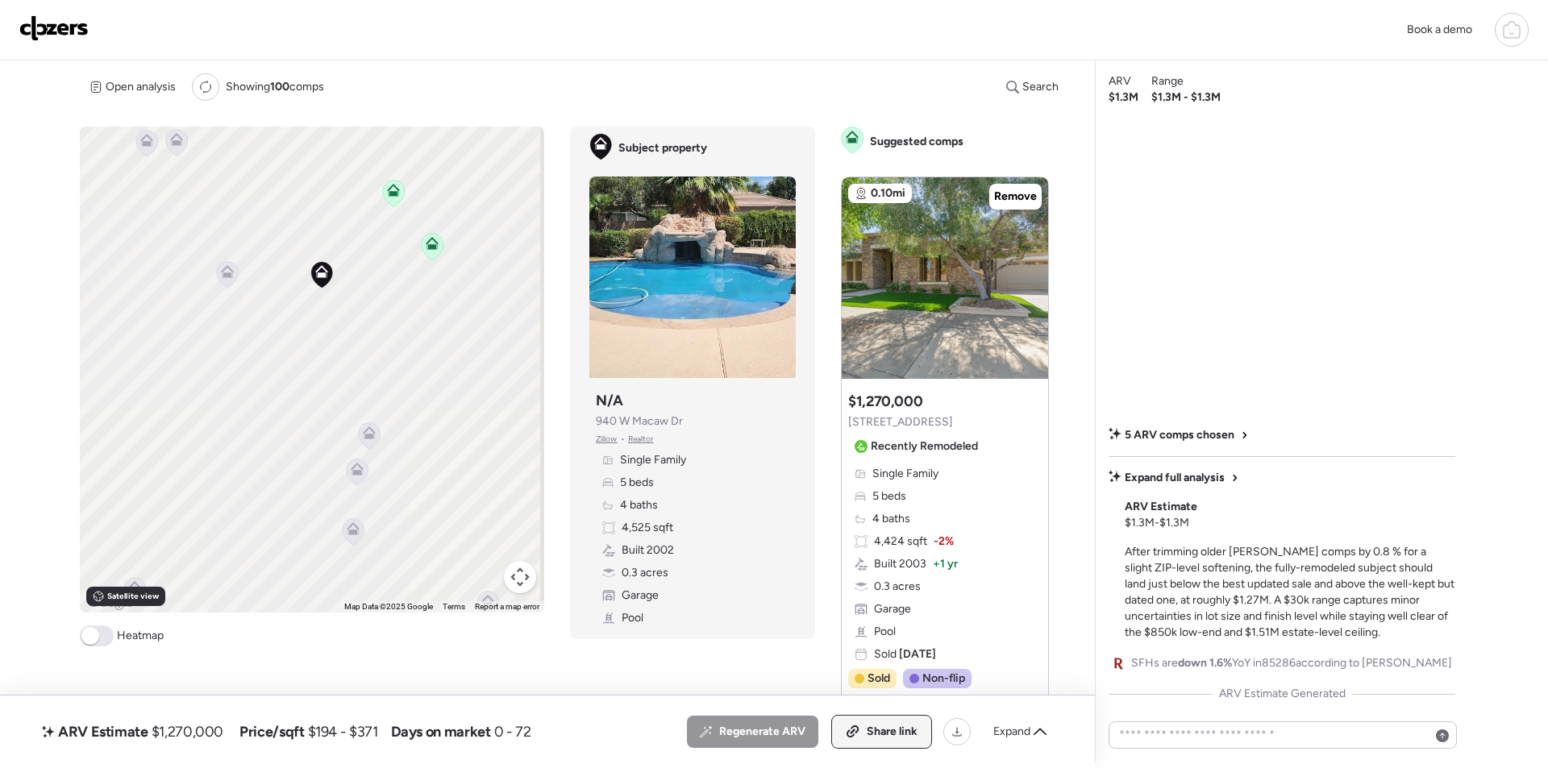
click at [890, 726] on span "Share link" at bounding box center [892, 732] width 51 height 16
click at [44, 20] on img at bounding box center [53, 28] width 69 height 26
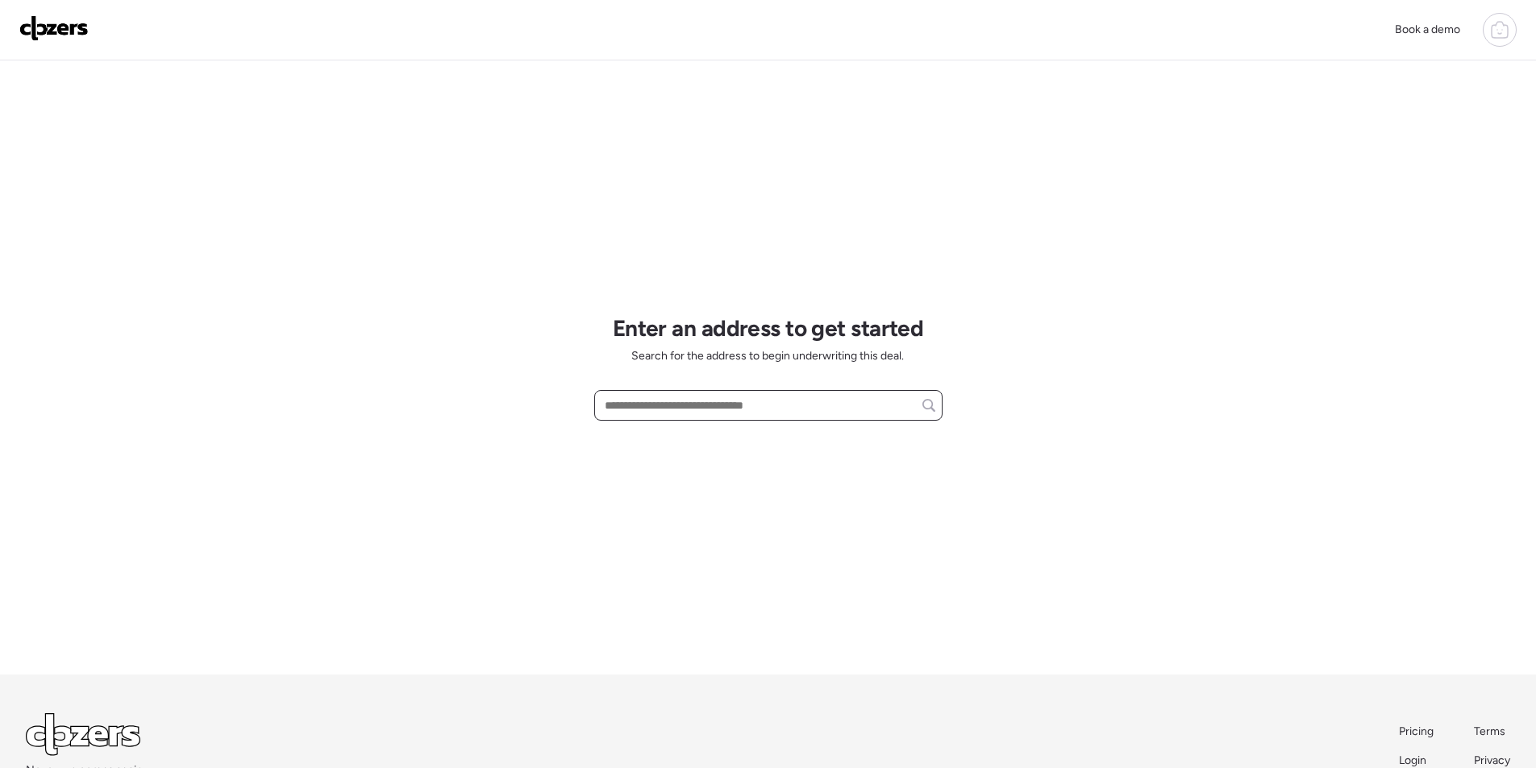
click at [707, 412] on input "text" at bounding box center [768, 405] width 334 height 23
paste input "**********"
click at [816, 413] on input "**********" at bounding box center [768, 405] width 334 height 23
click at [830, 401] on input "**********" at bounding box center [768, 405] width 334 height 23
click at [766, 418] on div "**********" at bounding box center [768, 405] width 348 height 31
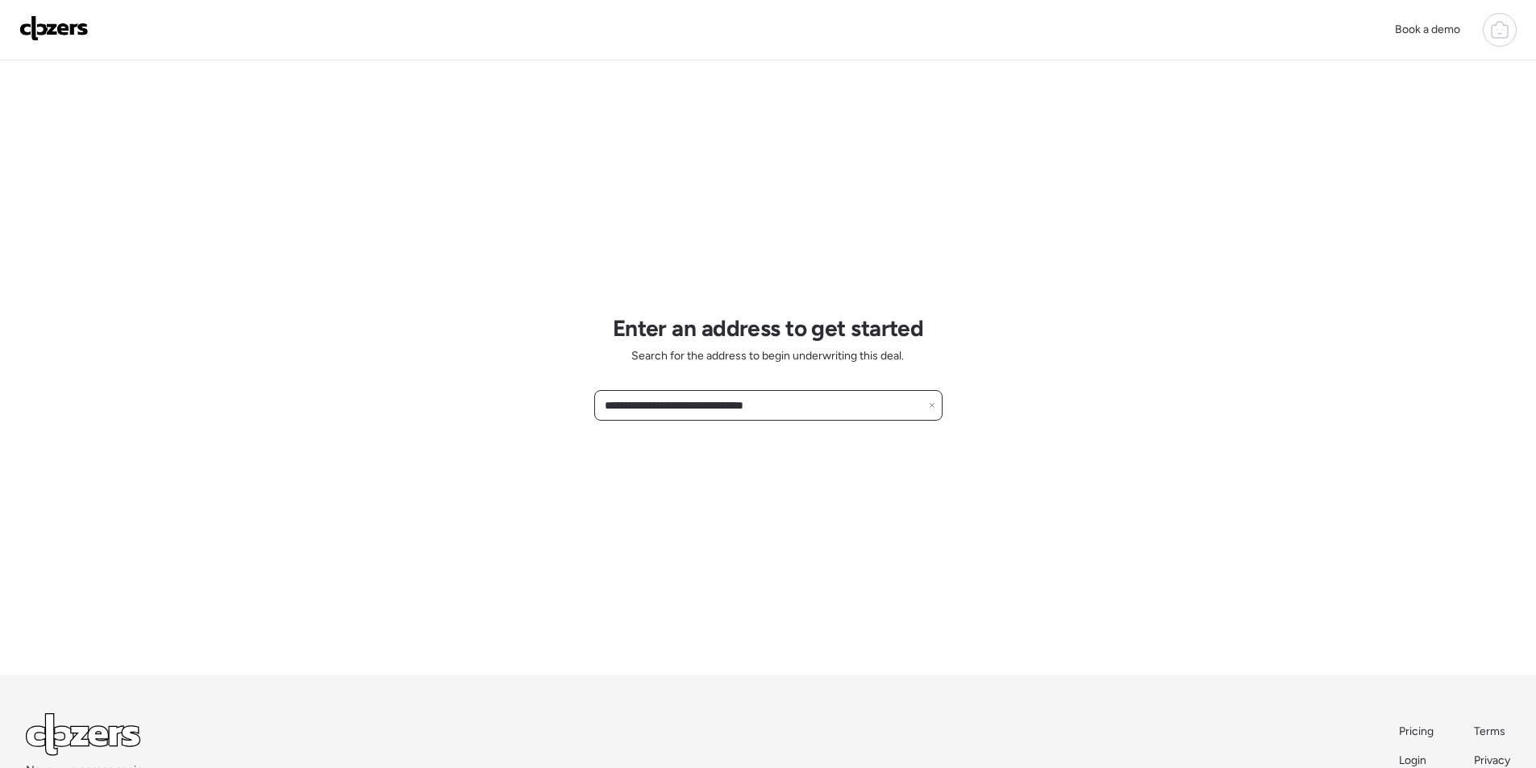
click at [766, 417] on input "**********" at bounding box center [768, 405] width 334 height 23
click at [766, 410] on input "**********" at bounding box center [768, 405] width 334 height 23
click at [766, 409] on input "**********" at bounding box center [768, 405] width 334 height 23
click at [766, 408] on input "**********" at bounding box center [768, 405] width 334 height 23
paste input "*"
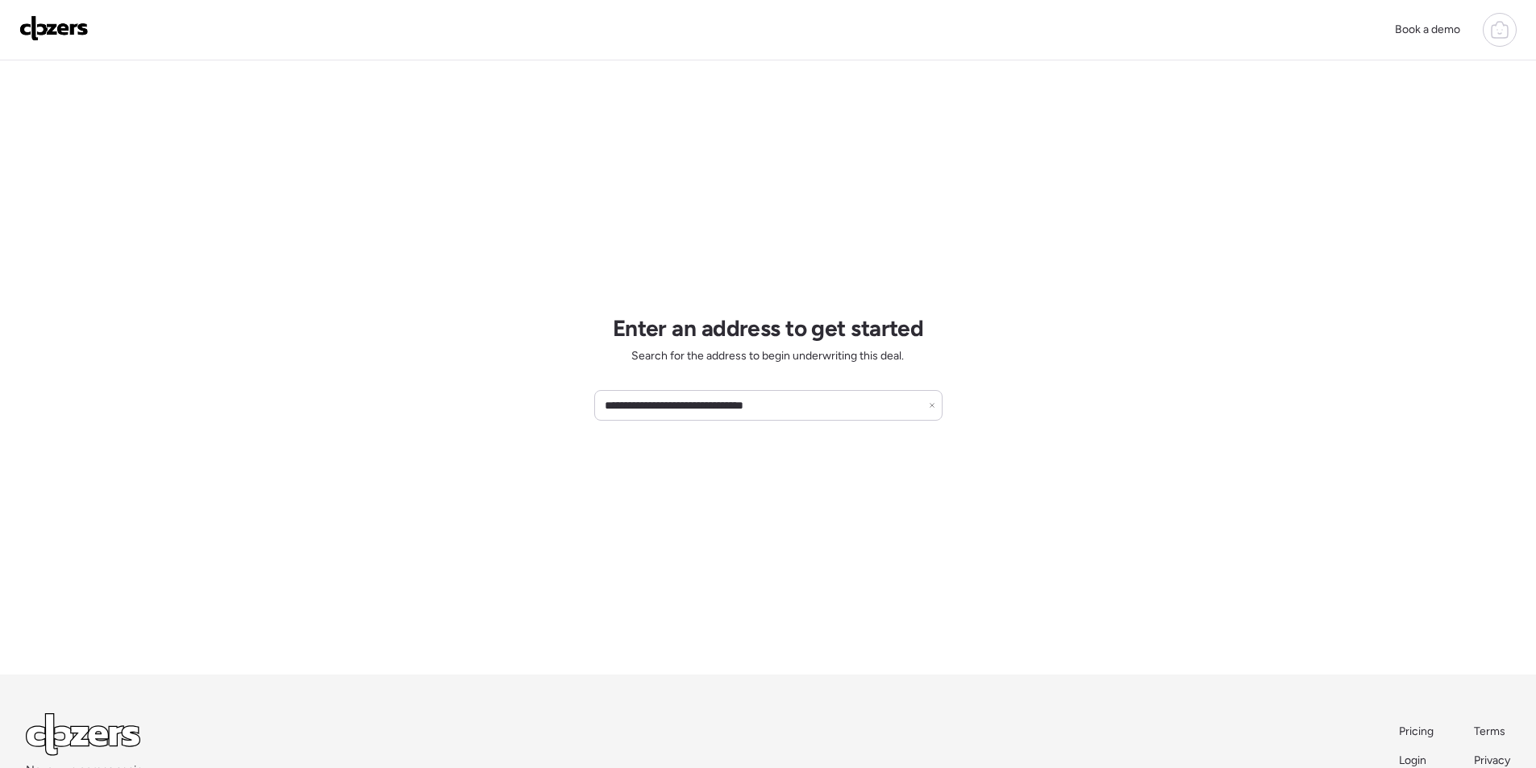
click at [734, 439] on div "**********" at bounding box center [768, 367] width 348 height 614
click at [693, 396] on input "**********" at bounding box center [768, 405] width 334 height 23
paste input "**"
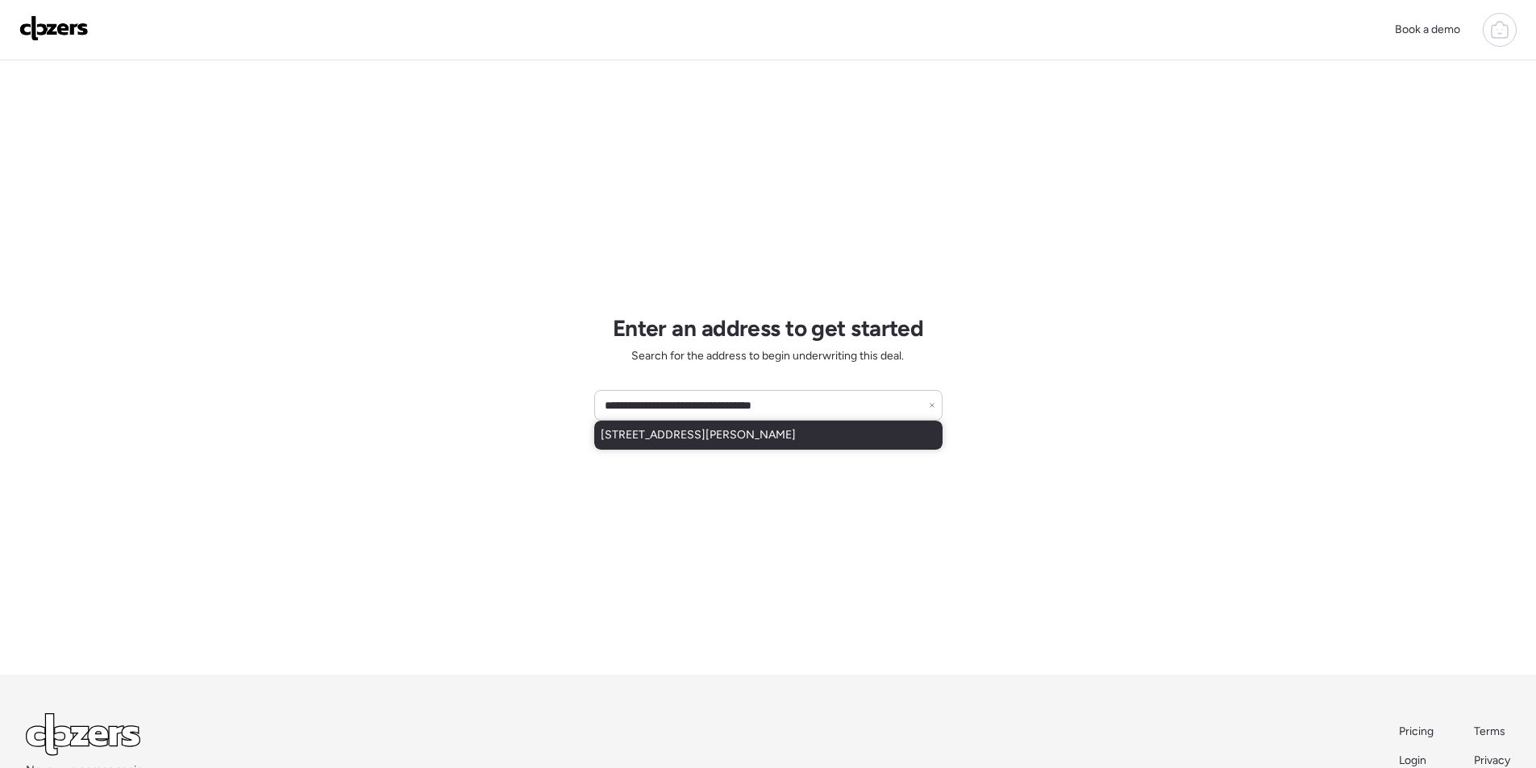
click at [697, 444] on div "[STREET_ADDRESS][PERSON_NAME]" at bounding box center [768, 435] width 348 height 29
type input "**********"
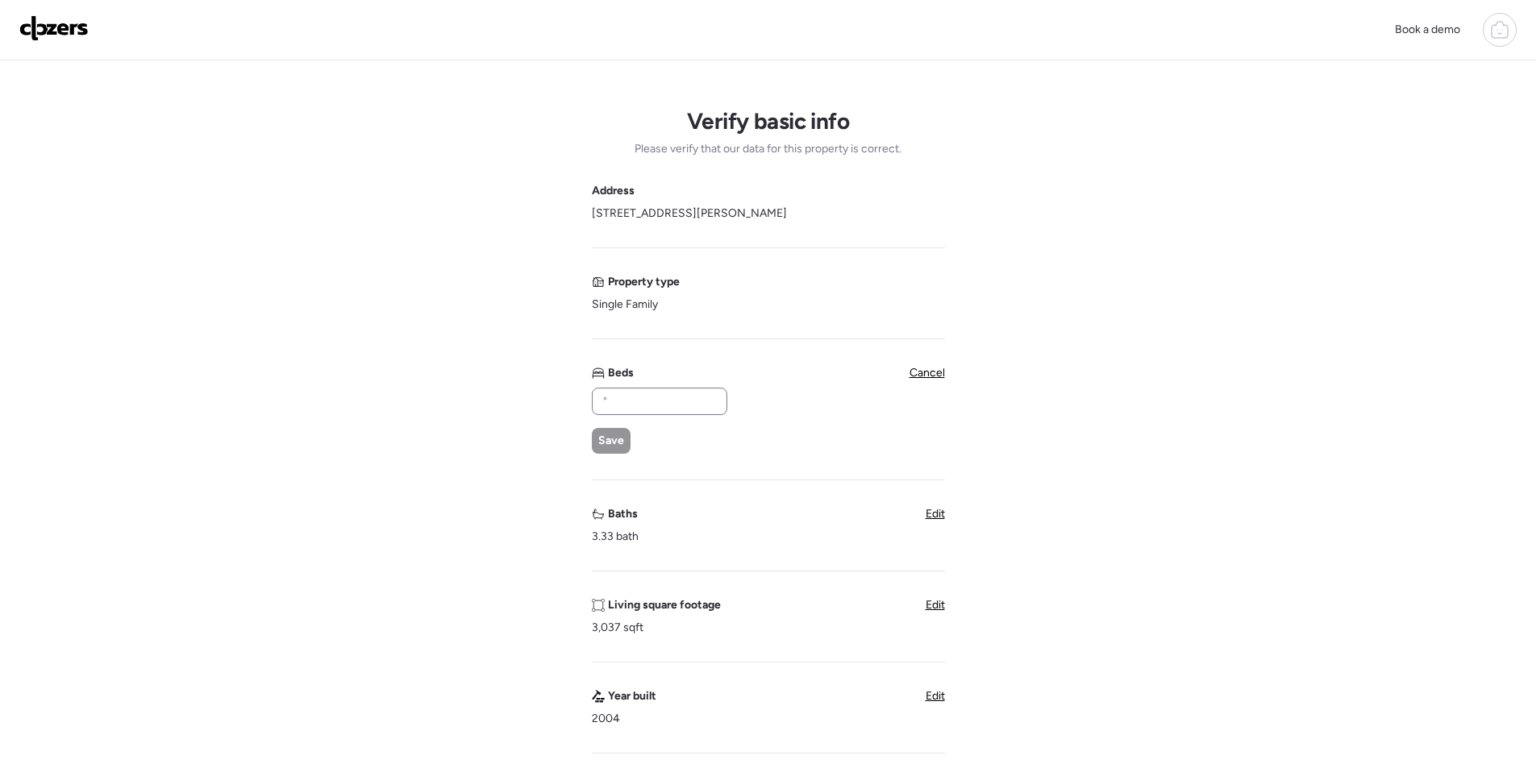
click at [633, 413] on div at bounding box center [659, 401] width 135 height 27
click at [633, 400] on input "text" at bounding box center [659, 401] width 121 height 23
click at [622, 418] on div "* Save" at bounding box center [659, 421] width 134 height 66
click at [628, 410] on input "*" at bounding box center [659, 401] width 121 height 23
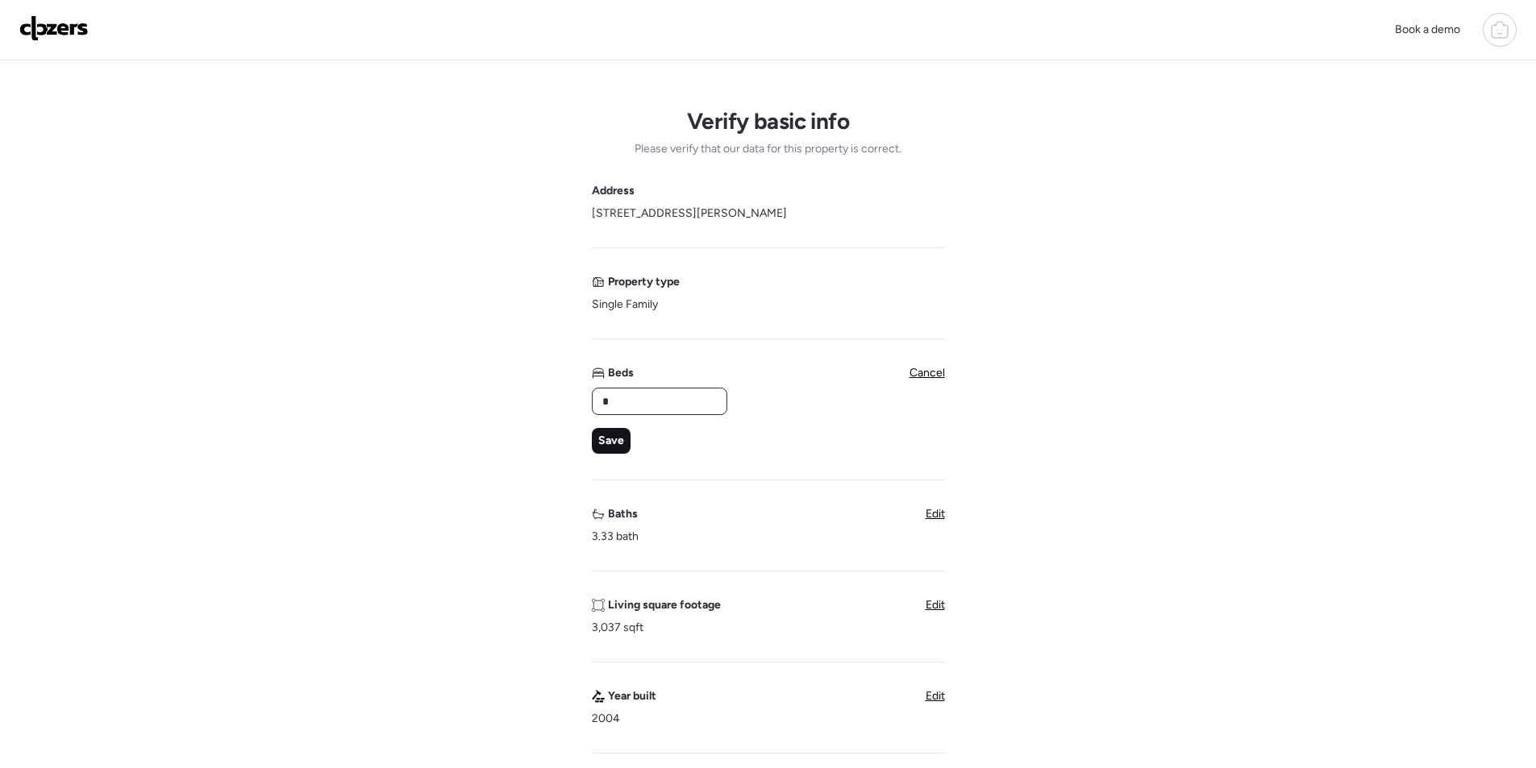
type input "*"
click at [609, 442] on span "Save" at bounding box center [611, 441] width 26 height 16
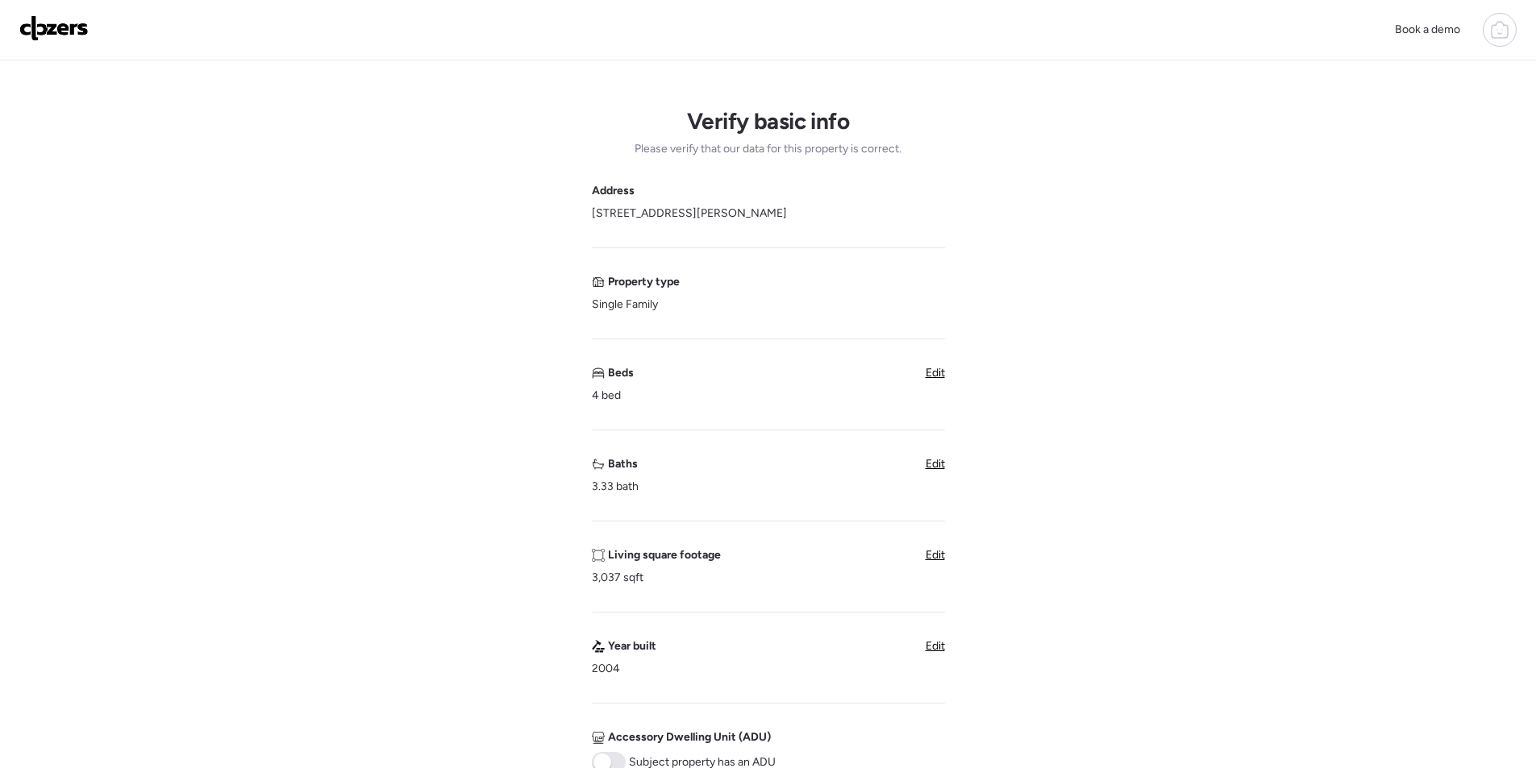
click at [948, 463] on div "Verify basic info Please verify that our data for this property is correct. Add…" at bounding box center [768, 641] width 1510 height 1163
click at [943, 463] on span "Edit" at bounding box center [935, 464] width 19 height 14
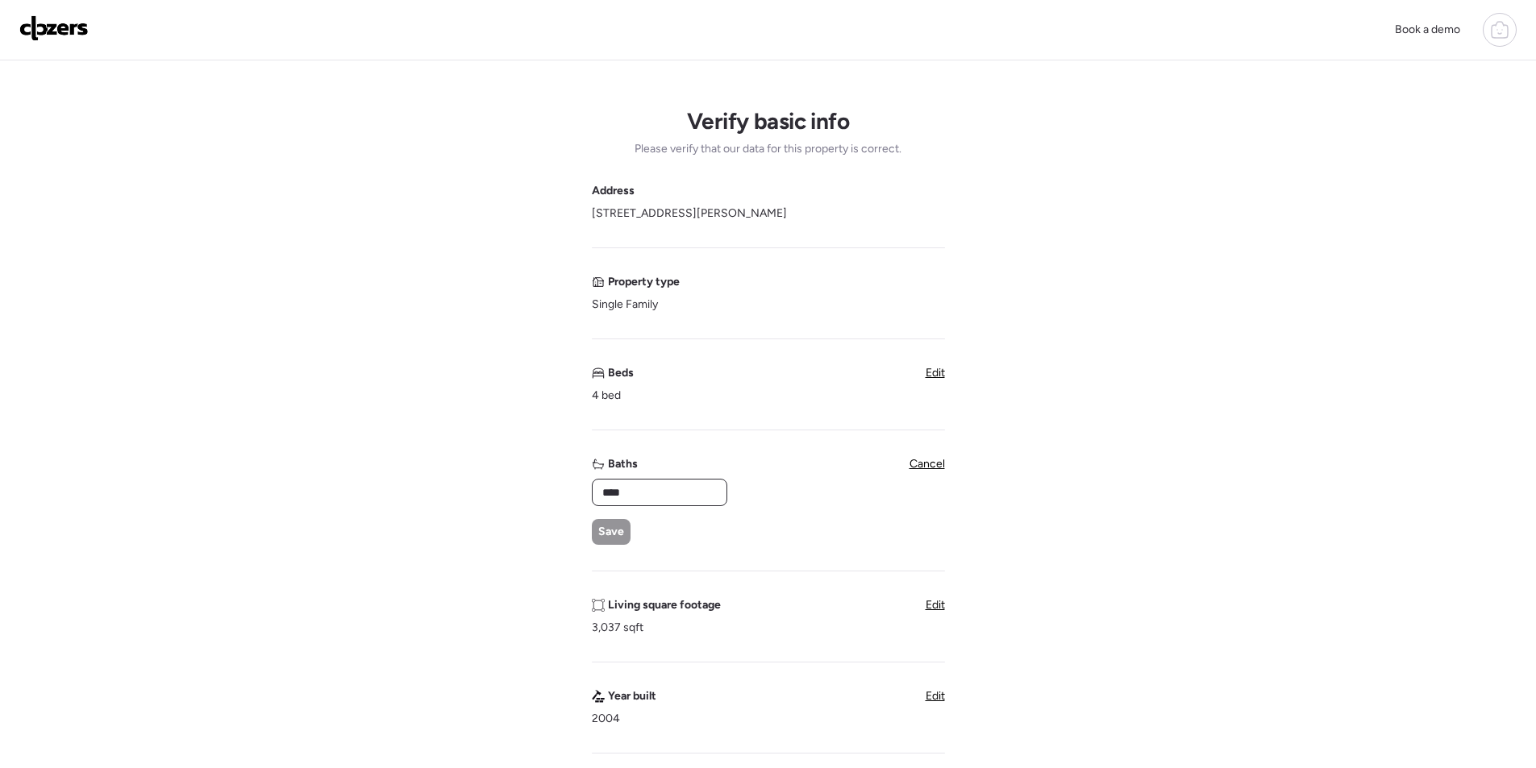
click at [664, 488] on input "****" at bounding box center [659, 492] width 121 height 23
type input "***"
drag, startPoint x: 618, startPoint y: 522, endPoint x: 643, endPoint y: 555, distance: 41.4
click at [618, 522] on div "Save" at bounding box center [611, 532] width 39 height 26
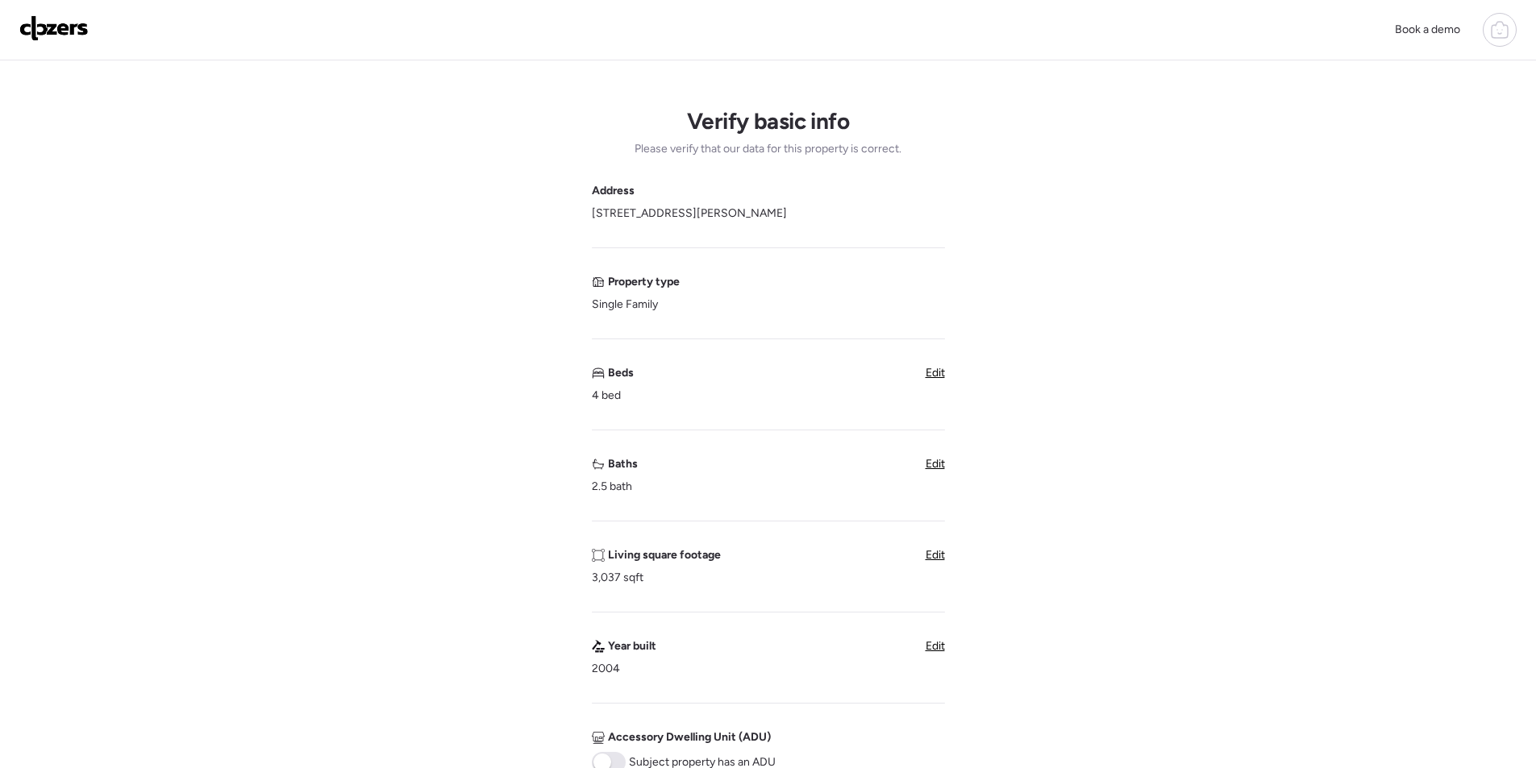
scroll to position [484, 0]
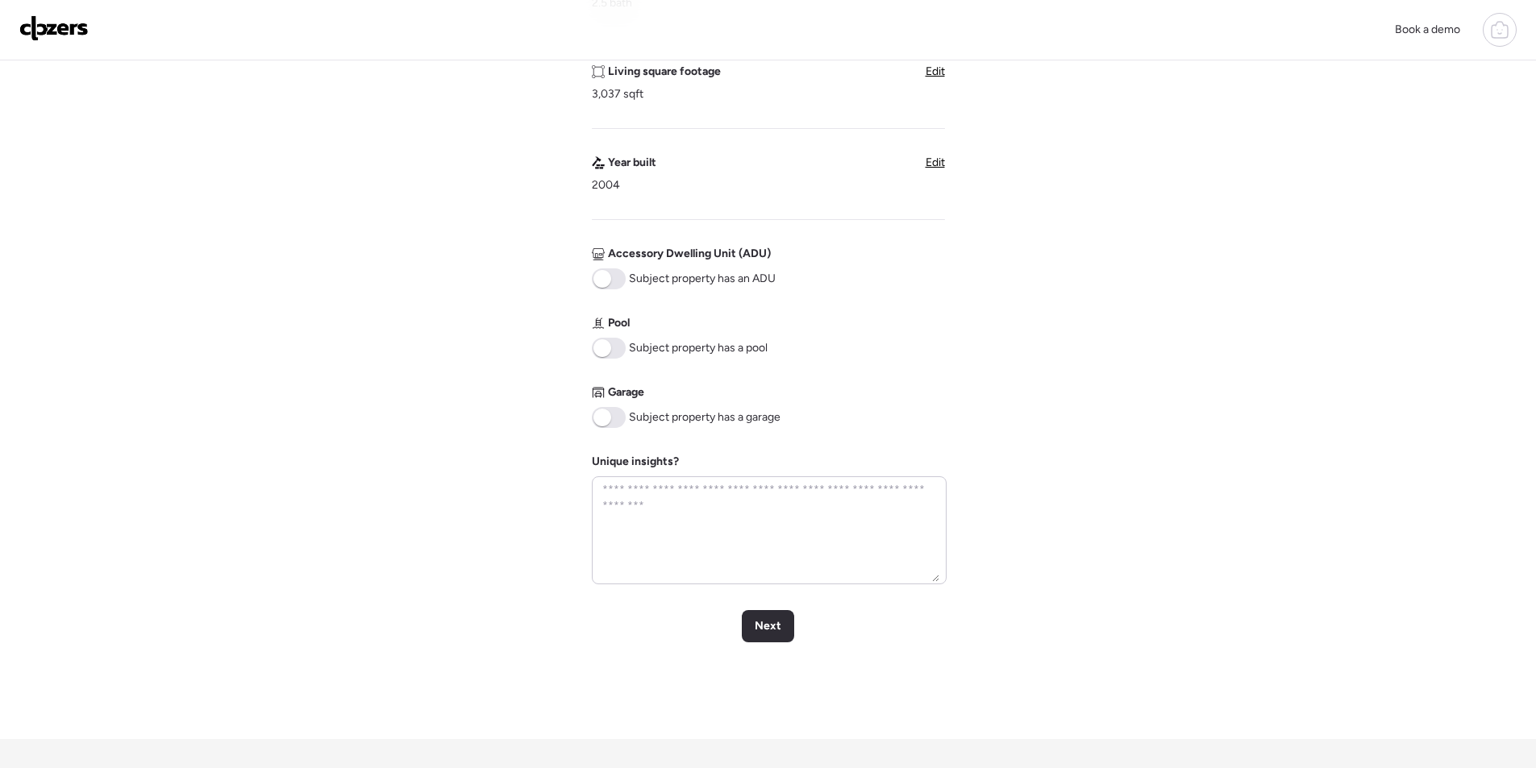
click at [616, 359] on div "Address [STREET_ADDRESS][PERSON_NAME] Property type Single Family Beds 4 bed Ed…" at bounding box center [768, 141] width 353 height 885
click at [616, 351] on span at bounding box center [609, 348] width 34 height 21
click at [614, 411] on span at bounding box center [609, 417] width 34 height 21
click at [766, 626] on span "Next" at bounding box center [768, 626] width 27 height 16
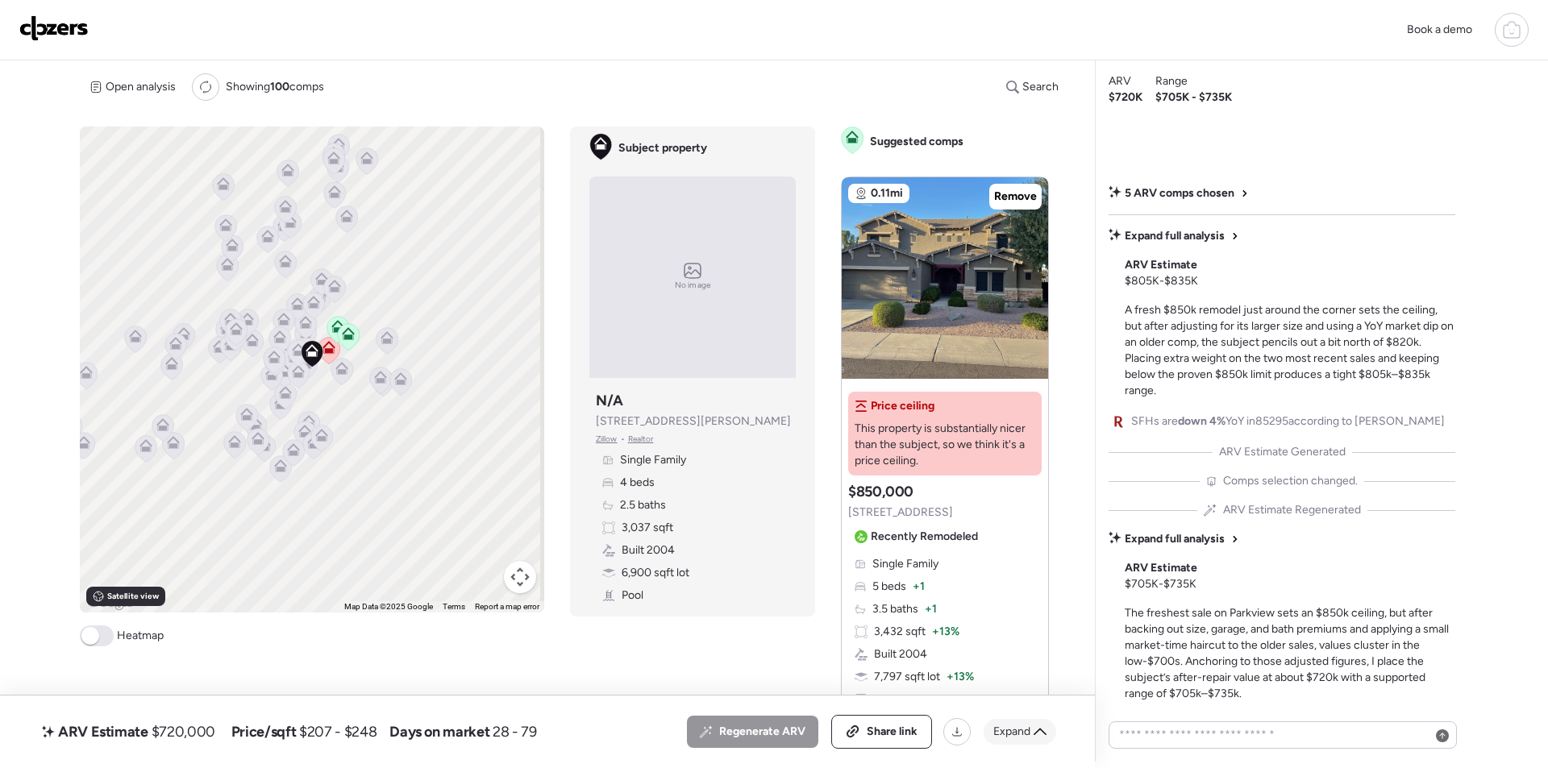
click at [1014, 733] on span "Expand" at bounding box center [1011, 732] width 37 height 16
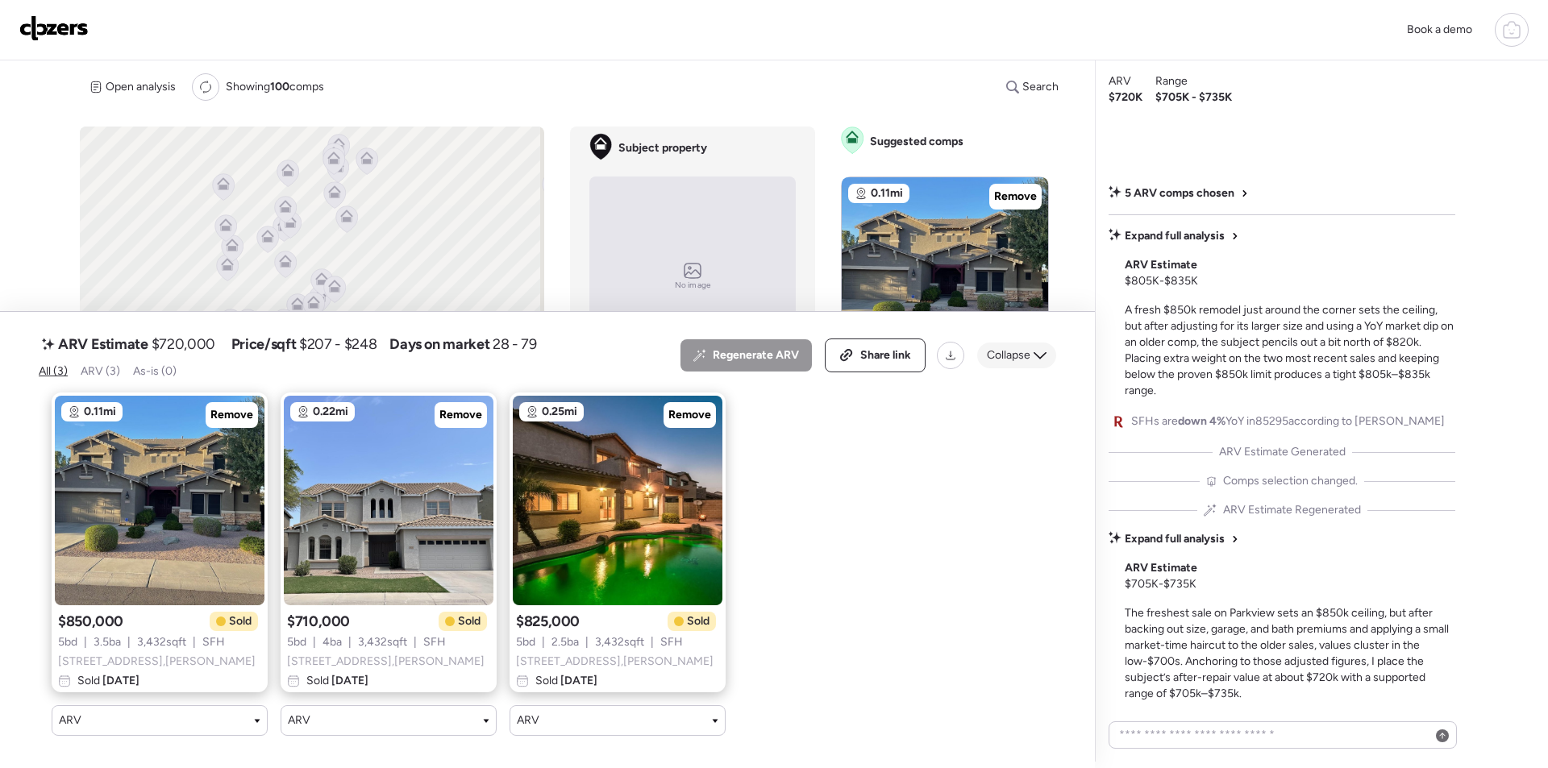
click at [1009, 350] on span "Collapse" at bounding box center [1009, 355] width 44 height 16
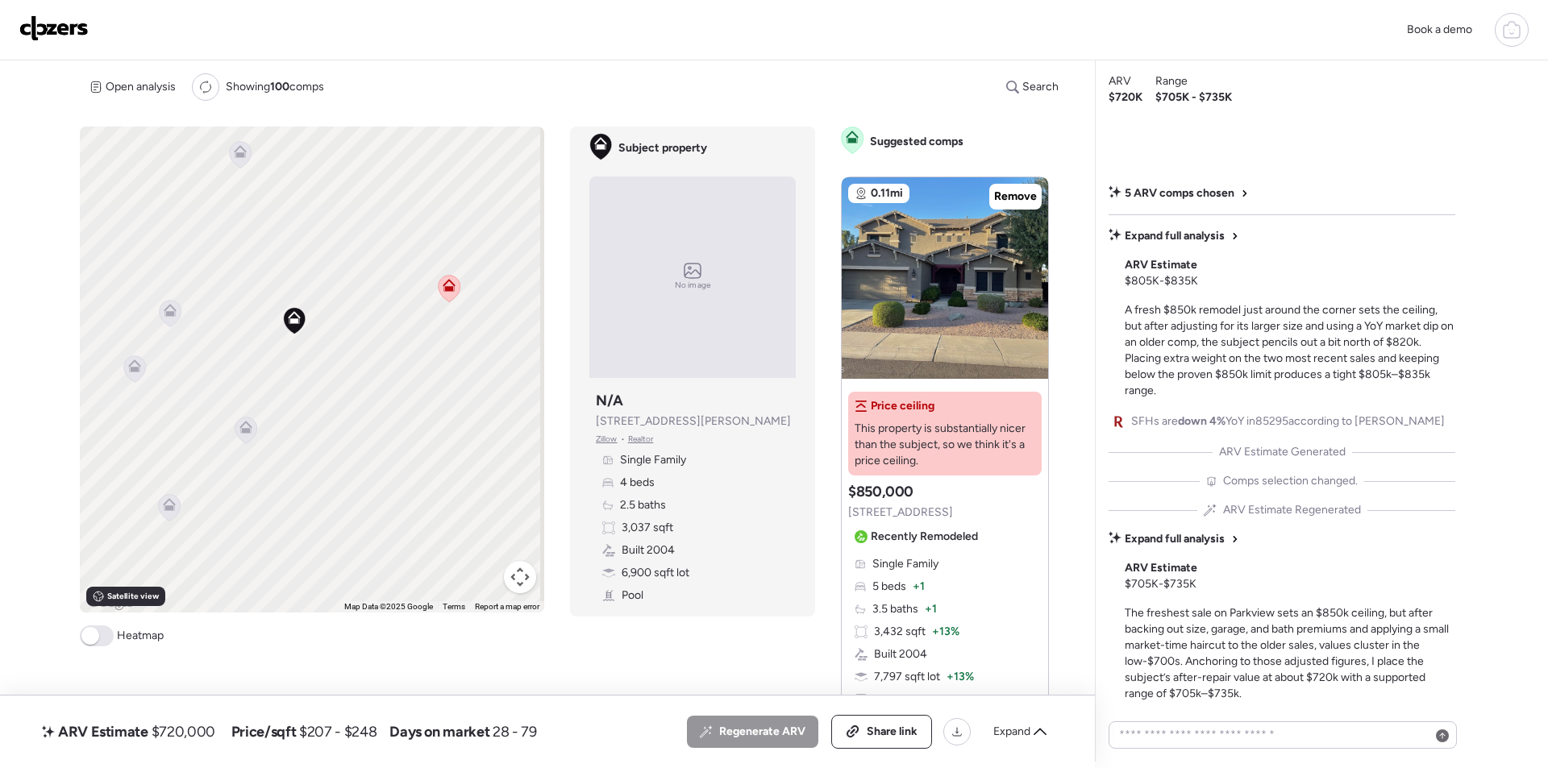
click at [240, 427] on icon at bounding box center [245, 424] width 12 height 7
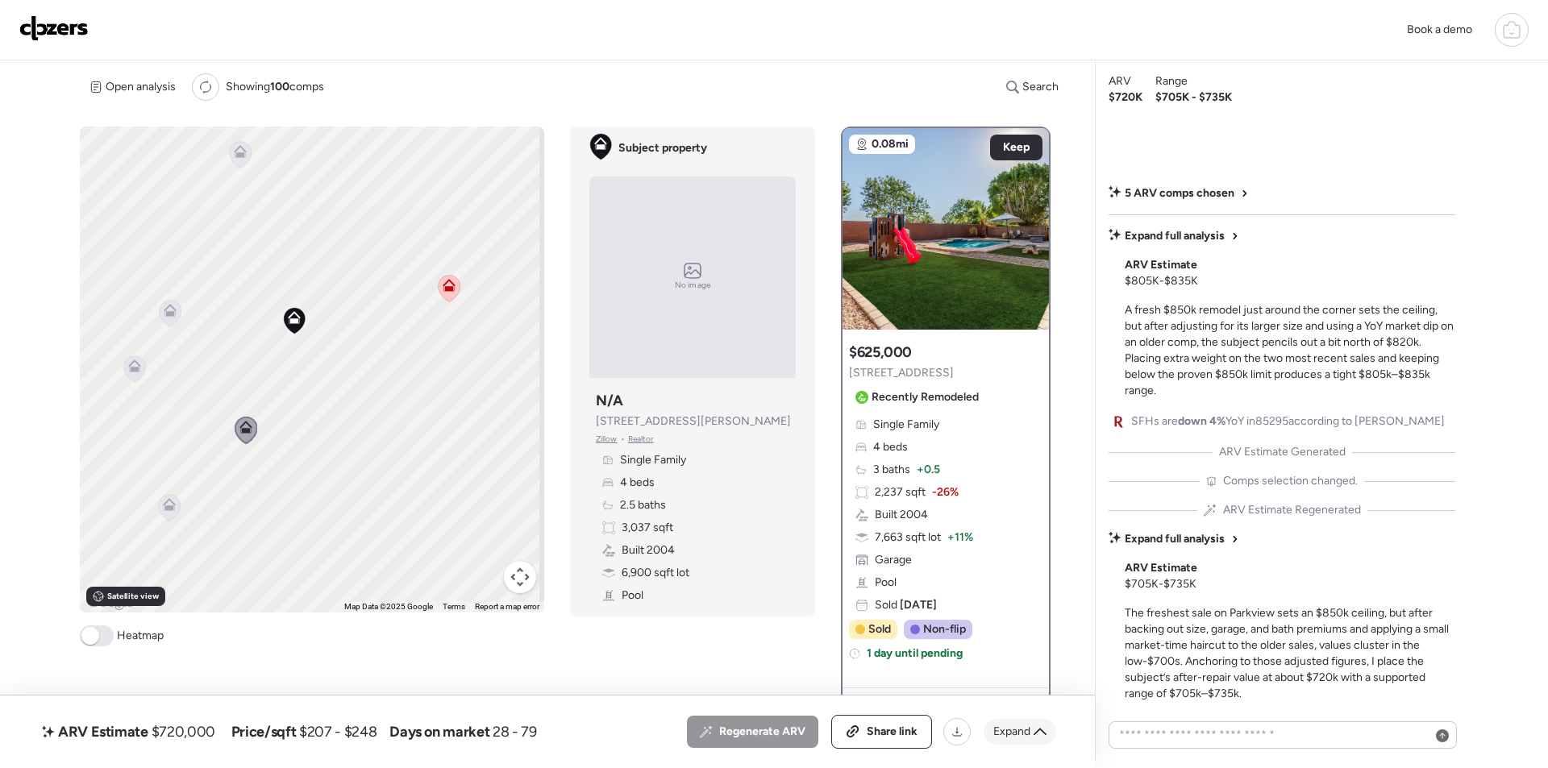
click at [1020, 727] on span "Expand" at bounding box center [1011, 732] width 37 height 16
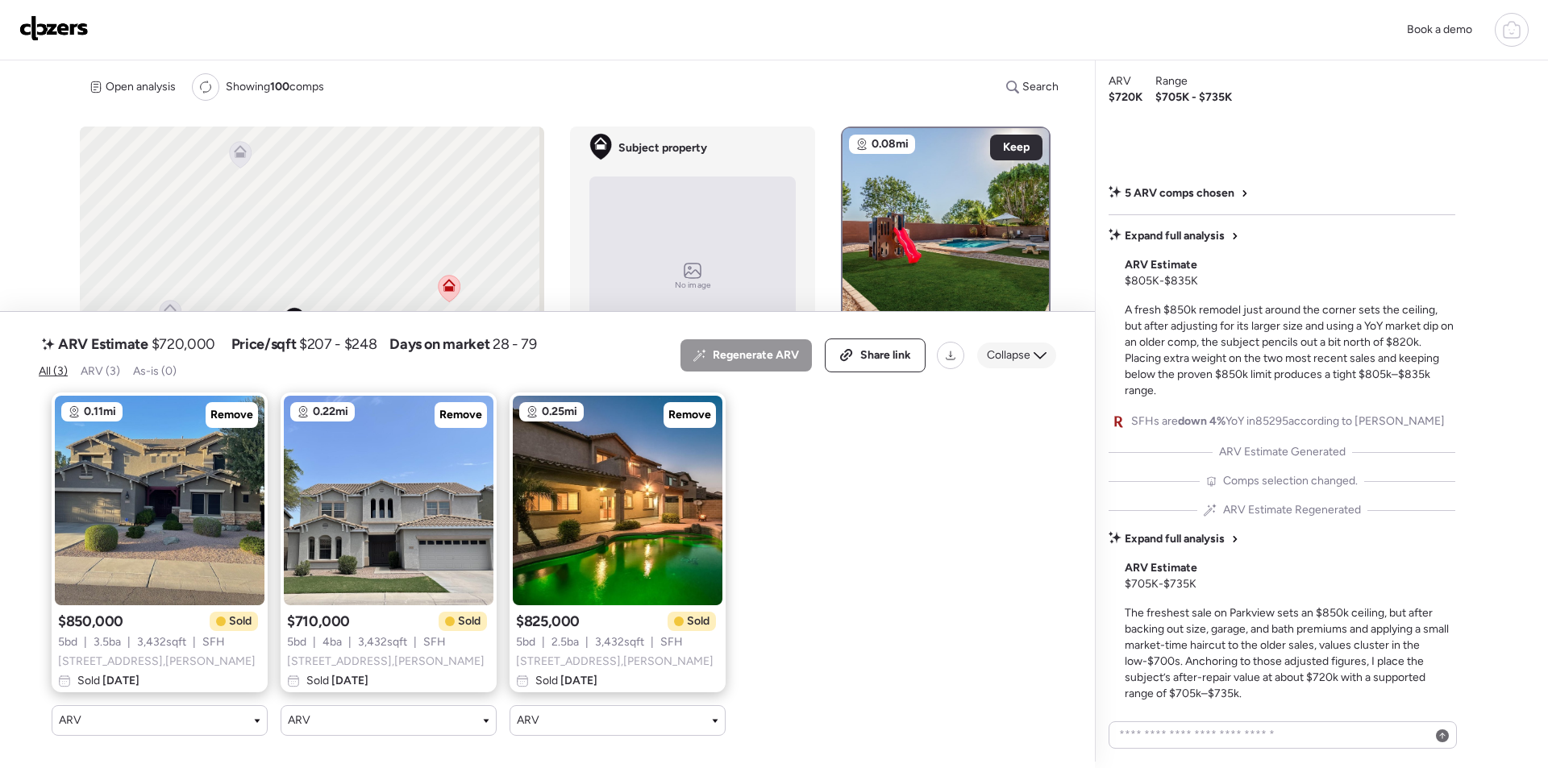
click at [998, 347] on span "Collapse" at bounding box center [1009, 355] width 44 height 16
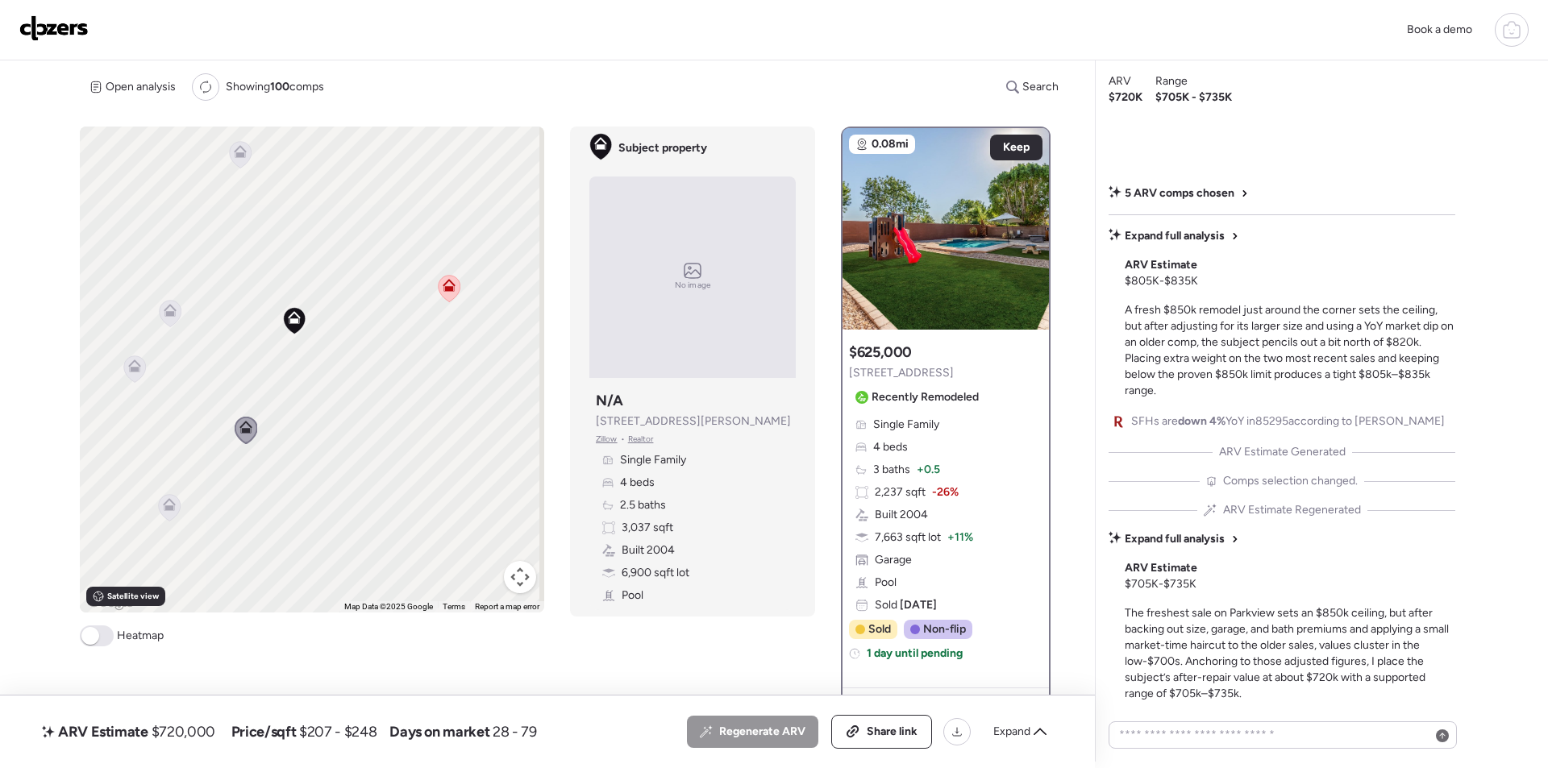
click at [908, 371] on span "[STREET_ADDRESS]" at bounding box center [901, 373] width 105 height 16
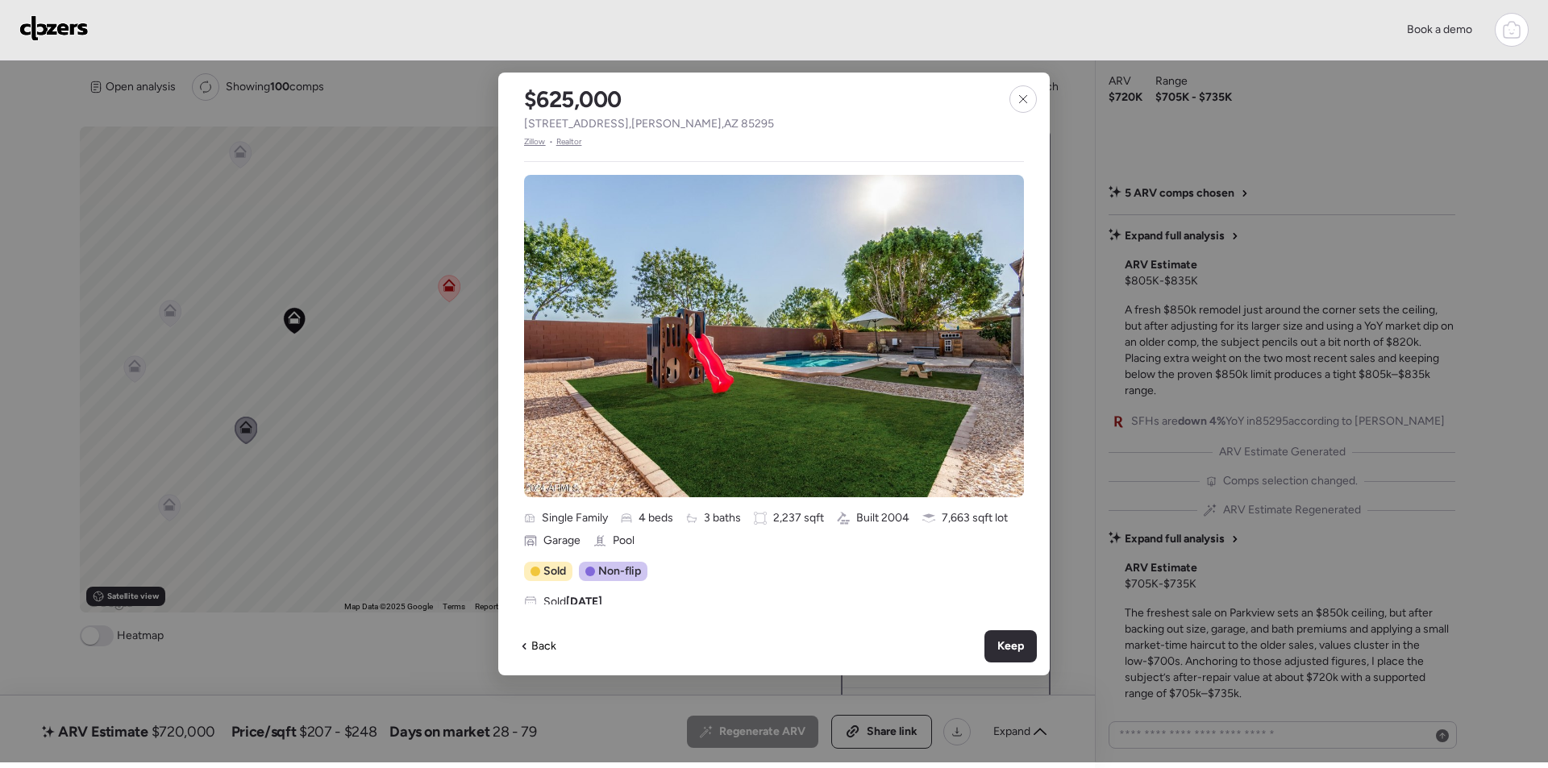
click at [608, 116] on span "[STREET_ADDRESS][PERSON_NAME]" at bounding box center [649, 124] width 250 height 16
click at [608, 120] on span "[STREET_ADDRESS][PERSON_NAME]" at bounding box center [649, 124] width 250 height 16
click at [609, 120] on span "[STREET_ADDRESS][PERSON_NAME]" at bounding box center [649, 124] width 250 height 16
click at [1026, 94] on icon at bounding box center [1023, 99] width 13 height 13
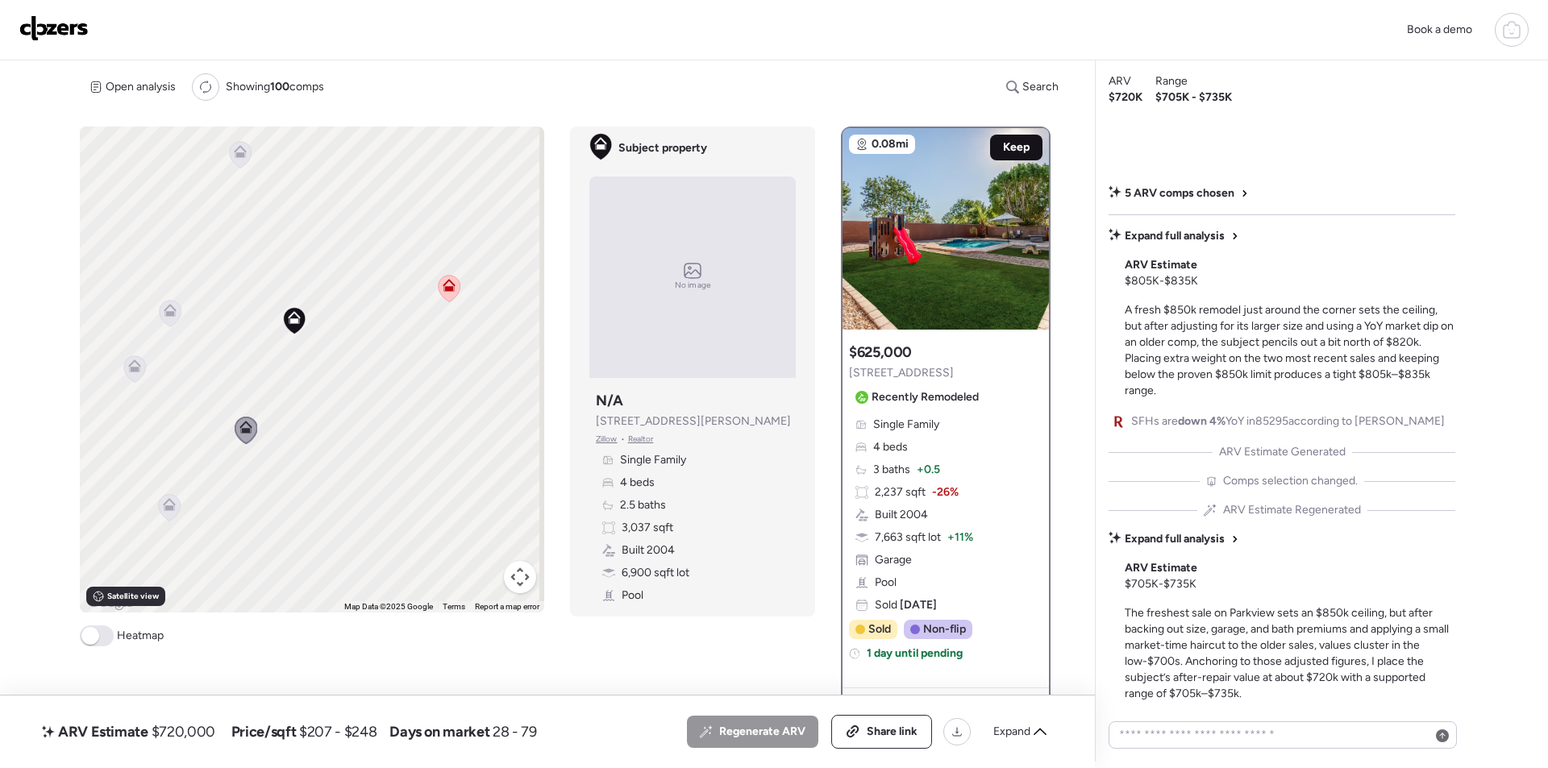
click at [1017, 154] on span "Keep" at bounding box center [1016, 147] width 27 height 16
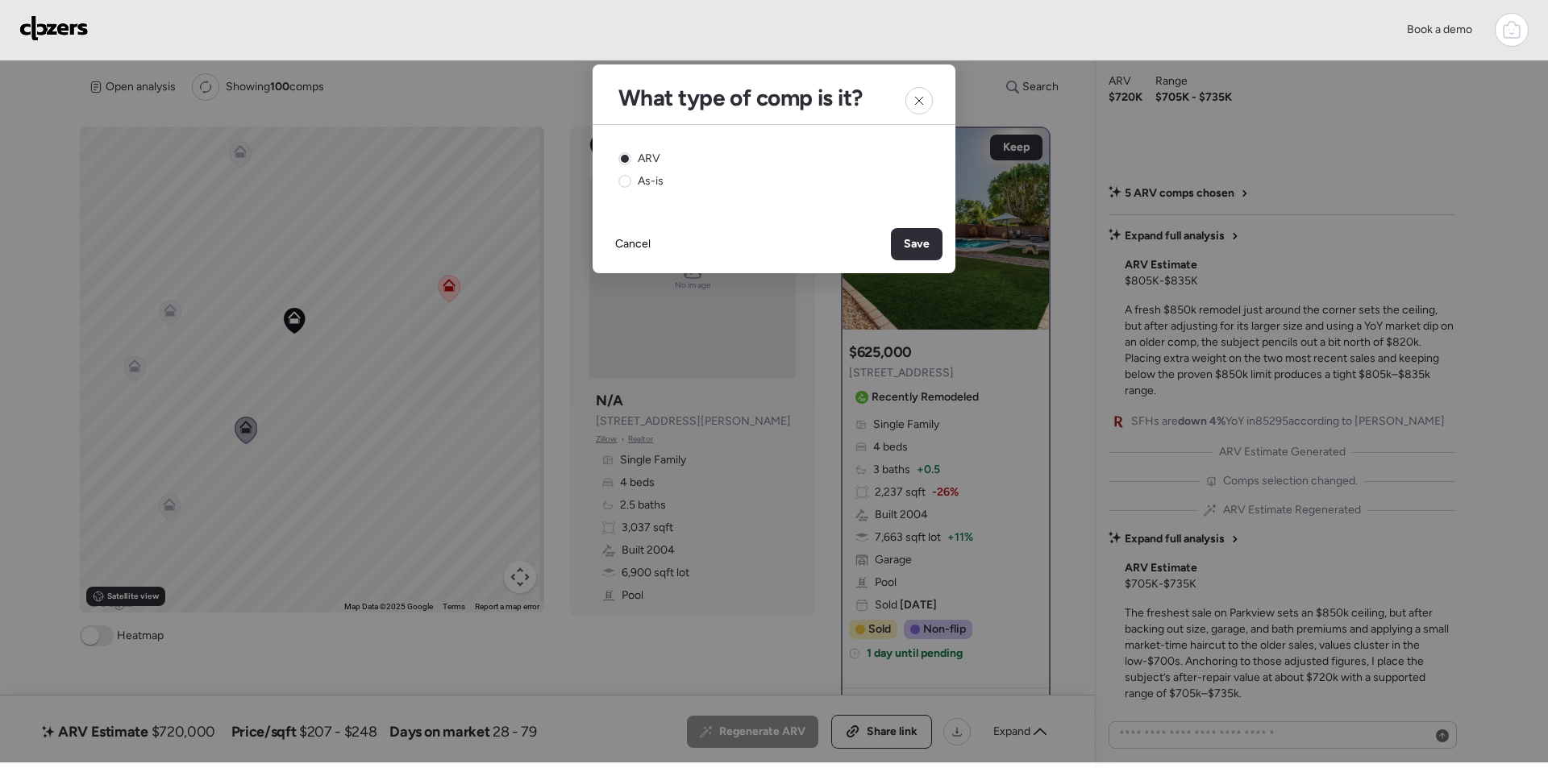
click at [921, 252] on div "Save" at bounding box center [917, 244] width 52 height 32
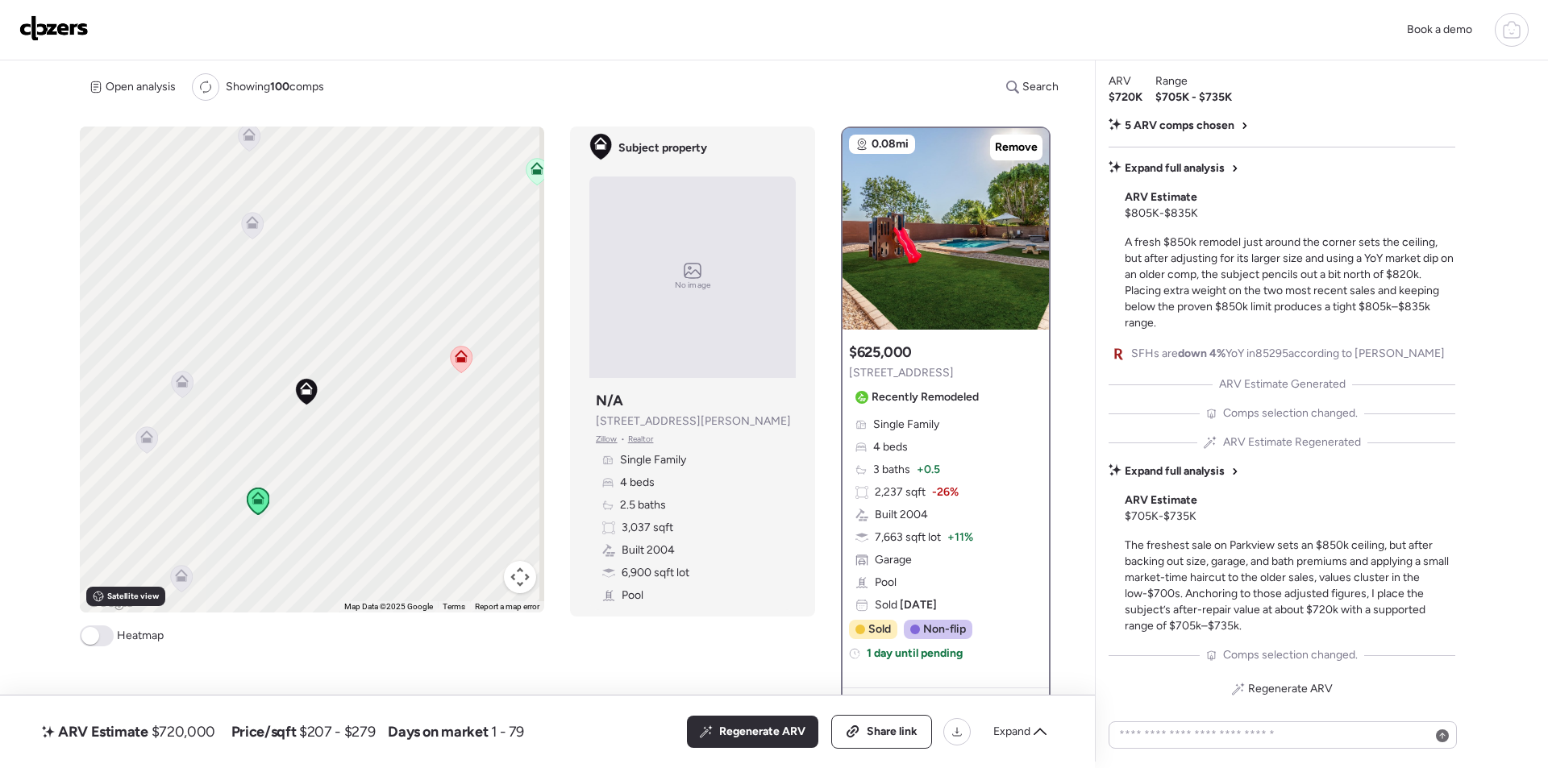
drag, startPoint x: 258, startPoint y: 290, endPoint x: 285, endPoint y: 381, distance: 94.4
click at [281, 399] on div "To activate drag with keyboard, press Alt + Enter. Once in keyboard drag state,…" at bounding box center [312, 370] width 464 height 486
click at [264, 262] on icon at bounding box center [264, 261] width 10 height 5
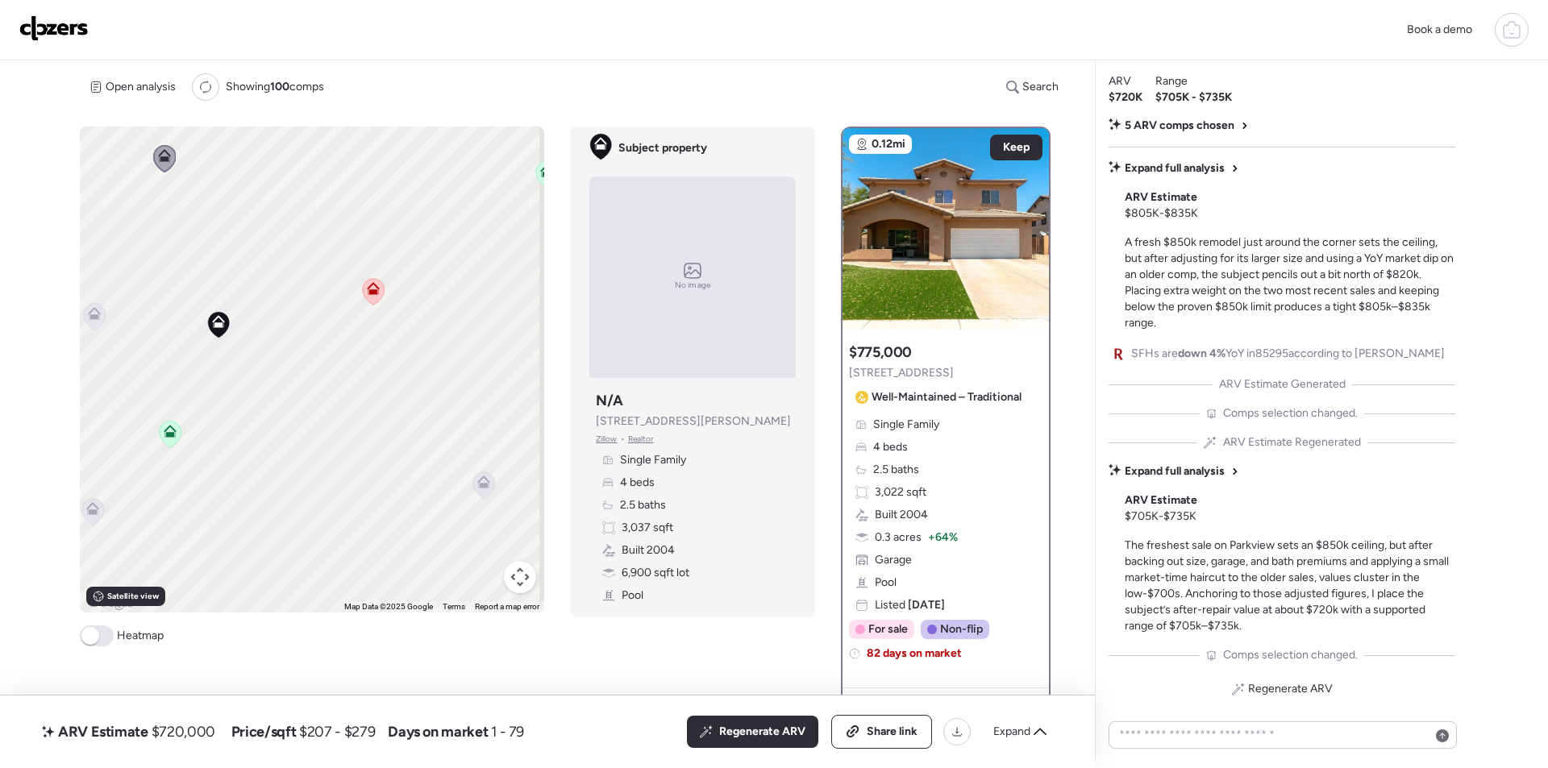
drag, startPoint x: 235, startPoint y: 406, endPoint x: 256, endPoint y: 237, distance: 170.6
click at [256, 237] on div "To activate drag with keyboard, press Alt + Enter. Once in keyboard drag state,…" at bounding box center [312, 370] width 464 height 486
drag, startPoint x: 372, startPoint y: 471, endPoint x: 239, endPoint y: 423, distance: 142.0
click at [221, 424] on div "To activate drag with keyboard, press Alt + Enter. Once in keyboard drag state,…" at bounding box center [312, 370] width 464 height 486
click at [324, 414] on icon at bounding box center [329, 410] width 22 height 27
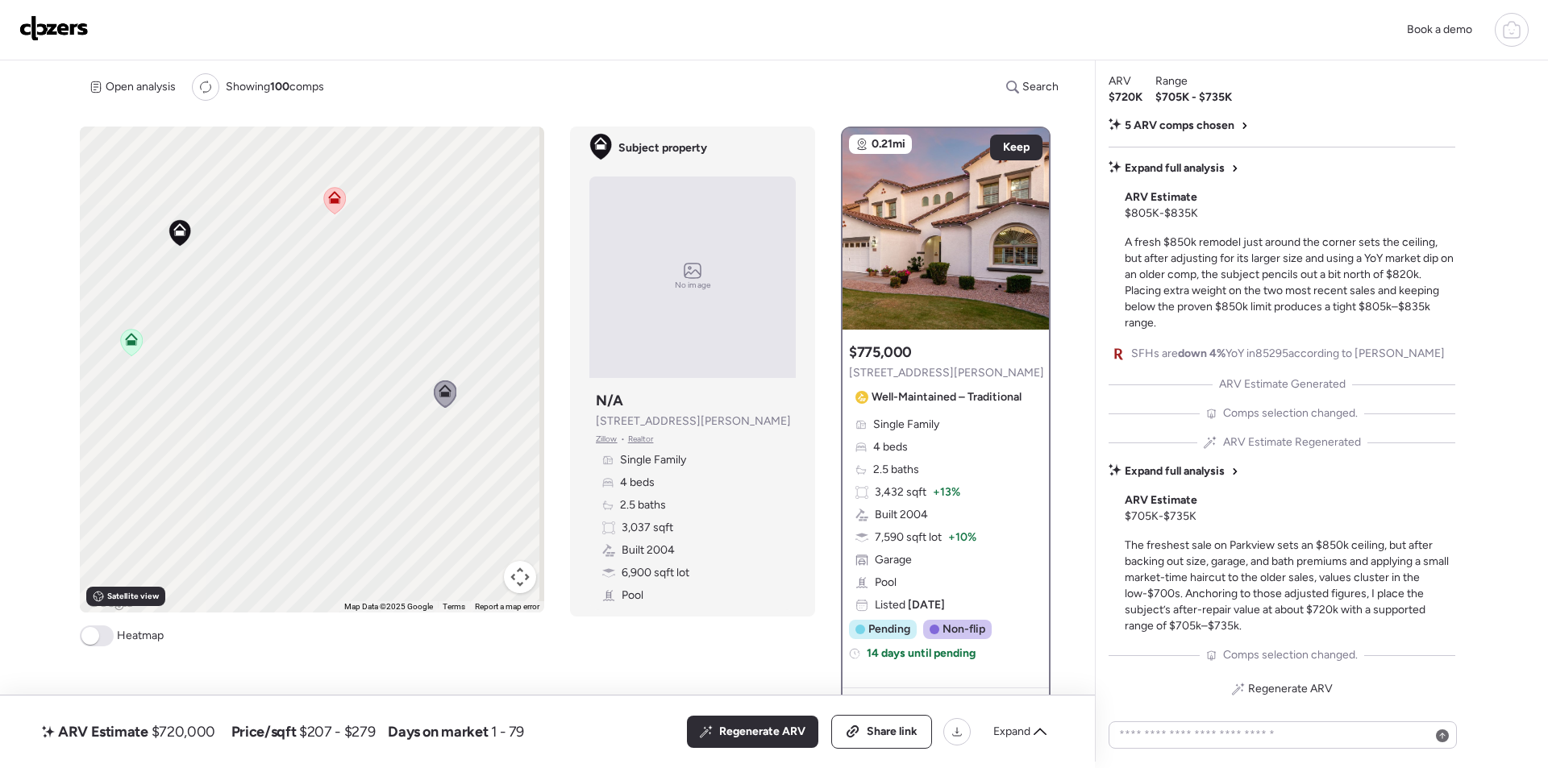
drag, startPoint x: 327, startPoint y: 414, endPoint x: 464, endPoint y: 399, distance: 137.1
click at [456, 399] on icon at bounding box center [446, 394] width 22 height 27
drag, startPoint x: 310, startPoint y: 374, endPoint x: 435, endPoint y: 426, distance: 135.9
click at [435, 426] on div "To activate drag with keyboard, press Alt + Enter. Once in keyboard drag state,…" at bounding box center [312, 370] width 464 height 486
click at [194, 280] on icon at bounding box center [198, 278] width 10 height 5
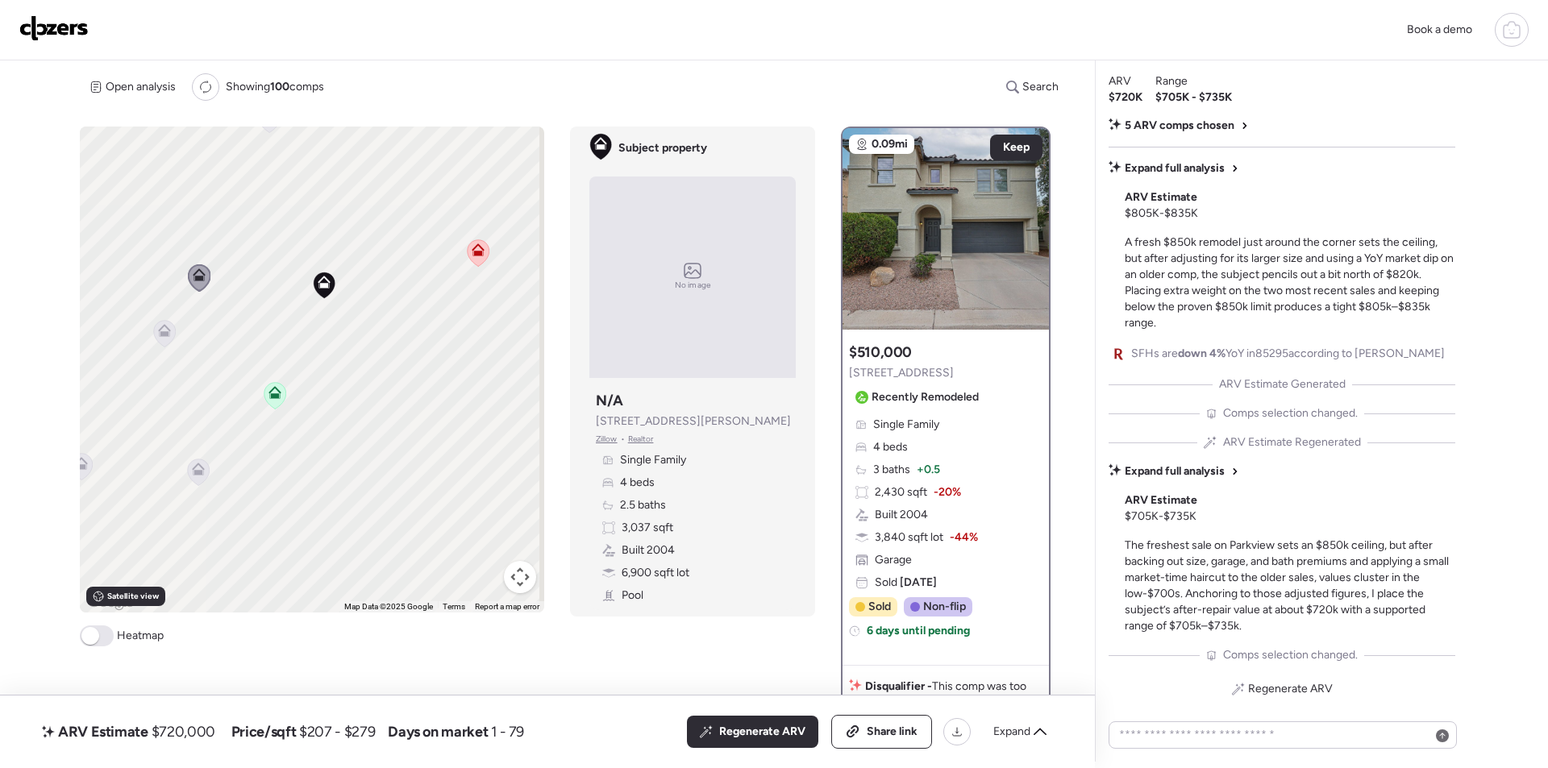
click at [169, 322] on icon at bounding box center [164, 333] width 23 height 27
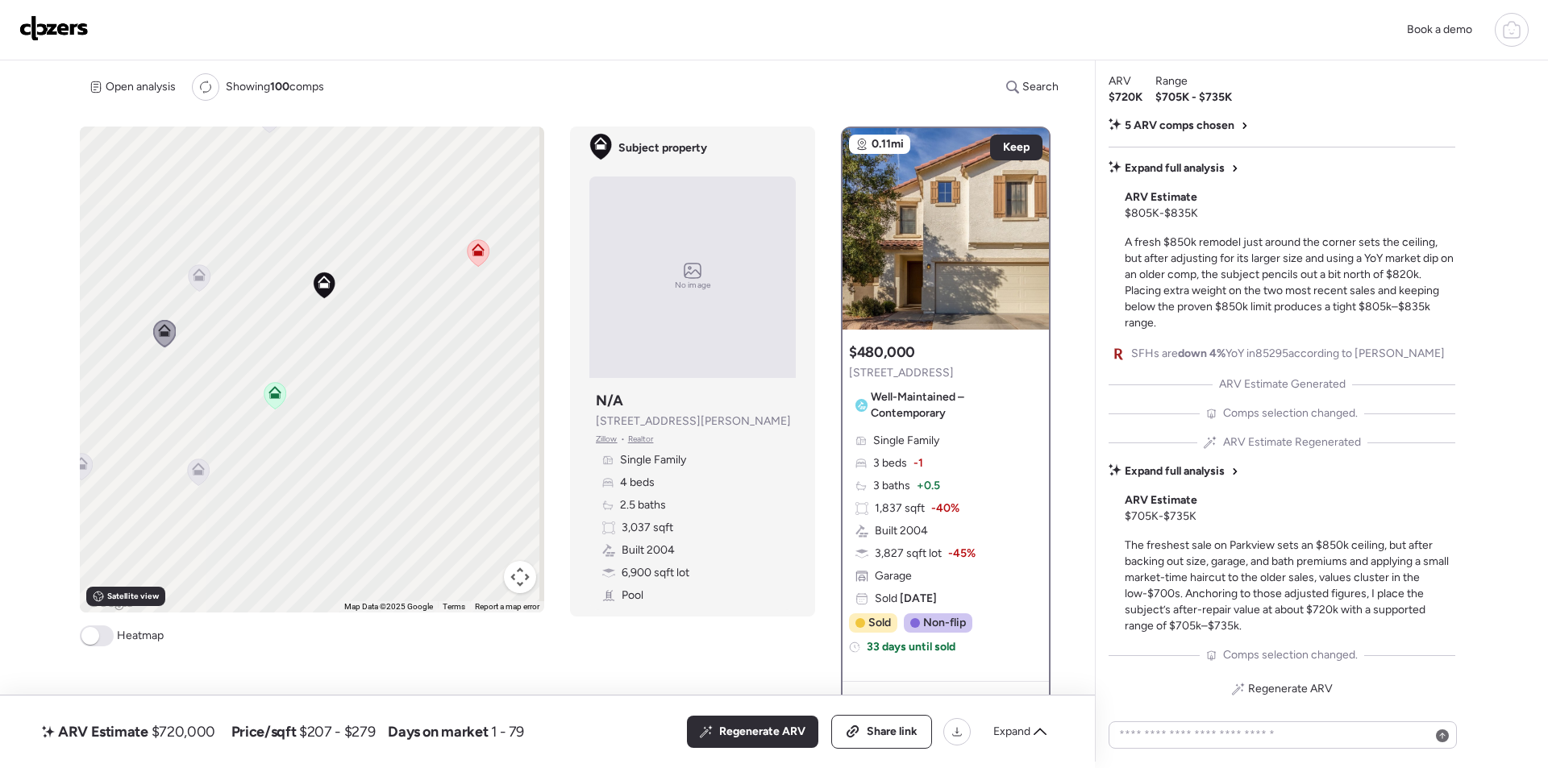
click at [165, 327] on icon at bounding box center [164, 330] width 13 height 13
click at [776, 727] on span "Regenerate ARV" at bounding box center [762, 732] width 86 height 16
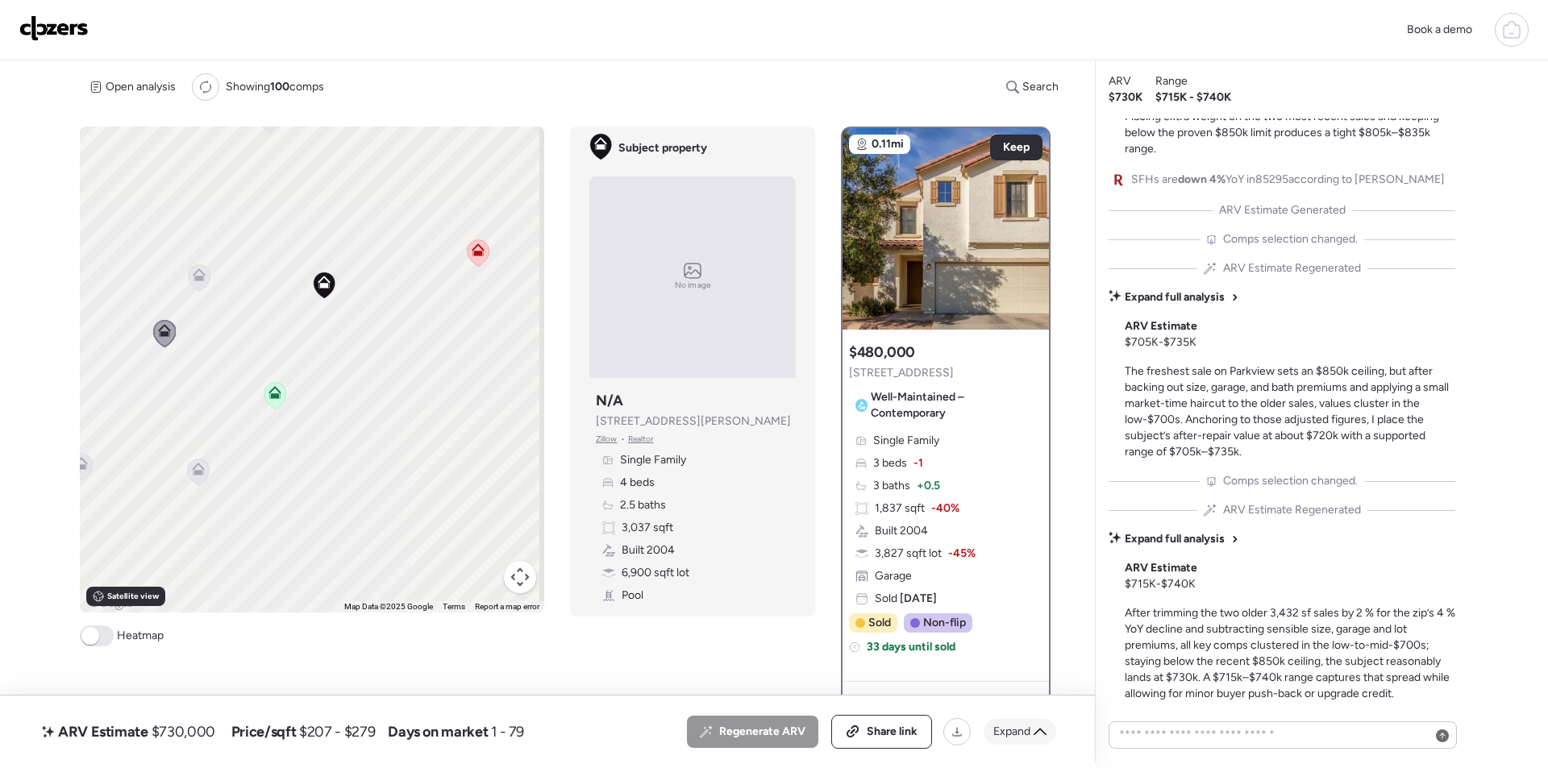
click at [1013, 725] on span "Expand" at bounding box center [1011, 732] width 37 height 16
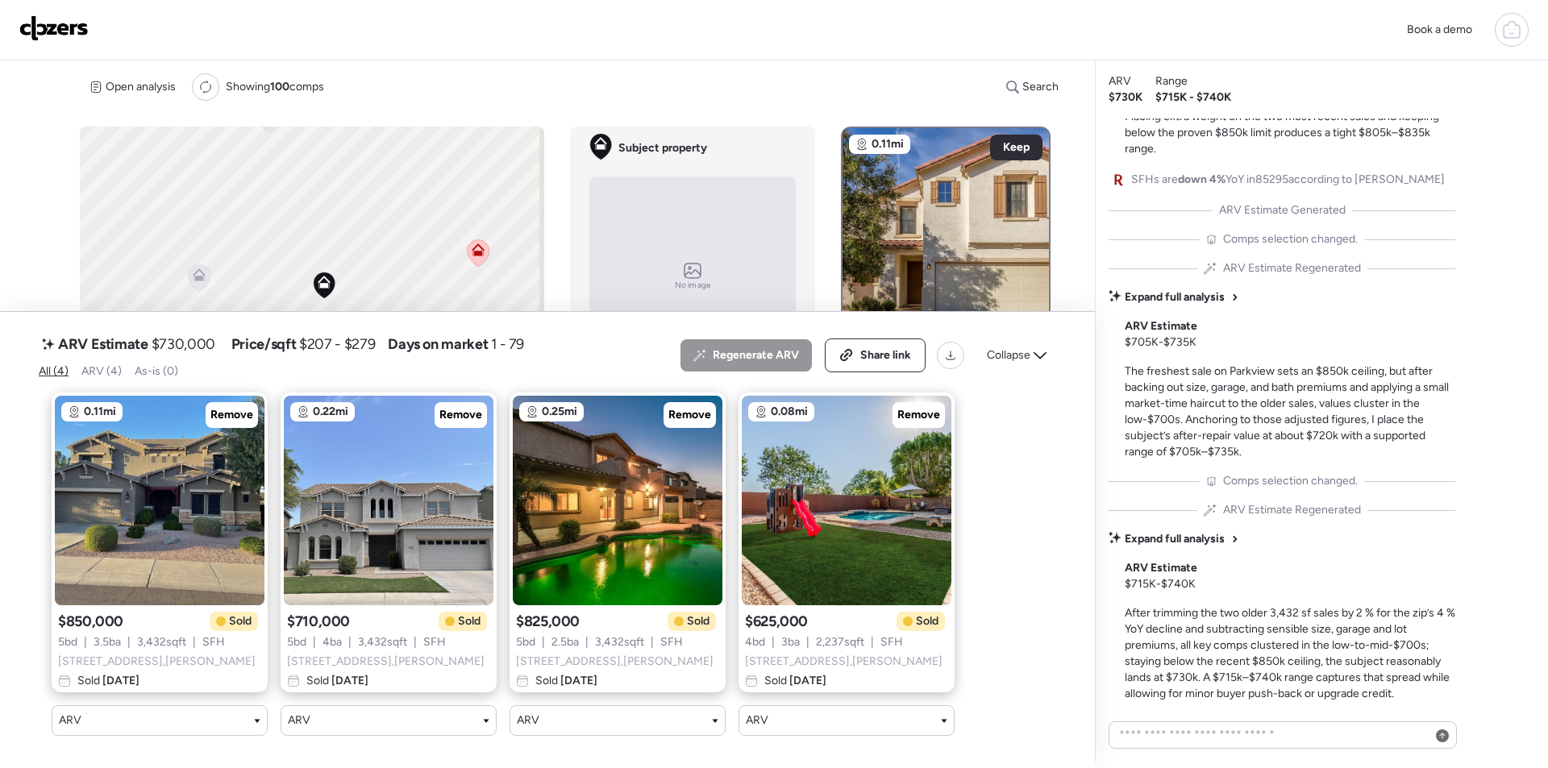
click at [1036, 351] on div "Collapse" at bounding box center [1016, 356] width 79 height 26
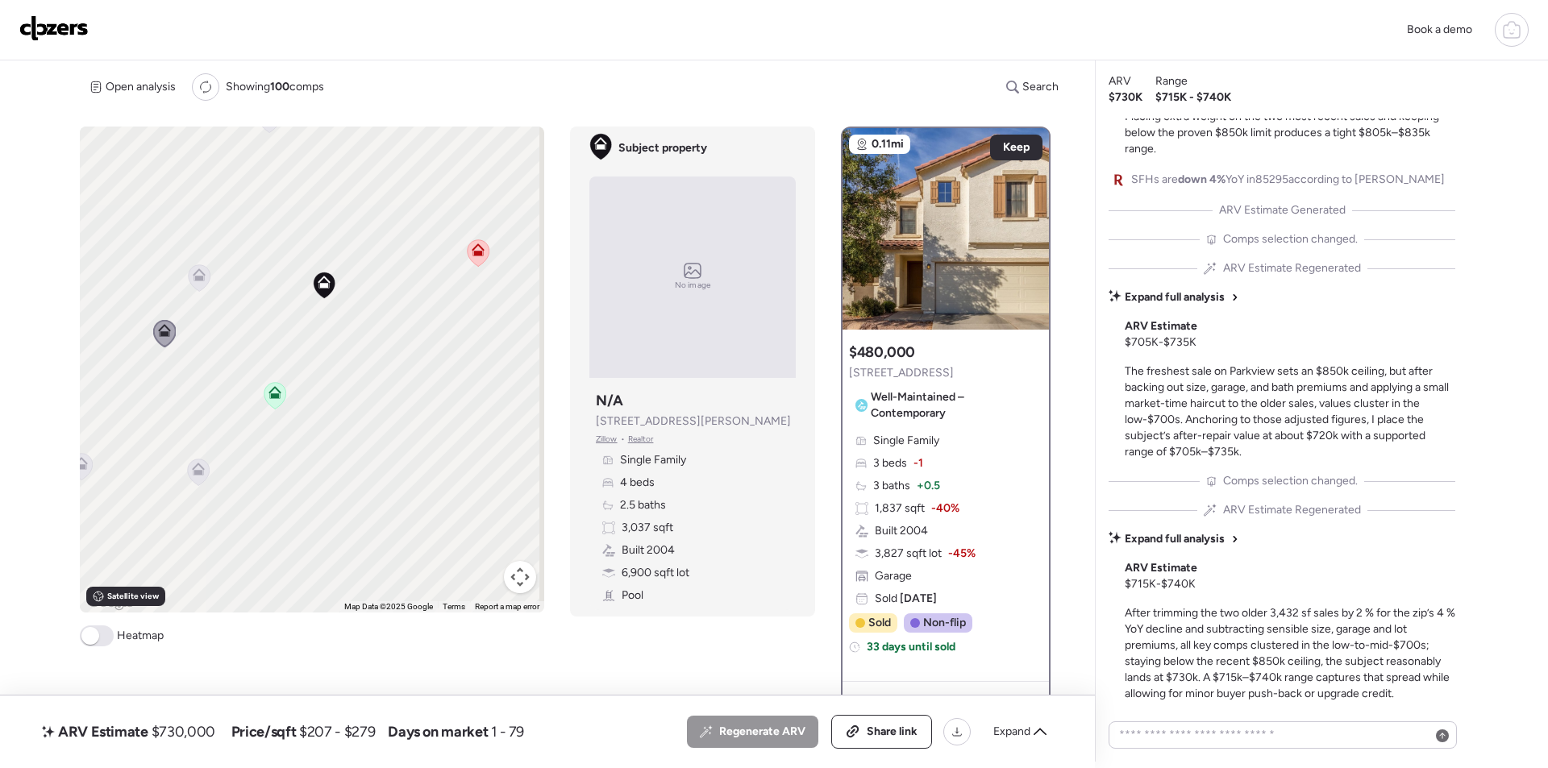
click at [167, 732] on span "$730,000" at bounding box center [184, 731] width 64 height 19
copy span "730,000"
click at [897, 735] on span "Share link" at bounding box center [892, 732] width 51 height 16
click at [81, 32] on img at bounding box center [53, 28] width 69 height 26
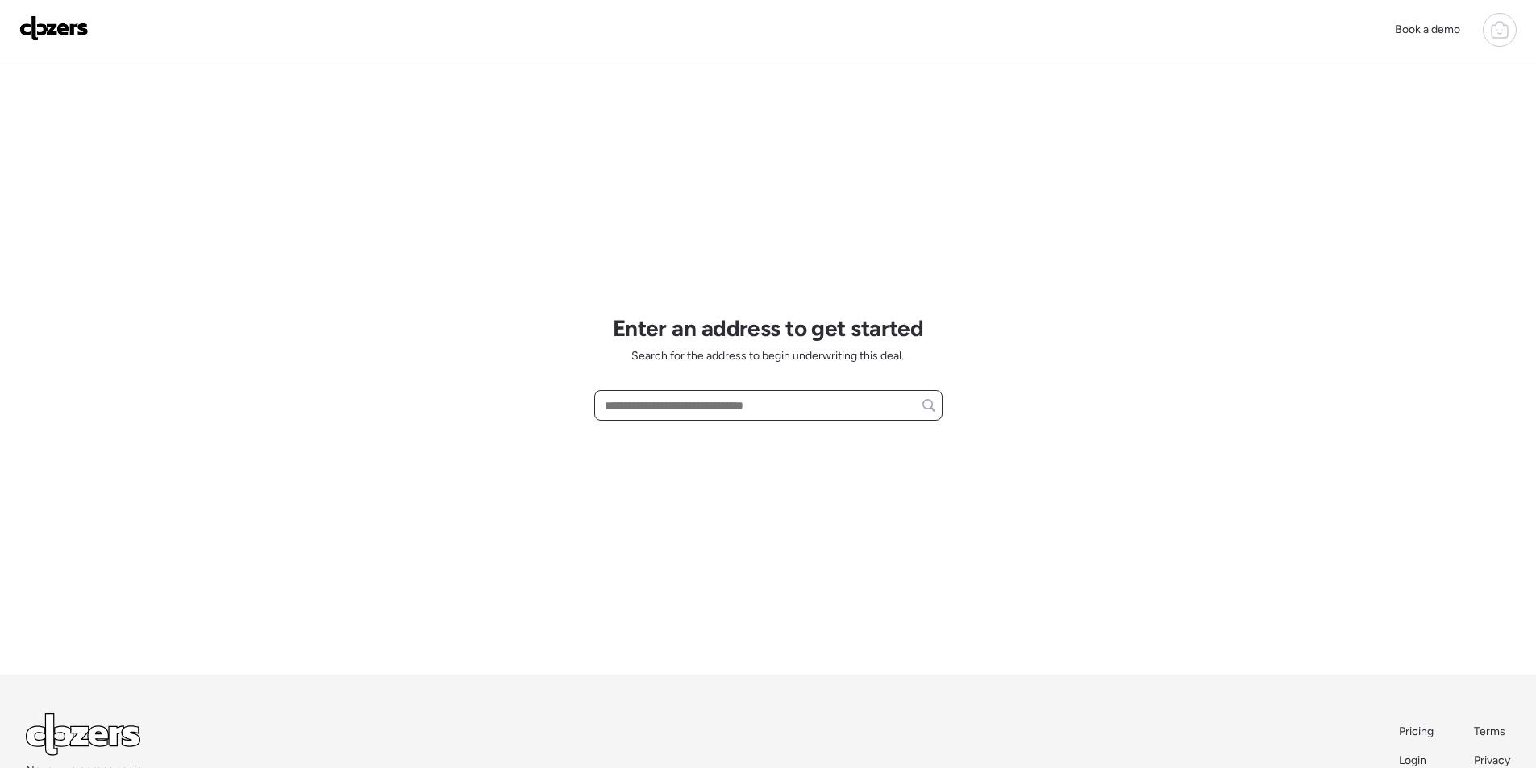
click at [634, 402] on input "text" at bounding box center [768, 405] width 334 height 23
paste input "**********"
click at [716, 397] on input "**********" at bounding box center [768, 405] width 334 height 23
click at [715, 396] on input "**********" at bounding box center [768, 405] width 334 height 23
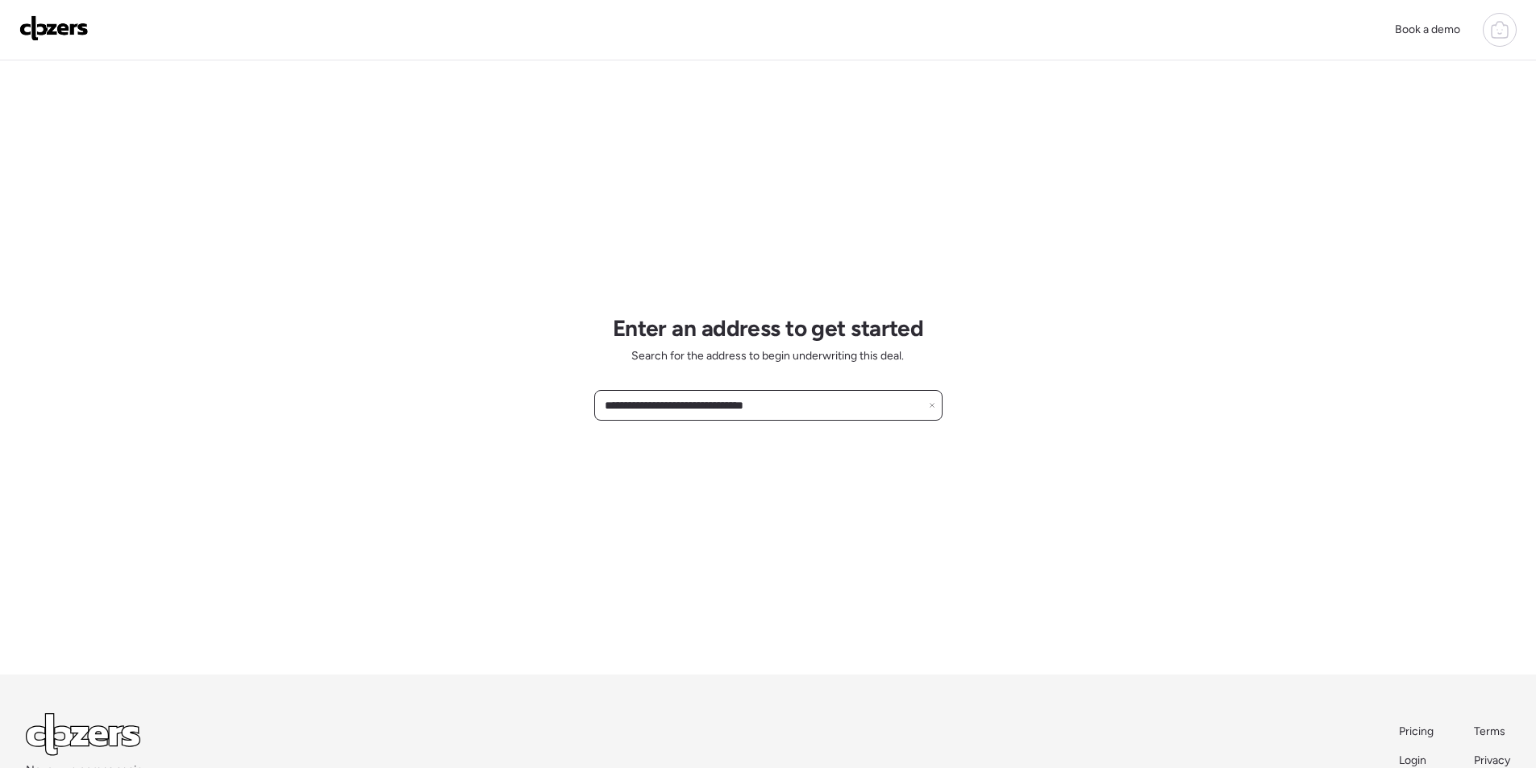
paste input "*"
click at [737, 405] on input "**********" at bounding box center [768, 405] width 334 height 23
click at [736, 405] on input "**********" at bounding box center [768, 405] width 334 height 23
click at [735, 405] on input "**********" at bounding box center [768, 405] width 334 height 23
paste input "****"
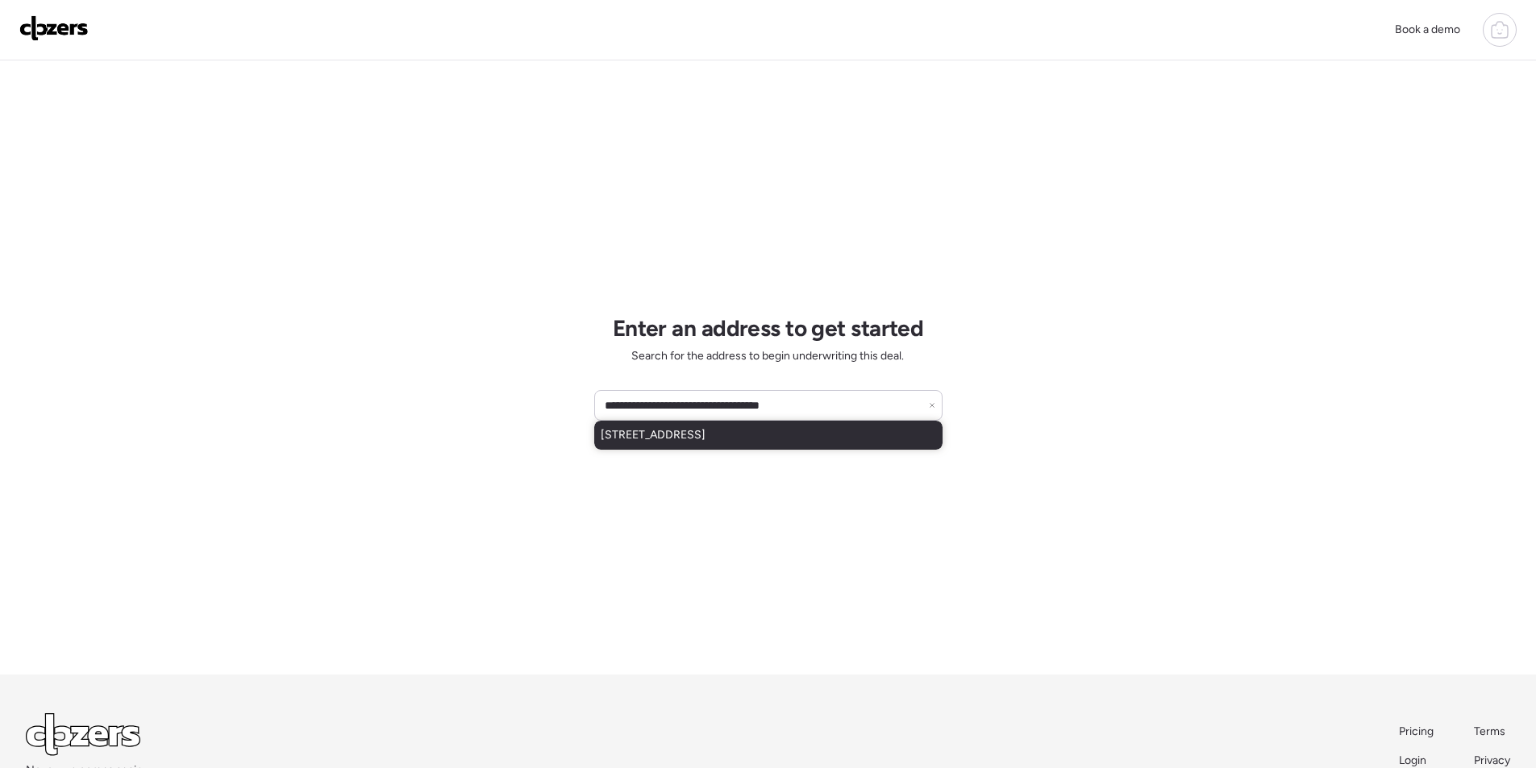
click at [670, 428] on span "1492 W Straford Ave, Gilbert, AZ, 85233" at bounding box center [653, 435] width 105 height 16
type input "**********"
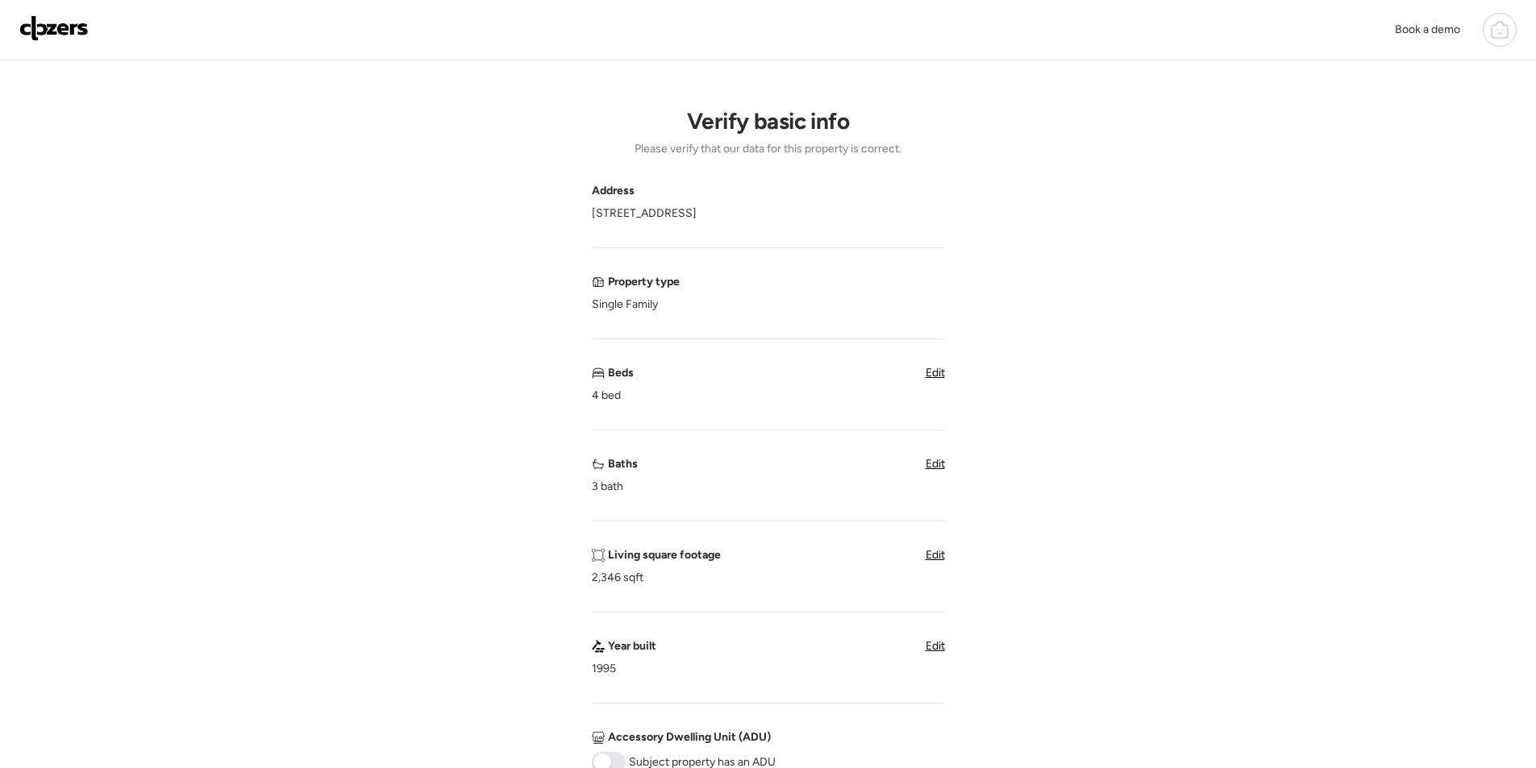
scroll to position [242, 0]
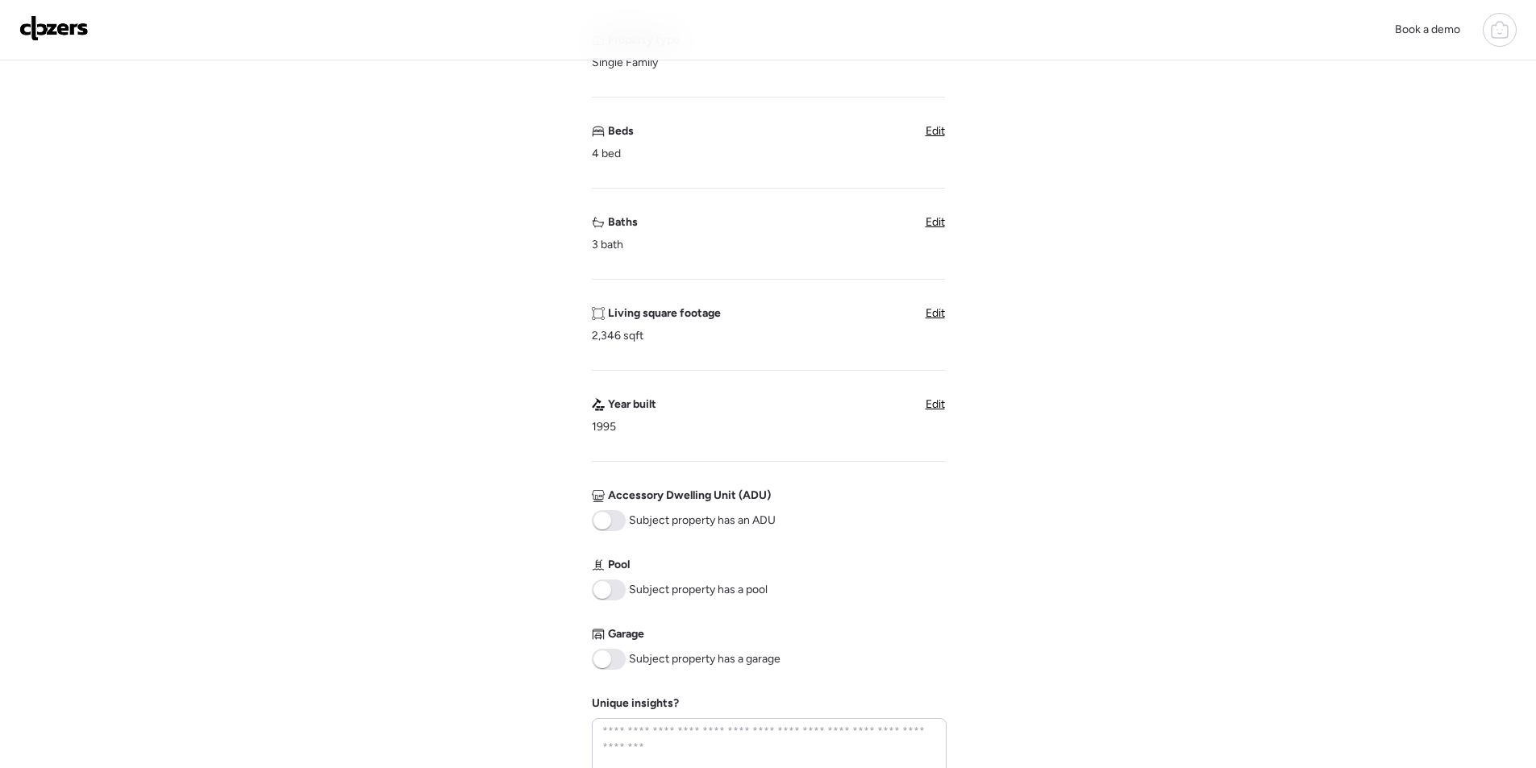
click at [607, 585] on span at bounding box center [602, 590] width 18 height 18
click at [611, 655] on span at bounding box center [609, 659] width 34 height 21
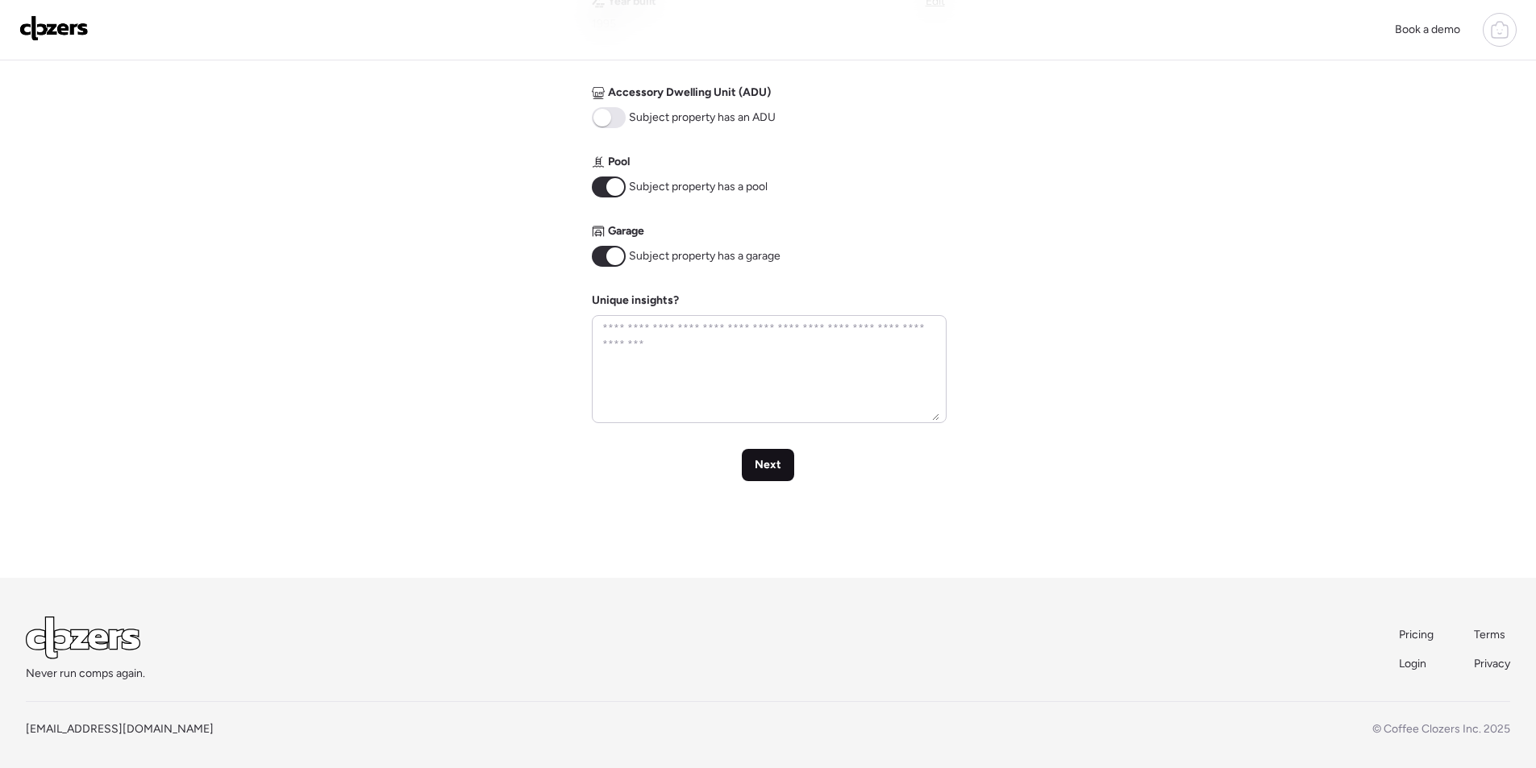
click at [789, 474] on div "Next" at bounding box center [768, 465] width 52 height 32
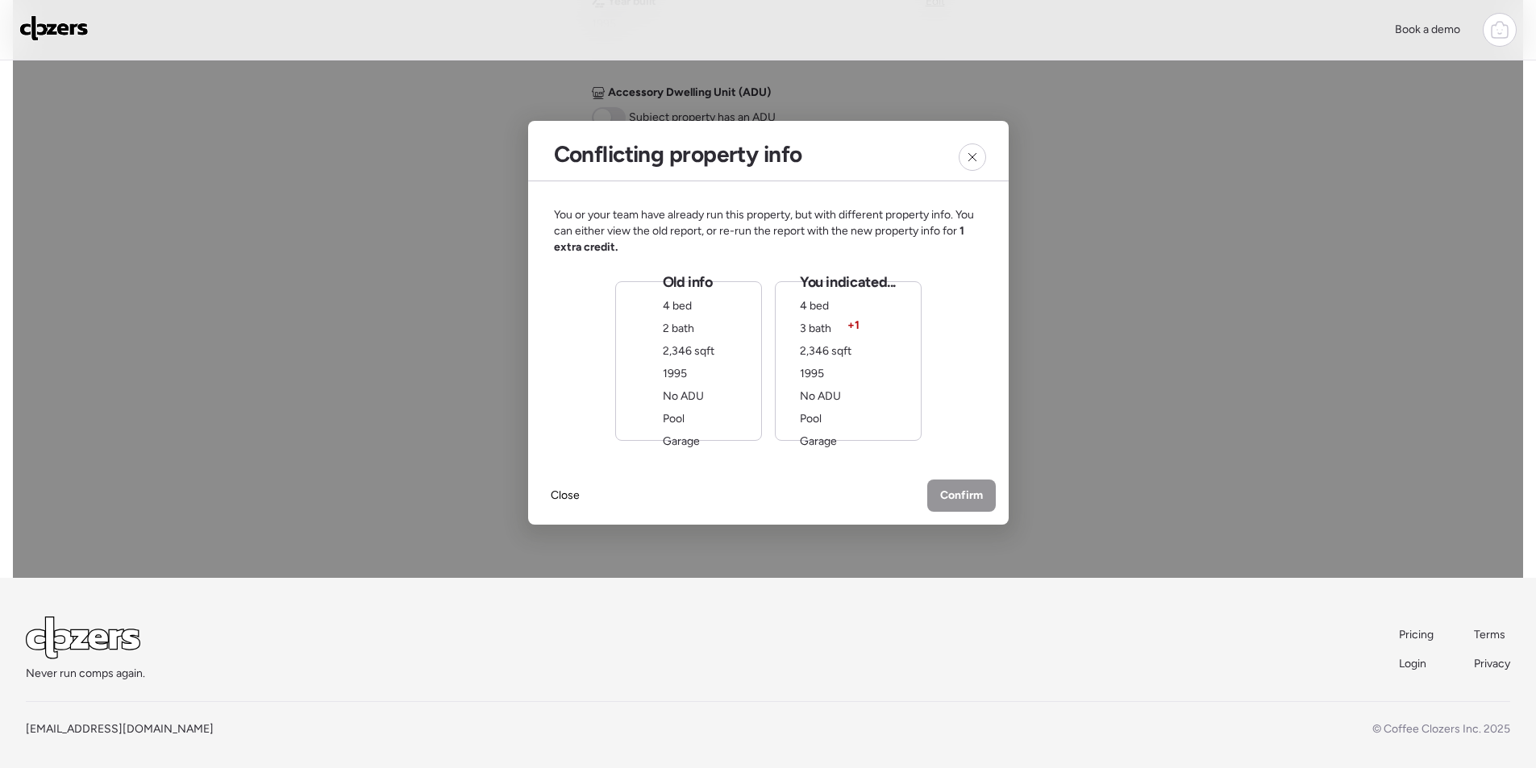
click at [737, 360] on div "Old info 4 bed 2 bath 2,346 sqft 1995 No ADU Pool Garage" at bounding box center [688, 361] width 147 height 160
click at [947, 481] on div "Confirm" at bounding box center [961, 497] width 69 height 32
click at [948, 495] on span "Confirm" at bounding box center [961, 497] width 43 height 16
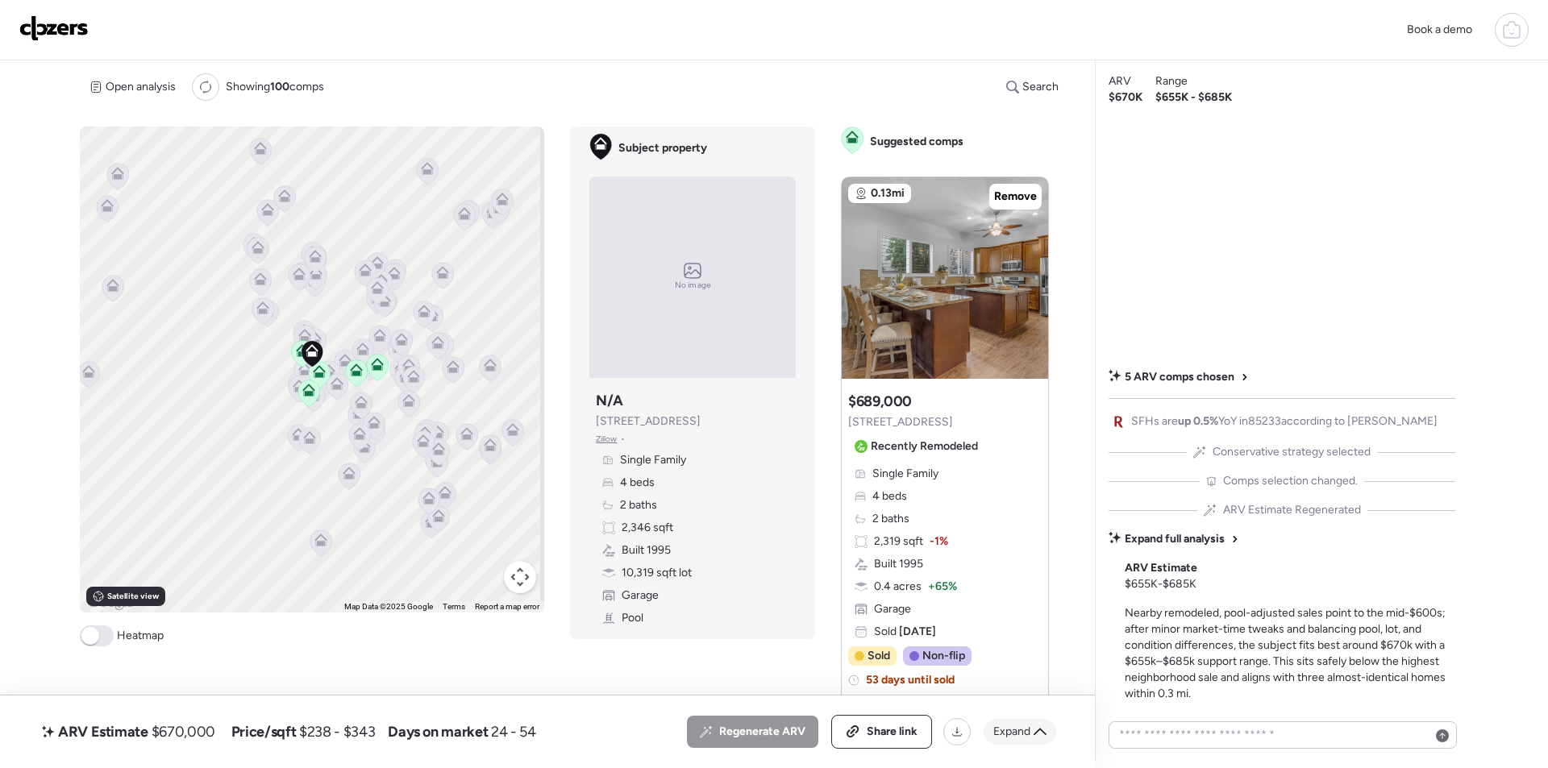
click at [1049, 731] on div "Expand" at bounding box center [1020, 732] width 73 height 26
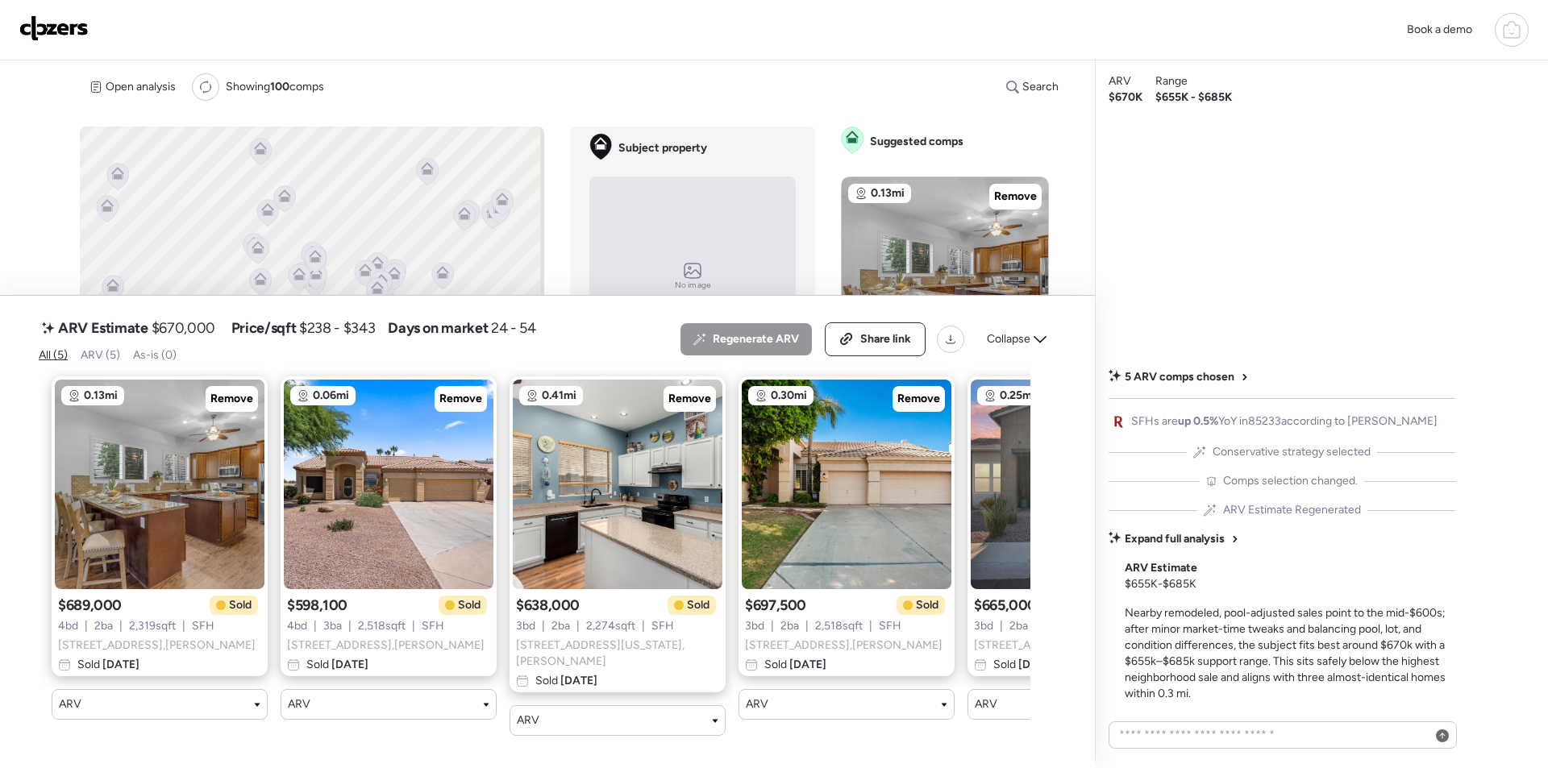
scroll to position [0, 166]
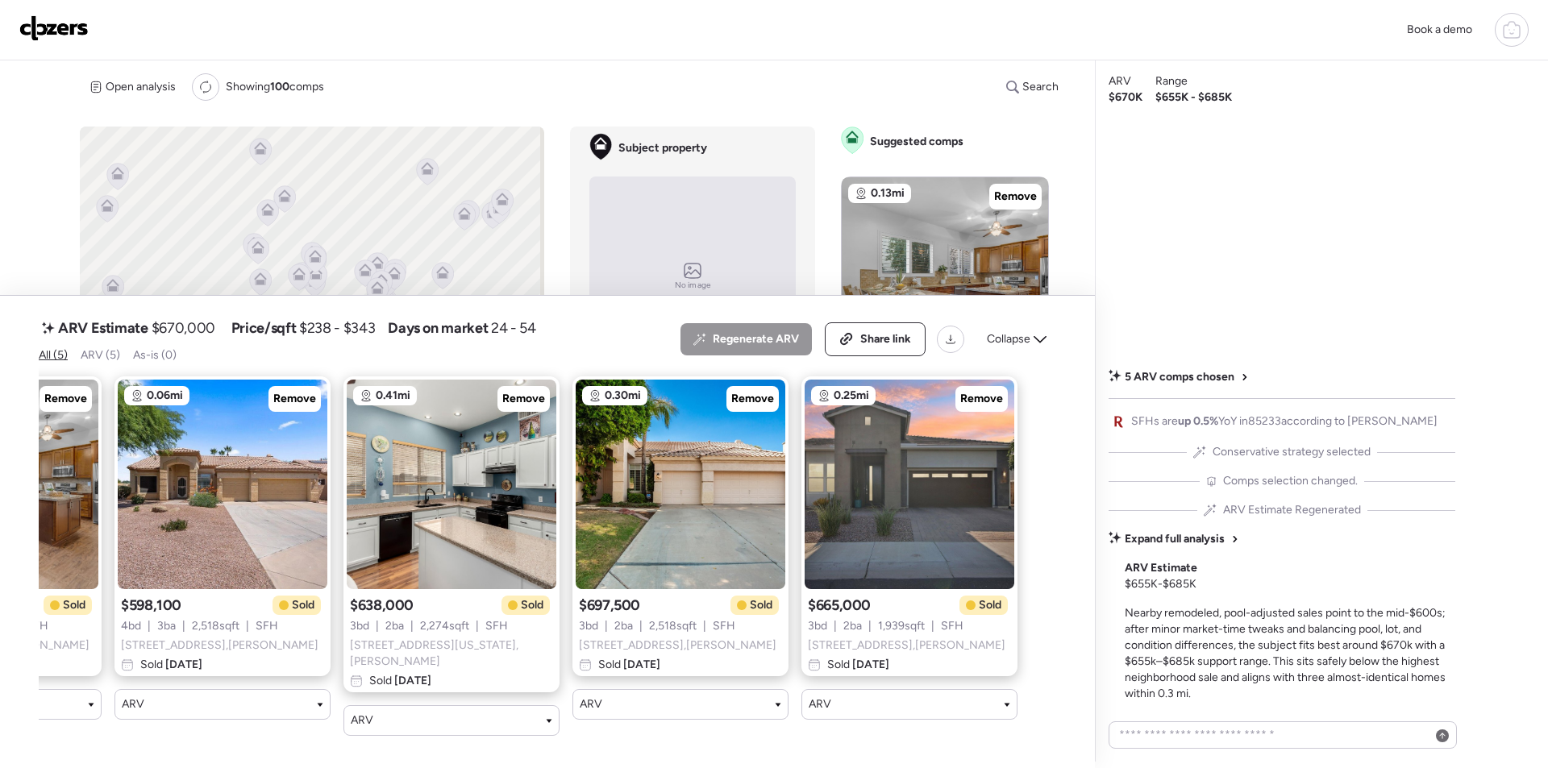
drag, startPoint x: 1038, startPoint y: 339, endPoint x: 1002, endPoint y: 340, distance: 35.5
click at [1034, 340] on icon at bounding box center [1040, 339] width 13 height 13
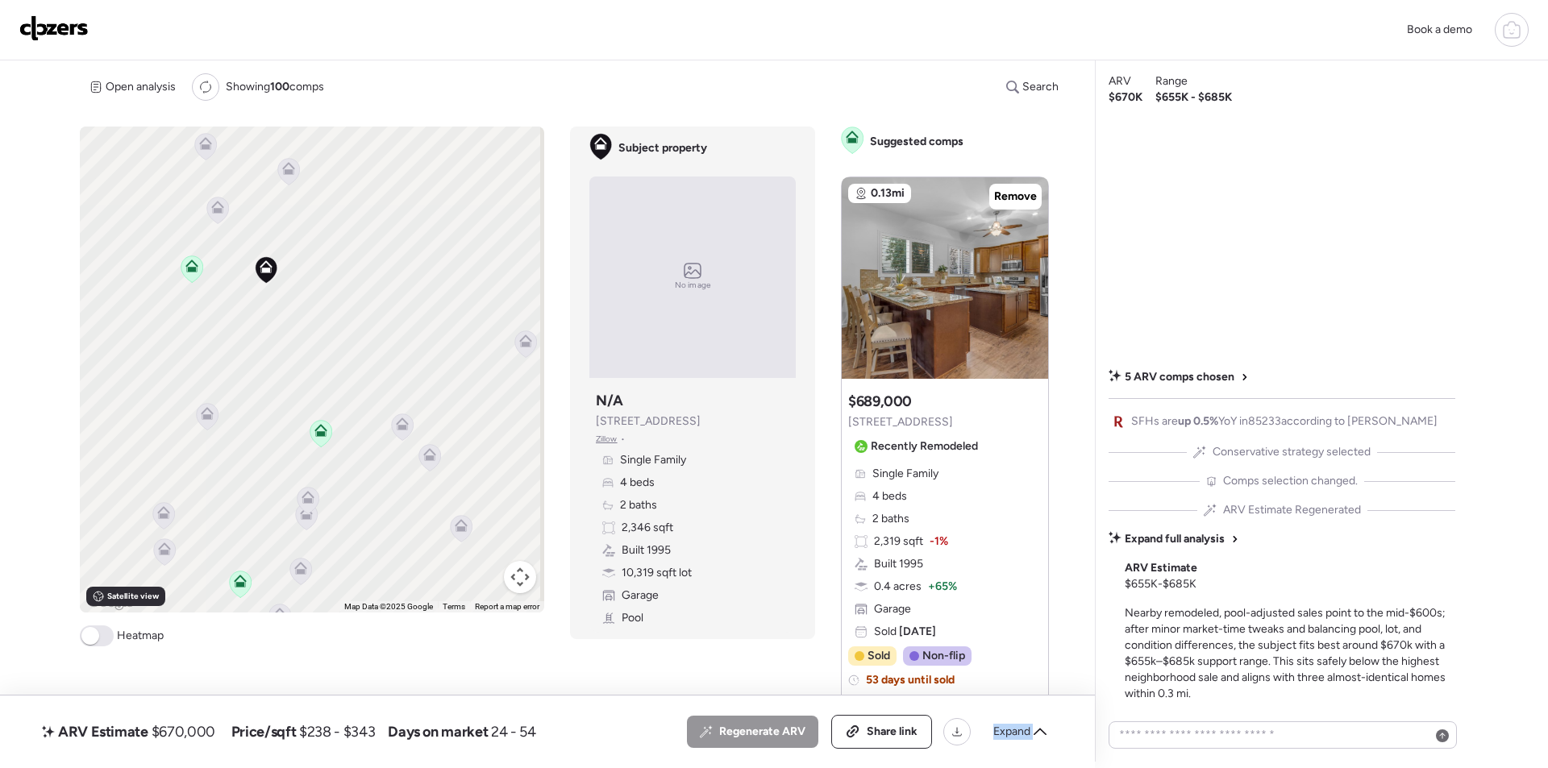
click at [211, 210] on icon at bounding box center [217, 207] width 13 height 13
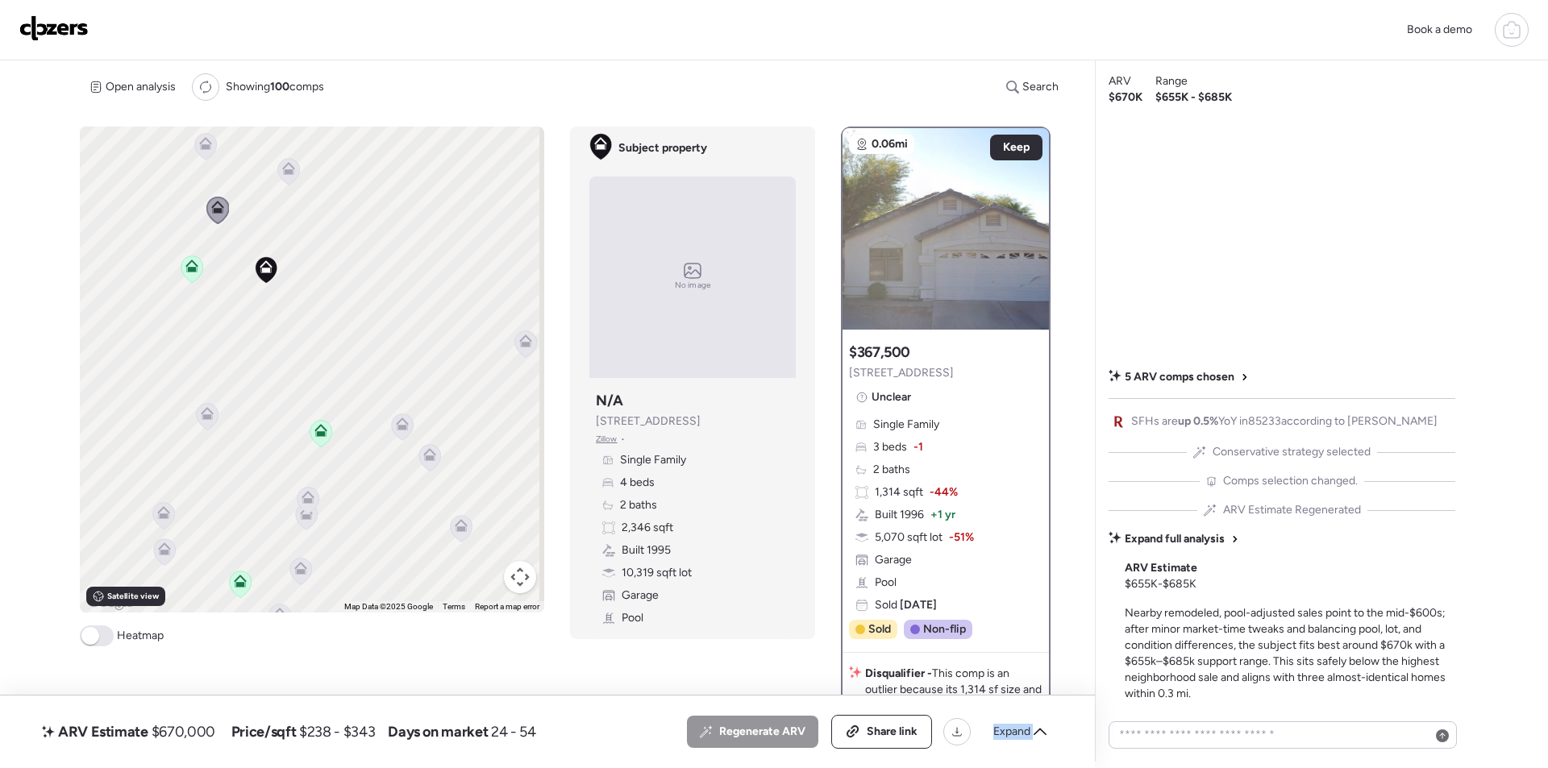
click at [287, 164] on icon at bounding box center [288, 165] width 12 height 7
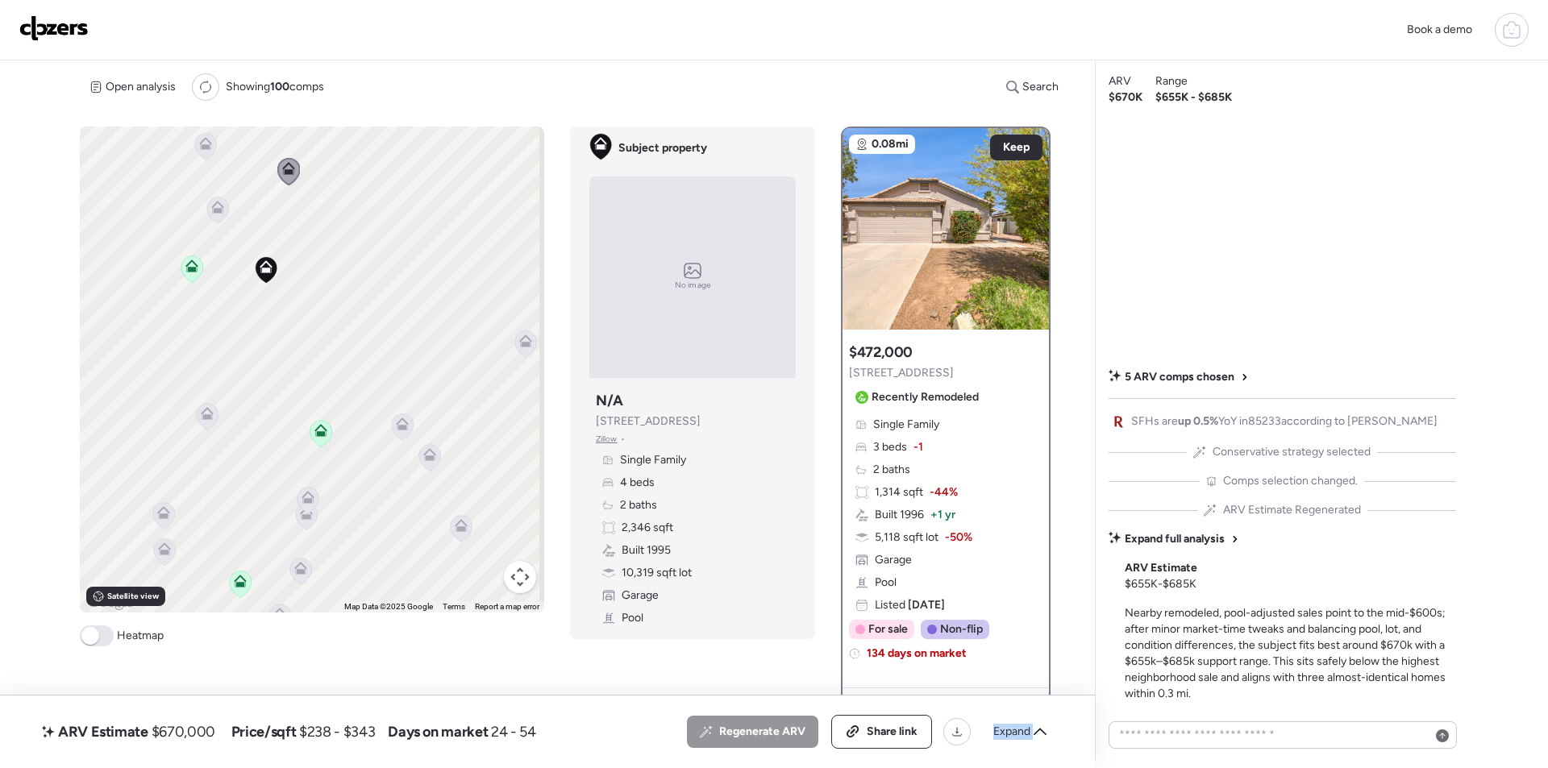
click at [207, 148] on icon at bounding box center [205, 146] width 10 height 5
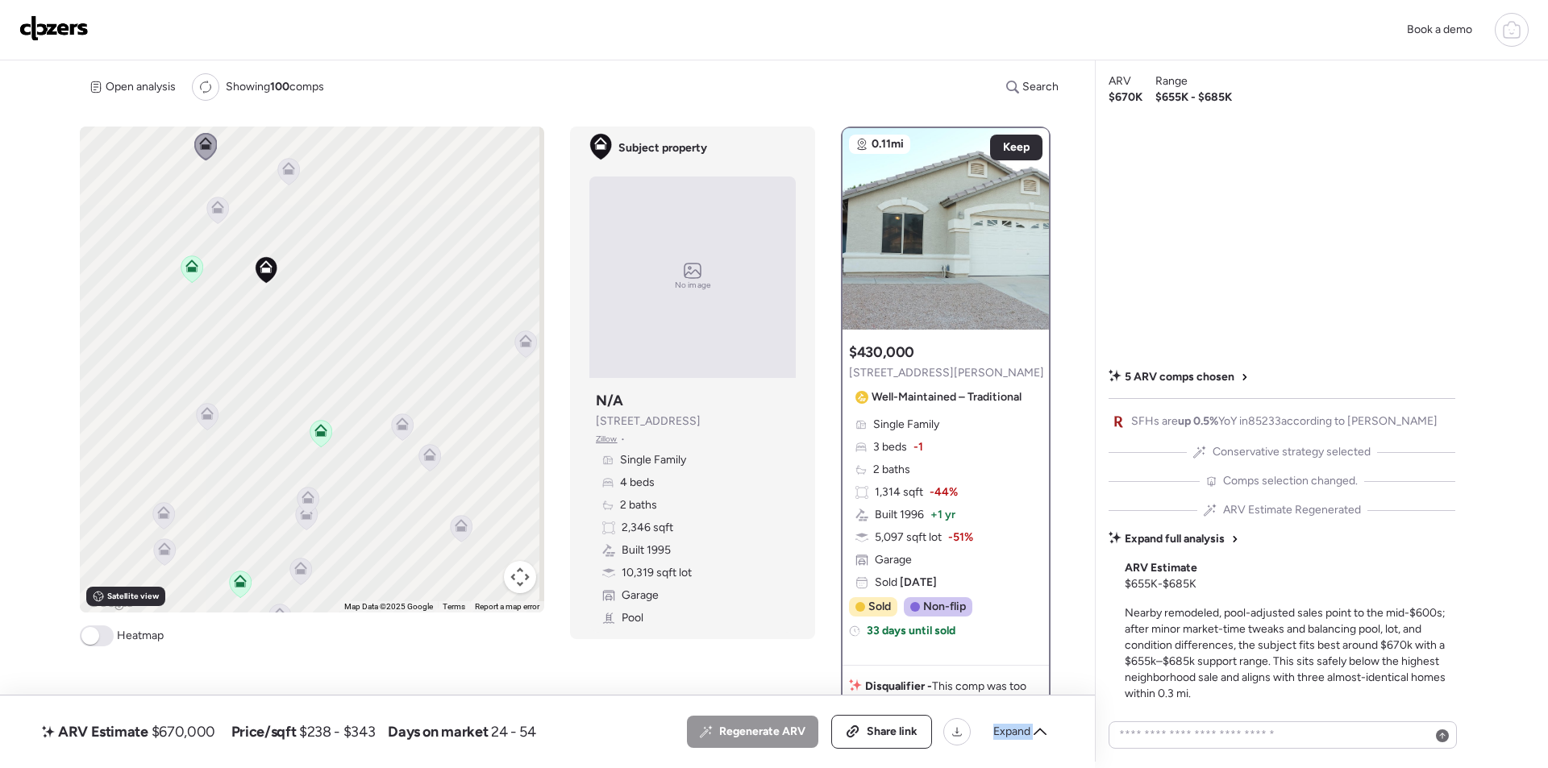
click at [210, 425] on icon at bounding box center [208, 416] width 22 height 27
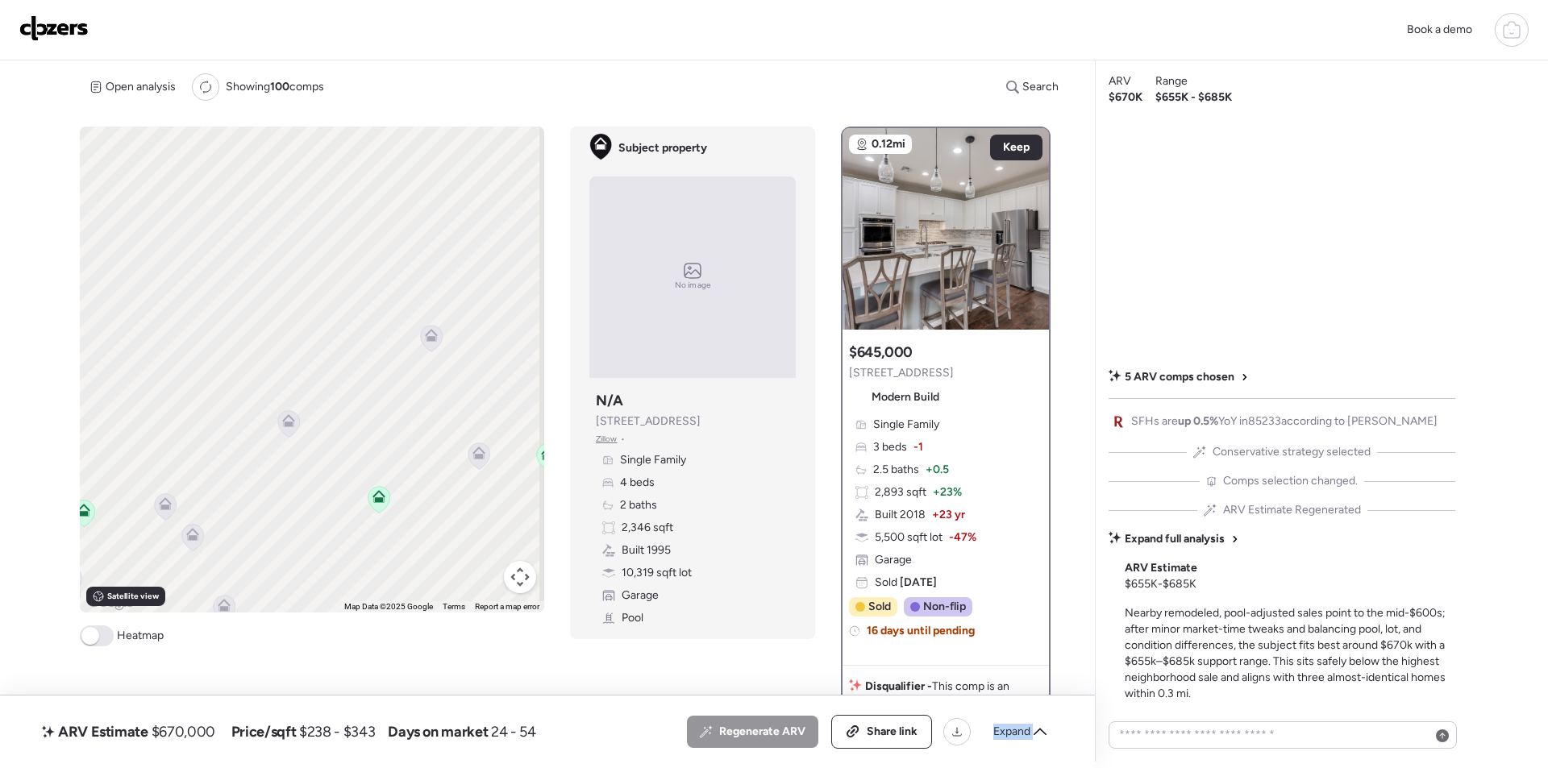
drag, startPoint x: 406, startPoint y: 386, endPoint x: 338, endPoint y: 358, distance: 74.1
click at [166, 464] on div "To activate drag with keyboard, press Alt + Enter. Once in keyboard drag state,…" at bounding box center [312, 370] width 464 height 486
click at [441, 347] on div "To activate drag with keyboard, press Alt + Enter. Once in keyboard drag state,…" at bounding box center [312, 370] width 464 height 486
click at [428, 337] on icon at bounding box center [430, 335] width 10 height 5
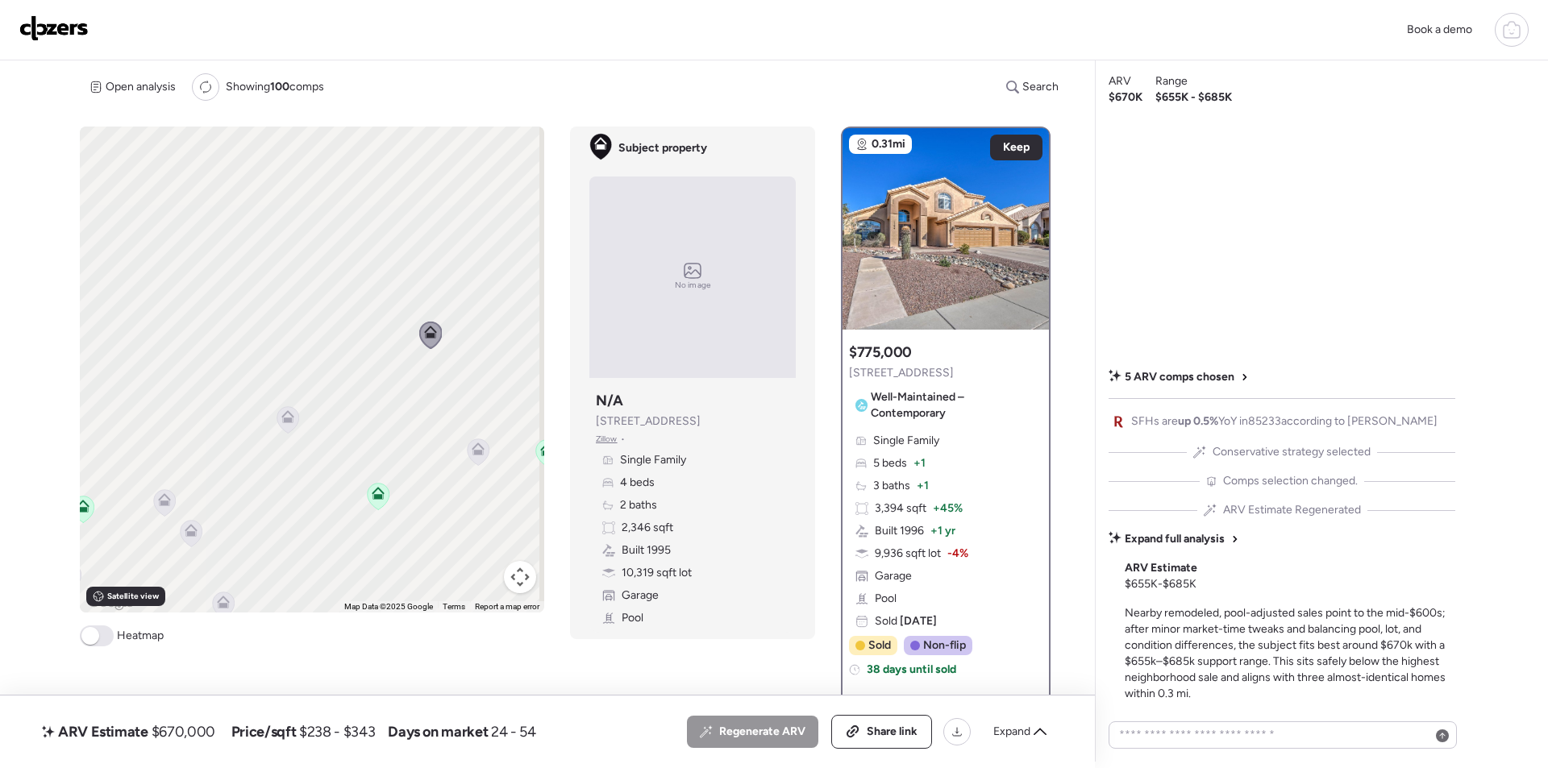
click at [202, 728] on span "$670,000" at bounding box center [184, 731] width 64 height 19
click at [210, 738] on span "$670,000" at bounding box center [184, 731] width 64 height 19
click at [181, 734] on span "$670,000" at bounding box center [184, 731] width 64 height 19
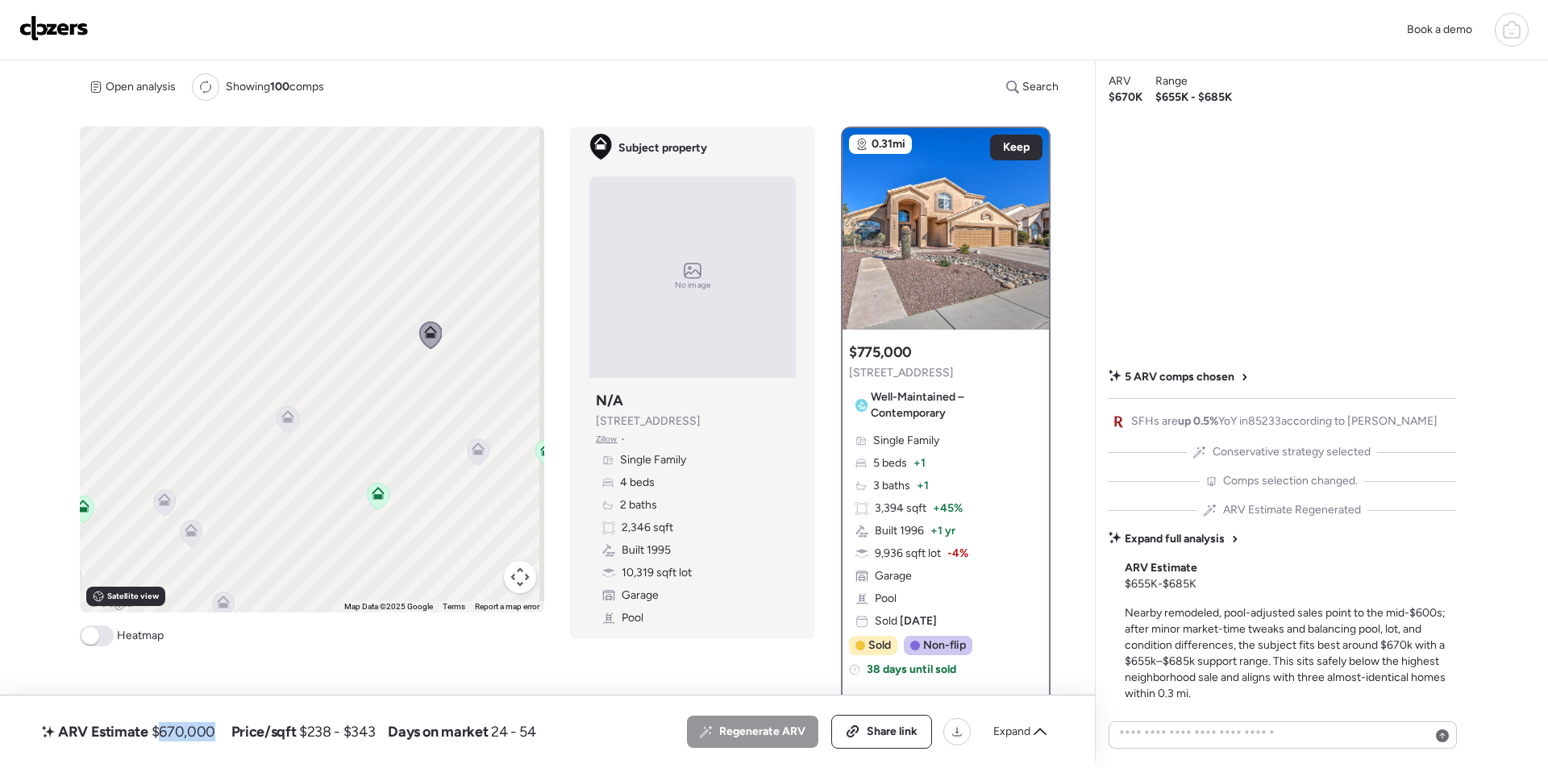
copy span "670,000"
click at [884, 724] on span "Share link" at bounding box center [892, 732] width 51 height 16
click at [57, 34] on img at bounding box center [53, 28] width 69 height 26
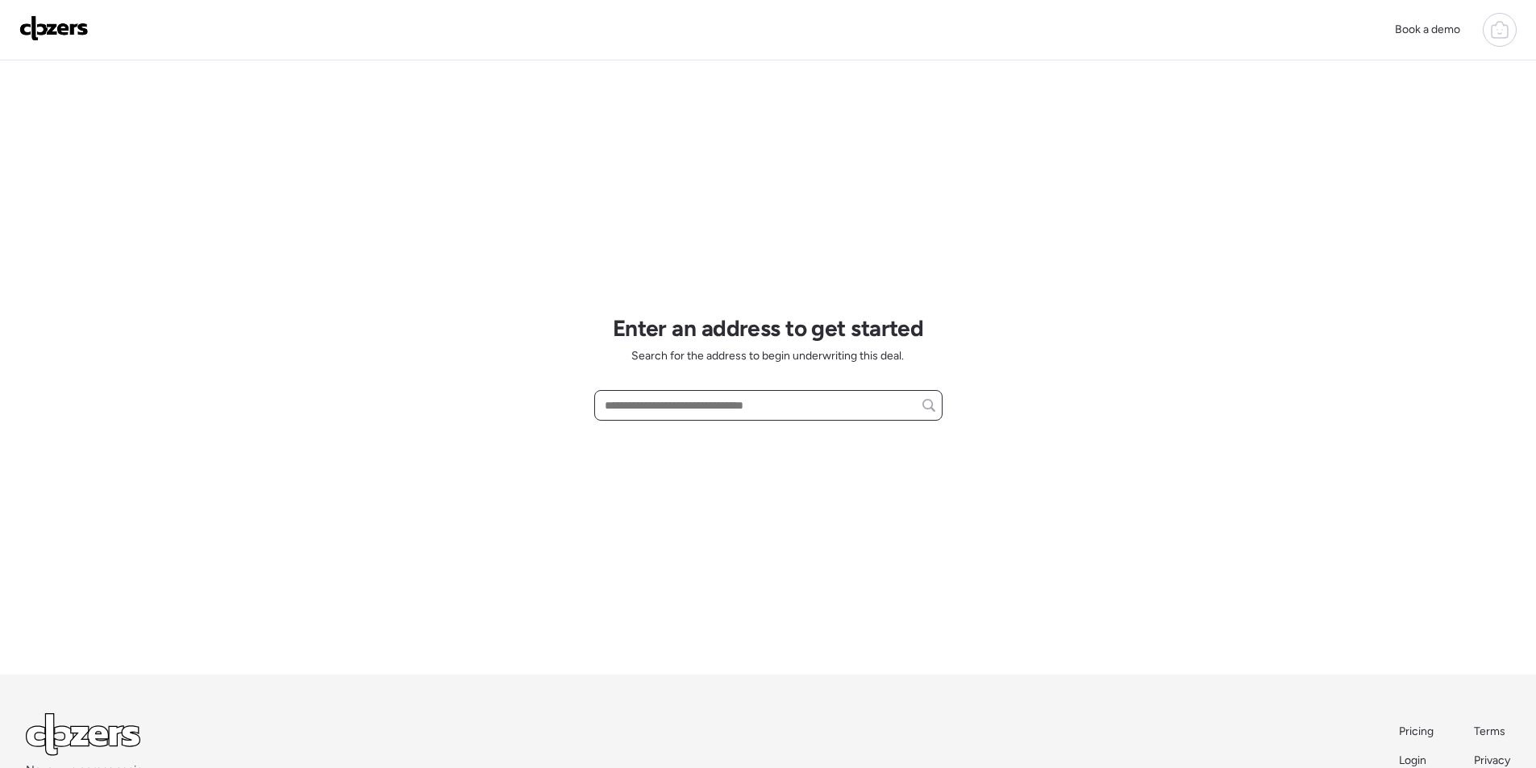
click at [679, 402] on input "text" at bounding box center [768, 405] width 334 height 23
paste input "**********"
click at [668, 434] on span "[GEOGRAPHIC_DATA][STREET_ADDRESS][PERSON_NAME]" at bounding box center [756, 435] width 310 height 16
type input "**********"
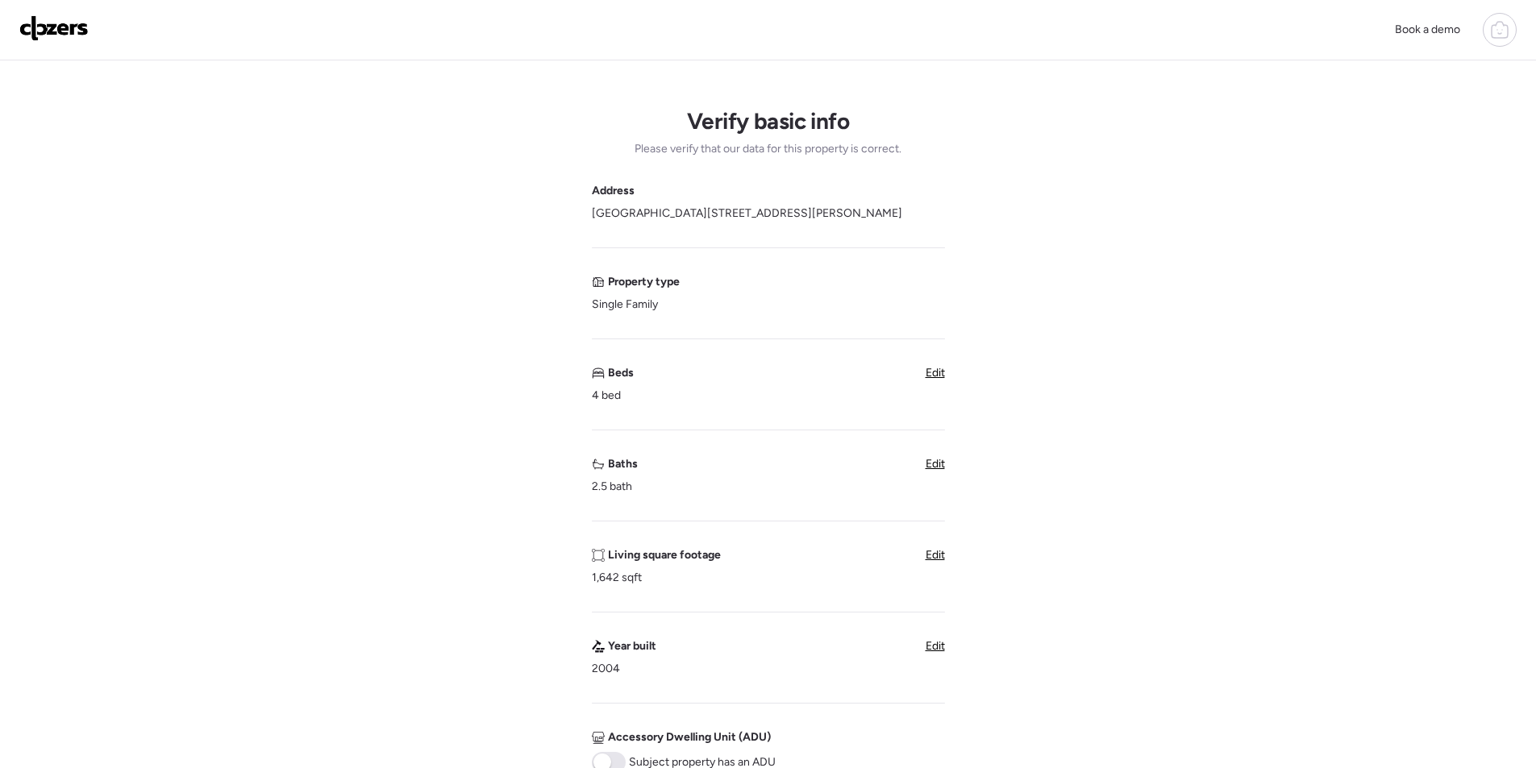
drag, startPoint x: 942, startPoint y: 464, endPoint x: 797, endPoint y: 510, distance: 151.5
click at [941, 463] on span "Edit" at bounding box center [935, 464] width 19 height 14
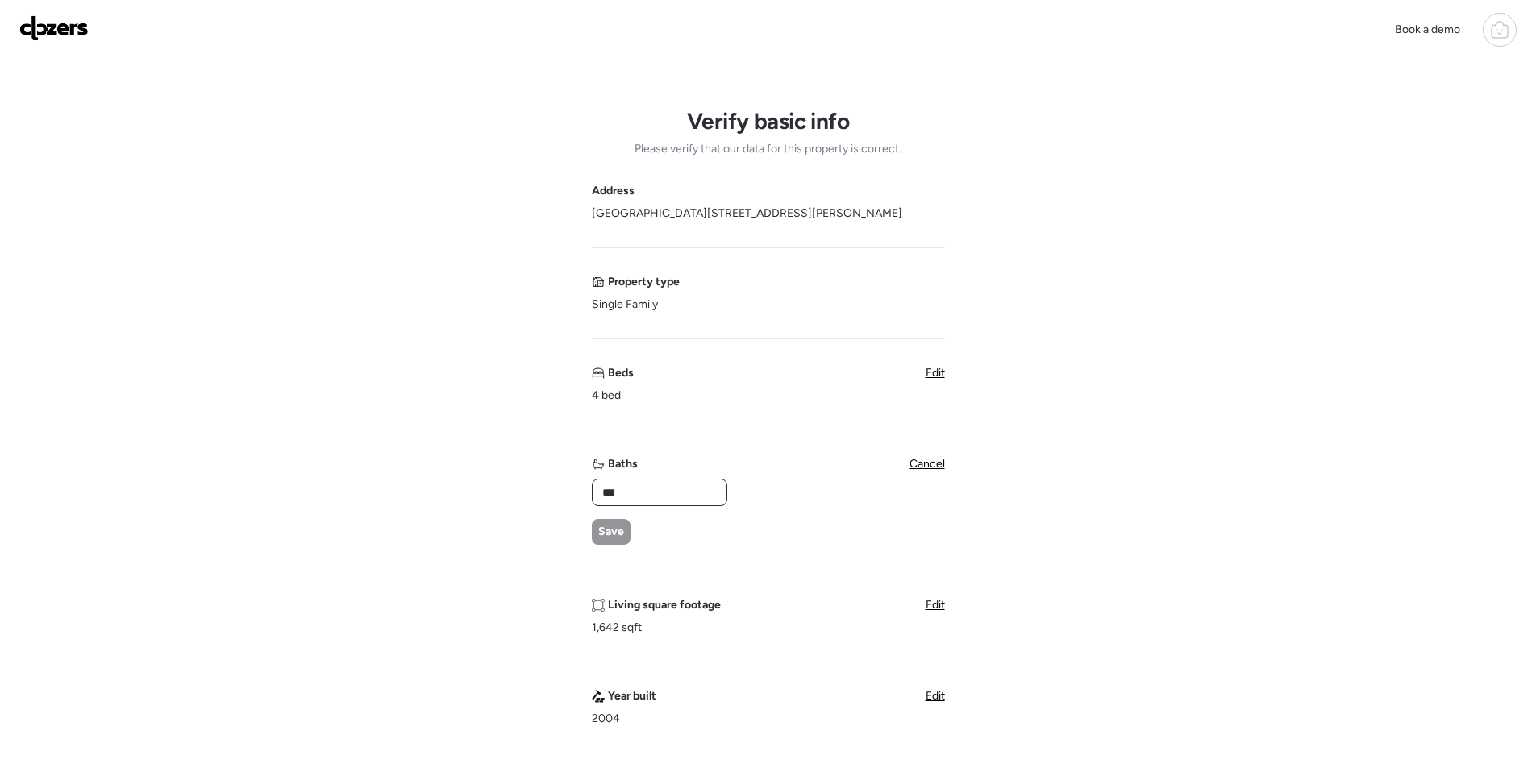
click at [684, 494] on input "***" at bounding box center [659, 492] width 121 height 23
drag, startPoint x: 684, startPoint y: 494, endPoint x: 655, endPoint y: 509, distance: 31.7
click at [683, 494] on input "***" at bounding box center [659, 492] width 121 height 23
type input "*"
click at [613, 530] on span "Save" at bounding box center [611, 532] width 26 height 16
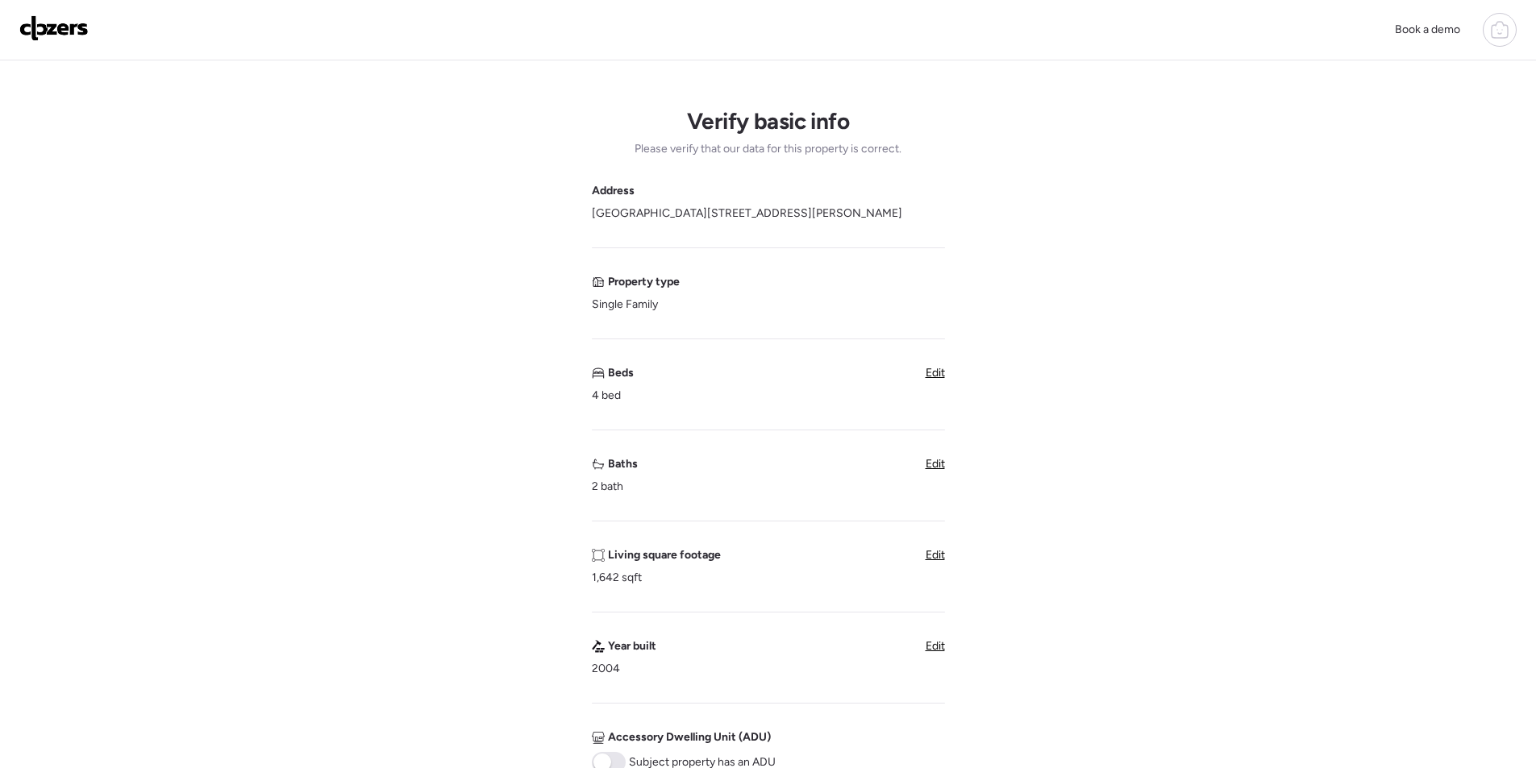
scroll to position [403, 0]
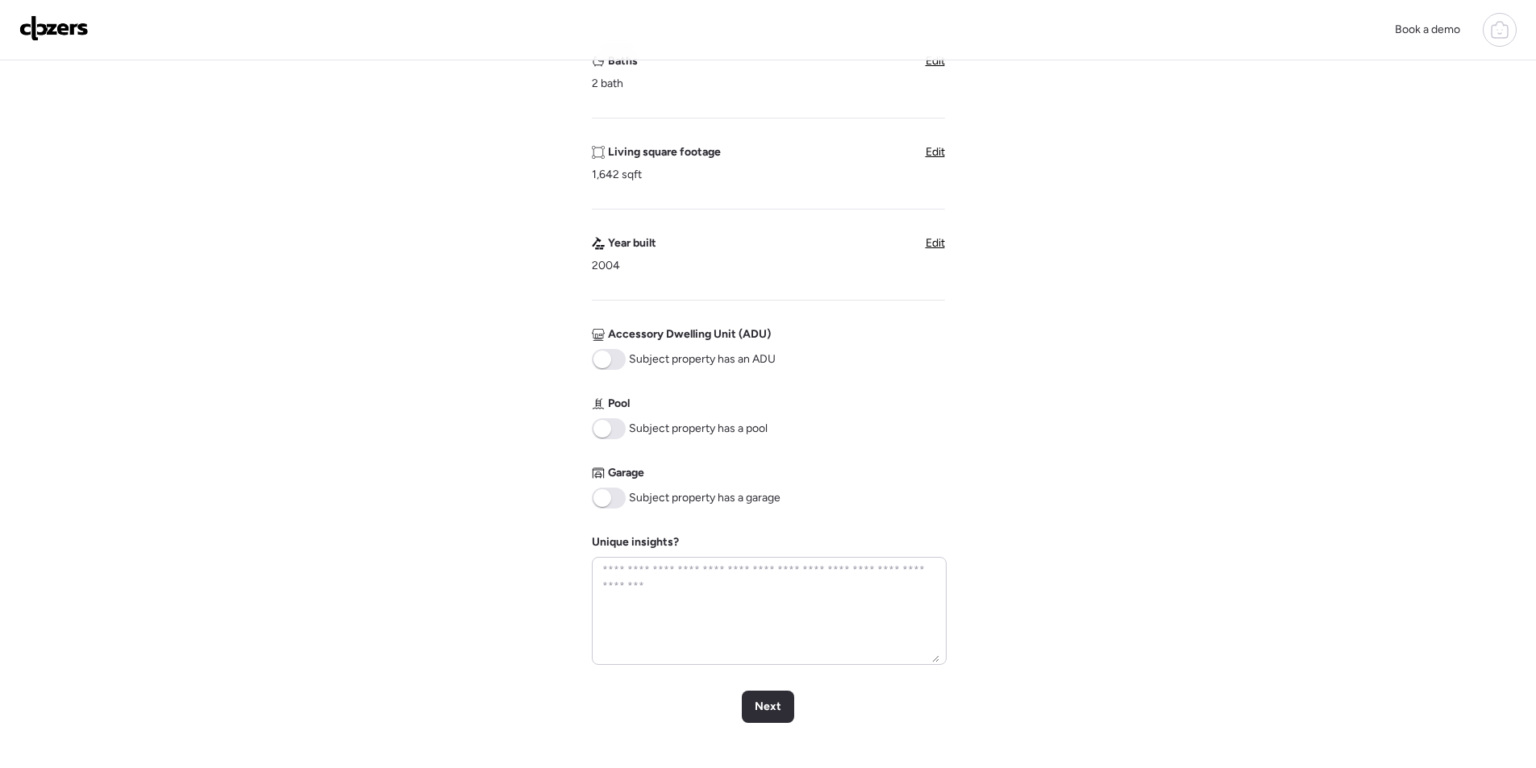
drag, startPoint x: 615, startPoint y: 503, endPoint x: 635, endPoint y: 512, distance: 21.3
click at [614, 503] on span at bounding box center [609, 498] width 34 height 21
click at [793, 708] on div "Verify basic info Please verify that our data for this property is correct. Add…" at bounding box center [768, 238] width 1510 height 1163
click at [780, 708] on span "Next" at bounding box center [768, 707] width 27 height 16
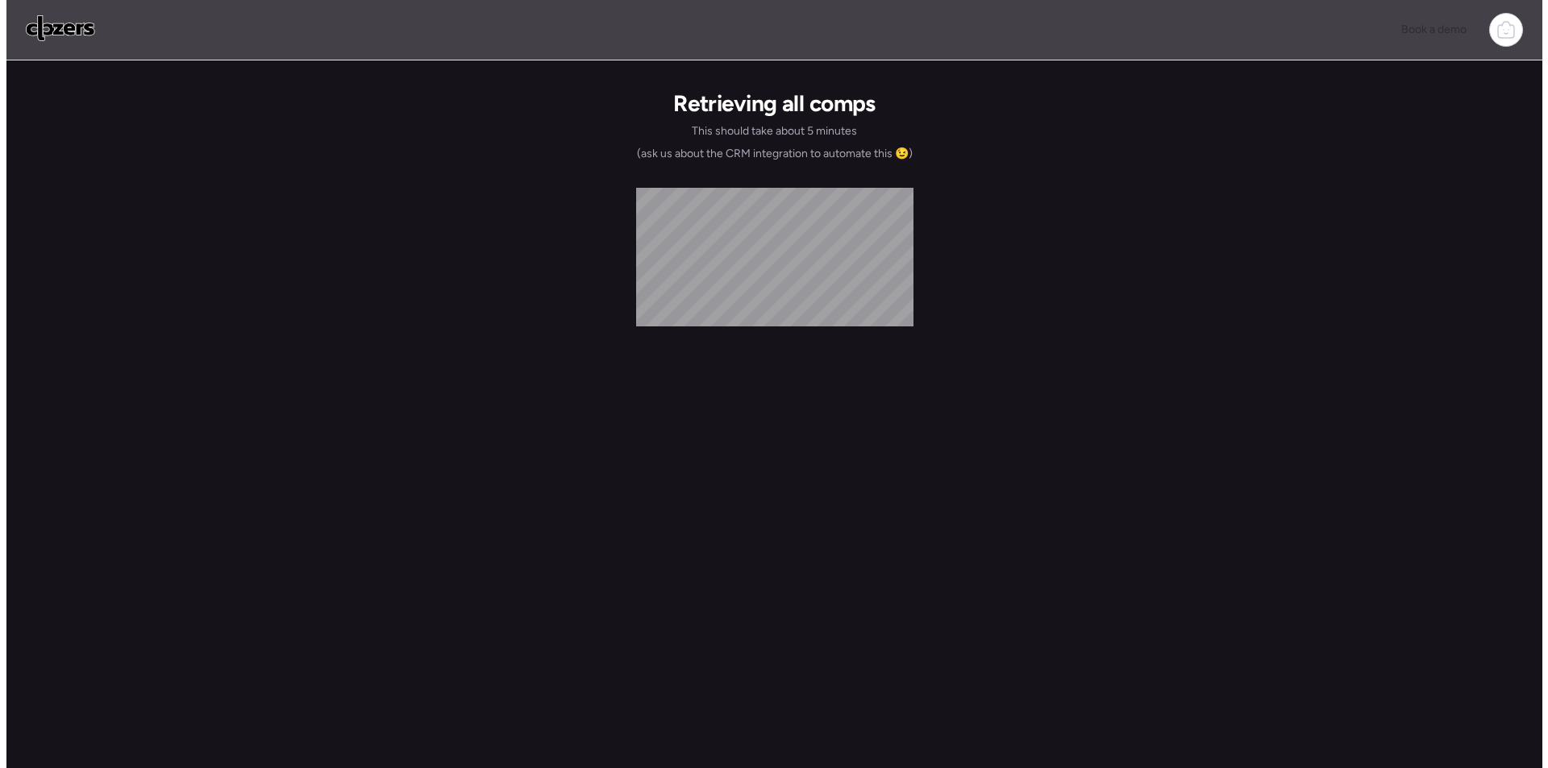
scroll to position [0, 0]
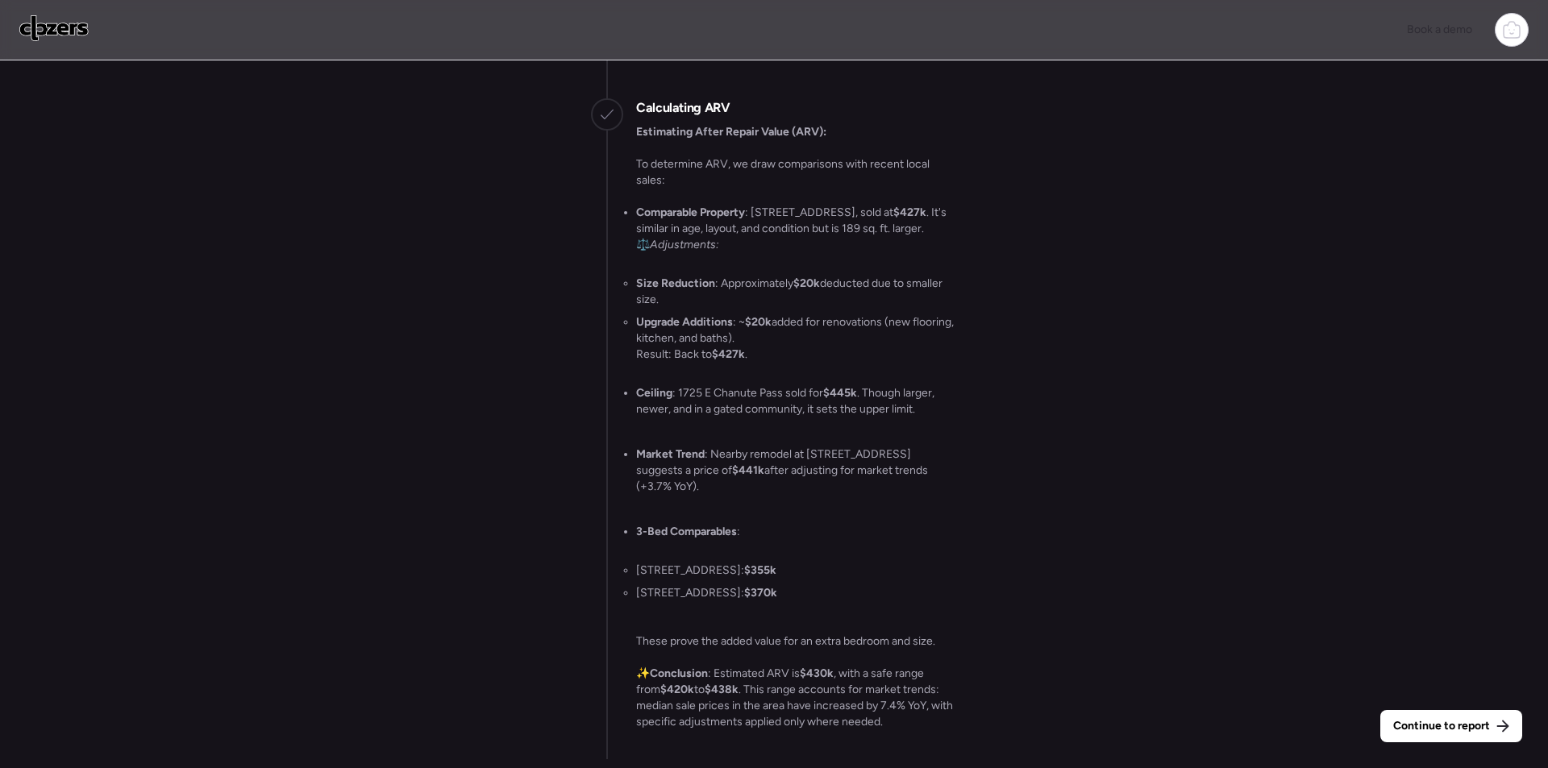
click at [1450, 722] on span "Continue to report" at bounding box center [1441, 726] width 97 height 16
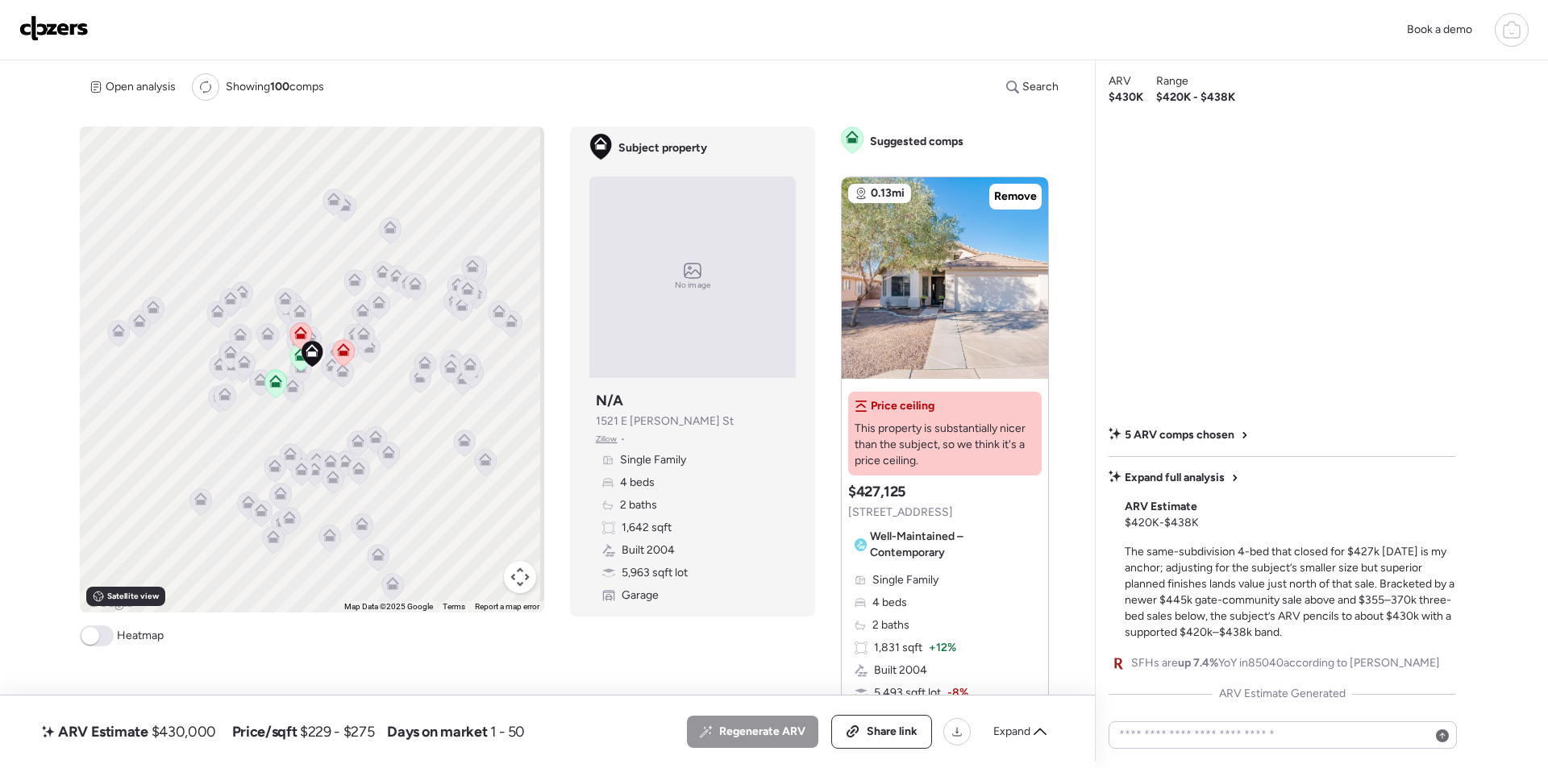
click at [1009, 733] on span "Expand" at bounding box center [1011, 732] width 37 height 16
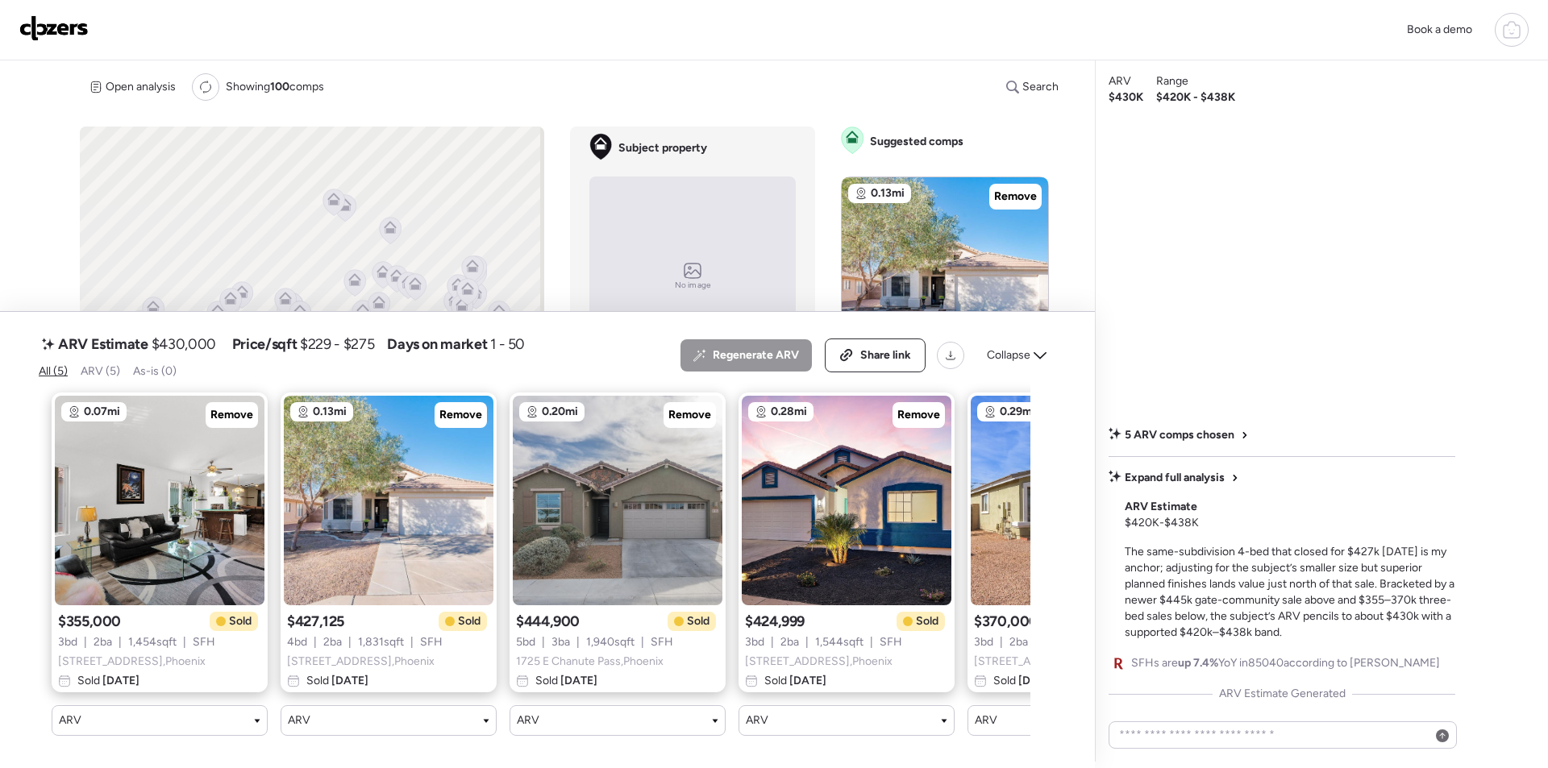
scroll to position [0, 166]
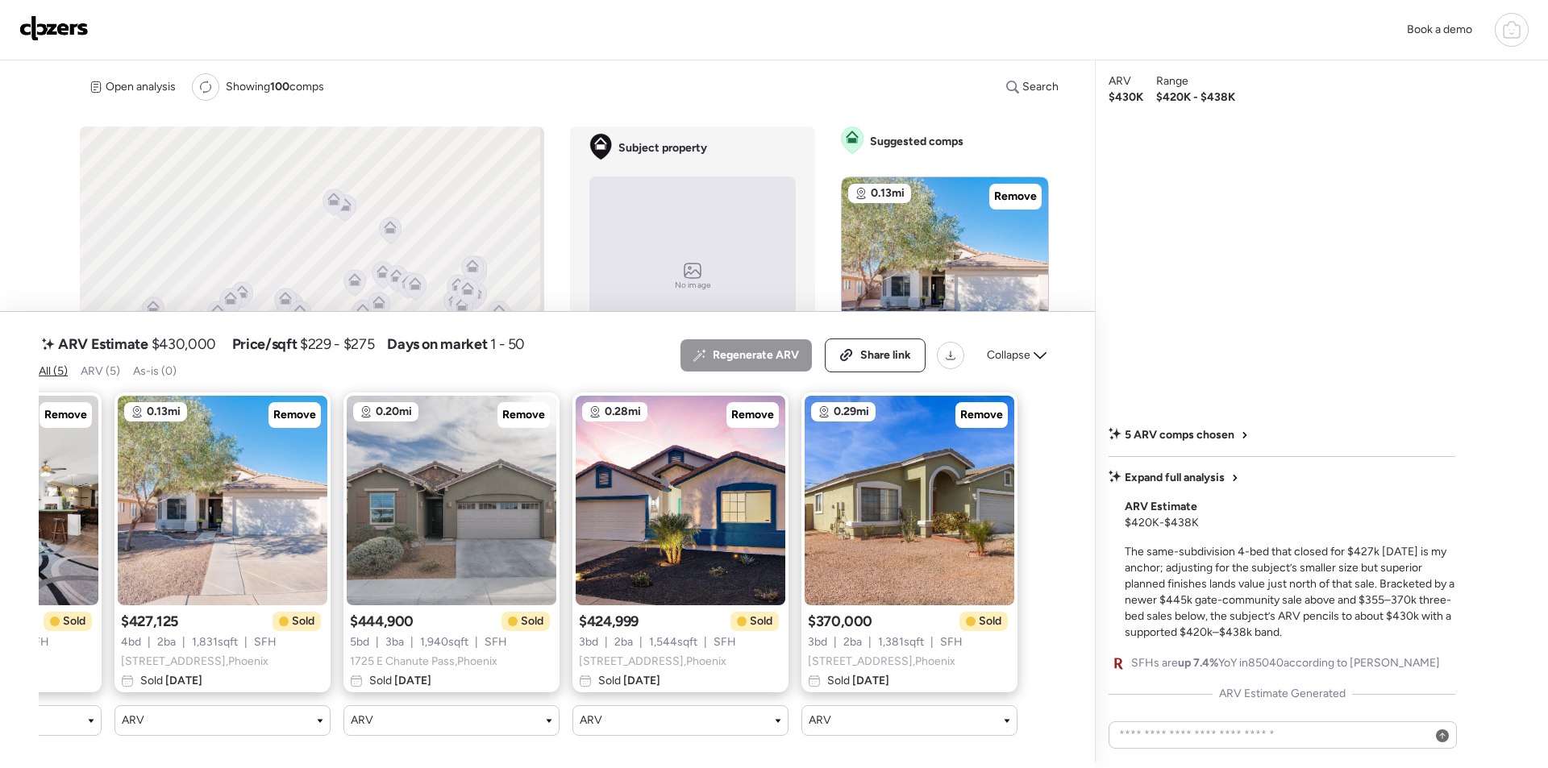
click at [1017, 339] on div "Regenerate ARV Share link Collapse" at bounding box center [868, 356] width 376 height 34
click at [1042, 352] on icon at bounding box center [1040, 355] width 13 height 7
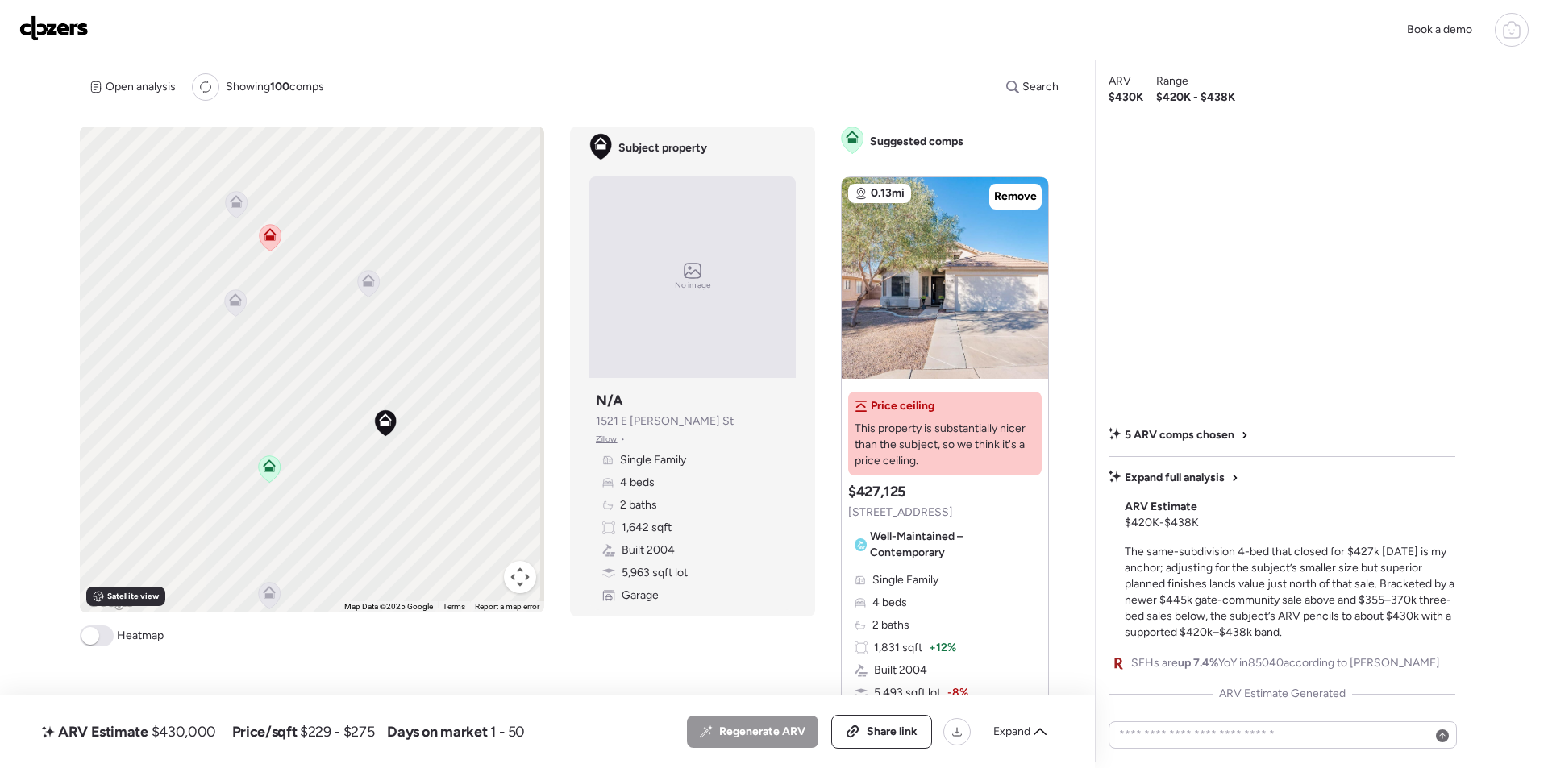
click at [364, 286] on icon at bounding box center [368, 283] width 10 height 5
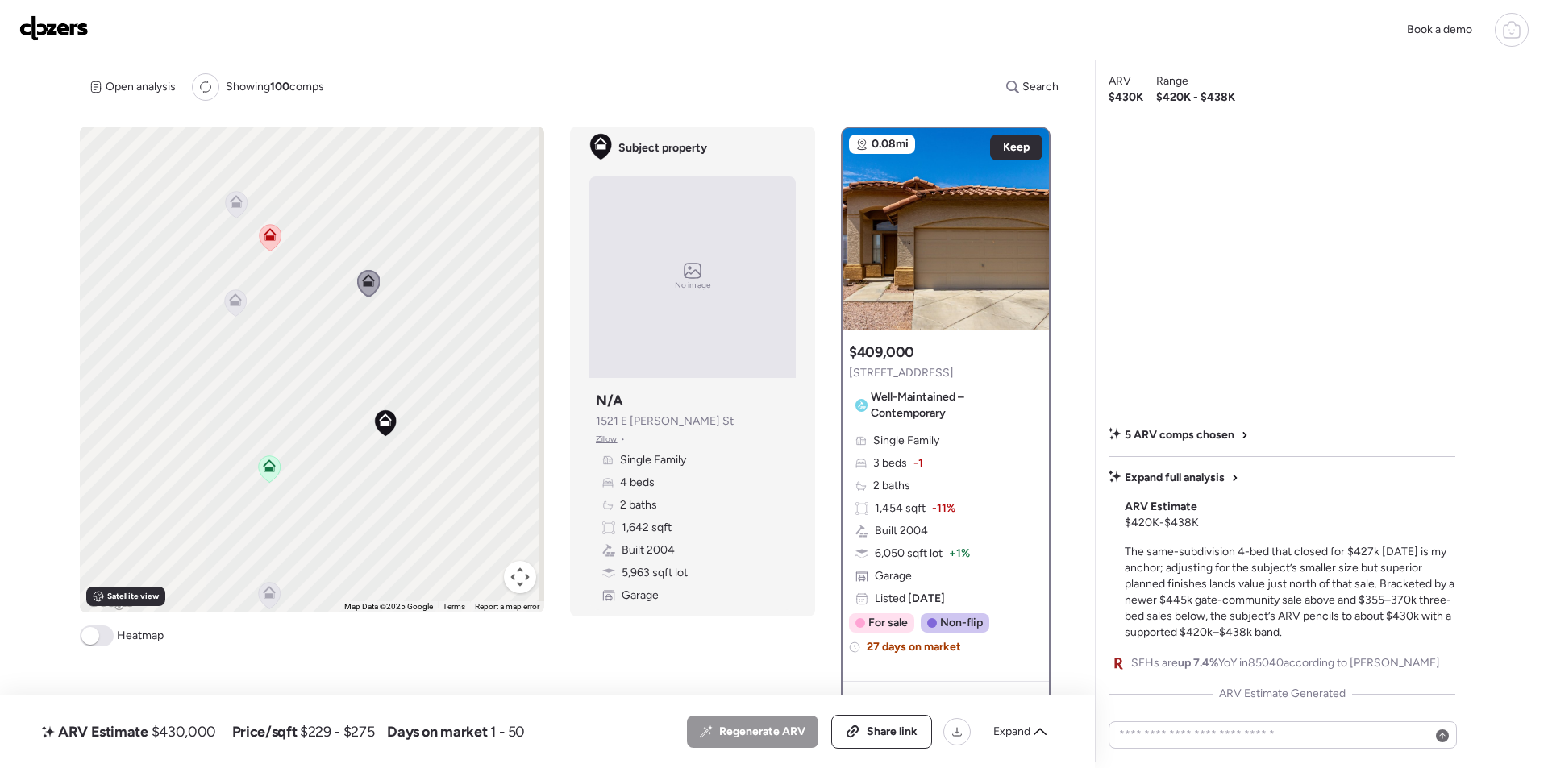
click at [267, 597] on icon at bounding box center [269, 595] width 10 height 5
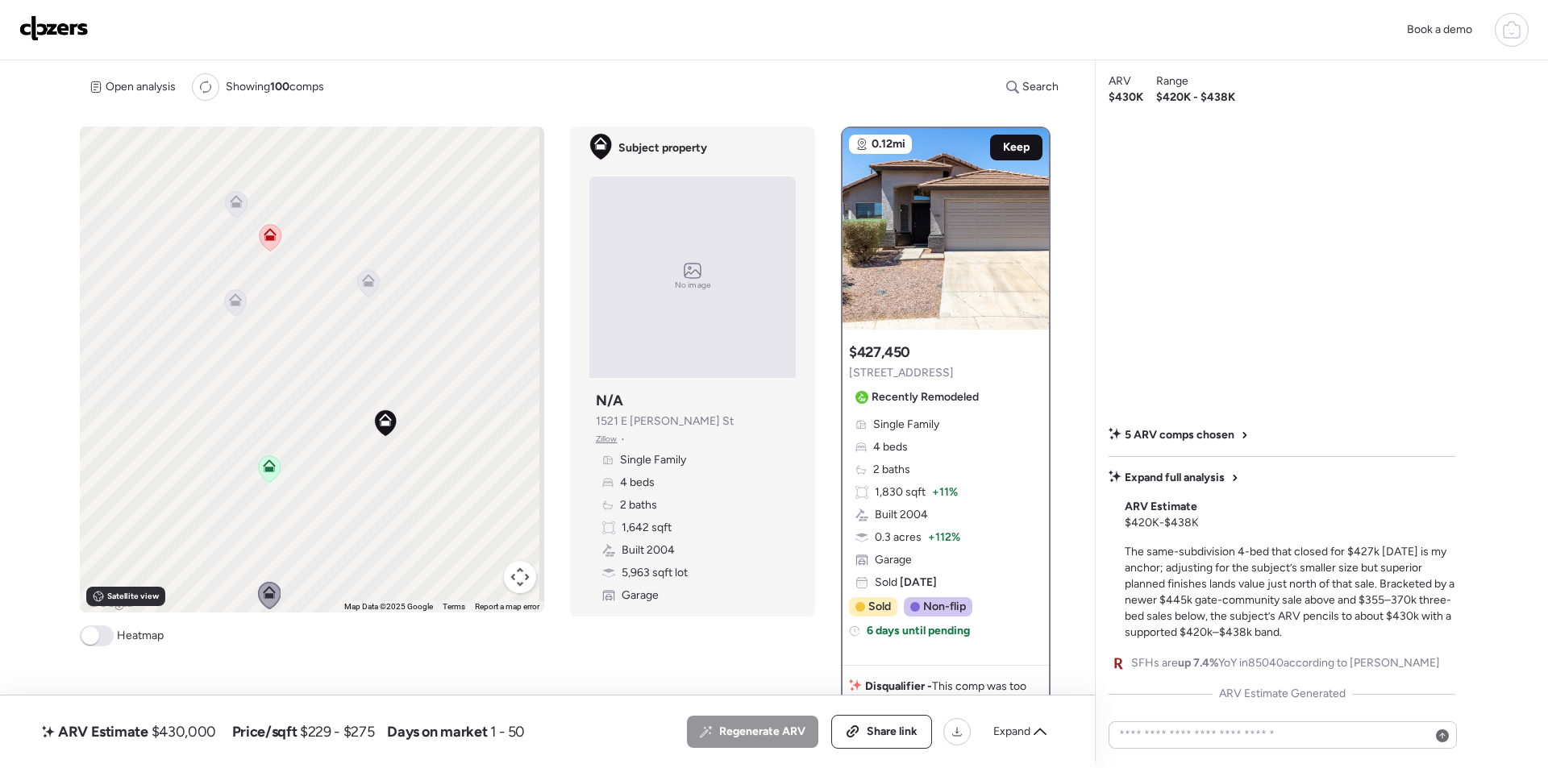
click at [995, 141] on div "Keep" at bounding box center [1016, 148] width 52 height 26
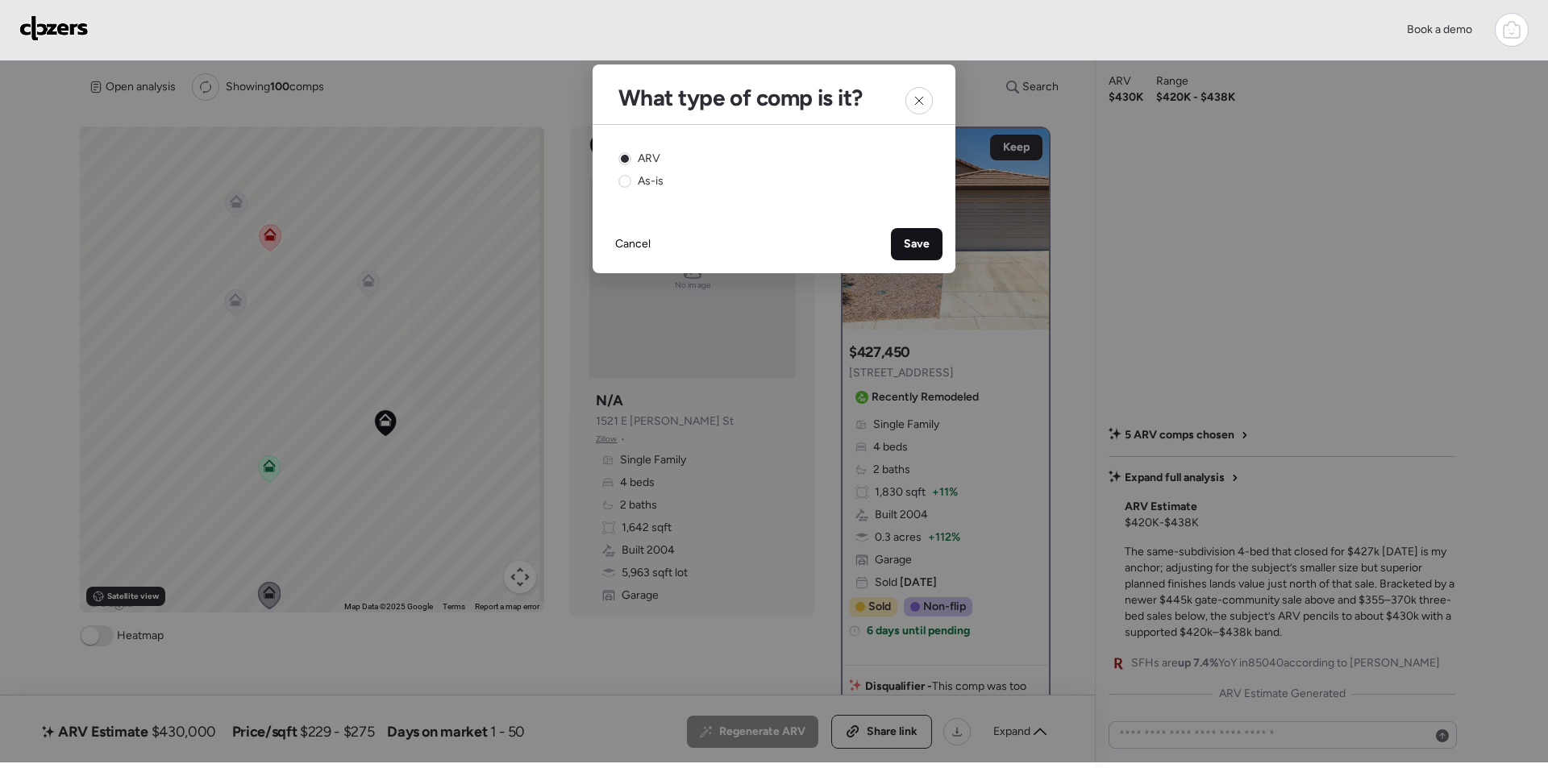
click at [914, 241] on span "Save" at bounding box center [917, 244] width 26 height 16
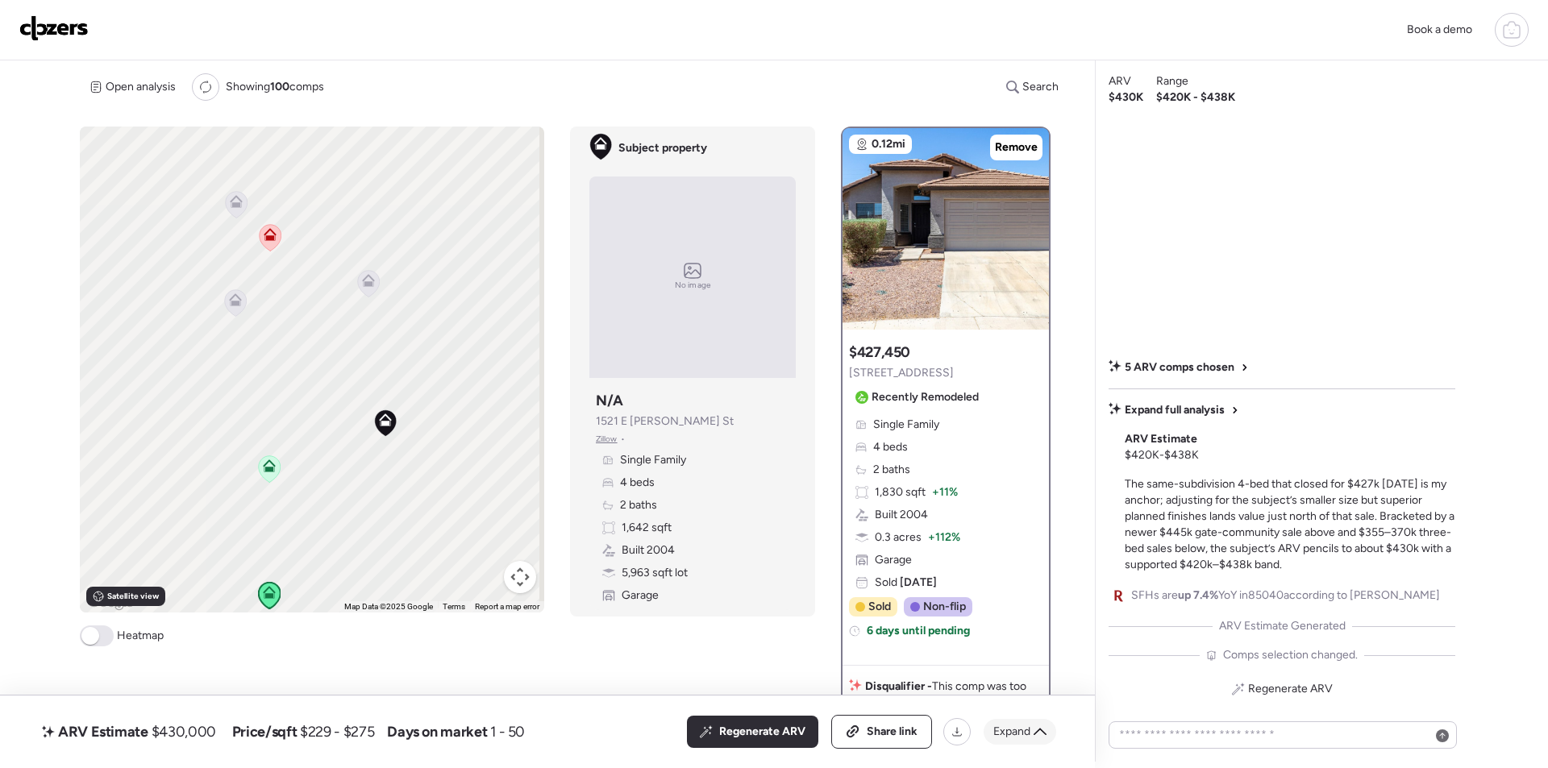
click at [1023, 722] on div "Expand" at bounding box center [1020, 732] width 73 height 26
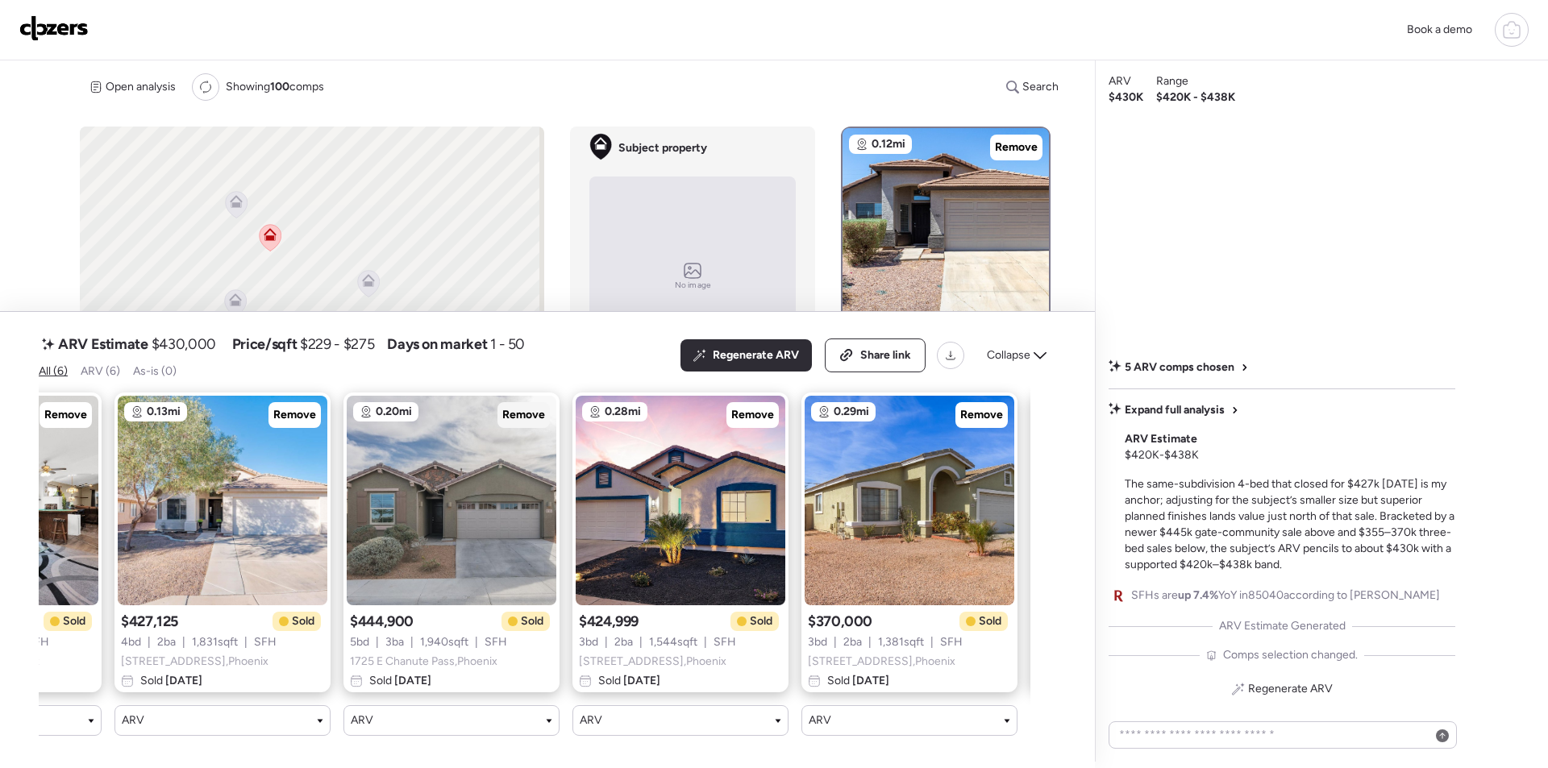
click at [539, 402] on div "Remove" at bounding box center [523, 415] width 52 height 26
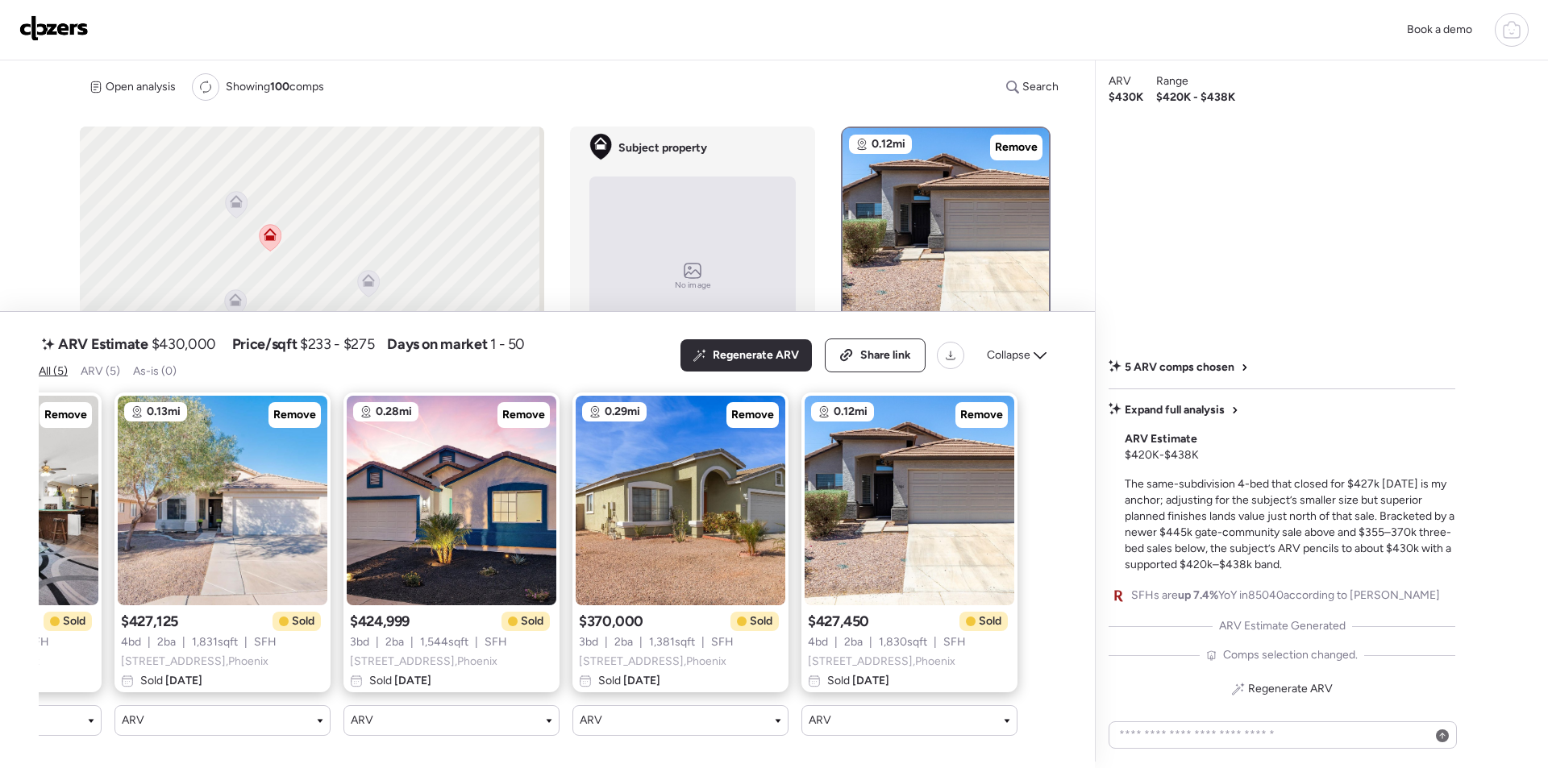
drag, startPoint x: 510, startPoint y: 758, endPoint x: 493, endPoint y: 757, distance: 17.0
click at [493, 757] on div "ARV Estimate $430,000 Price/sqft $233 - $275 Days on market 1 - 50 All (5) ARV …" at bounding box center [547, 540] width 1095 height 456
drag, startPoint x: 492, startPoint y: 759, endPoint x: 640, endPoint y: 625, distance: 200.3
click at [472, 755] on div "ARV Estimate $430,000 Price/sqft $233 - $275 Days on market 1 - 50 All (5) ARV …" at bounding box center [547, 540] width 1095 height 456
click at [758, 407] on span "Remove" at bounding box center [752, 415] width 43 height 16
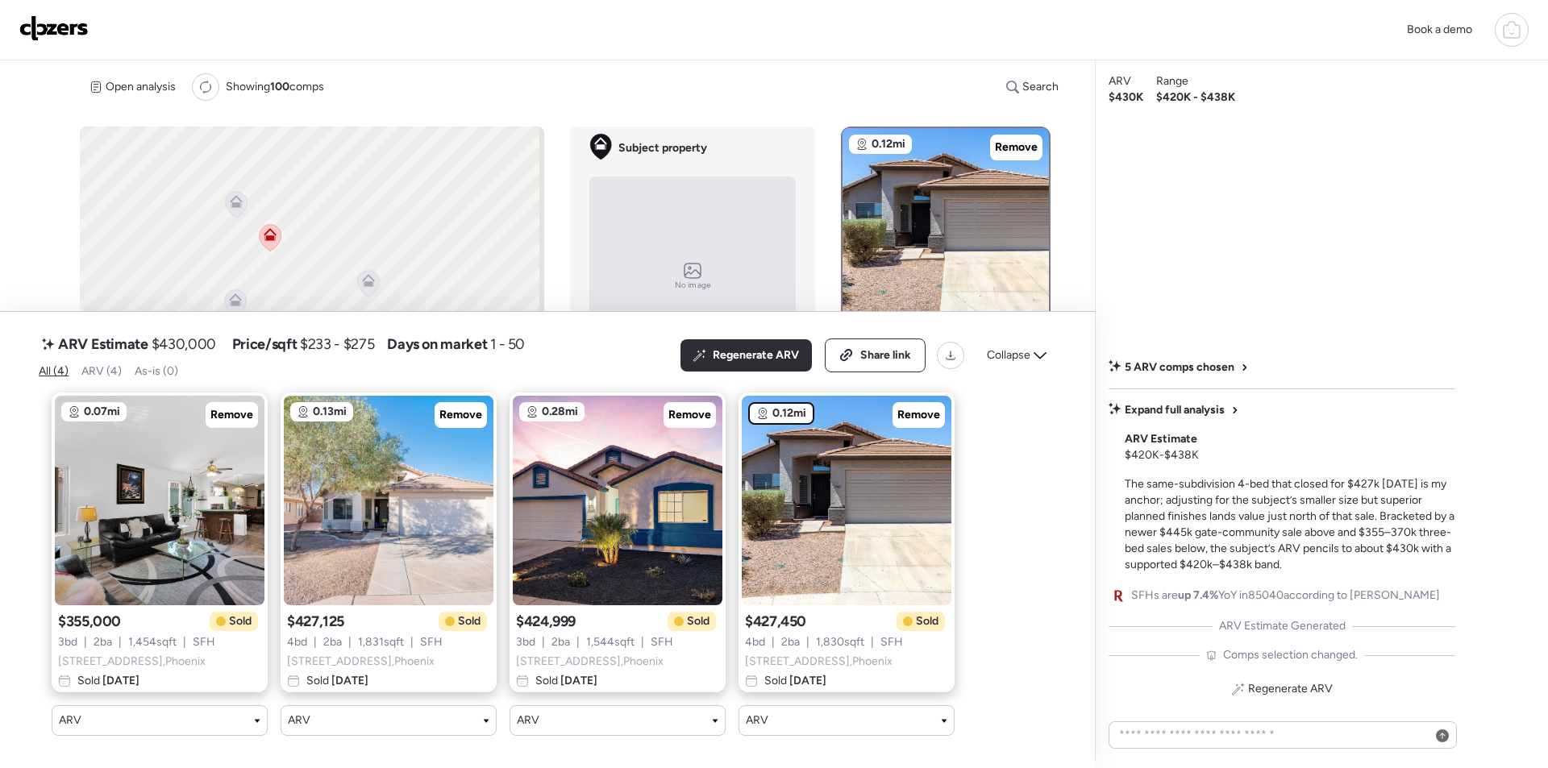
scroll to position [0, 0]
click at [226, 407] on span "Remove" at bounding box center [231, 415] width 43 height 16
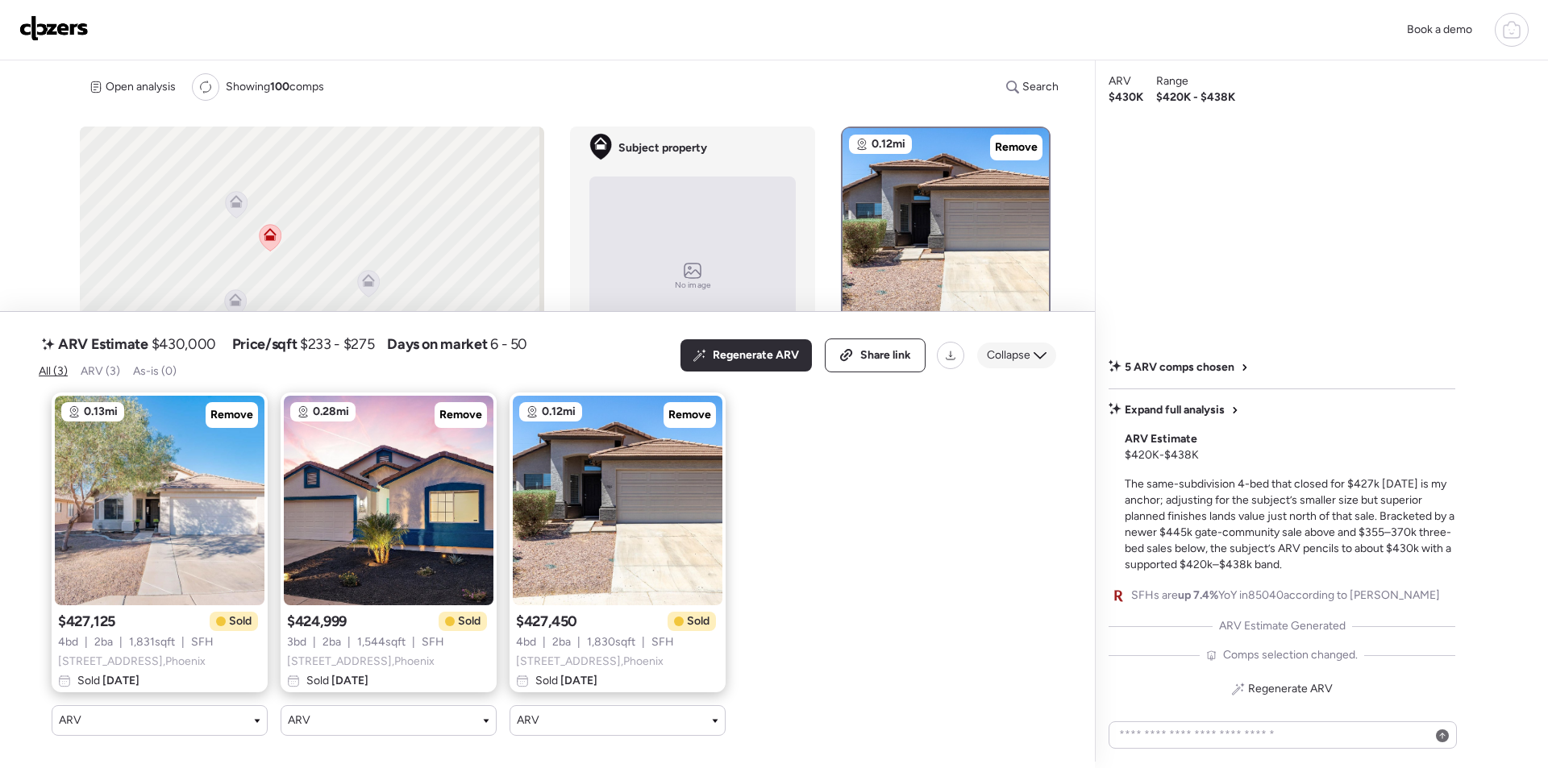
click at [1027, 351] on span "Collapse" at bounding box center [1009, 355] width 44 height 16
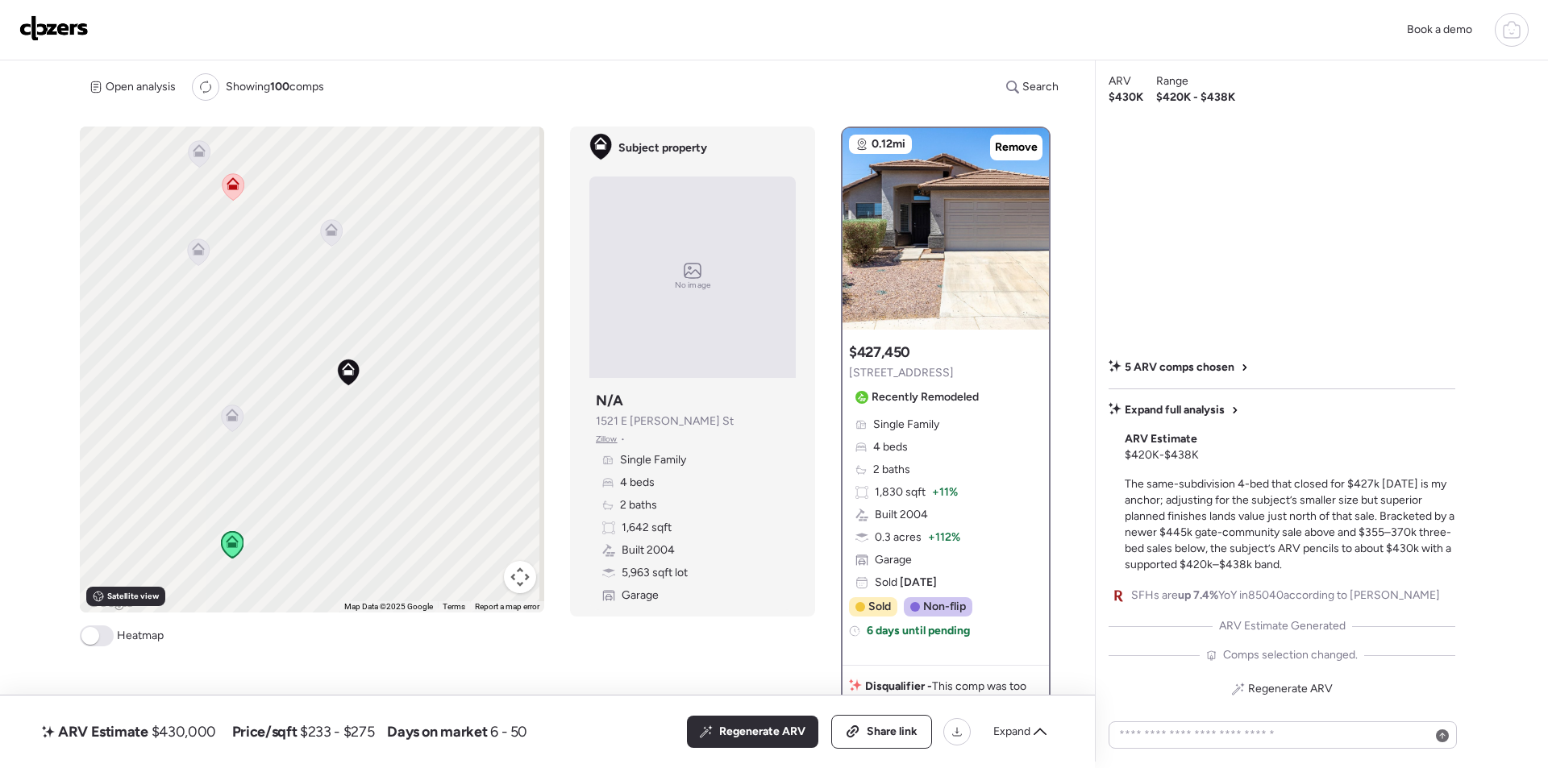
drag, startPoint x: 422, startPoint y: 494, endPoint x: 401, endPoint y: 481, distance: 24.6
click at [401, 481] on div "To activate drag with keyboard, press Alt + Enter. Once in keyboard drag state,…" at bounding box center [312, 370] width 464 height 486
drag, startPoint x: 297, startPoint y: 404, endPoint x: 234, endPoint y: 395, distance: 63.5
click at [261, 391] on div "To activate drag with keyboard, press Alt + Enter. Once in keyboard drag state,…" at bounding box center [312, 370] width 464 height 486
click at [200, 402] on icon at bounding box center [198, 401] width 13 height 13
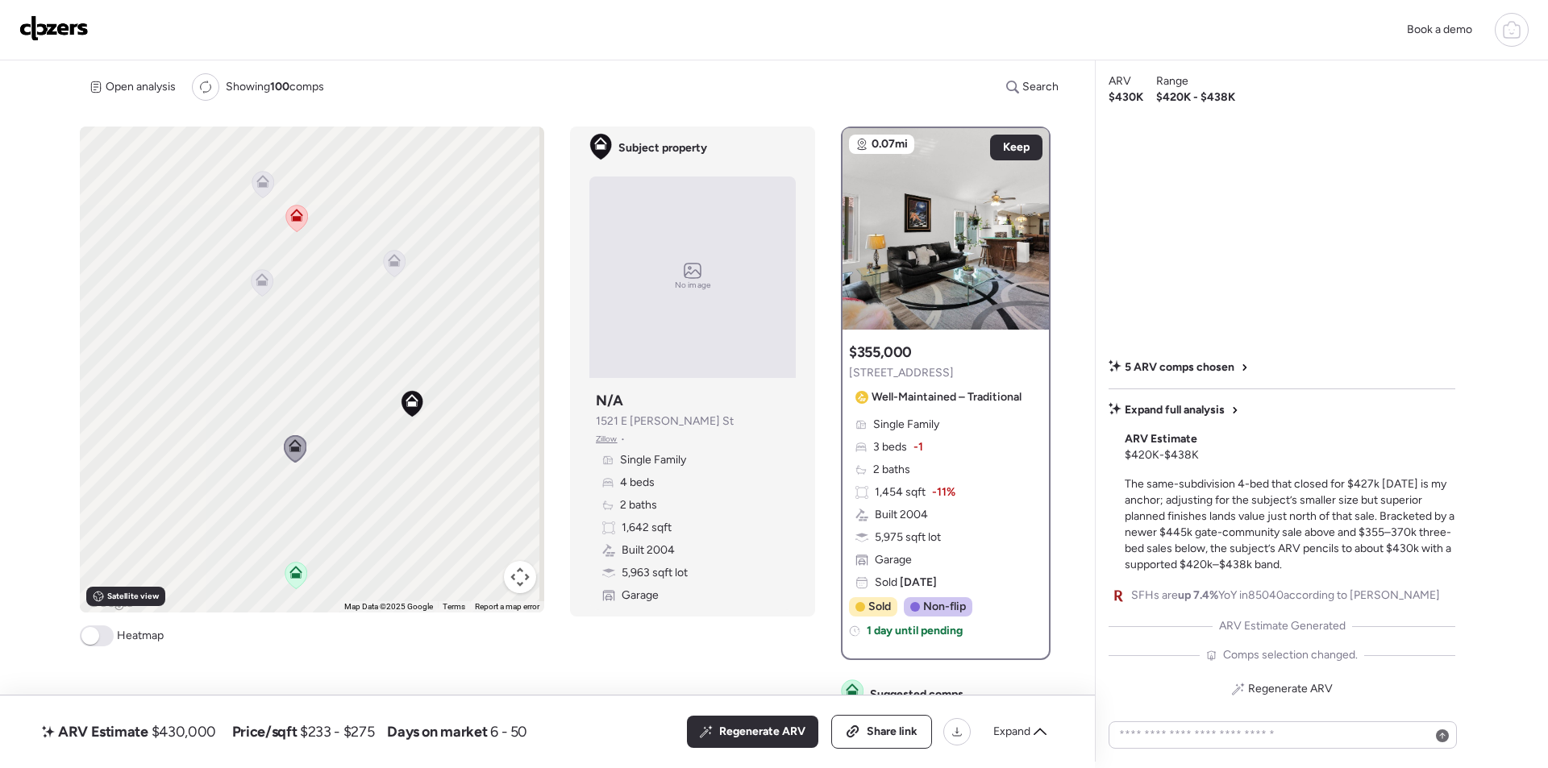
drag, startPoint x: 360, startPoint y: 359, endPoint x: 452, endPoint y: 400, distance: 101.4
click at [454, 402] on div "To activate drag with keyboard, press Alt + Enter. Once in keyboard drag state,…" at bounding box center [312, 370] width 464 height 486
drag, startPoint x: 315, startPoint y: 354, endPoint x: 258, endPoint y: 184, distance: 179.5
click at [258, 184] on div "To activate drag with keyboard, press Alt + Enter. Once in keyboard drag state,…" at bounding box center [312, 370] width 464 height 486
drag, startPoint x: 356, startPoint y: 439, endPoint x: 394, endPoint y: 548, distance: 116.0
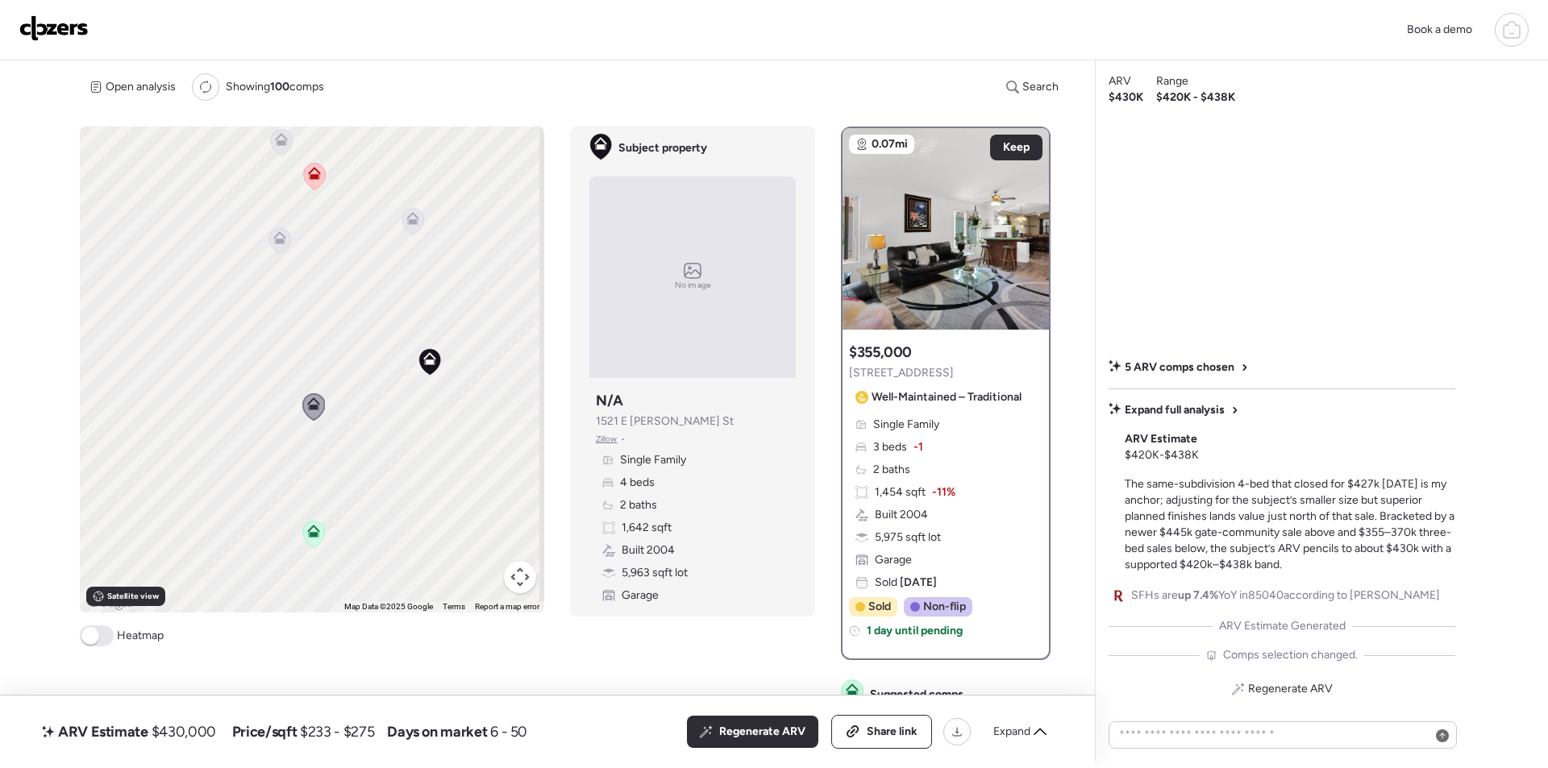
click at [436, 600] on div "To activate drag with keyboard, press Alt + Enter. Once in keyboard drag state,…" at bounding box center [312, 370] width 464 height 486
drag, startPoint x: 360, startPoint y: 309, endPoint x: 373, endPoint y: 395, distance: 87.2
click at [373, 395] on div "To activate drag with keyboard, press Alt + Enter. Once in keyboard drag state,…" at bounding box center [312, 370] width 464 height 486
click at [301, 369] on icon at bounding box center [299, 375] width 13 height 13
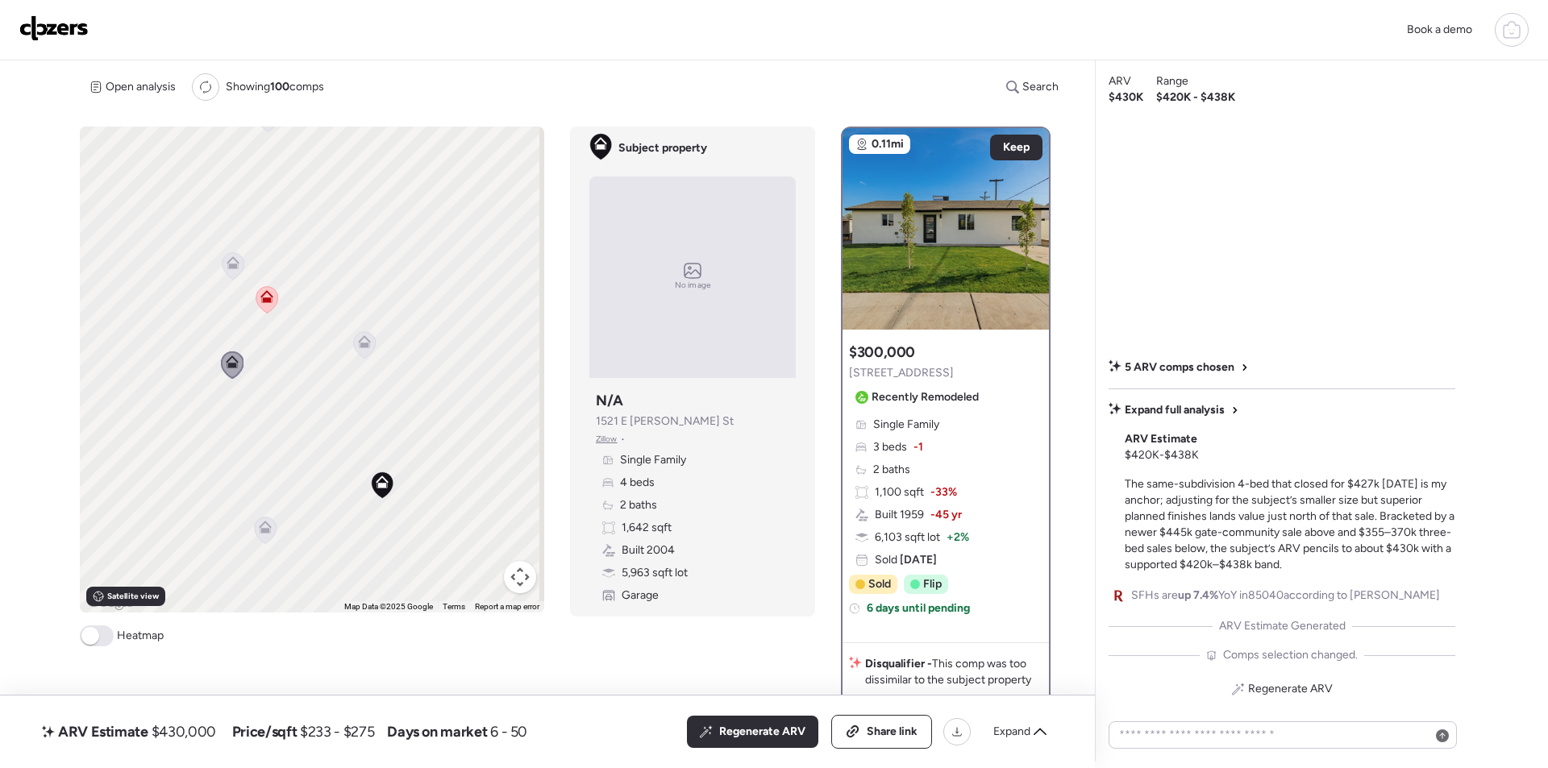
drag, startPoint x: 400, startPoint y: 443, endPoint x: 329, endPoint y: 430, distance: 72.3
click at [329, 430] on div "To activate drag with keyboard, press Alt + Enter. Once in keyboard drag state,…" at bounding box center [312, 370] width 464 height 486
drag, startPoint x: 360, startPoint y: 497, endPoint x: 227, endPoint y: 393, distance: 169.4
click at [227, 393] on div "To activate drag with keyboard, press Alt + Enter. Once in keyboard drag state,…" at bounding box center [312, 370] width 464 height 486
drag, startPoint x: 317, startPoint y: 550, endPoint x: 340, endPoint y: 410, distance: 142.2
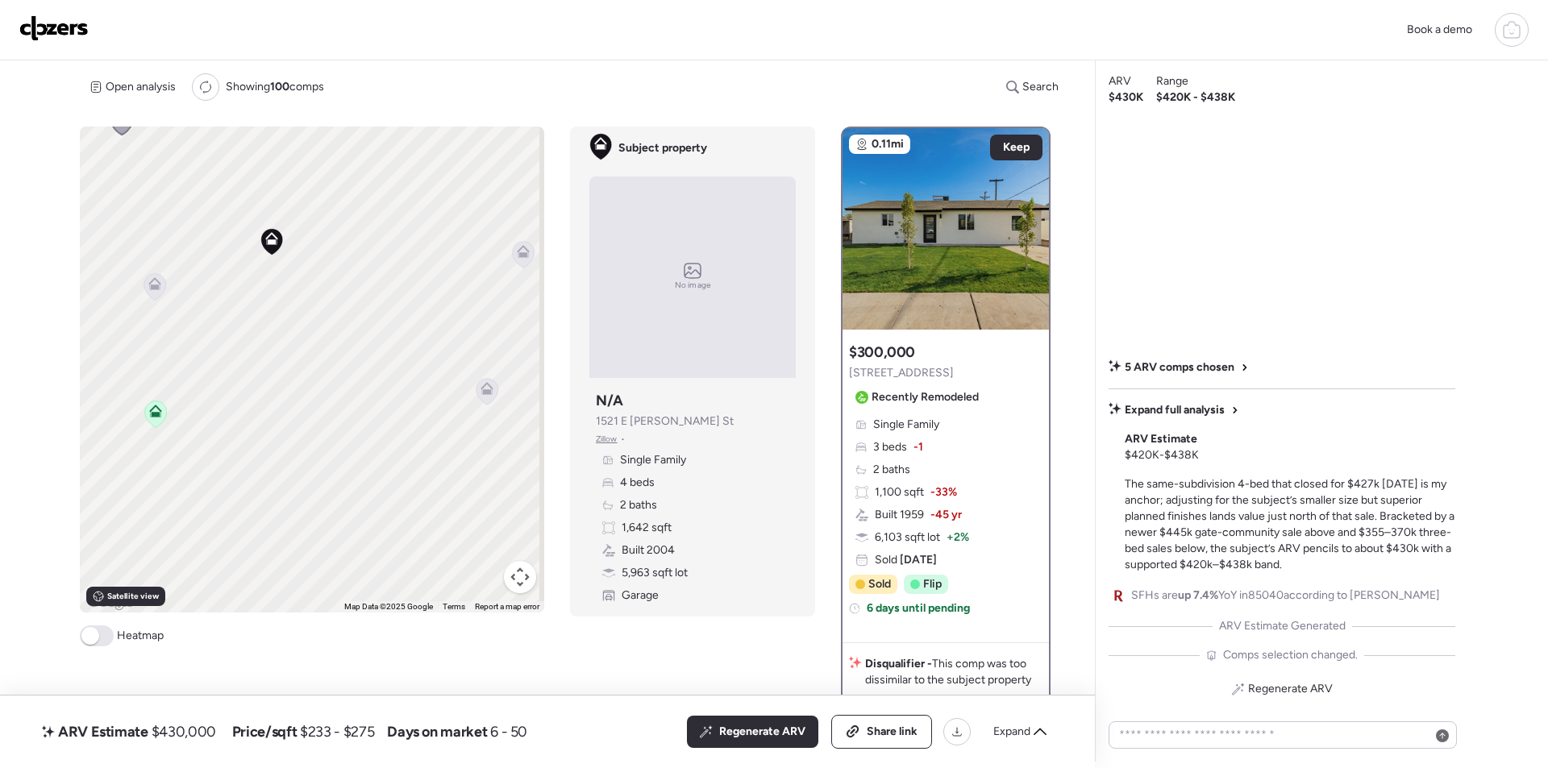
click at [339, 410] on div "To activate drag with keyboard, press Alt + Enter. Once in keyboard drag state,…" at bounding box center [312, 370] width 464 height 486
drag, startPoint x: 755, startPoint y: 735, endPoint x: 591, endPoint y: 682, distance: 172.9
click at [755, 736] on span "Regenerate ARV" at bounding box center [762, 732] width 86 height 16
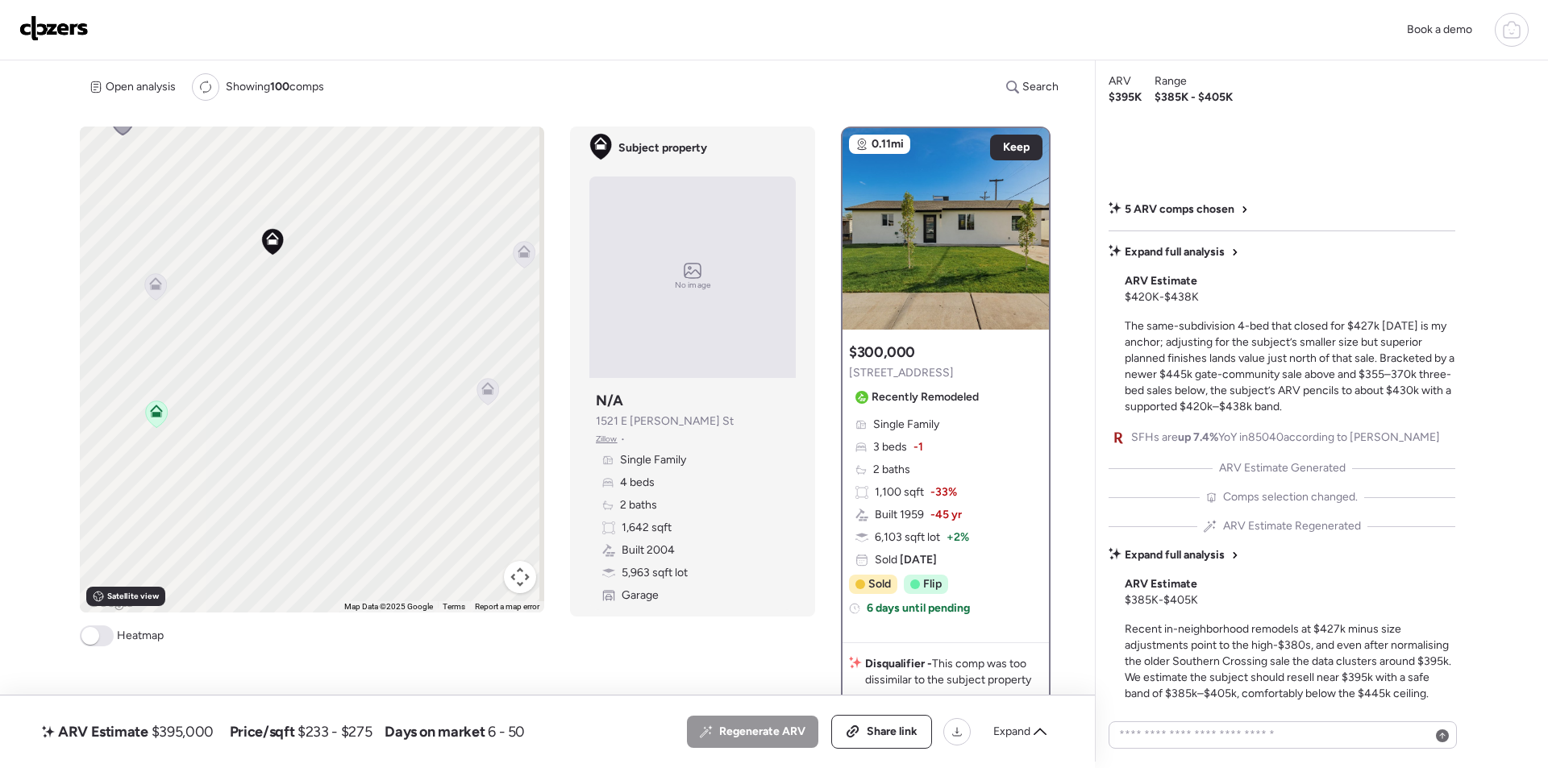
click at [179, 729] on span "$395,000" at bounding box center [183, 731] width 62 height 19
copy span "395,000"
click at [893, 726] on span "Share link" at bounding box center [892, 732] width 51 height 16
click at [66, 23] on img at bounding box center [53, 28] width 69 height 26
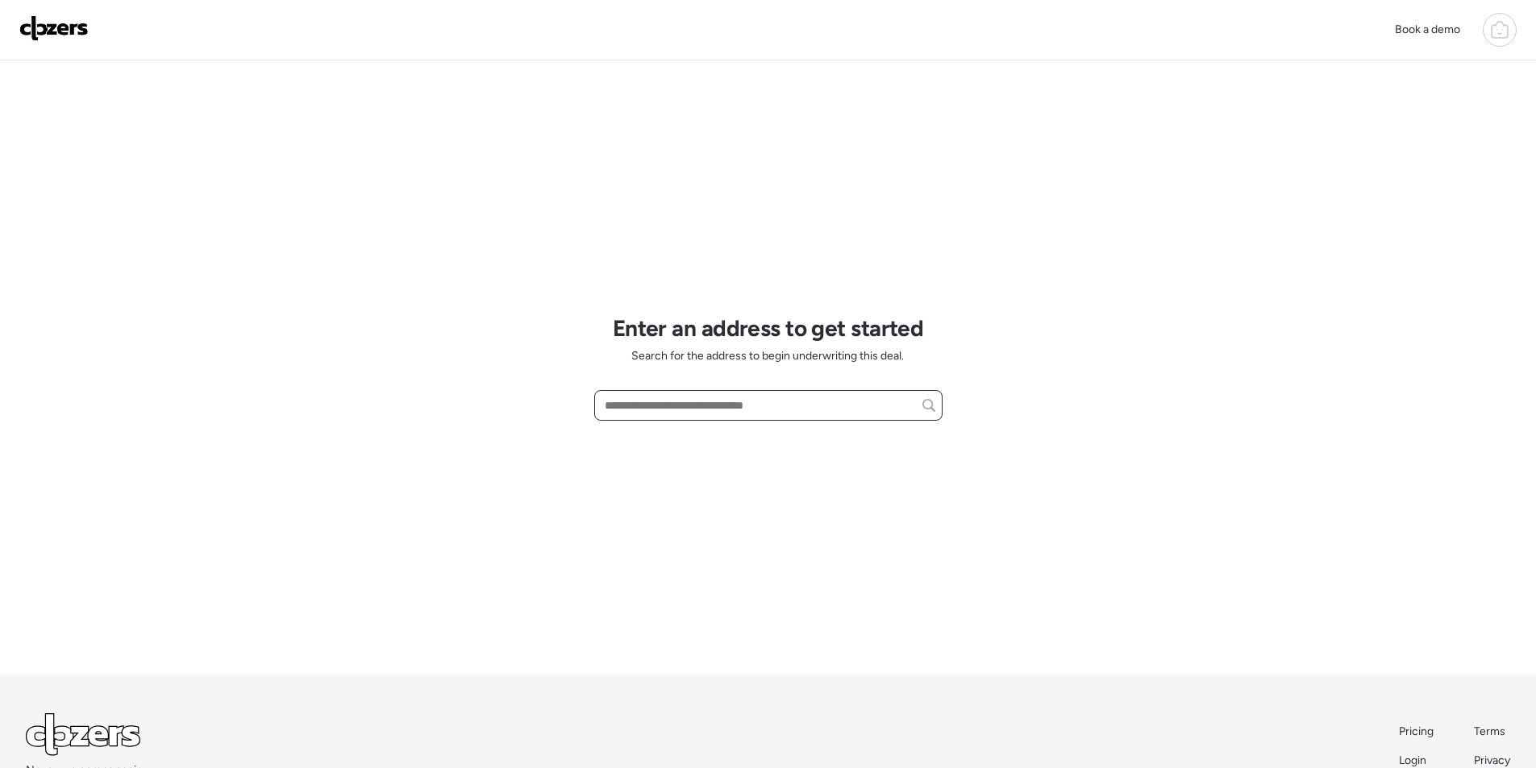
click at [680, 410] on input "text" at bounding box center [768, 405] width 334 height 23
paste input "**********"
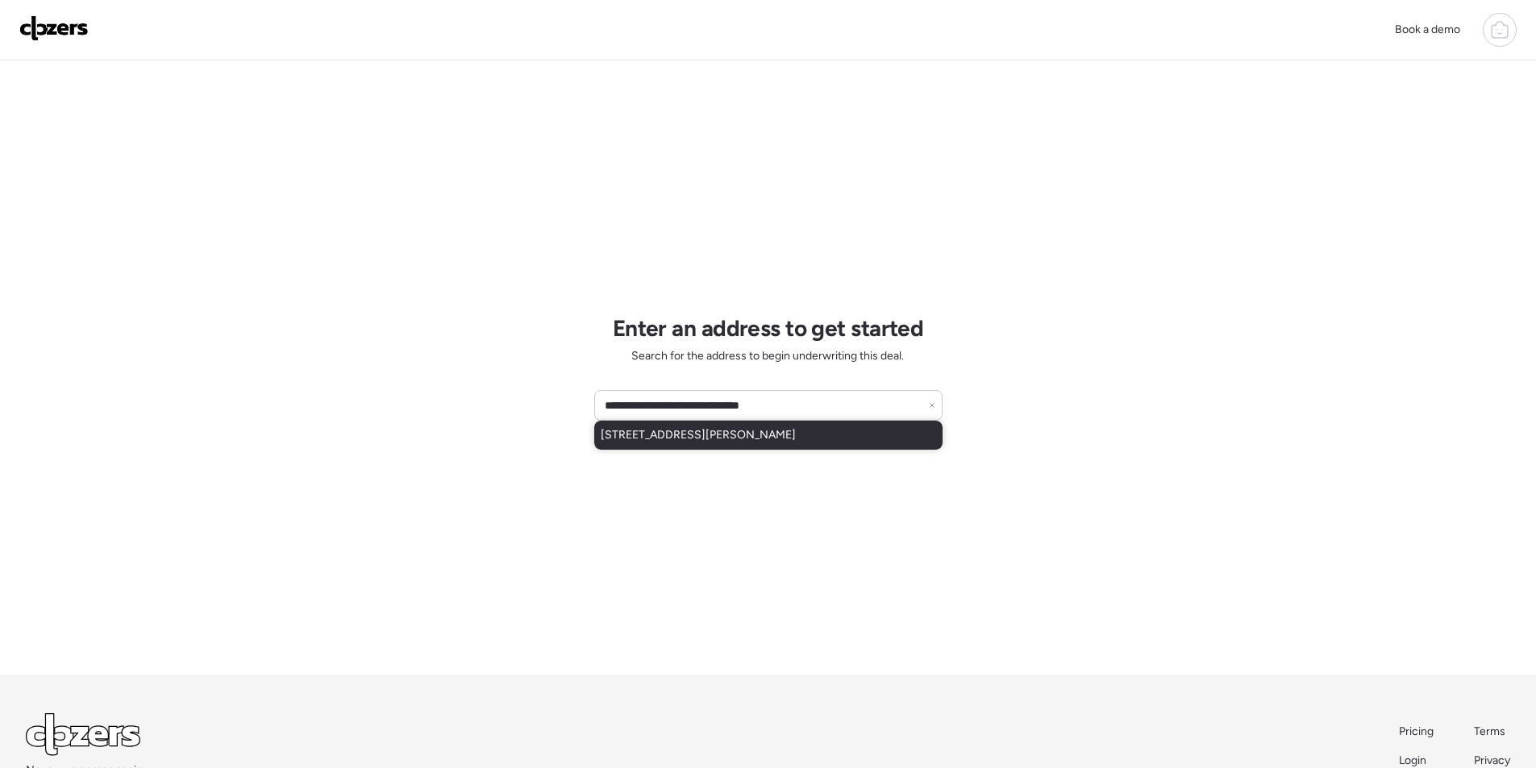
drag, startPoint x: 660, startPoint y: 441, endPoint x: 675, endPoint y: 445, distance: 15.8
click at [660, 441] on span "[STREET_ADDRESS][PERSON_NAME]" at bounding box center [698, 435] width 195 height 16
type input "**********"
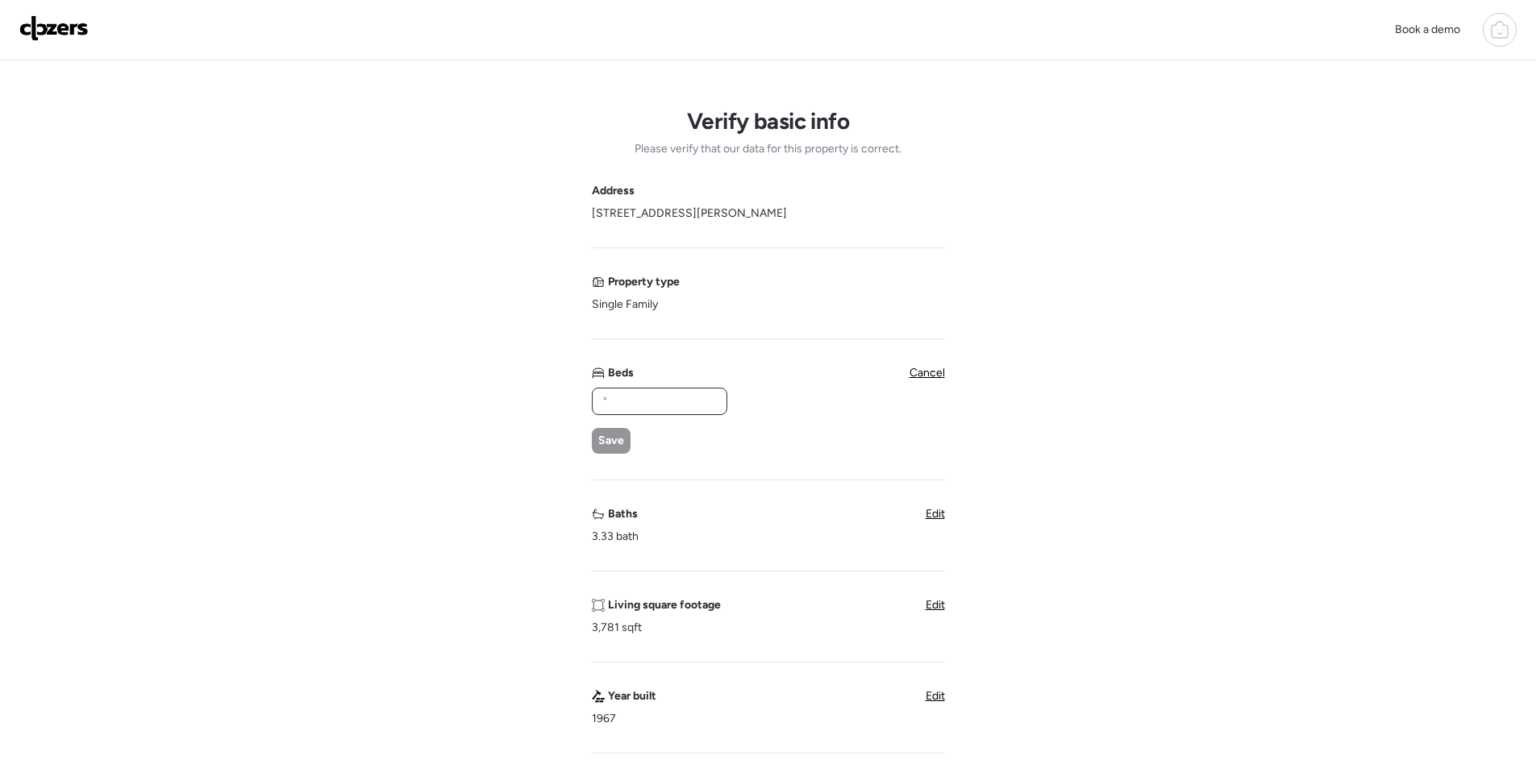
click at [605, 400] on input "text" at bounding box center [659, 401] width 121 height 23
click at [642, 406] on input "*" at bounding box center [659, 401] width 121 height 23
type input "*"
drag, startPoint x: 599, startPoint y: 435, endPoint x: 656, endPoint y: 447, distance: 58.7
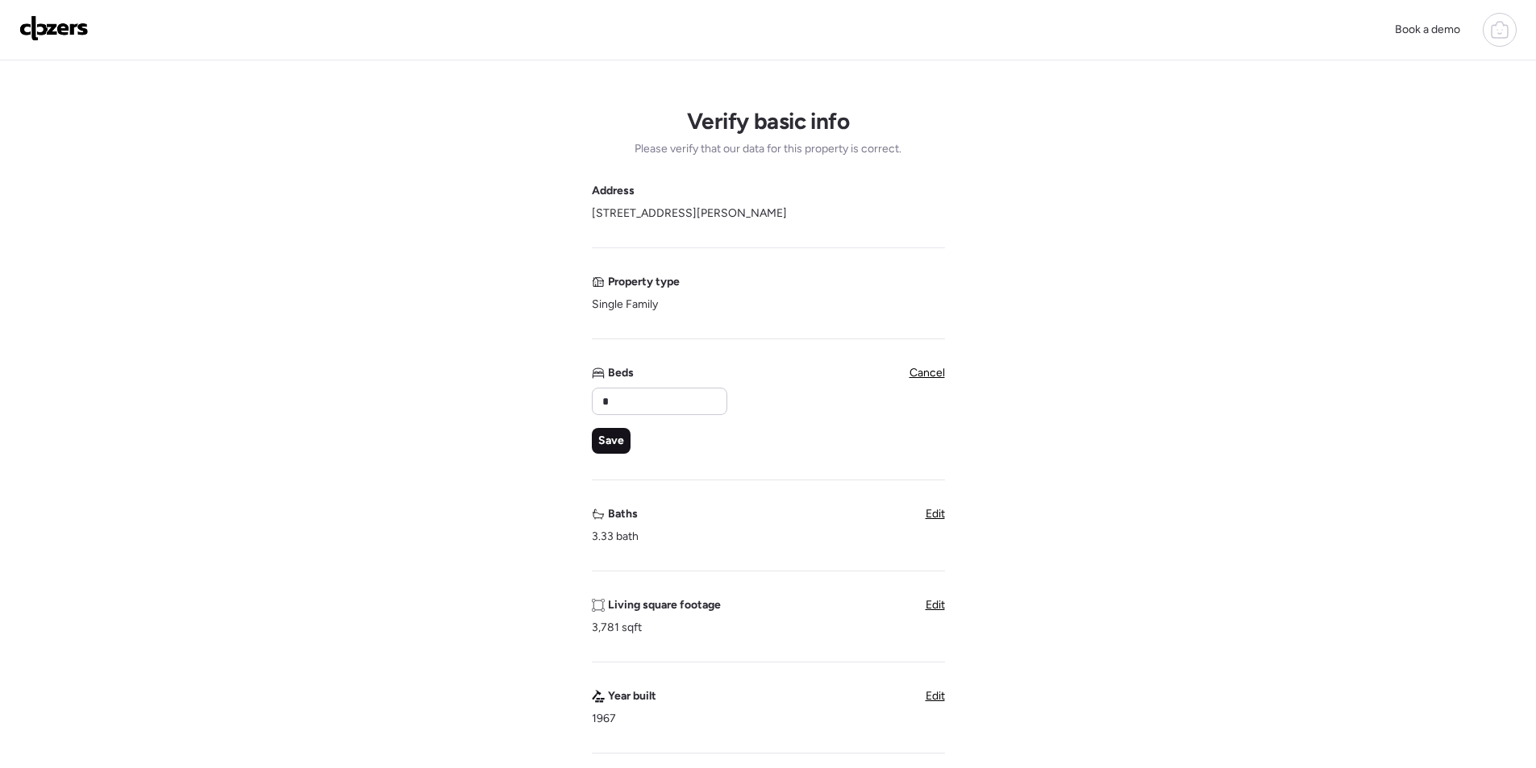
click at [601, 435] on span "Save" at bounding box center [611, 441] width 26 height 16
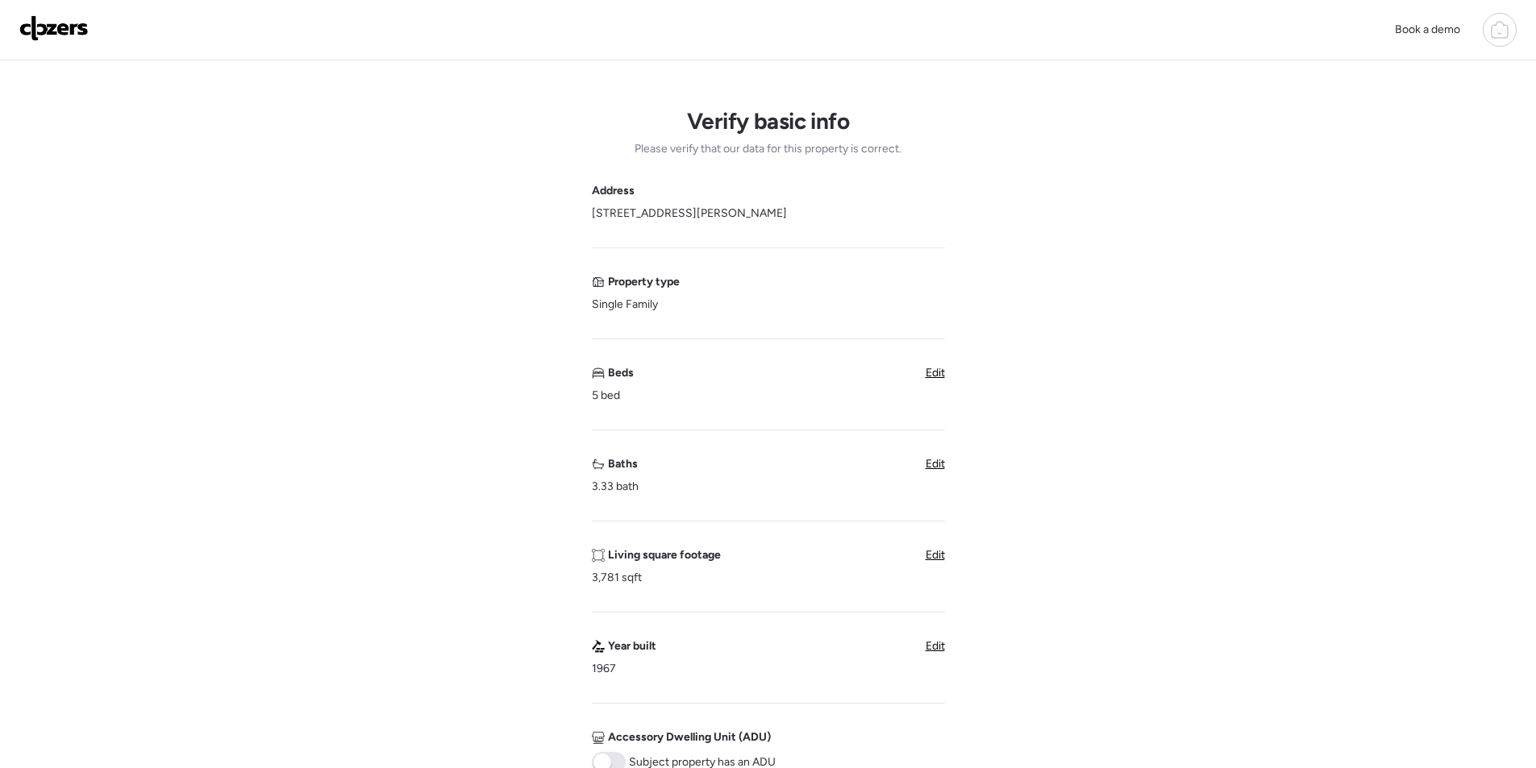
click at [928, 369] on span "Edit" at bounding box center [935, 373] width 19 height 14
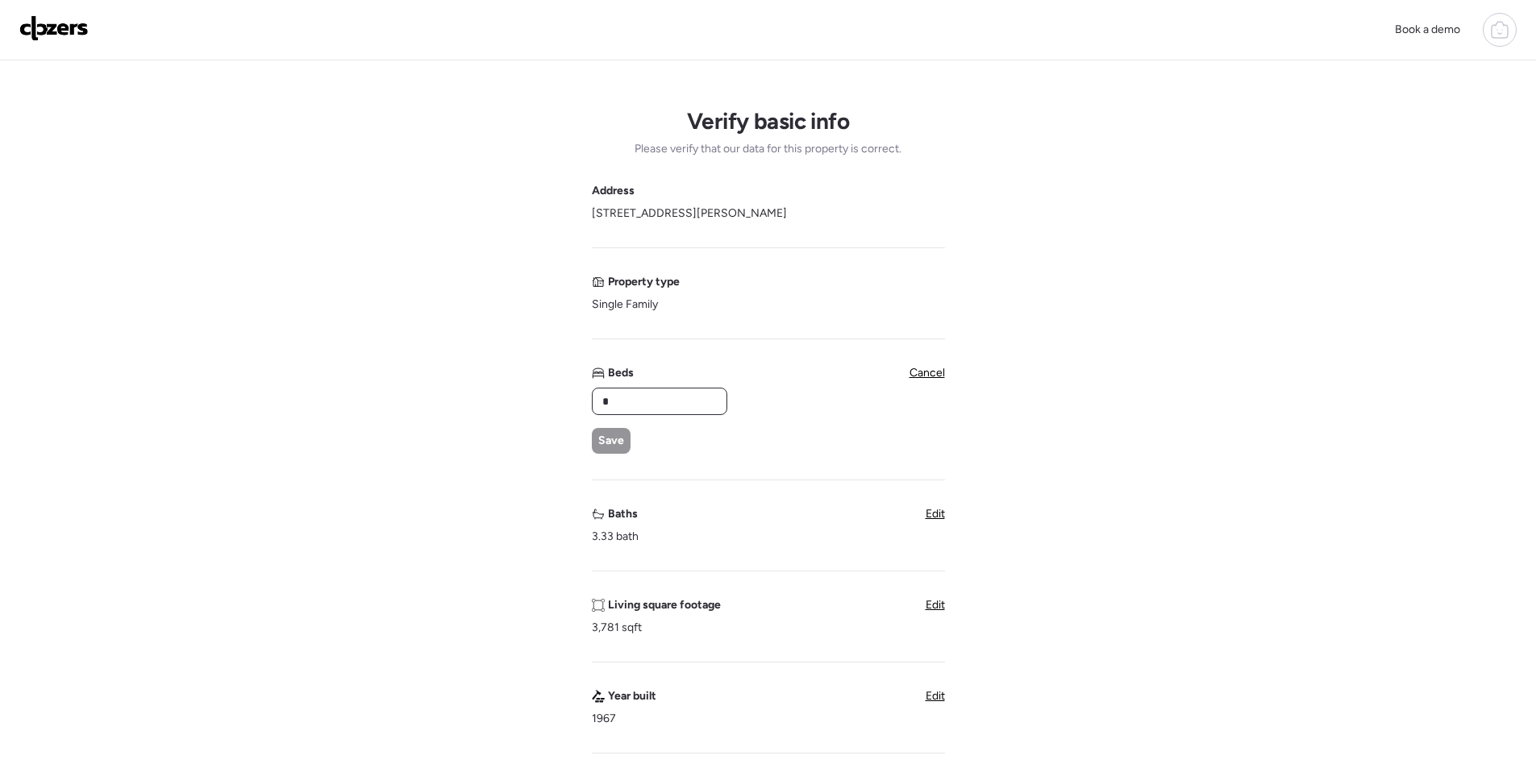
click at [656, 406] on input "*" at bounding box center [659, 401] width 121 height 23
type input "*"
click at [605, 439] on span "Save" at bounding box center [611, 441] width 26 height 16
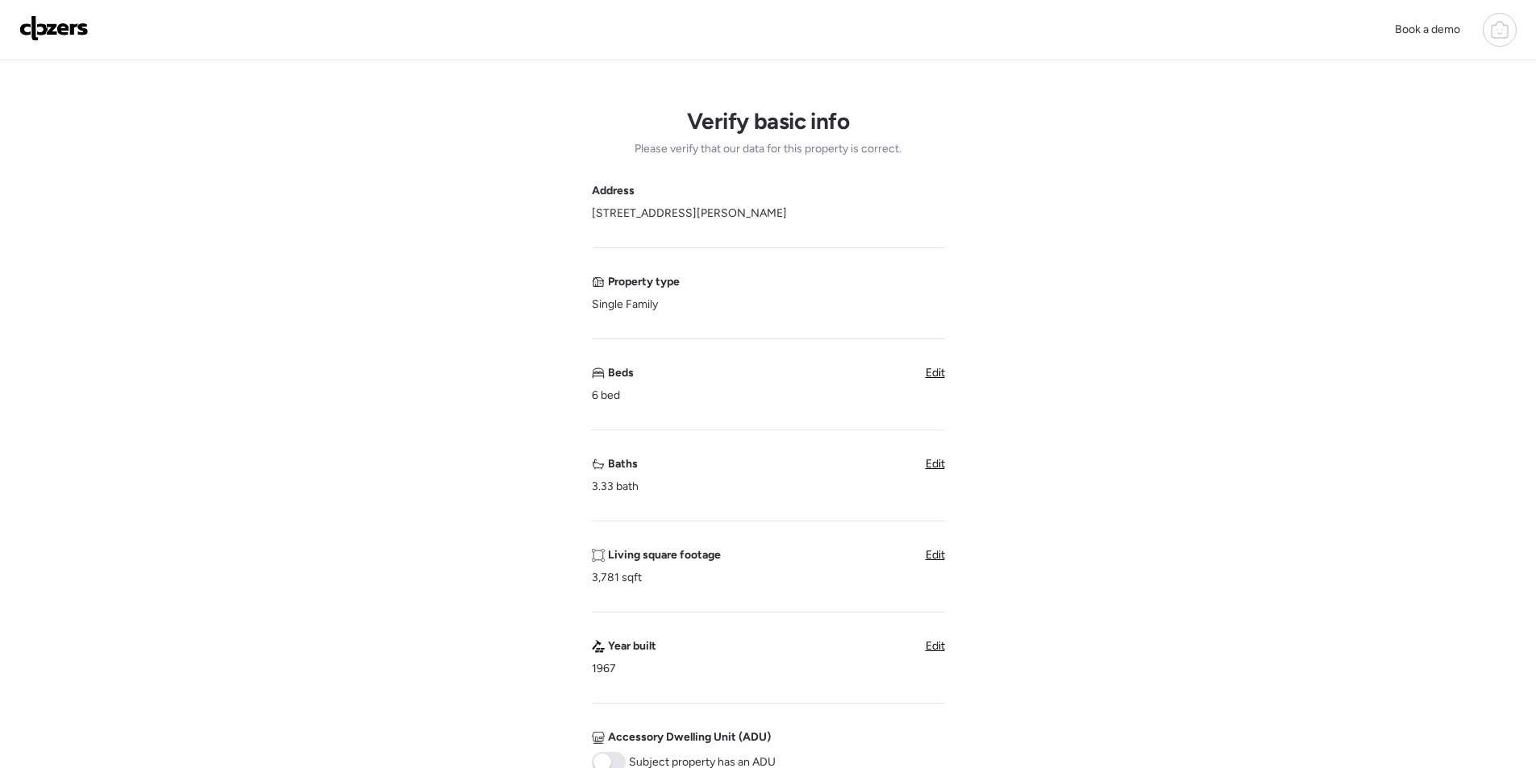
click at [938, 368] on span "Edit" at bounding box center [935, 373] width 19 height 14
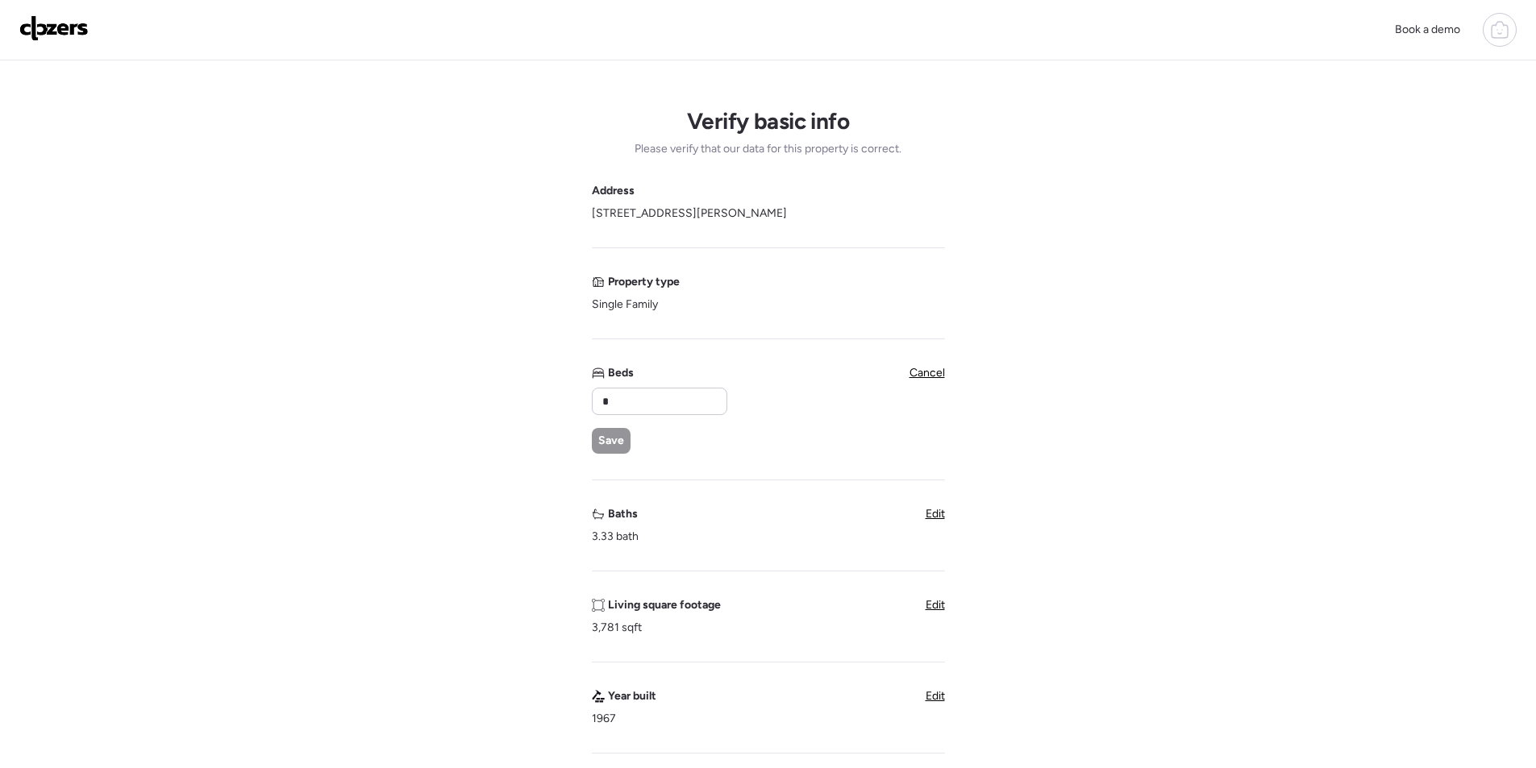
click at [925, 371] on span "Cancel" at bounding box center [926, 373] width 35 height 14
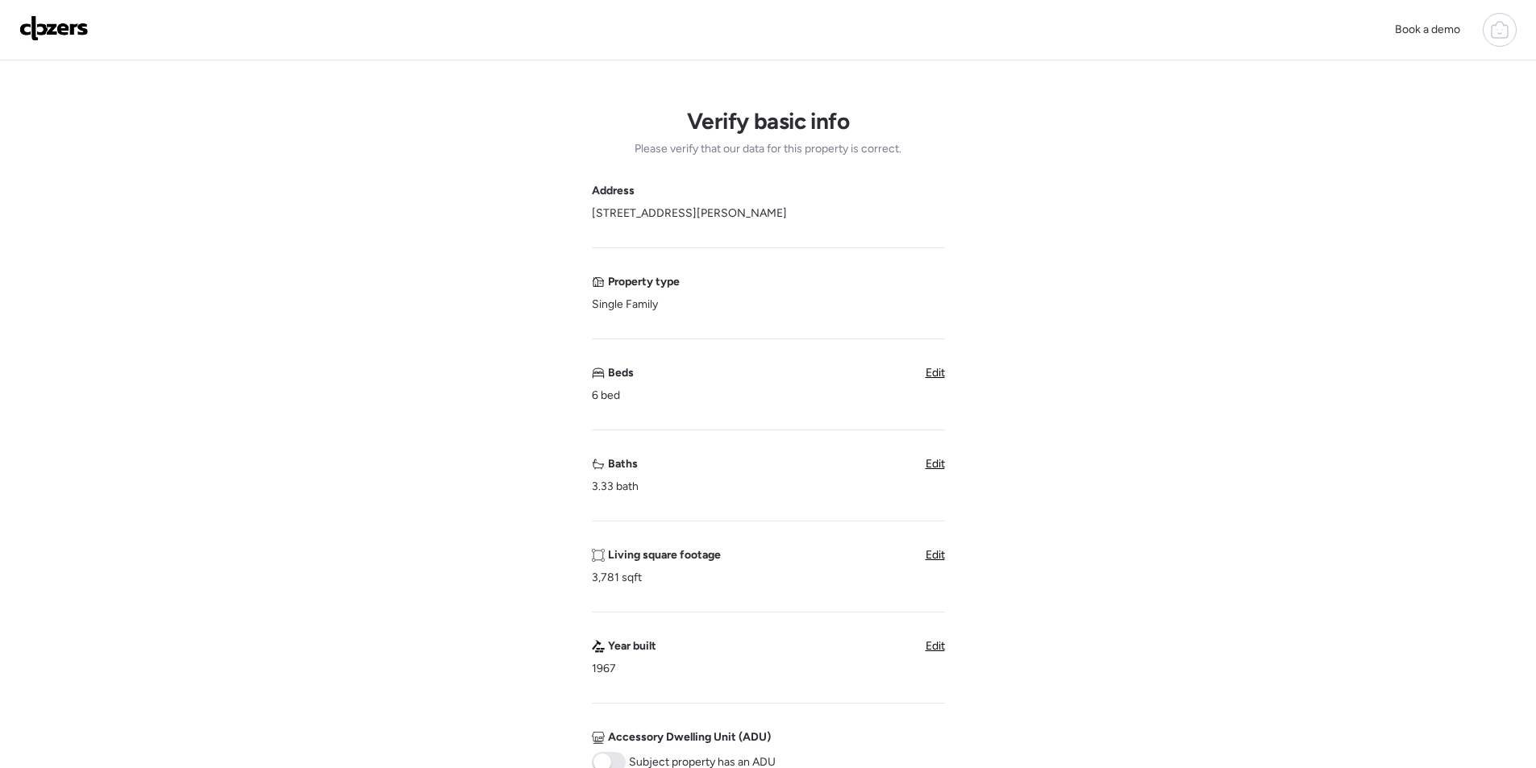
click at [934, 465] on span "Edit" at bounding box center [935, 464] width 19 height 14
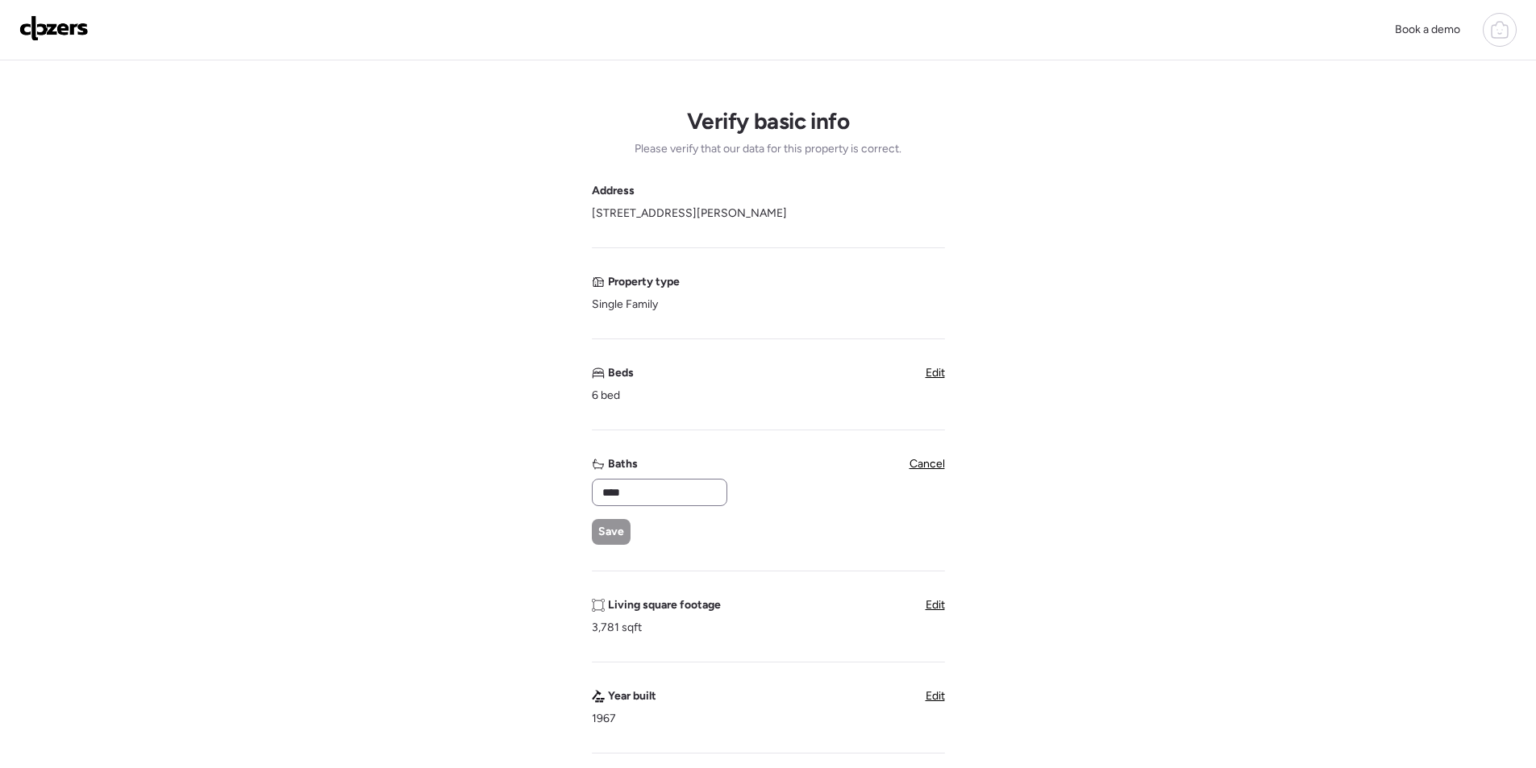
click at [639, 479] on div "Baths **** Save" at bounding box center [659, 500] width 134 height 89
click at [640, 485] on input "****" at bounding box center [659, 492] width 121 height 23
click at [641, 485] on input "****" at bounding box center [659, 492] width 121 height 23
type input "***"
click at [606, 539] on div "Save" at bounding box center [611, 532] width 39 height 26
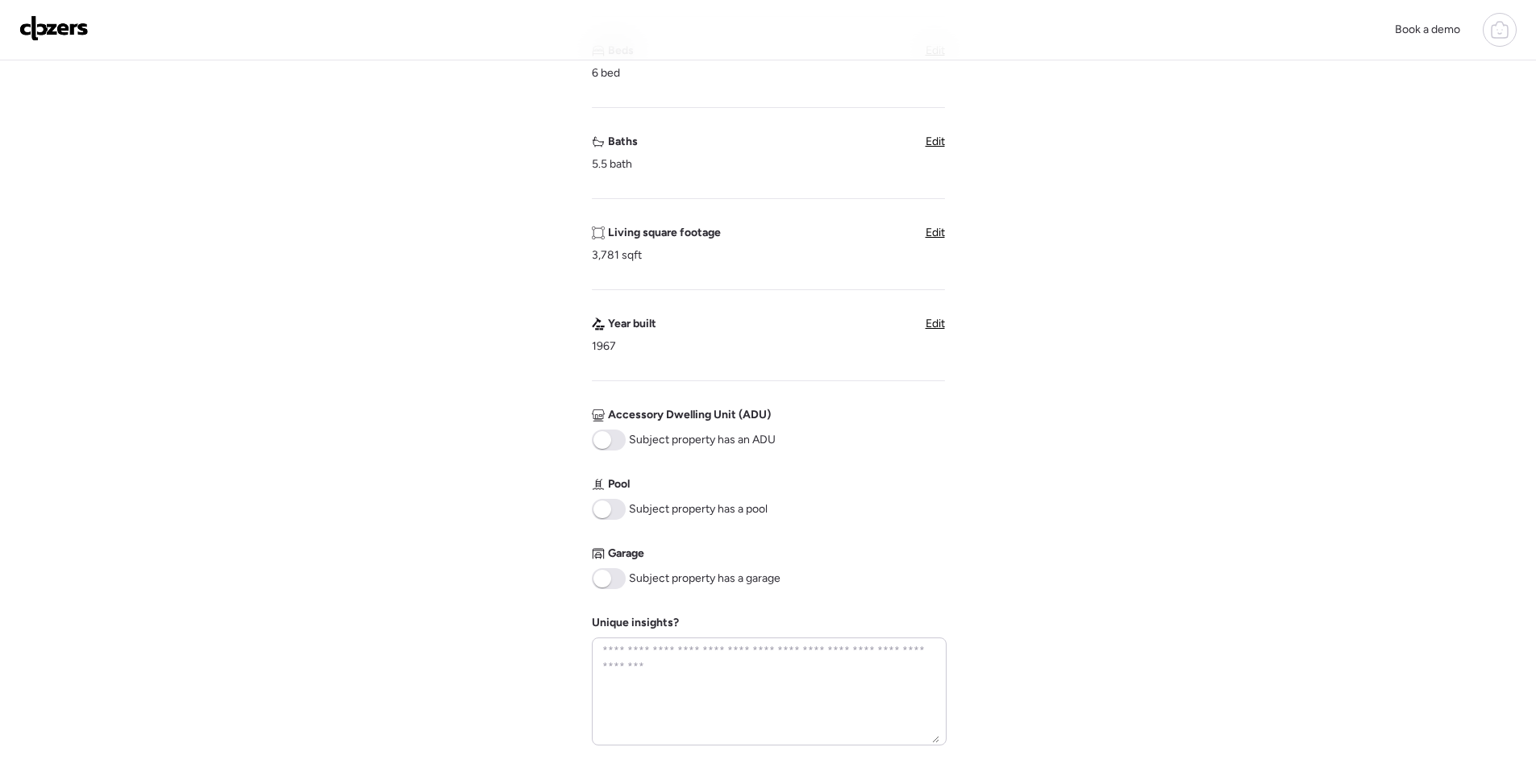
scroll to position [403, 0]
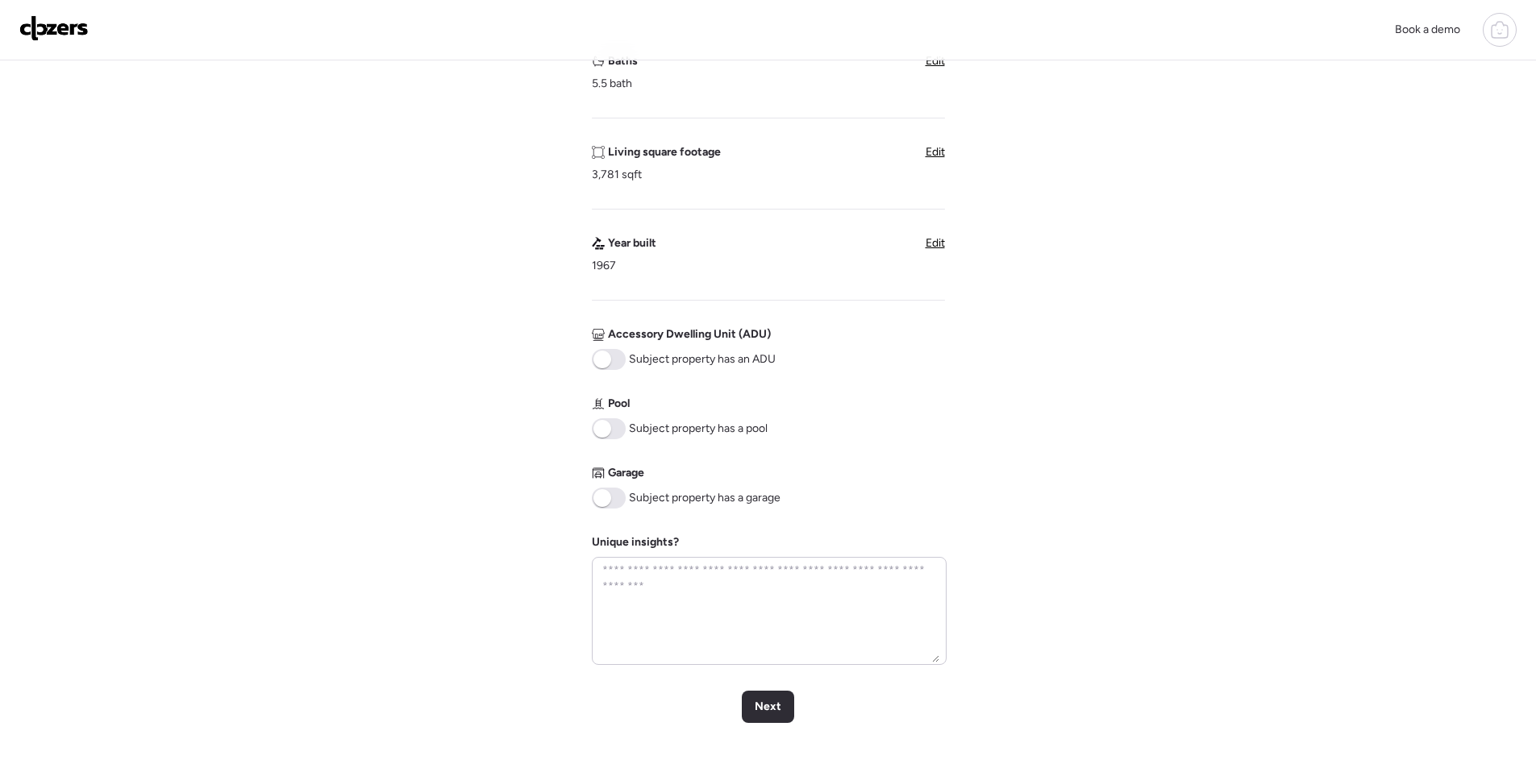
click at [617, 500] on span at bounding box center [609, 498] width 34 height 21
click at [784, 703] on div "Next" at bounding box center [768, 707] width 52 height 32
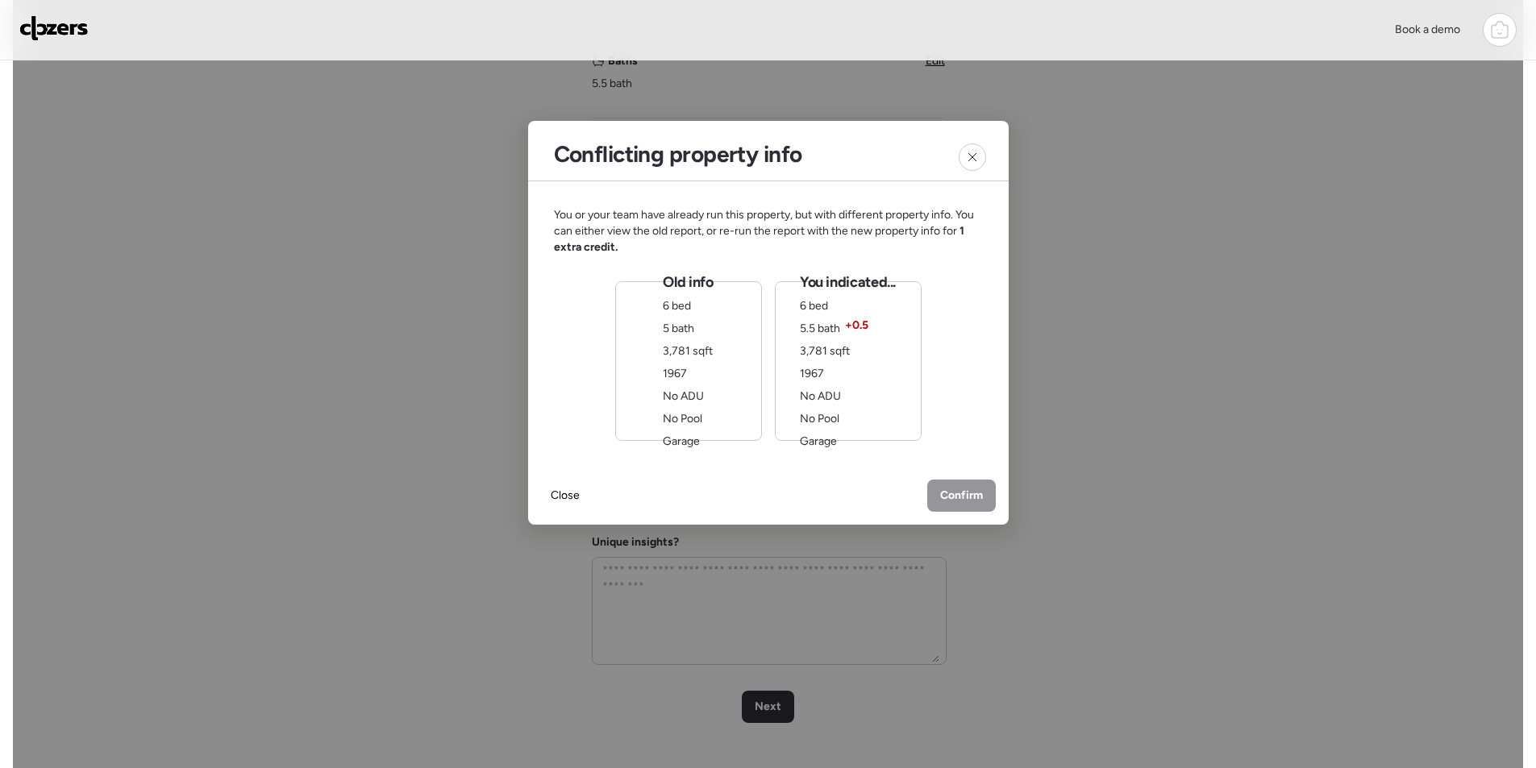
drag, startPoint x: 687, startPoint y: 392, endPoint x: 784, endPoint y: 434, distance: 105.4
click at [688, 392] on span "No ADU" at bounding box center [683, 396] width 41 height 14
click at [938, 492] on div "Confirm" at bounding box center [961, 497] width 69 height 32
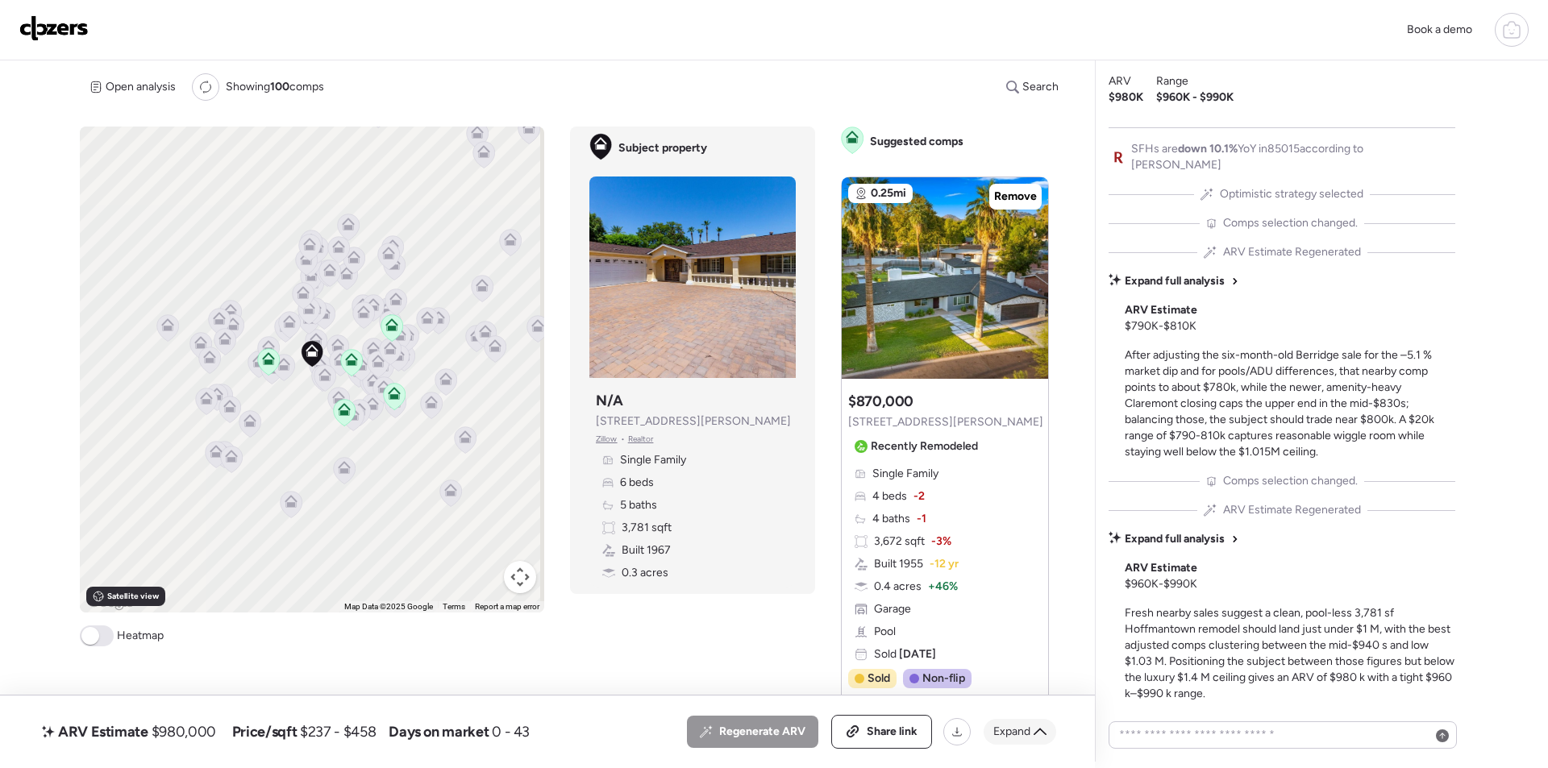
click at [1016, 726] on span "Expand" at bounding box center [1011, 732] width 37 height 16
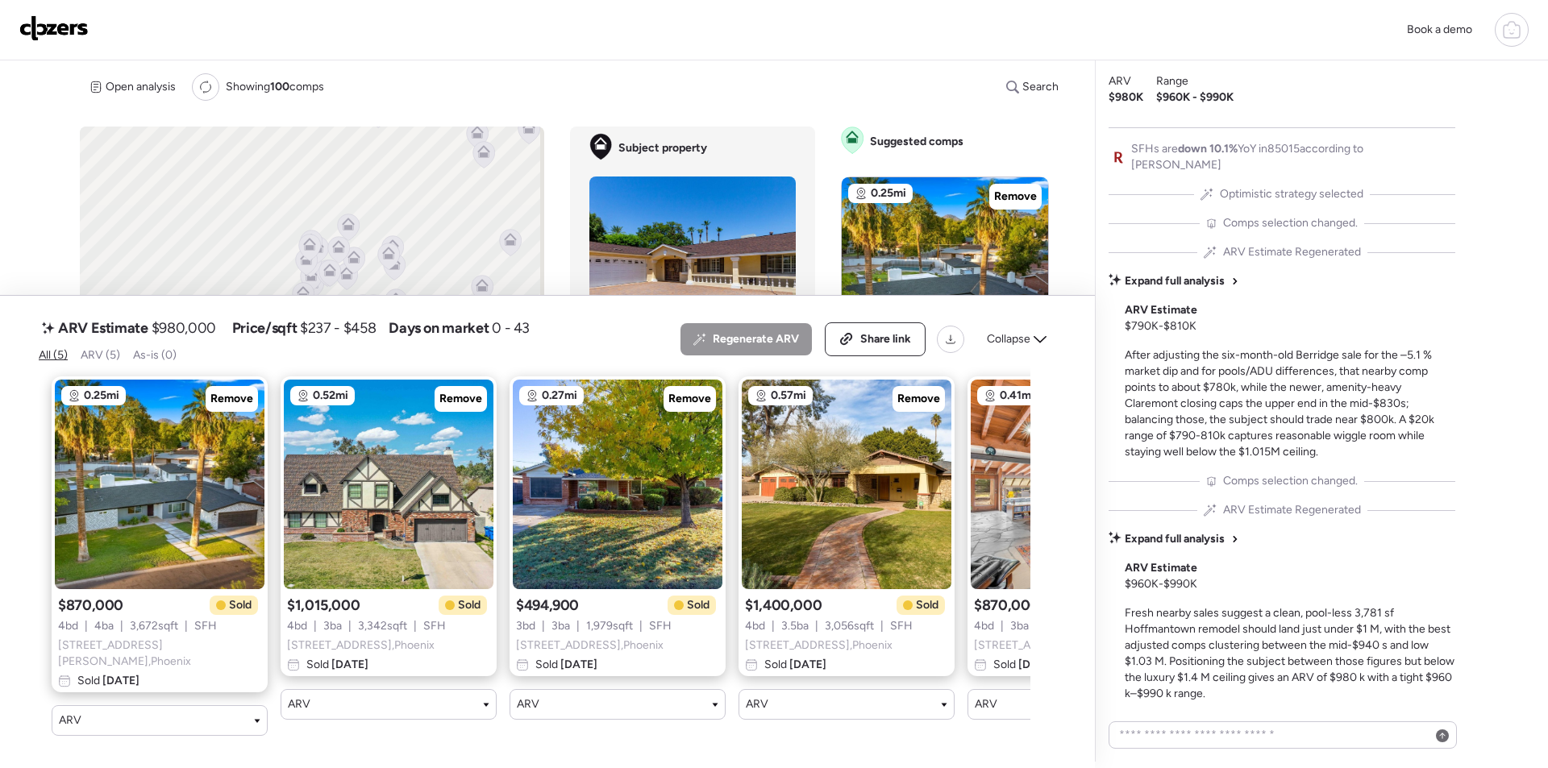
scroll to position [0, 166]
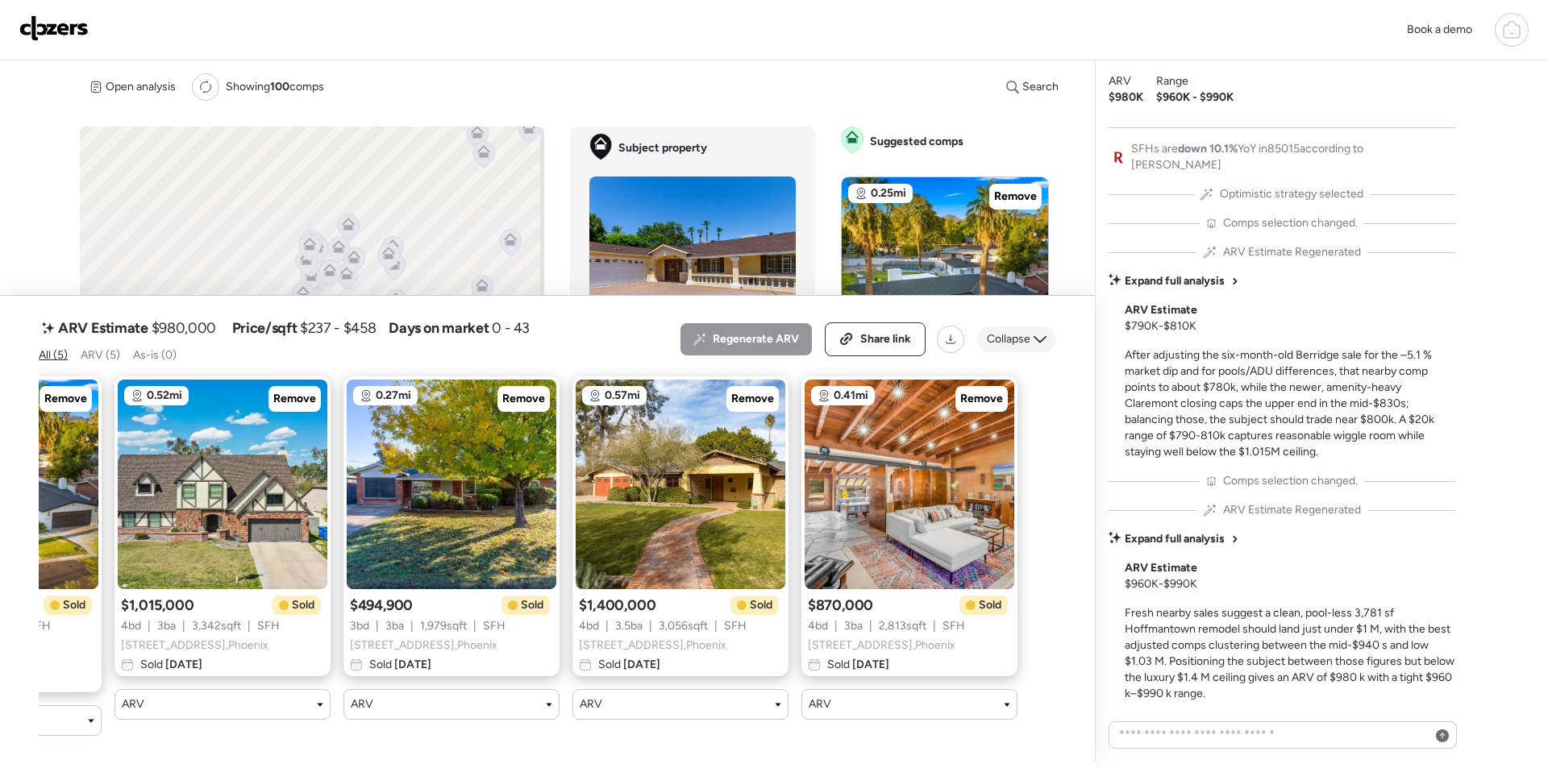
click at [1001, 340] on span "Collapse" at bounding box center [1009, 339] width 44 height 16
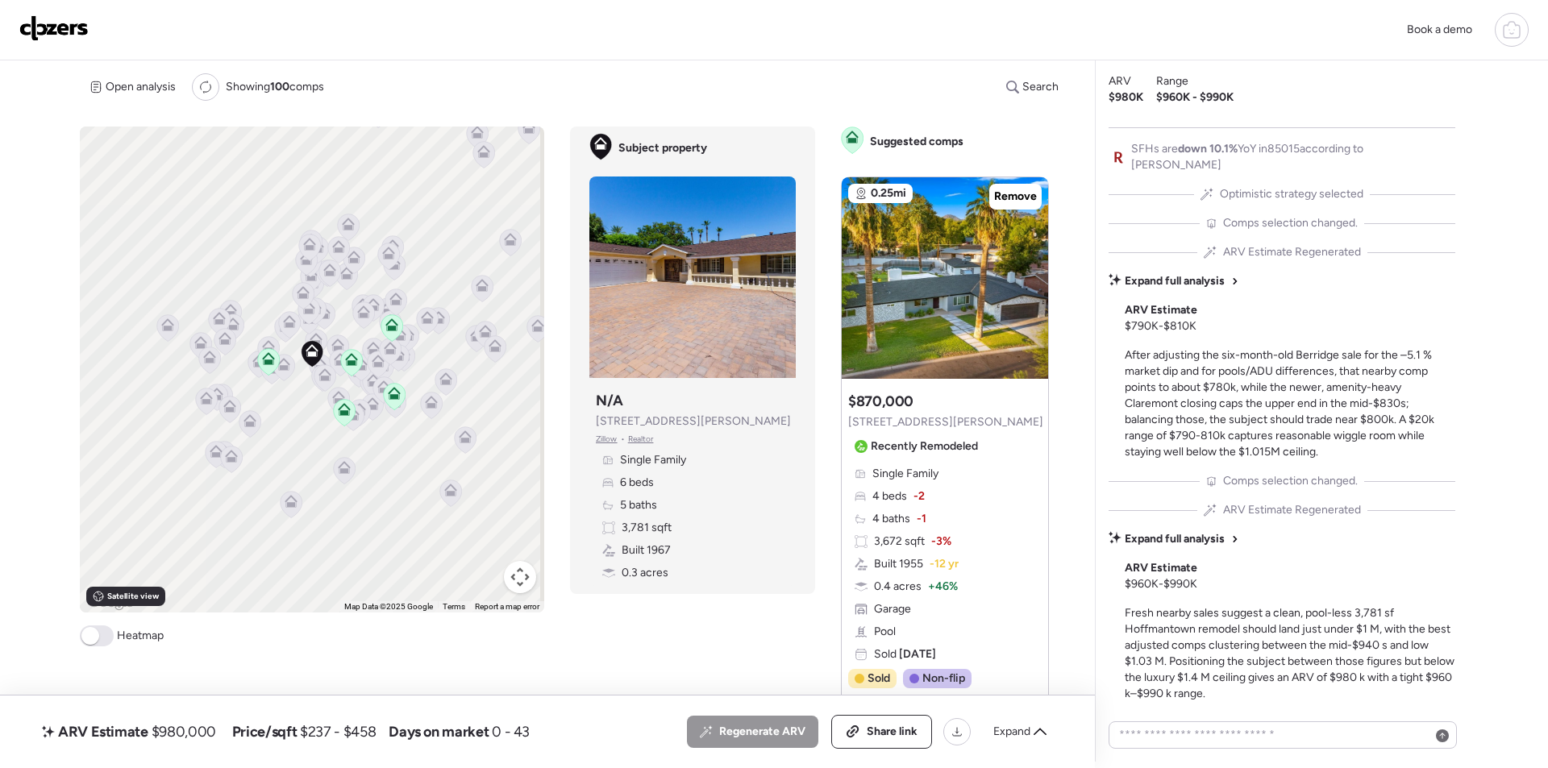
click at [189, 728] on span "$980,000" at bounding box center [184, 731] width 64 height 19
copy span "980,000"
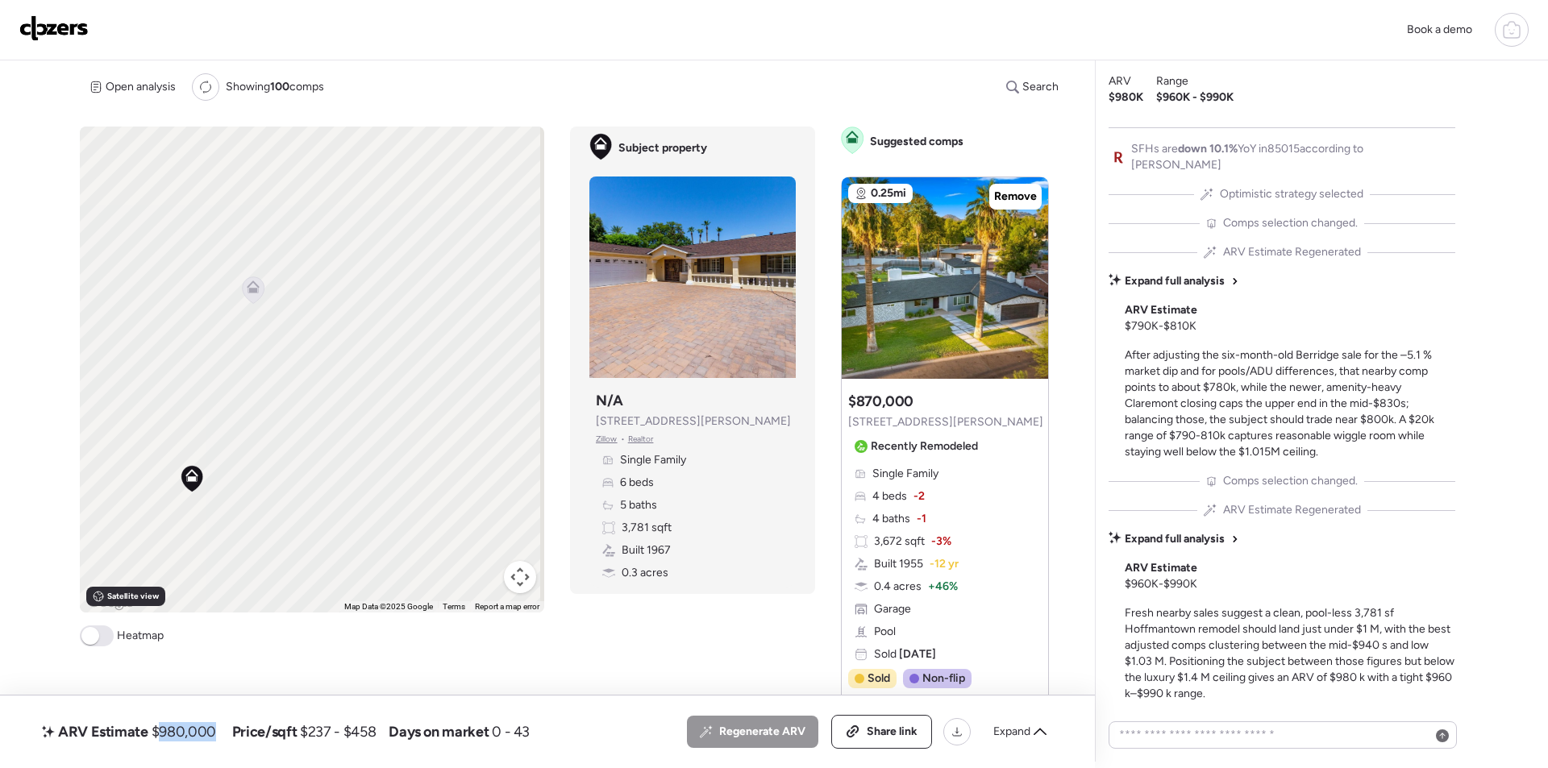
drag, startPoint x: 329, startPoint y: 406, endPoint x: 219, endPoint y: 306, distance: 148.9
click at [219, 306] on div "To activate drag with keyboard, press Alt + Enter. Once in keyboard drag state,…" at bounding box center [312, 370] width 464 height 486
click at [171, 213] on icon at bounding box center [169, 212] width 12 height 7
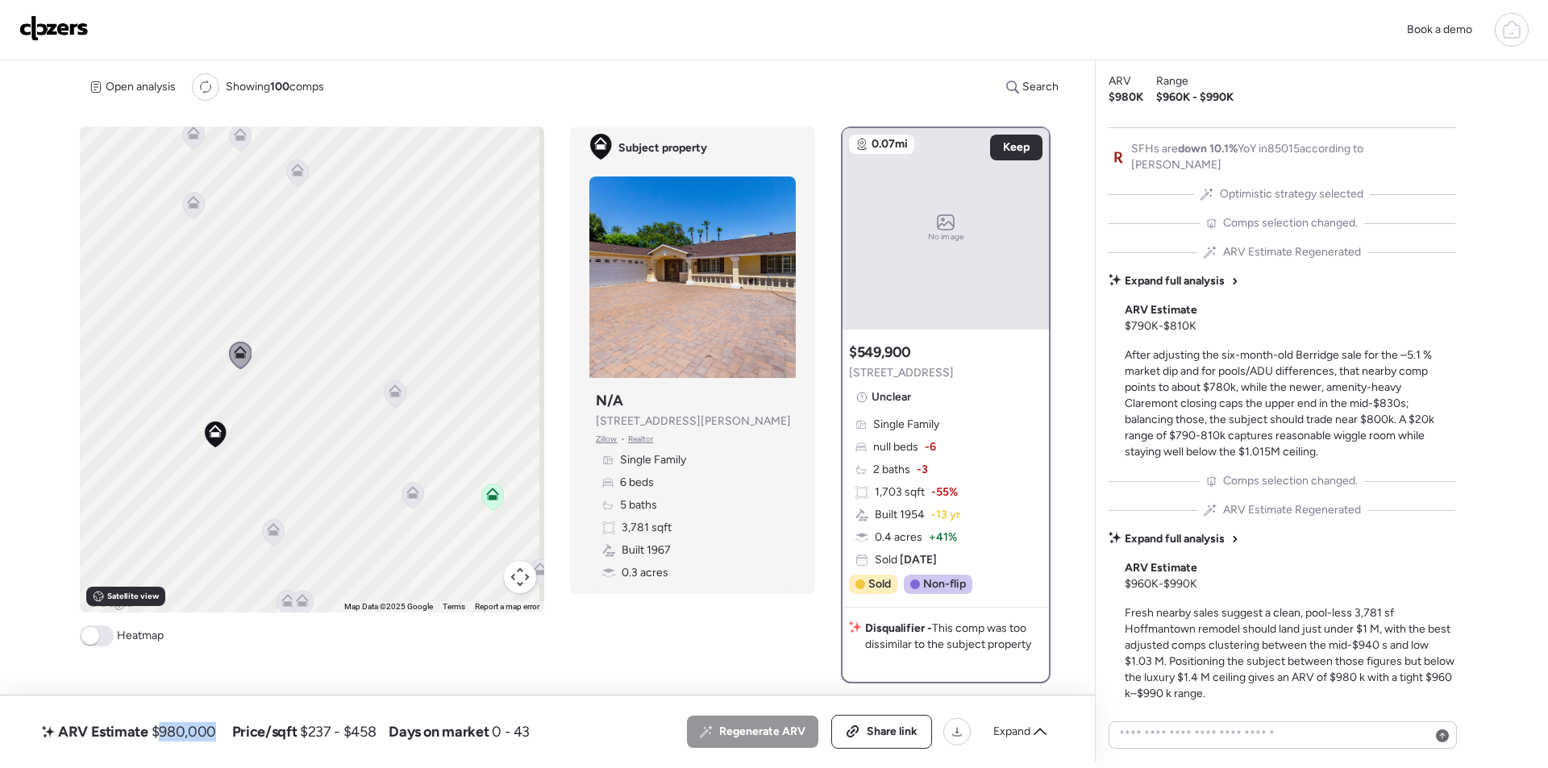
click at [268, 529] on icon at bounding box center [273, 529] width 13 height 13
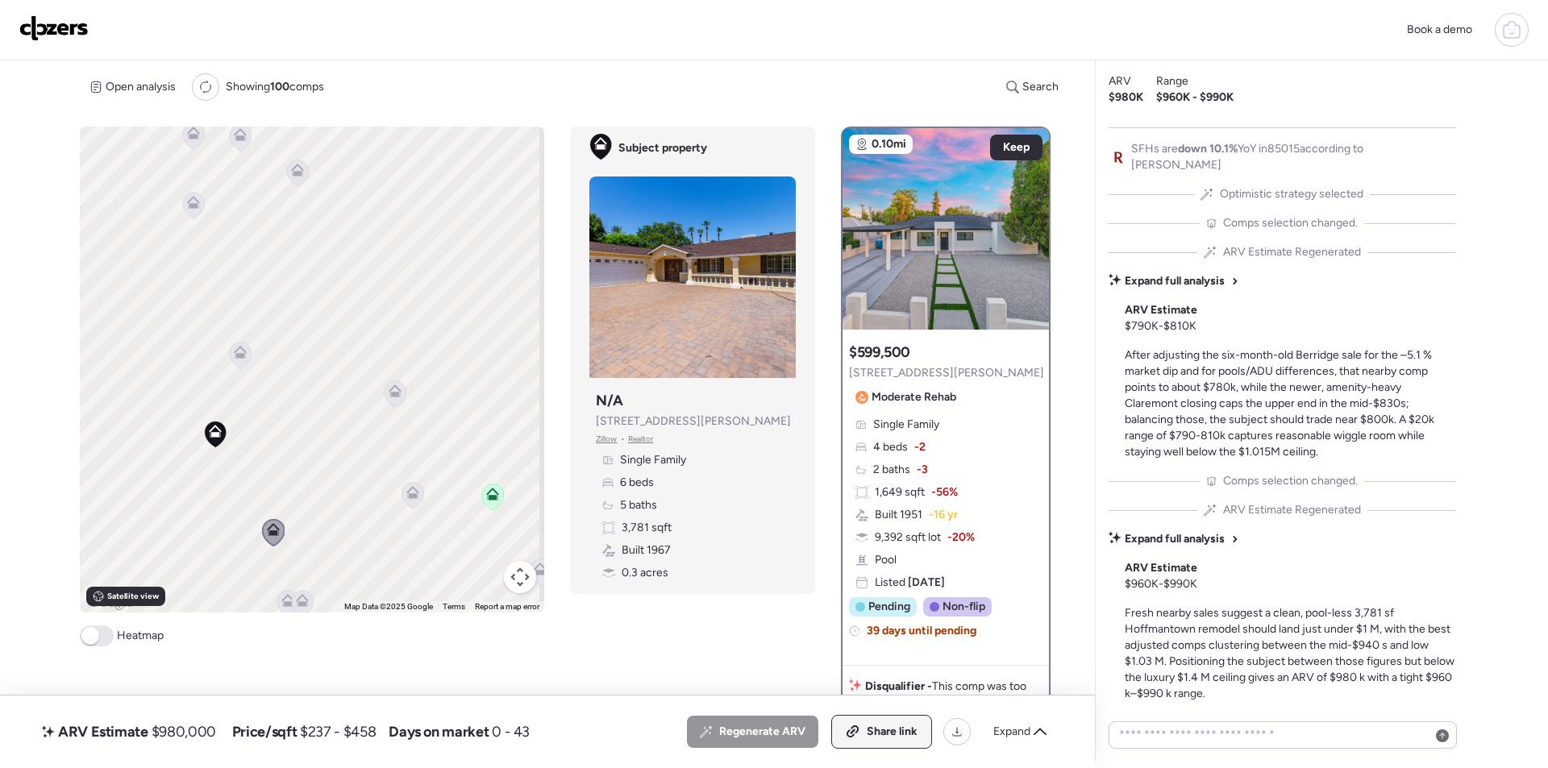
click at [894, 718] on div "Share link" at bounding box center [881, 732] width 99 height 32
